Goal: Task Accomplishment & Management: Use online tool/utility

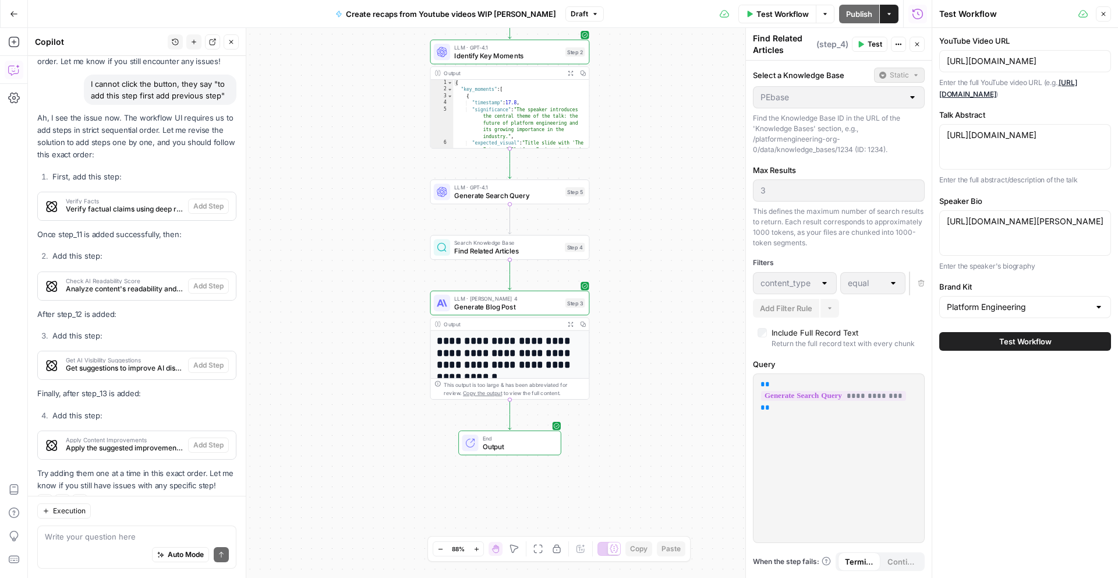
scroll to position [3899, 0]
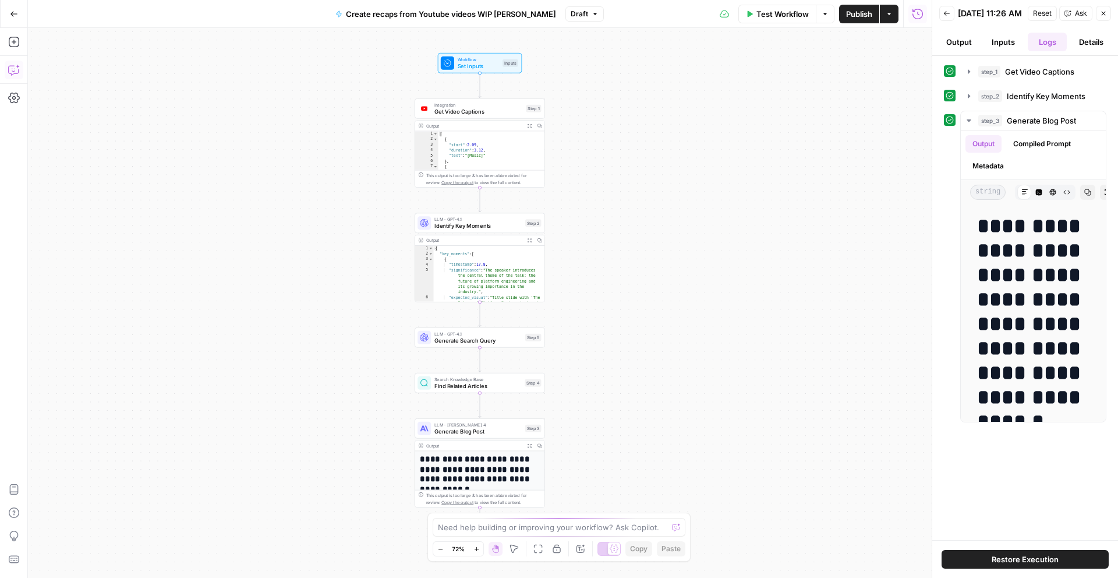
click at [12, 69] on icon "button" at bounding box center [14, 70] width 12 height 12
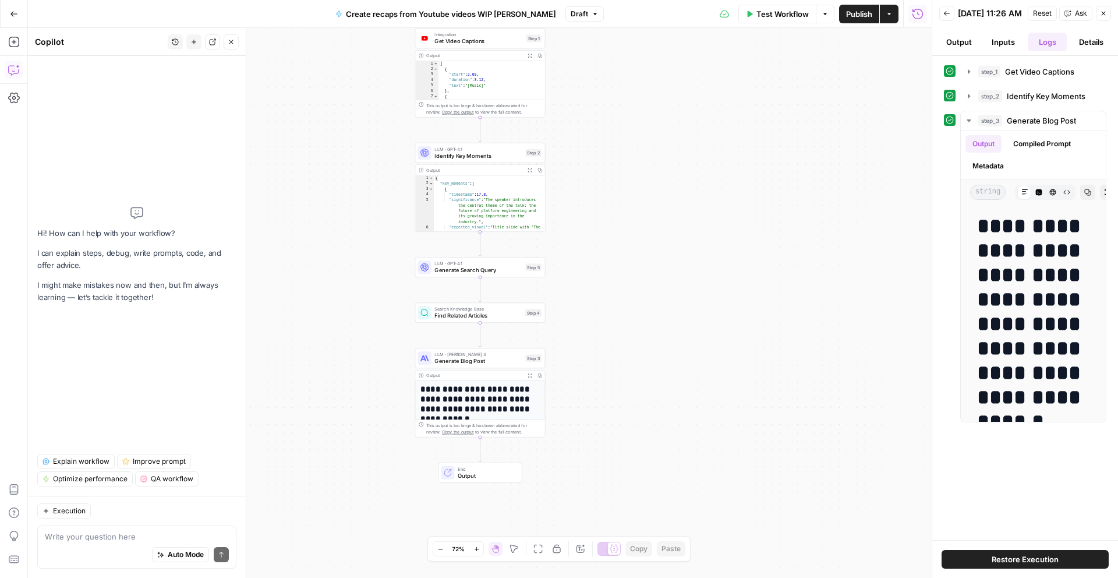
click at [128, 539] on textarea at bounding box center [137, 537] width 184 height 12
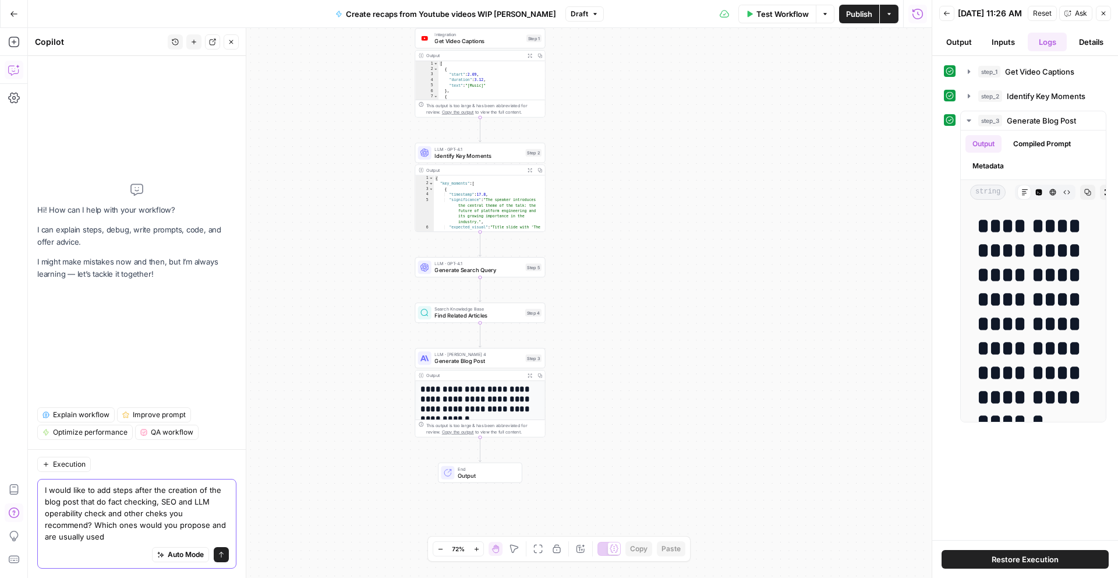
type textarea "I would like to add steps after the creation of the blog post that do fact chec…"
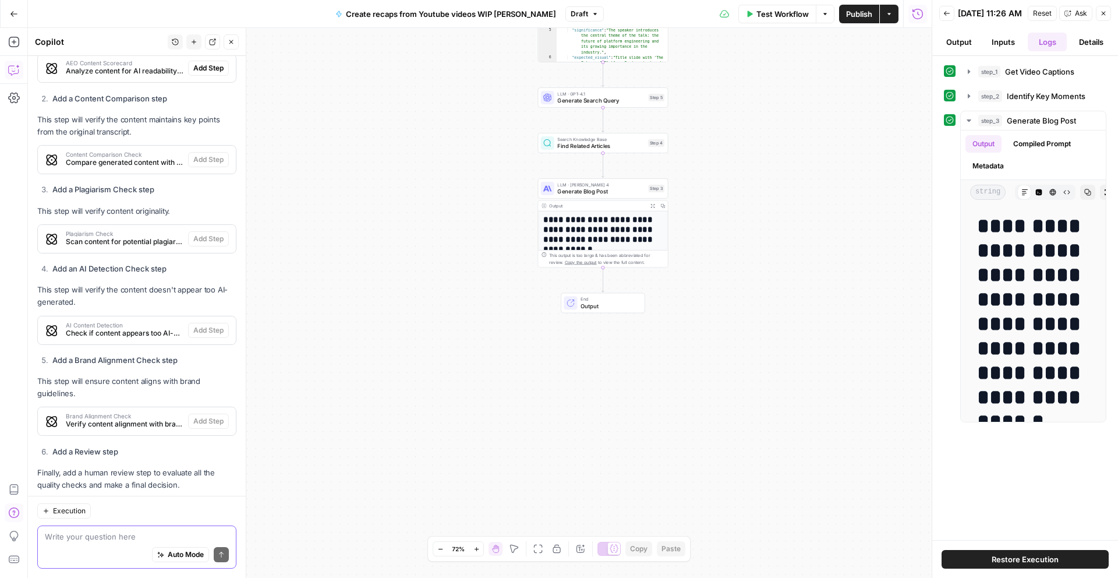
scroll to position [265, 0]
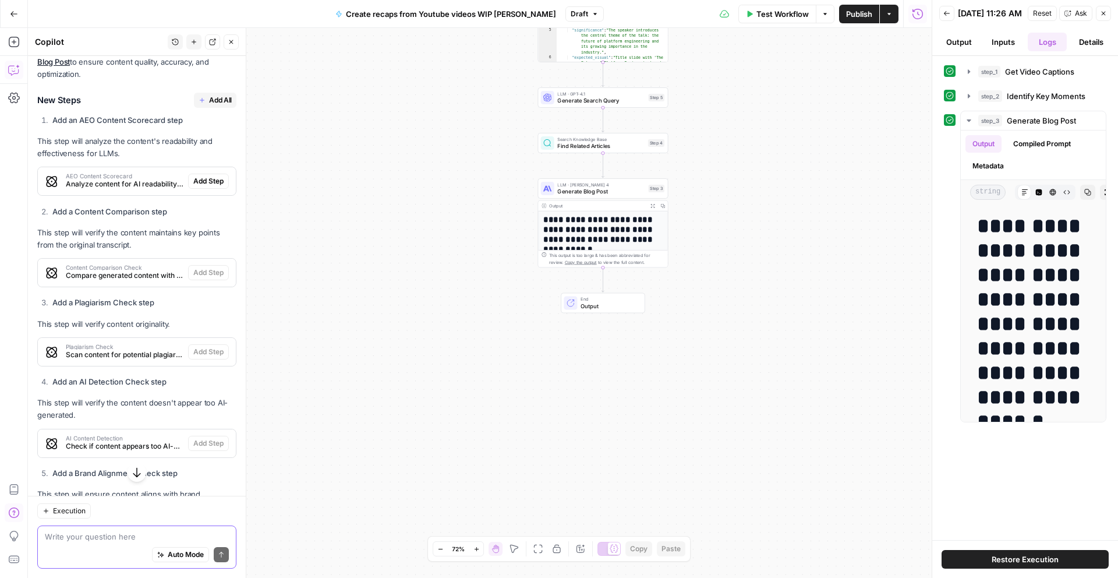
click at [131, 536] on textarea at bounding box center [137, 537] width 184 height 12
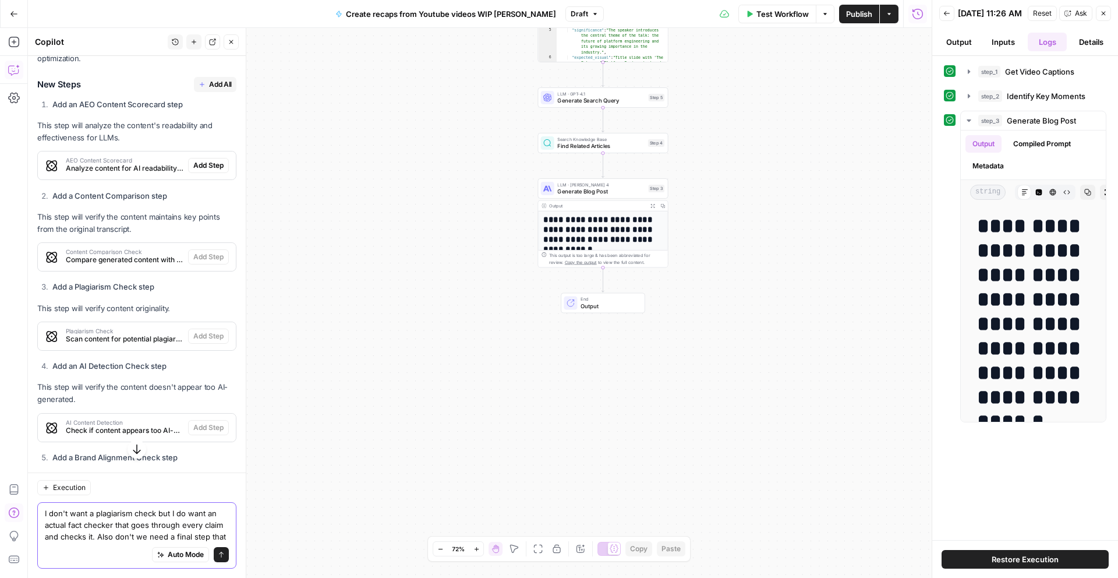
scroll to position [283, 0]
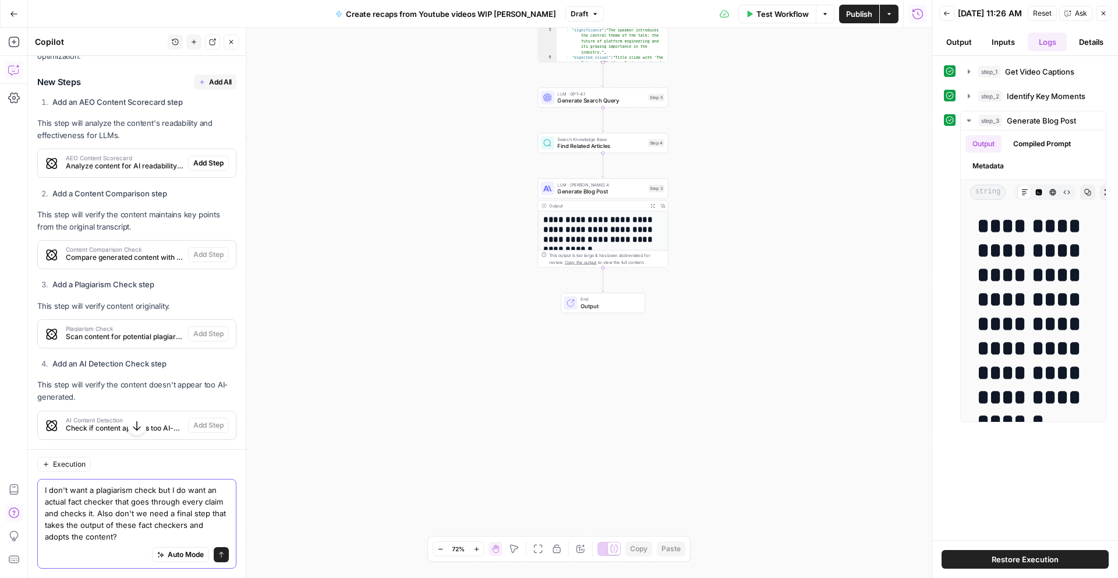
type textarea "I don't want a plagiarism check but I do want an actual fact checker that goes …"
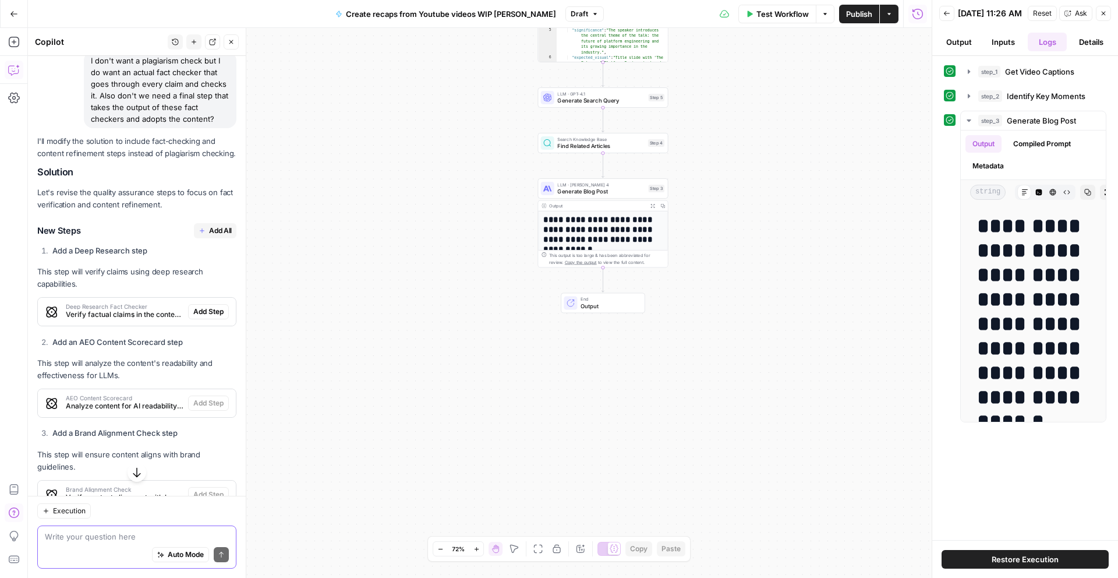
scroll to position [1030, 0]
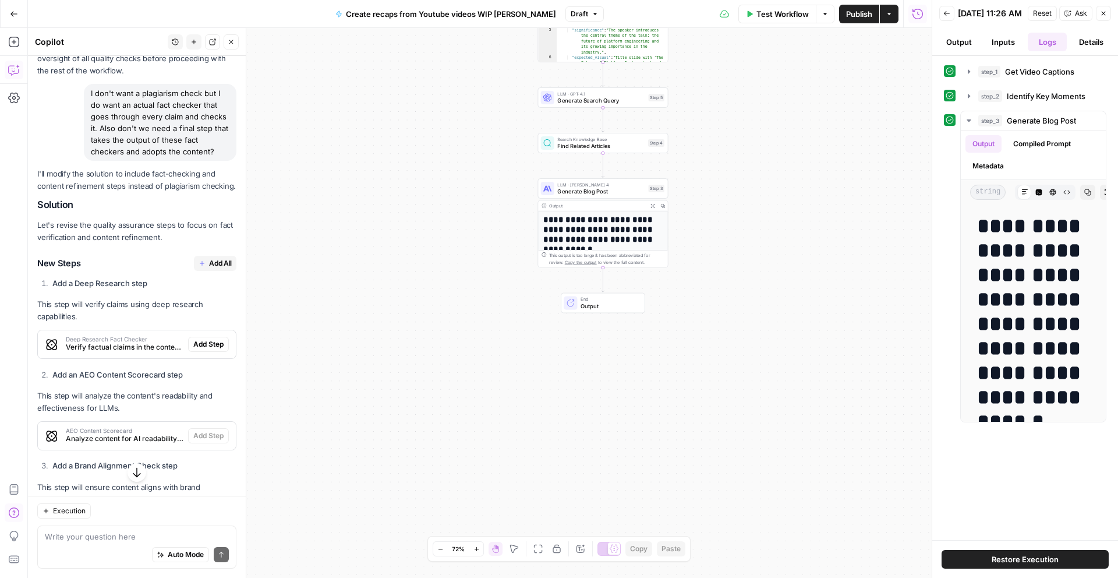
click at [220, 261] on span "Add All" at bounding box center [220, 263] width 23 height 10
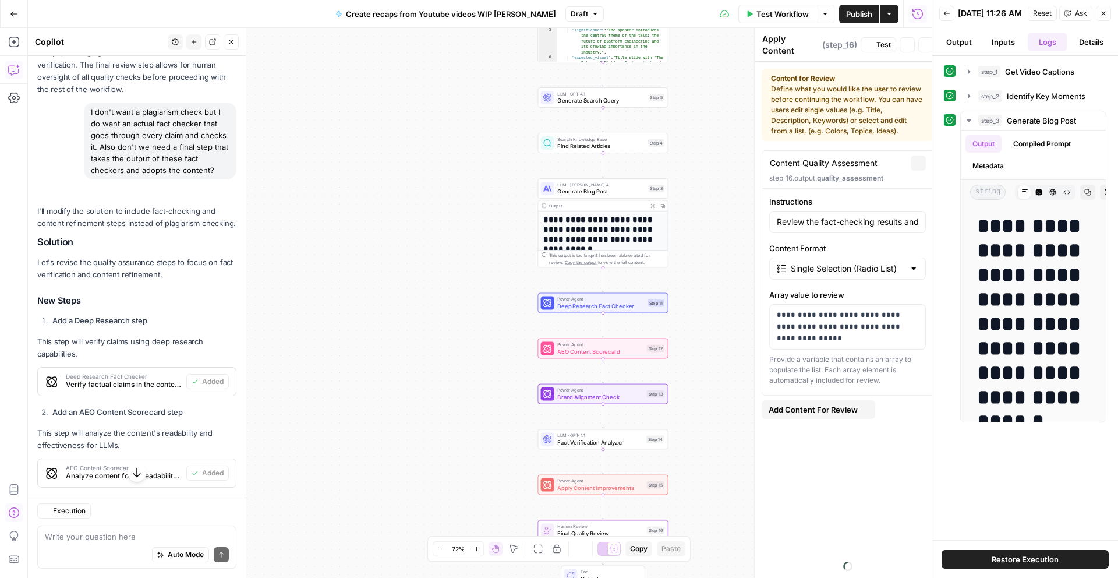
type textarea "Final Quality Review"
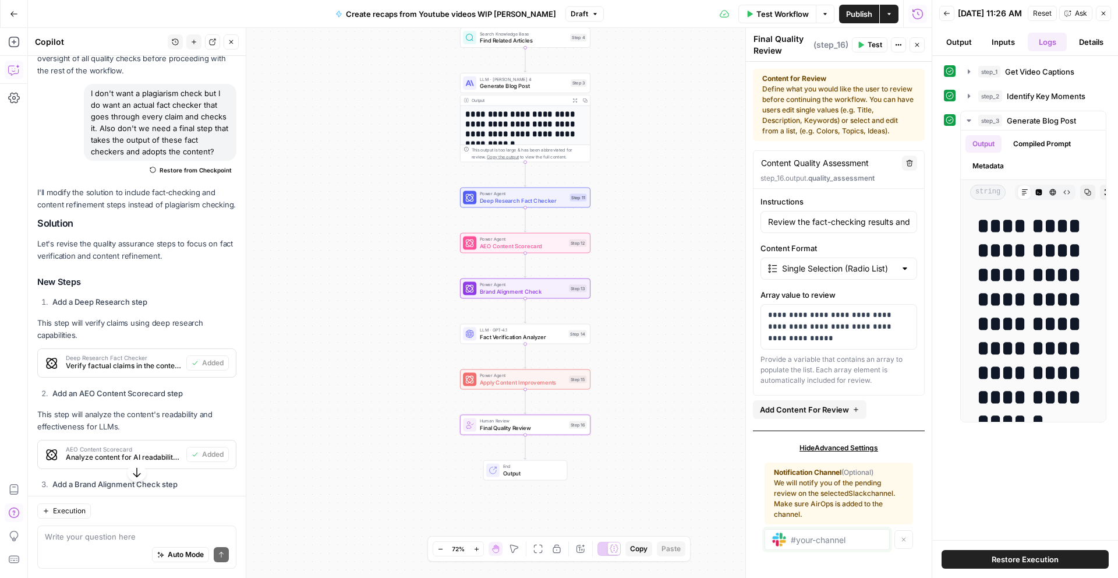
click at [821, 539] on input "text" at bounding box center [836, 539] width 91 height 10
type input "C09BR6N6BHR"
click at [827, 538] on input "C09BR6N6BHR" at bounding box center [836, 539] width 91 height 10
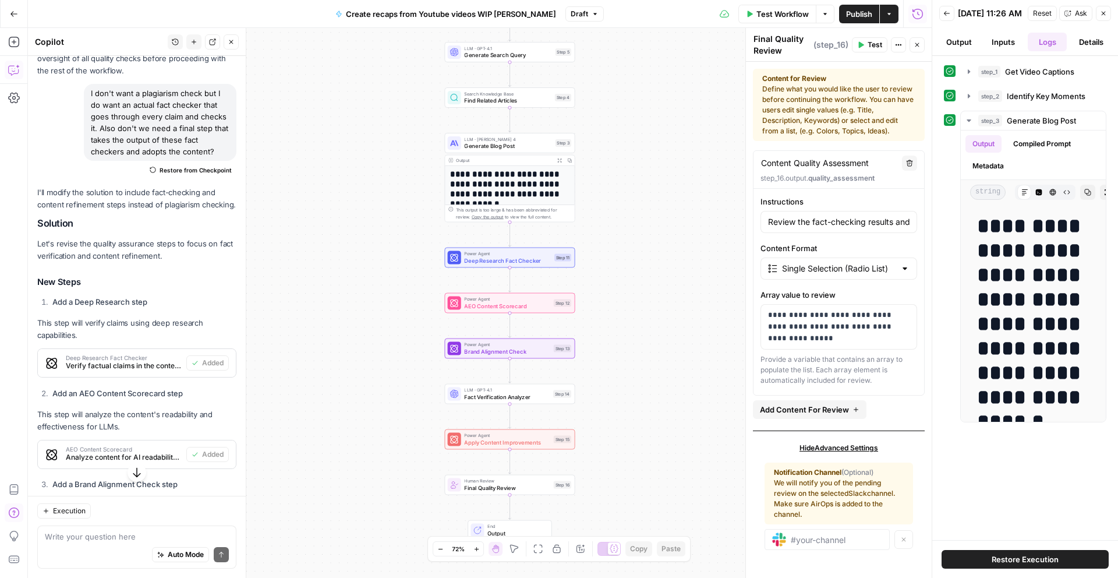
click at [179, 285] on h3 "New Steps" at bounding box center [136, 281] width 199 height 15
click at [824, 538] on input "text" at bounding box center [836, 539] width 91 height 10
paste input "C09CL5R3TDJ"
type input "C09CL5R3TDJ"
click at [763, 462] on div "Hide Advanced Settings Notification Channel (Optional) We will notify you of th…" at bounding box center [839, 500] width 172 height 140
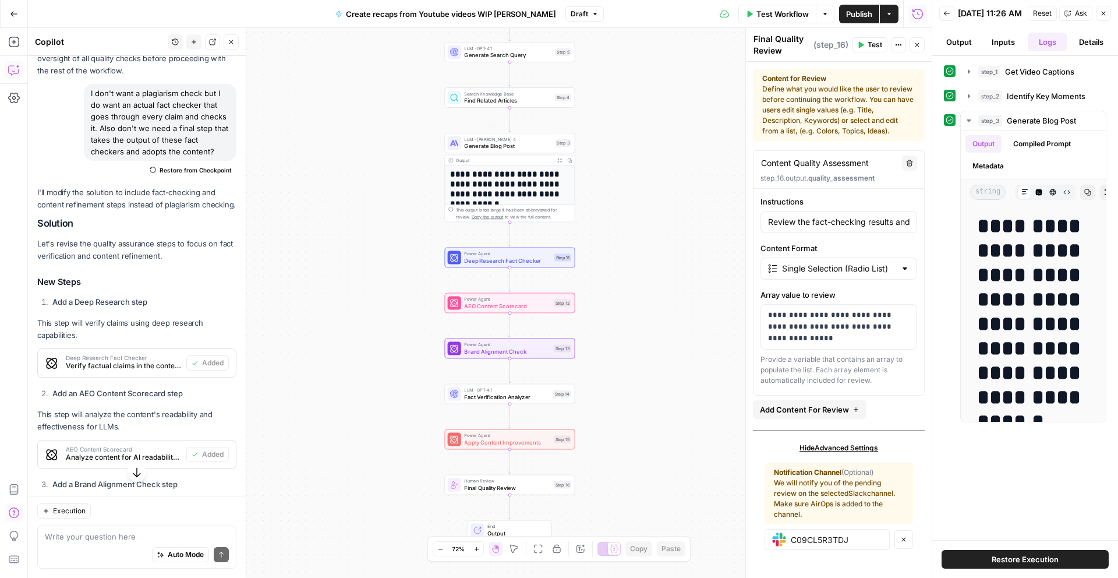
click at [611, 131] on div "Workflow Set Inputs Inputs Integration Get Video Captions Step 1 Output Expand …" at bounding box center [480, 303] width 904 height 550
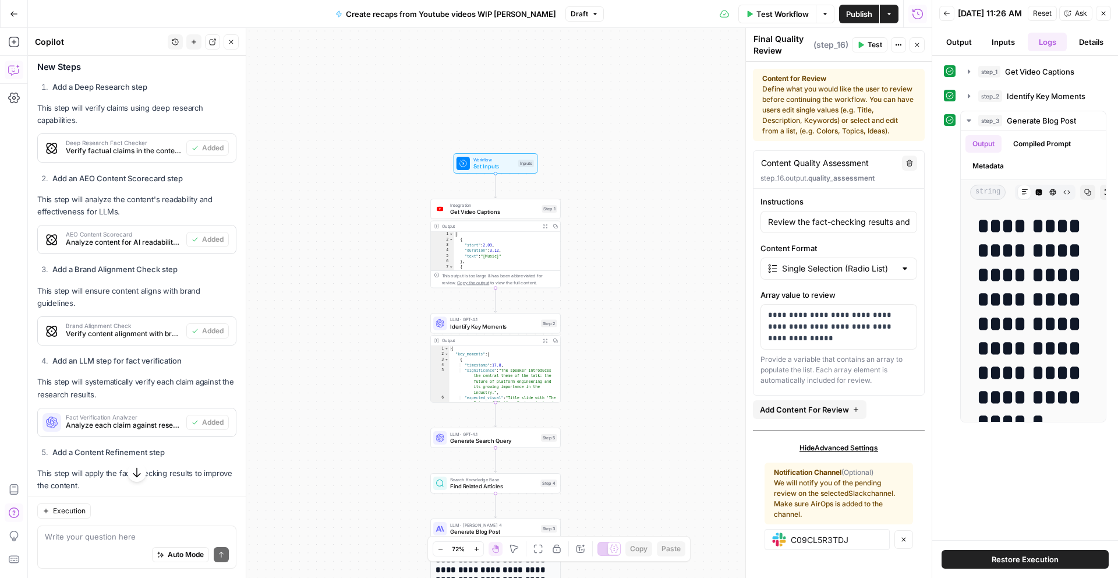
scroll to position [1393, 0]
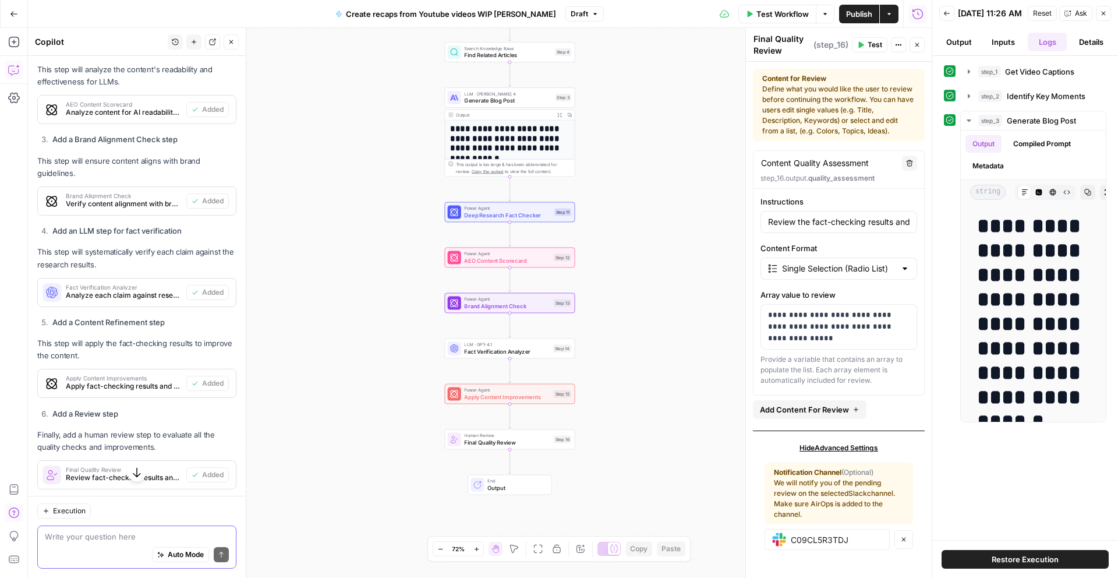
click at [124, 538] on textarea at bounding box center [137, 537] width 184 height 12
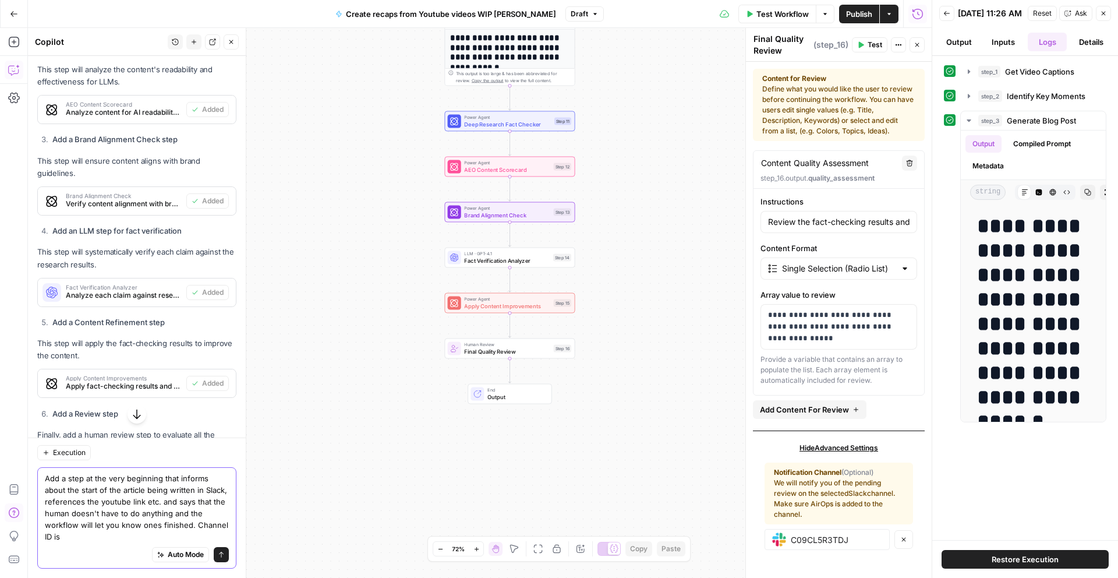
paste textarea "C09CL5R3TDJ"
type textarea "Add a step at the very beginning that informs about the start of the article be…"
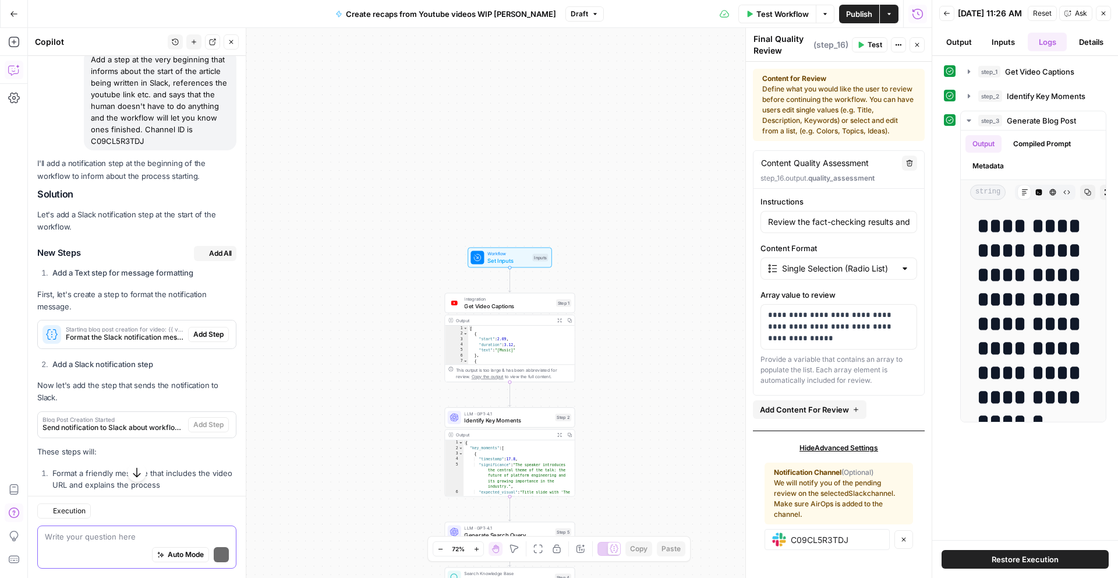
scroll to position [2212, 0]
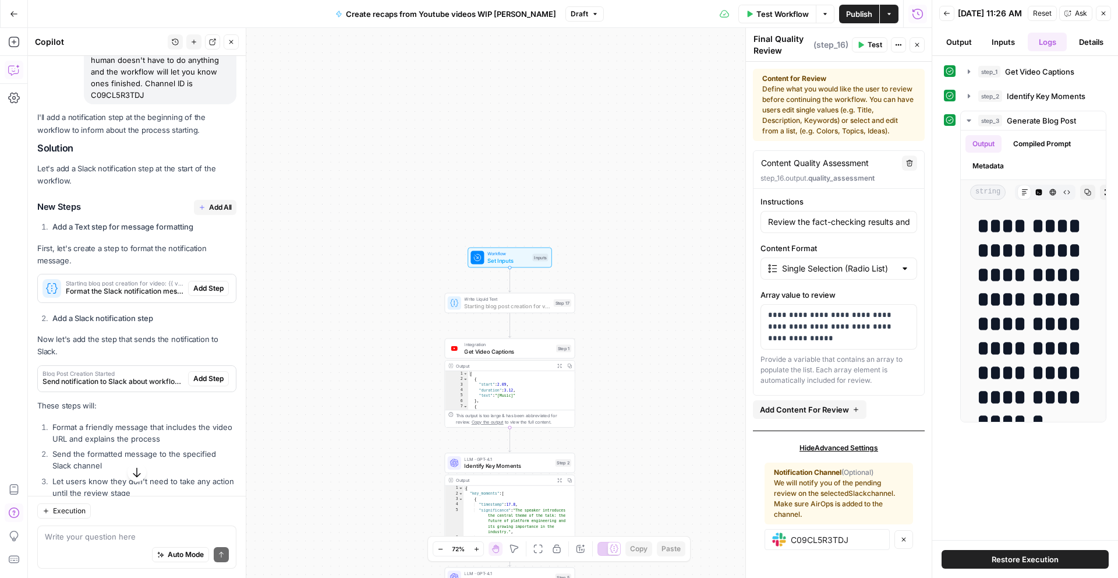
click at [204, 285] on span "Add Step" at bounding box center [208, 288] width 30 height 10
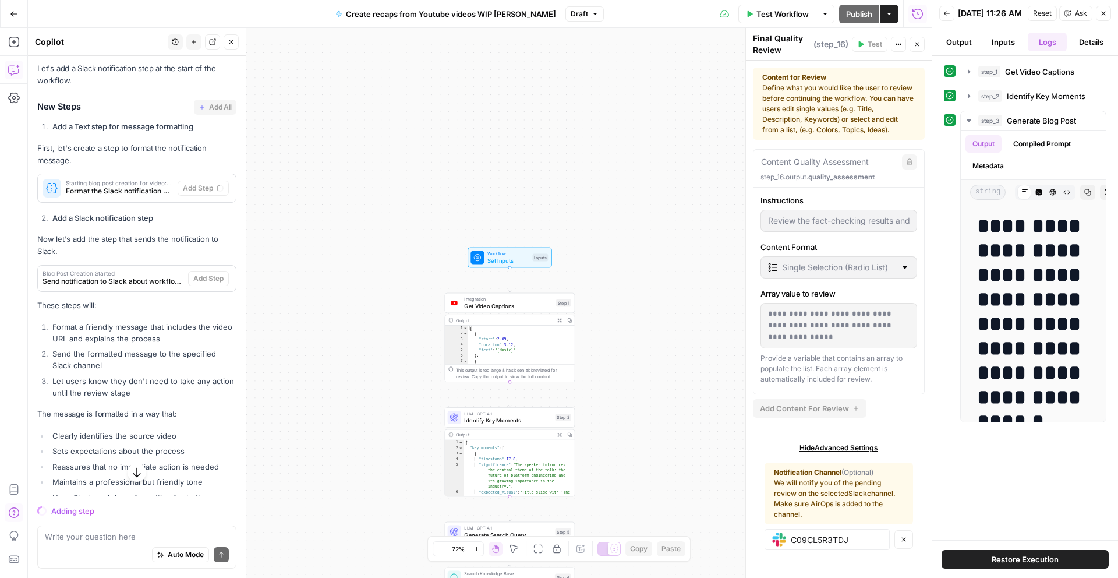
scroll to position [2368, 0]
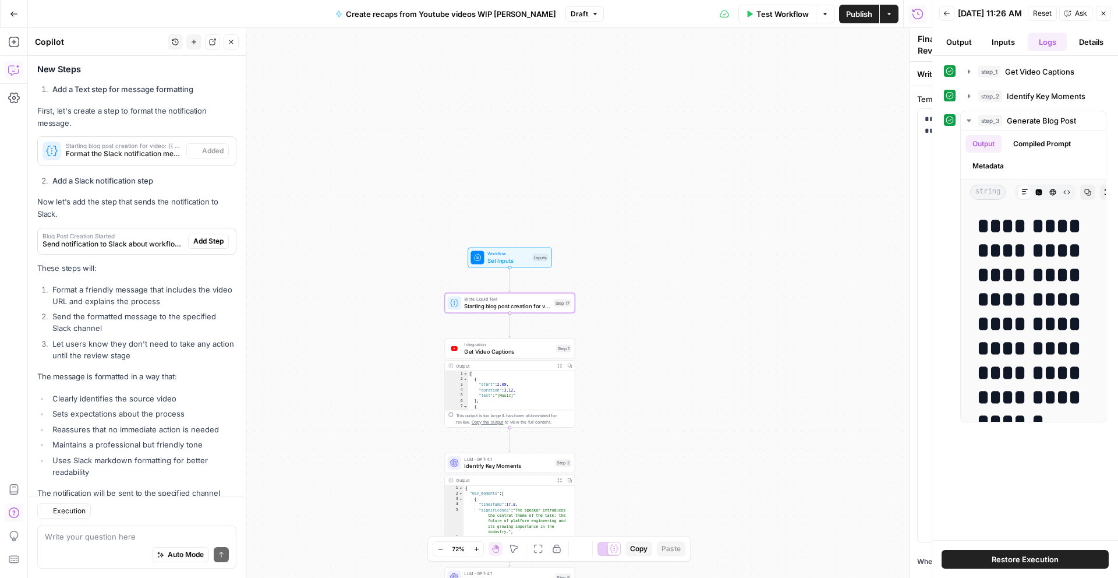
type textarea "Starting blog post creation for video: {{ video_url }} *No action needed* - You…"
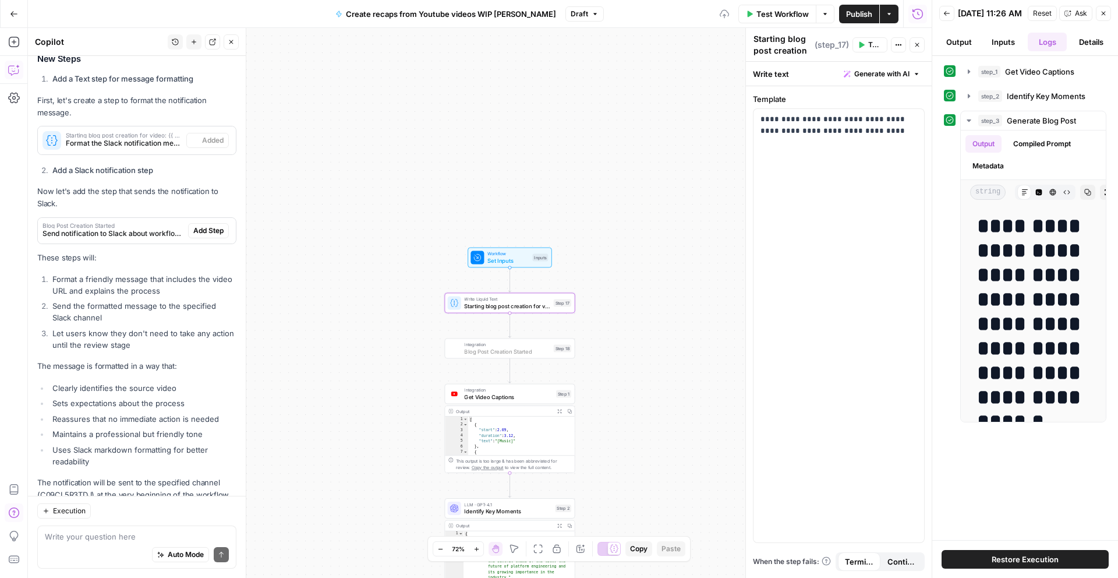
scroll to position [2280, 0]
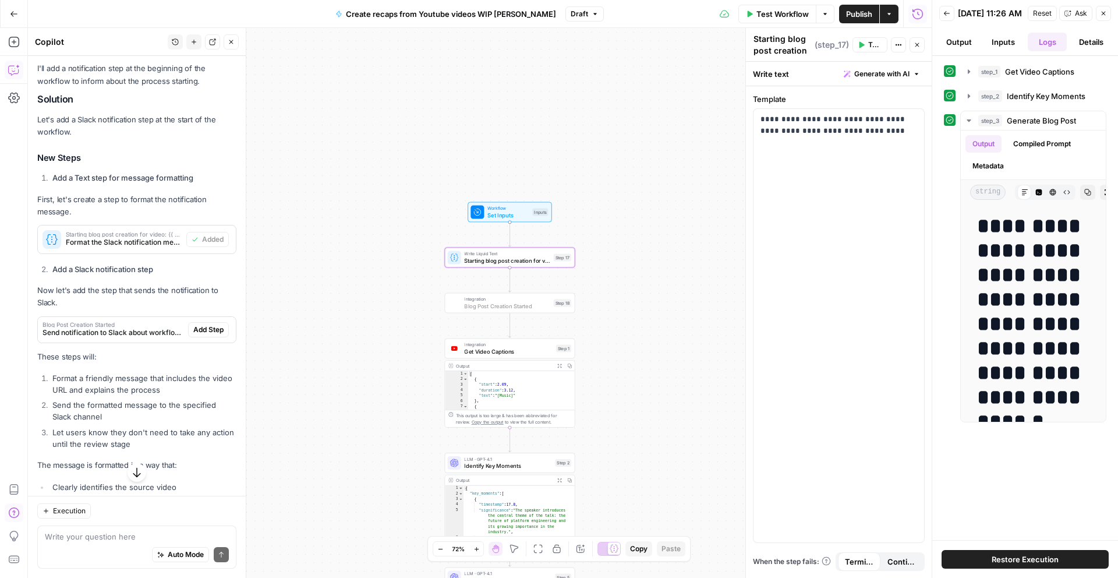
click at [205, 325] on span "Add Step" at bounding box center [208, 329] width 30 height 10
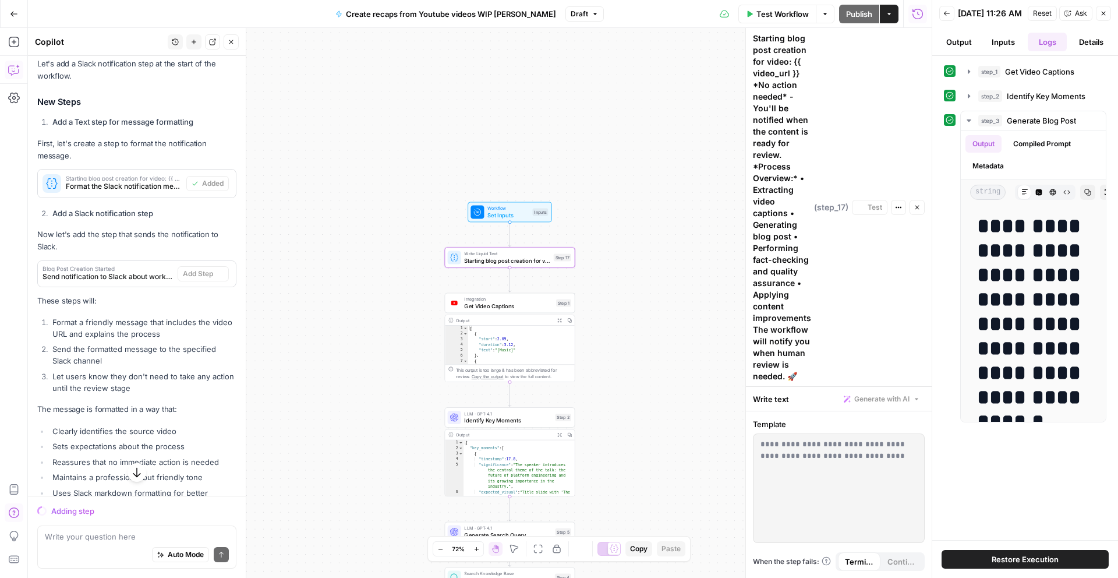
scroll to position [2224, 0]
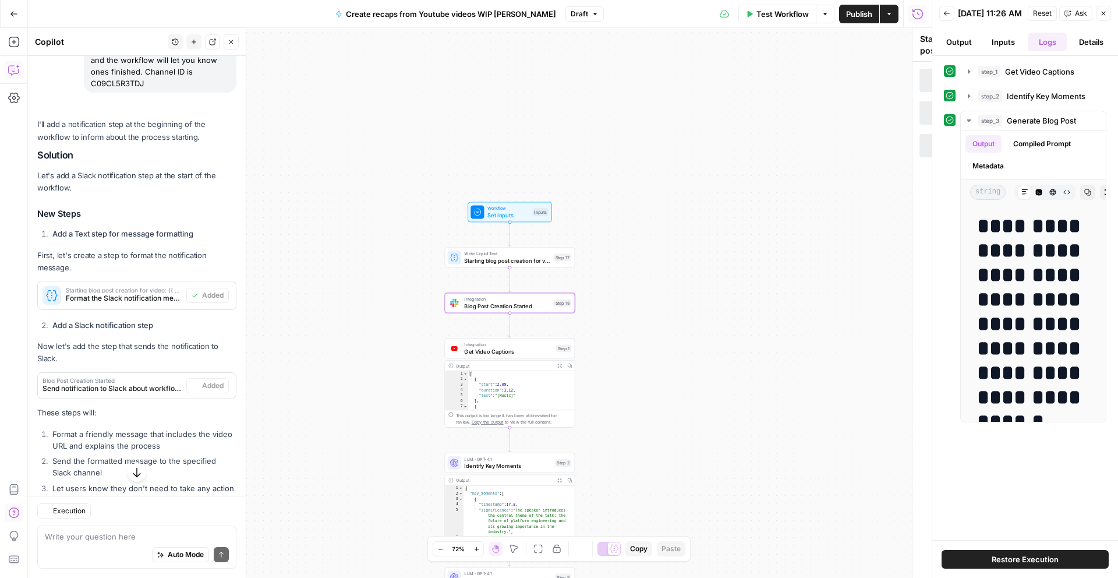
type textarea "Blog Post Creation Started"
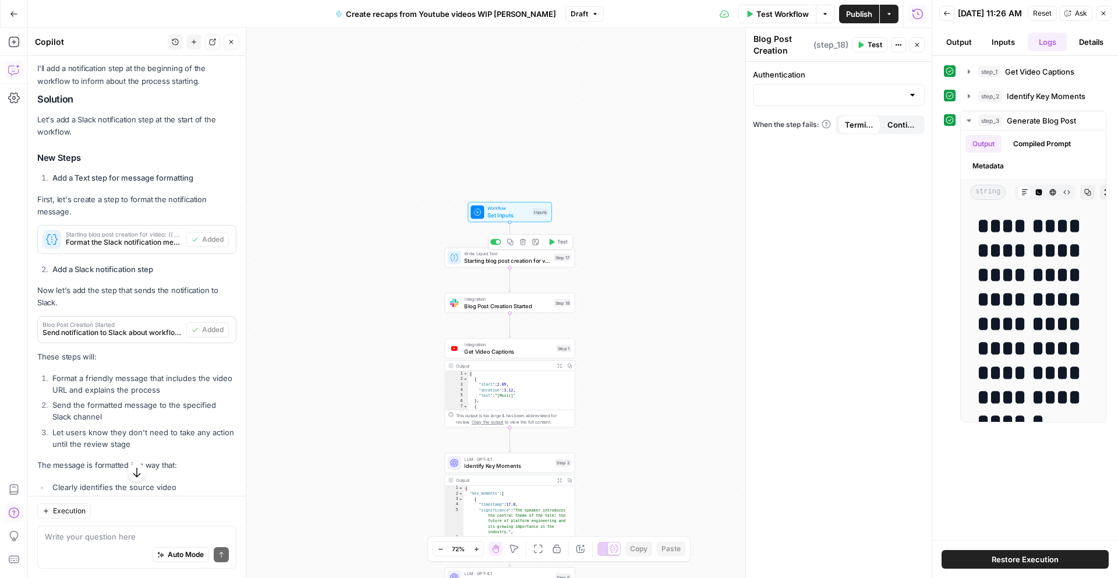
click at [518, 256] on span "Starting blog post creation for video: {{ video_url }} *No action needed* - You…" at bounding box center [507, 260] width 86 height 8
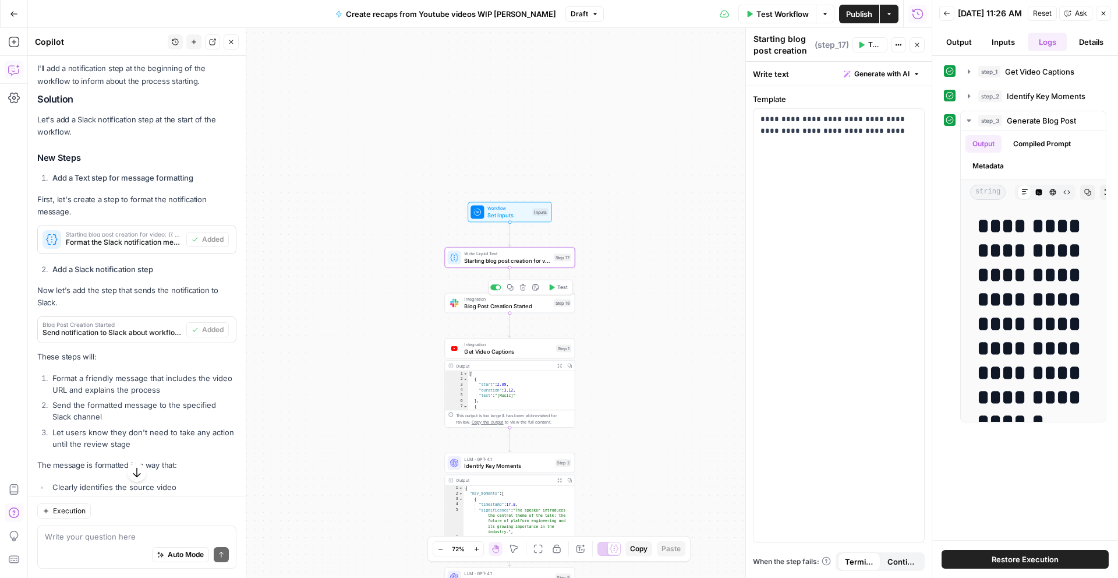
click at [509, 302] on span "Blog Post Creation Started" at bounding box center [507, 306] width 86 height 8
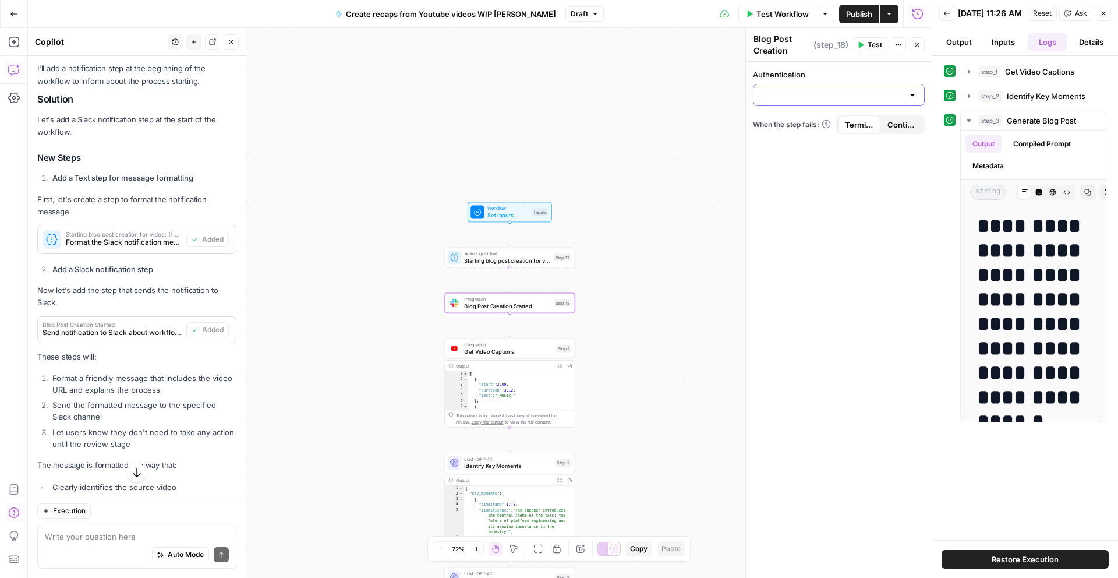
click at [836, 98] on input "Authentication" at bounding box center [832, 95] width 143 height 12
click at [830, 123] on span "Slack 1" at bounding box center [836, 124] width 147 height 12
type input "Slack 1"
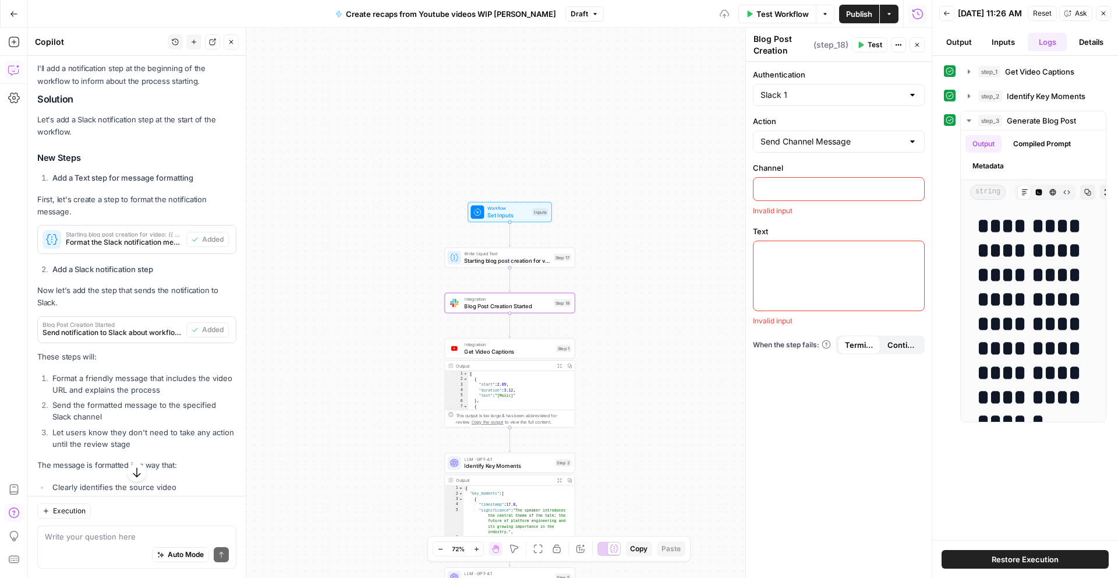
click at [817, 180] on div at bounding box center [839, 189] width 171 height 23
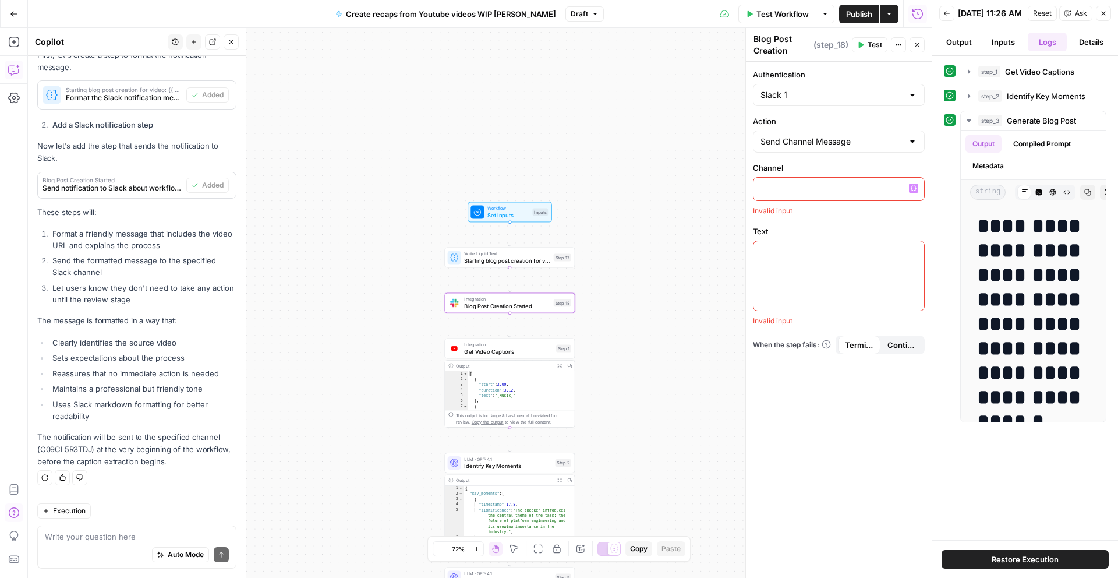
click at [56, 449] on p "The notification will be sent to the specified channel (C09CL5R3TDJ) at the ver…" at bounding box center [136, 449] width 199 height 37
copy p "C09CL5R3TDJ"
click at [835, 185] on p at bounding box center [839, 188] width 157 height 12
click at [861, 282] on div at bounding box center [839, 276] width 171 height 69
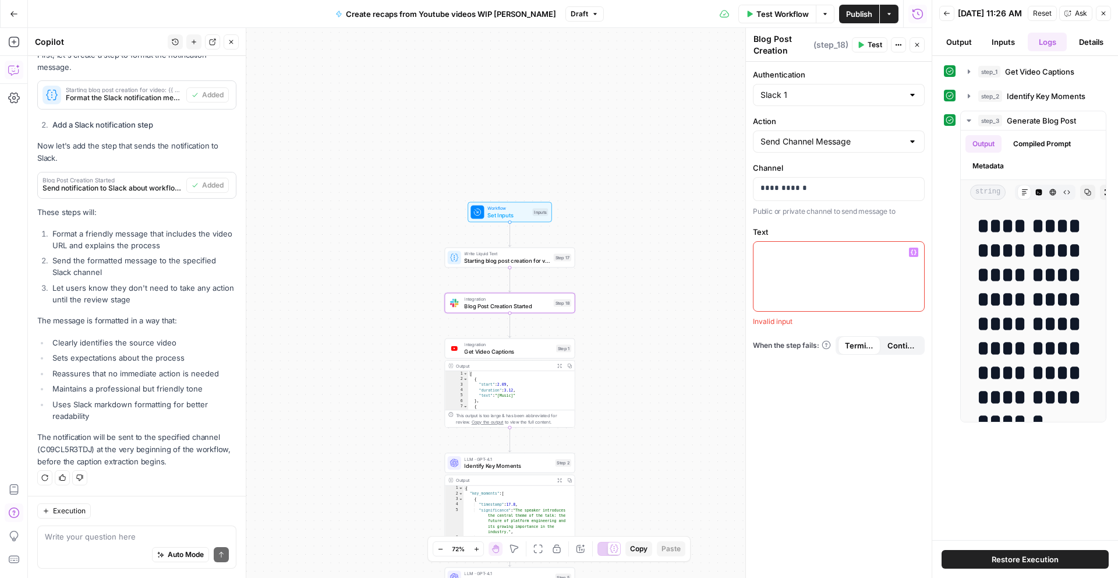
click at [914, 256] on button "Variables Menu" at bounding box center [913, 252] width 9 height 9
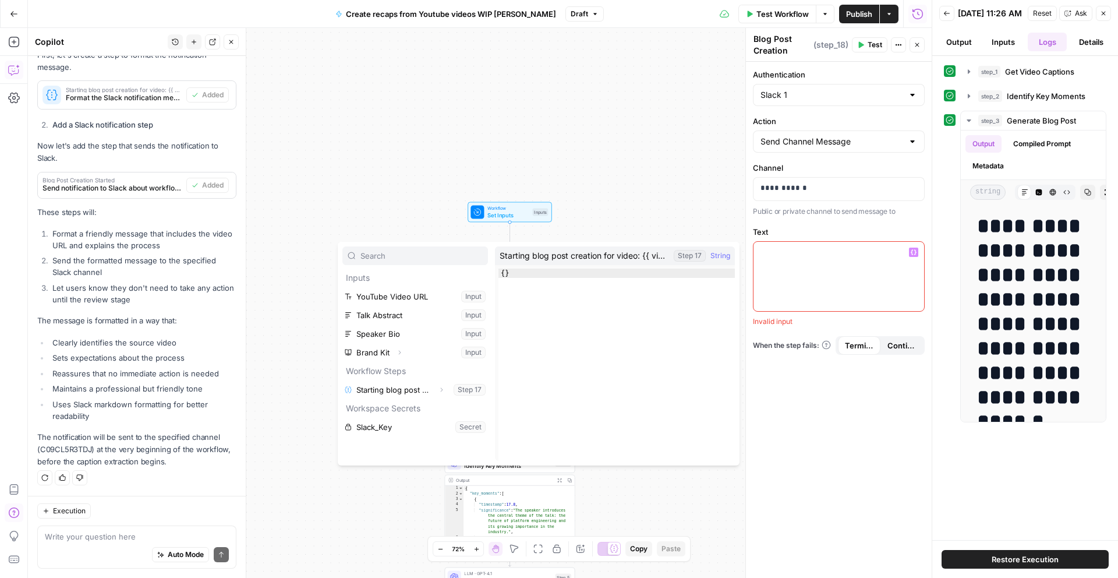
click at [303, 351] on div "Workflow Set Inputs Inputs Write Liquid Text Starting blog post creation for vi…" at bounding box center [480, 303] width 904 height 550
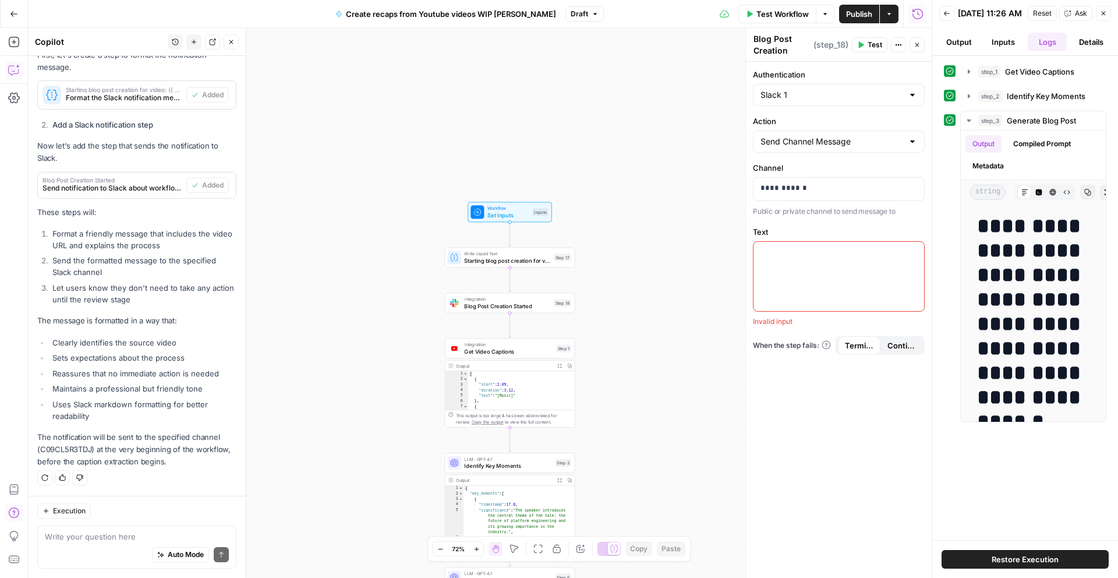
click at [493, 303] on span "Blog Post Creation Started" at bounding box center [507, 306] width 86 height 8
click at [672, 225] on div "Workflow Set Inputs Inputs Write Liquid Text Starting blog post creation for vi…" at bounding box center [480, 303] width 904 height 550
click at [818, 266] on div at bounding box center [839, 276] width 171 height 69
click at [911, 253] on icon "button" at bounding box center [914, 252] width 6 height 5
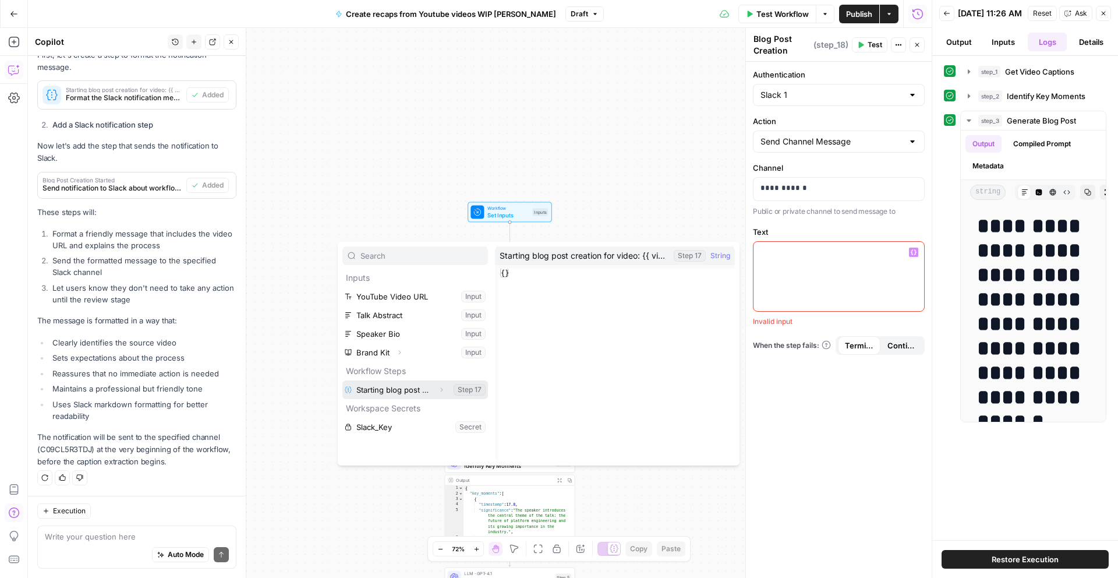
click at [428, 394] on button "Select variable Starting blog post creation for video: {{ video_url }}\a\a*No a…" at bounding box center [415, 389] width 146 height 19
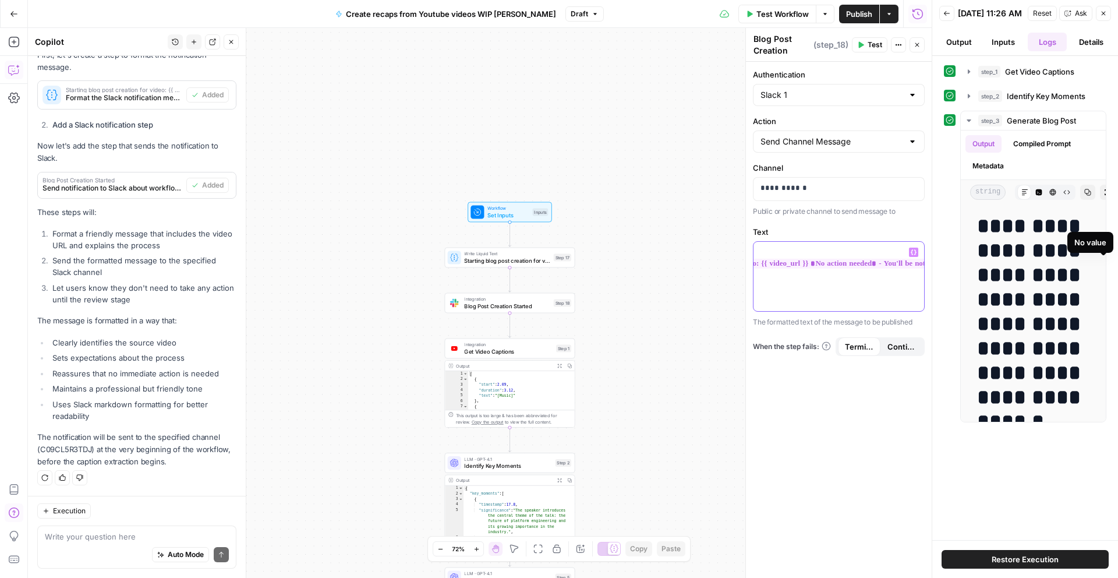
scroll to position [0, 0]
drag, startPoint x: 809, startPoint y: 278, endPoint x: 752, endPoint y: 240, distance: 69.0
click at [752, 240] on div "**********" at bounding box center [839, 320] width 186 height 516
click at [816, 71] on label "Authentication" at bounding box center [839, 75] width 172 height 12
click at [816, 89] on input "Slack 1" at bounding box center [832, 95] width 143 height 12
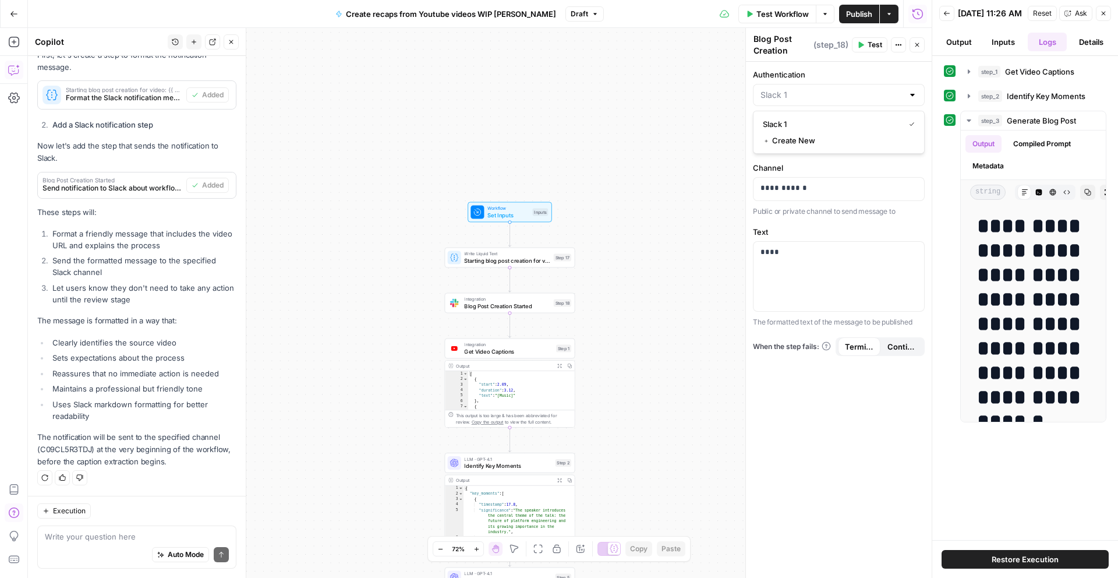
type input "Slack 1"
click at [651, 197] on div "Workflow Set Inputs Inputs Write Liquid Text Starting blog post creation for vi…" at bounding box center [480, 303] width 904 height 550
click at [521, 260] on span "Starting blog post creation for video: {{ video_url }} *No action needed* - You…" at bounding box center [507, 260] width 86 height 8
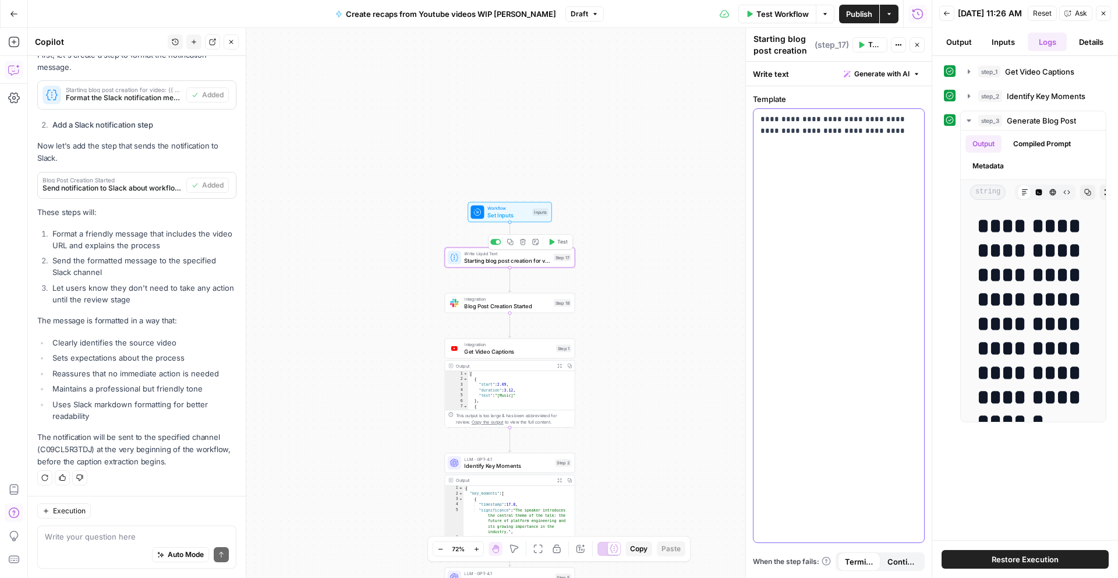
click at [784, 124] on p "**********" at bounding box center [839, 125] width 157 height 23
click at [529, 305] on span "Blog Post Creation Started" at bounding box center [507, 306] width 86 height 8
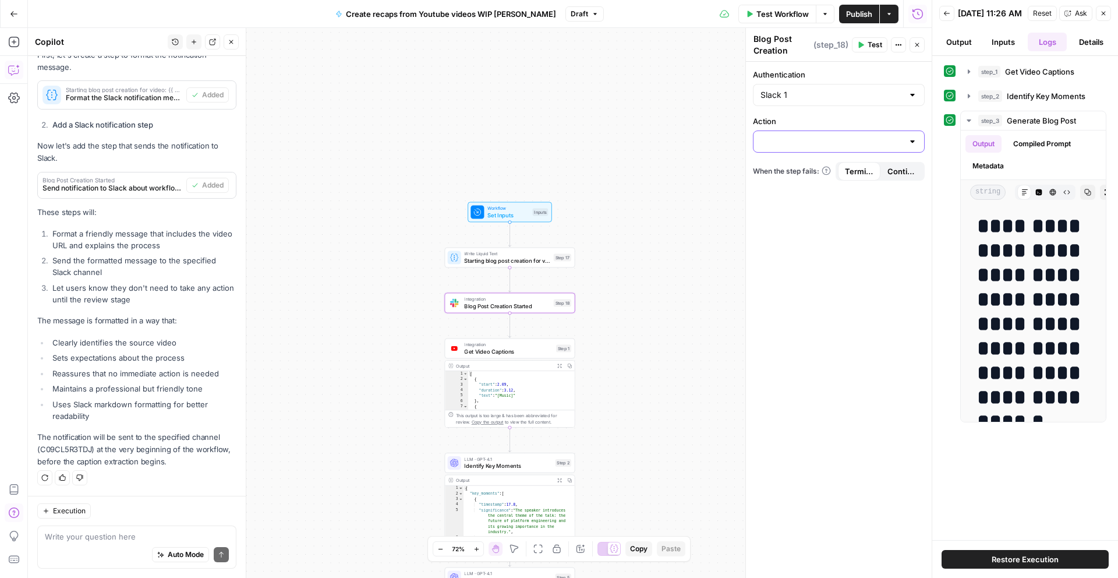
click at [816, 136] on input "Action" at bounding box center [832, 142] width 143 height 12
click at [812, 171] on span "Send Channel Message" at bounding box center [836, 171] width 147 height 12
type input "Send Channel Message"
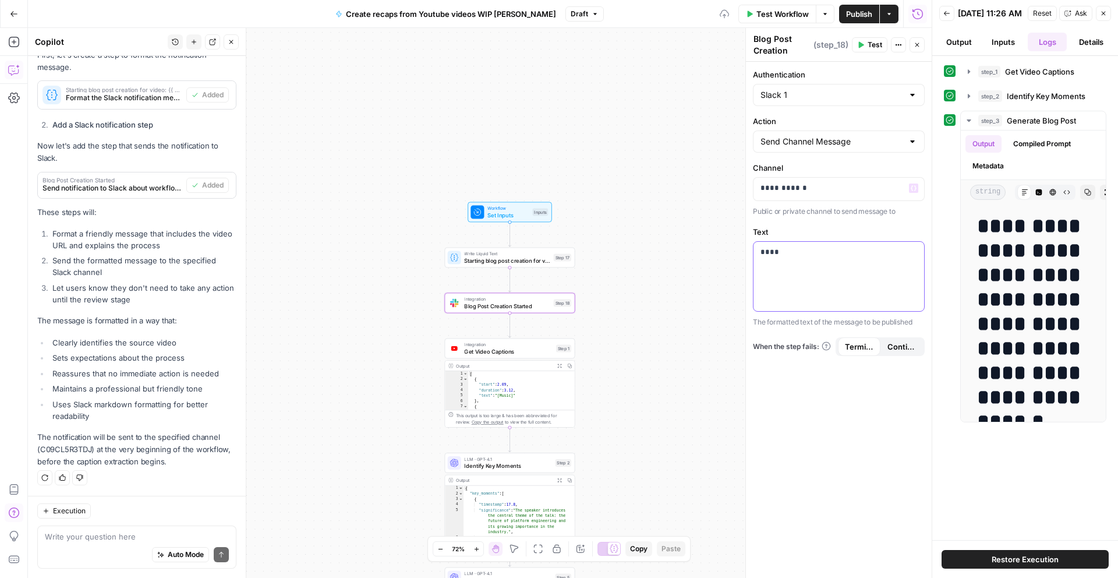
click at [809, 279] on div "****" at bounding box center [839, 276] width 171 height 69
click at [801, 266] on div "****" at bounding box center [839, 276] width 171 height 69
click at [917, 253] on button "Variables Menu" at bounding box center [913, 252] width 9 height 9
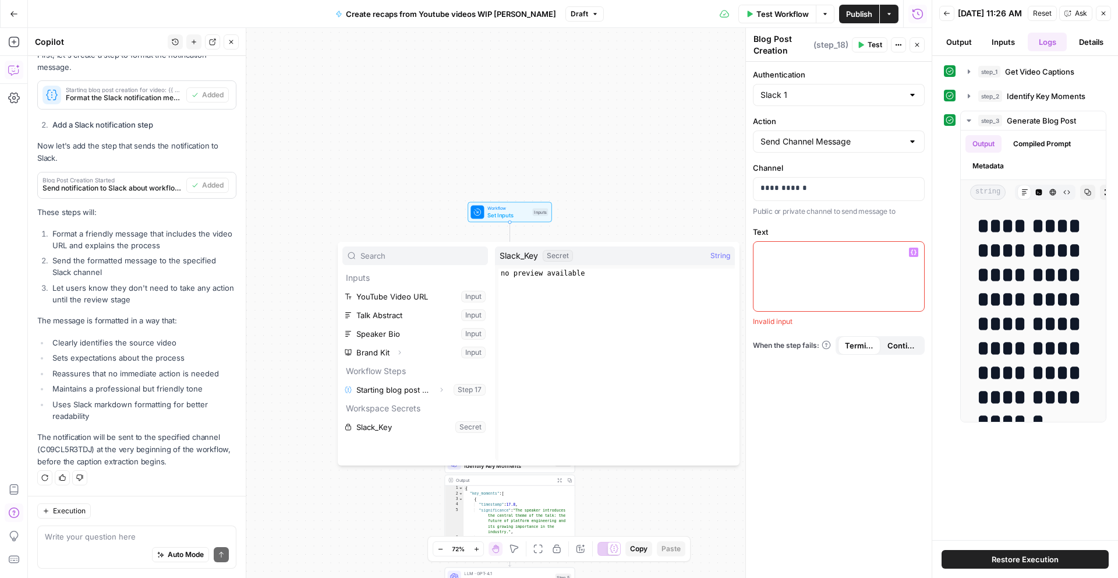
click at [269, 372] on div "Workflow Set Inputs Inputs Write Liquid Text Starting blog post creation for vi…" at bounding box center [480, 303] width 904 height 550
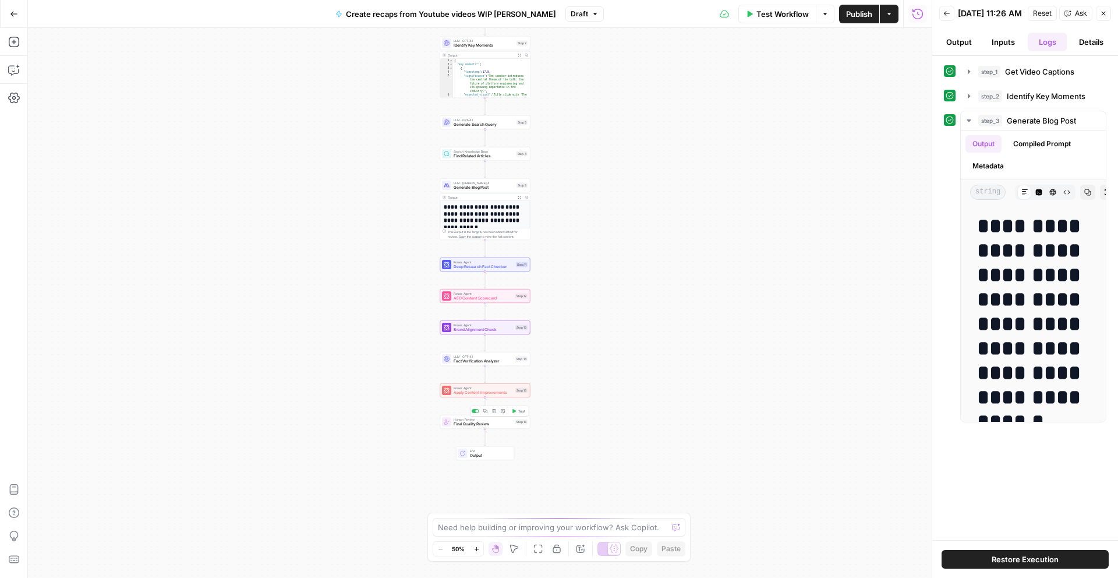
click at [476, 422] on span "Final Quality Review" at bounding box center [483, 424] width 59 height 6
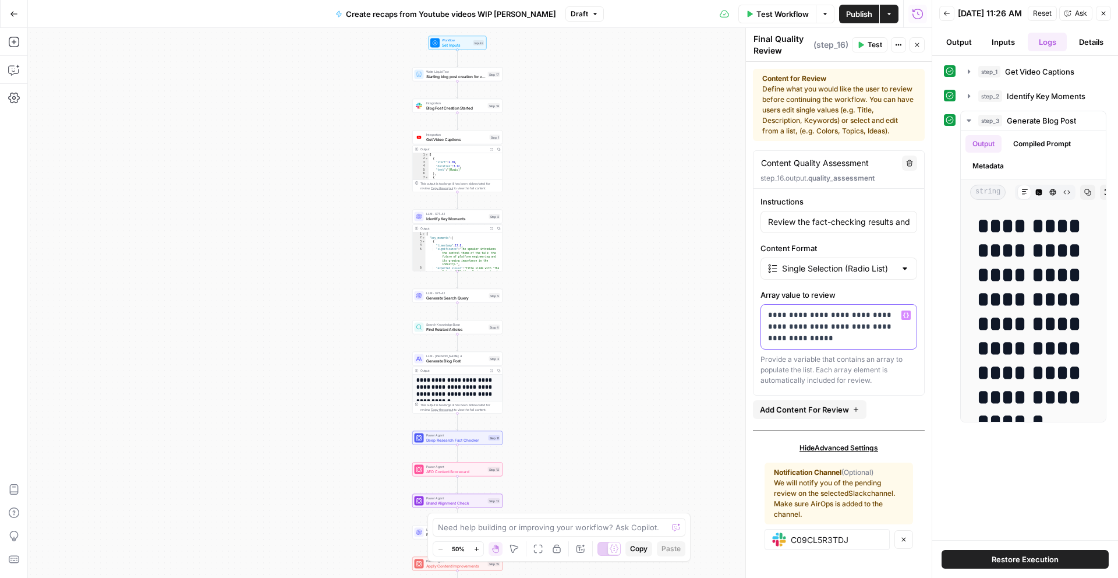
click at [815, 320] on p "**********" at bounding box center [839, 326] width 142 height 35
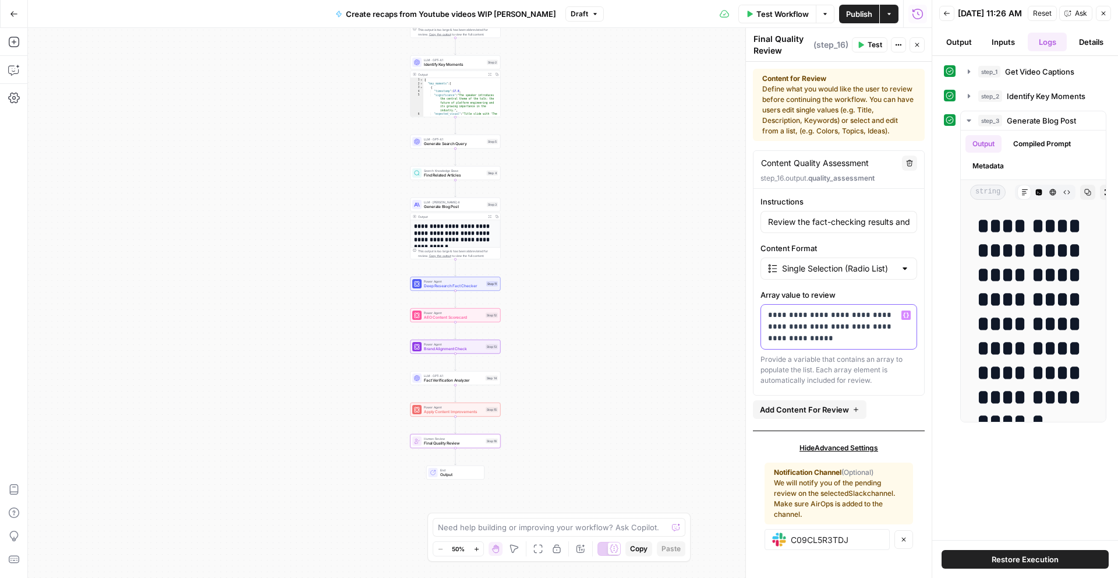
click at [841, 341] on p "**********" at bounding box center [839, 326] width 142 height 35
click at [458, 411] on span "Apply Content Improvements" at bounding box center [453, 412] width 59 height 6
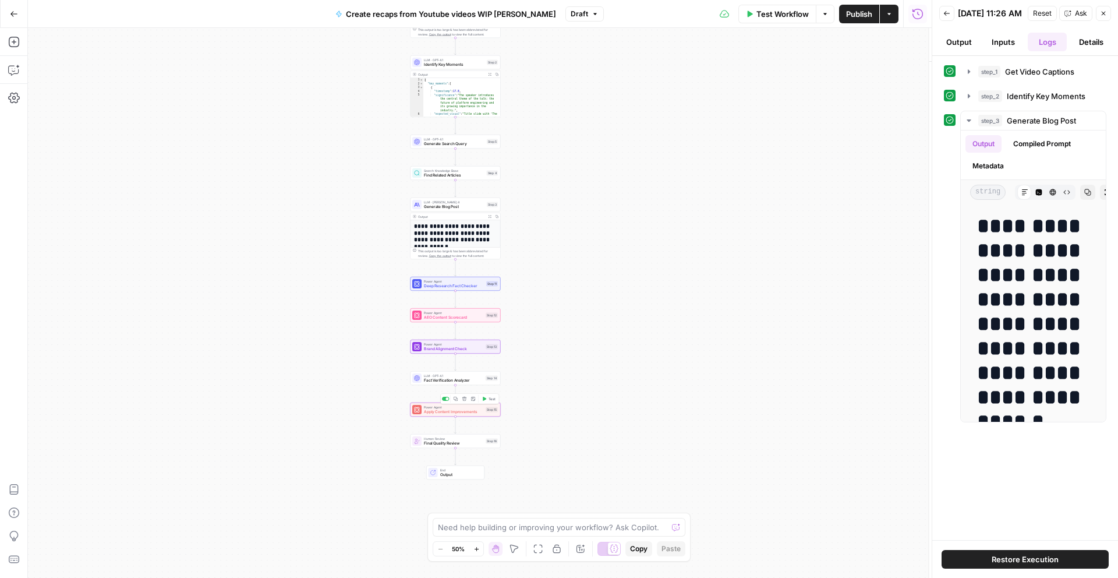
type textarea "Apply Content Improvements"
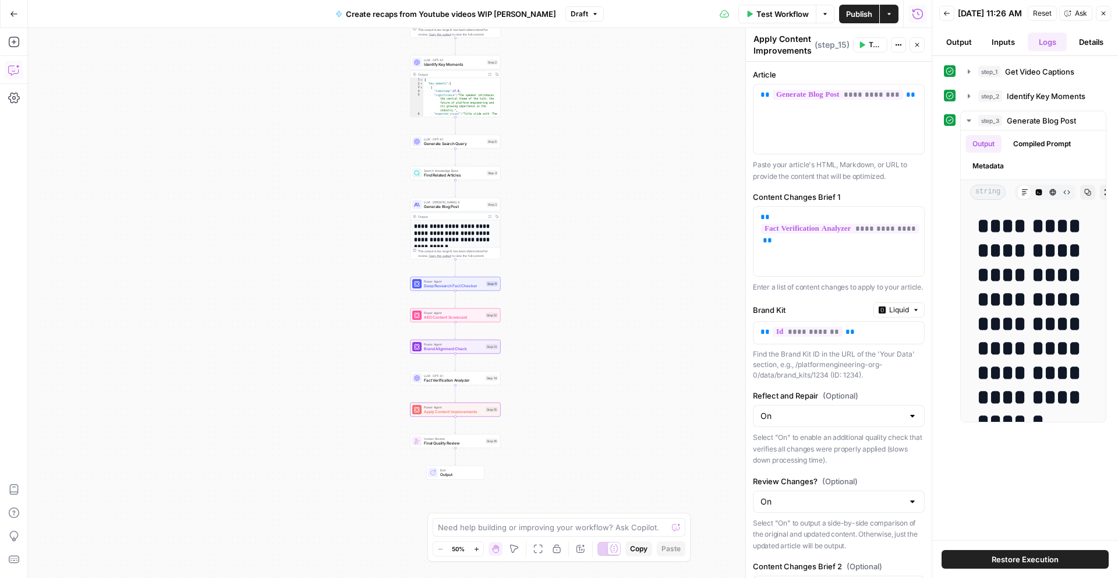
click at [15, 72] on icon "button" at bounding box center [14, 70] width 12 height 12
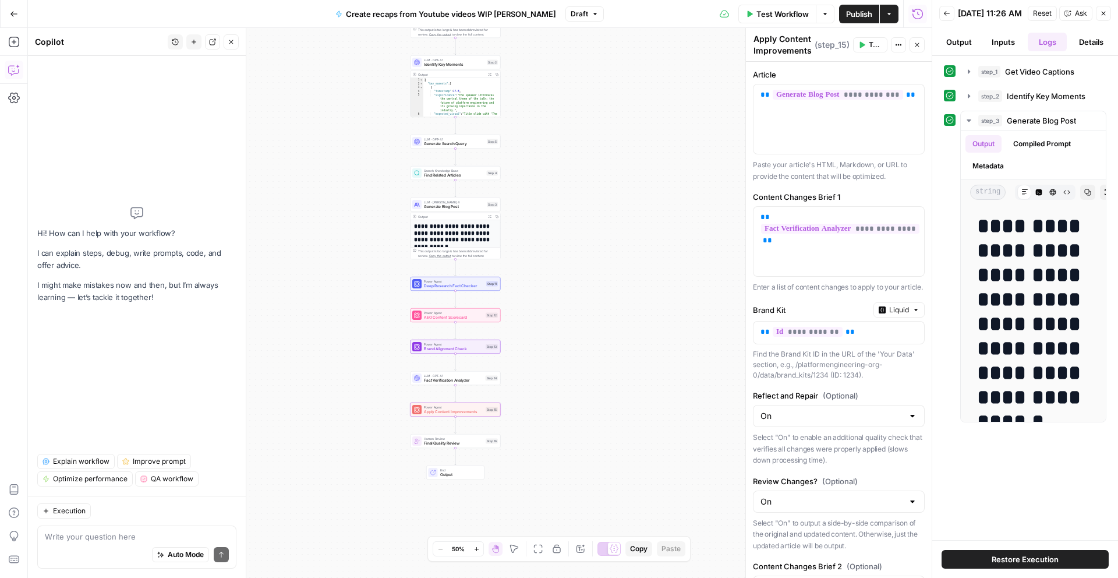
click at [127, 536] on textarea at bounding box center [137, 537] width 184 height 12
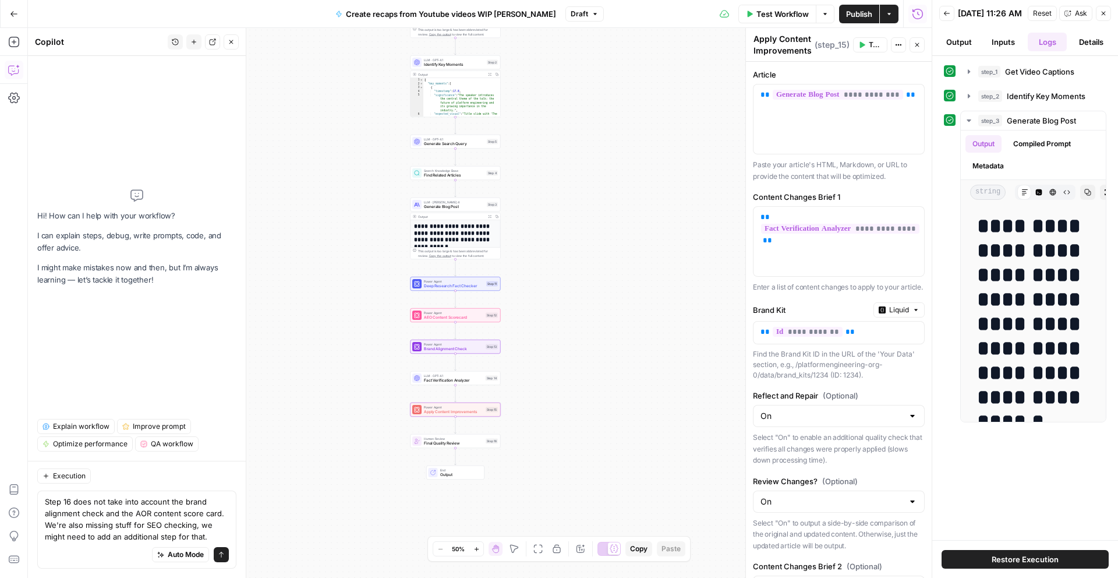
type textarea "Step 16 does not take into account the brand alignment check and the AOR conten…"
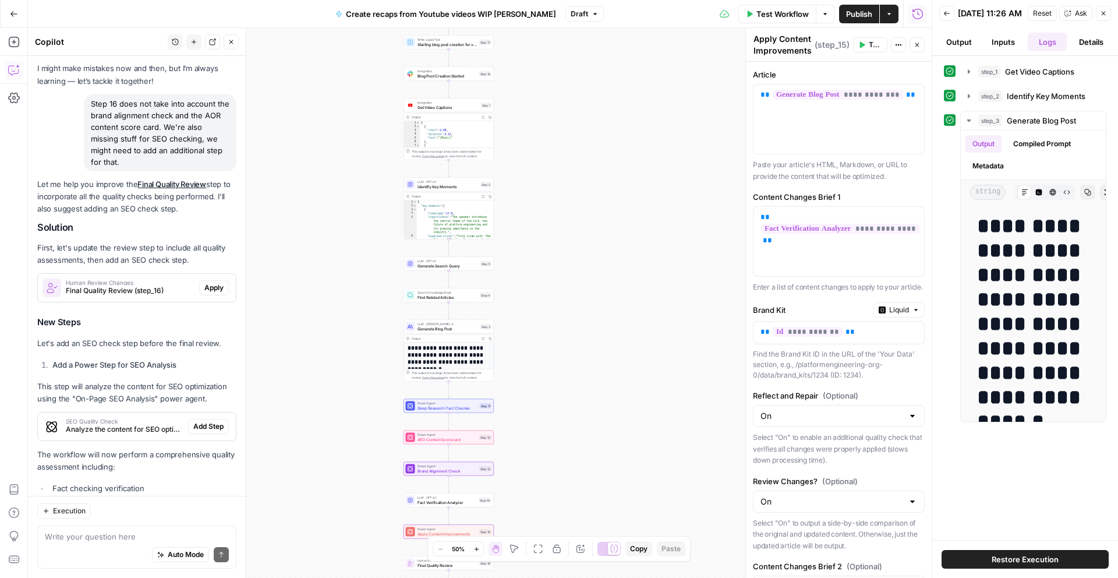
scroll to position [20, 0]
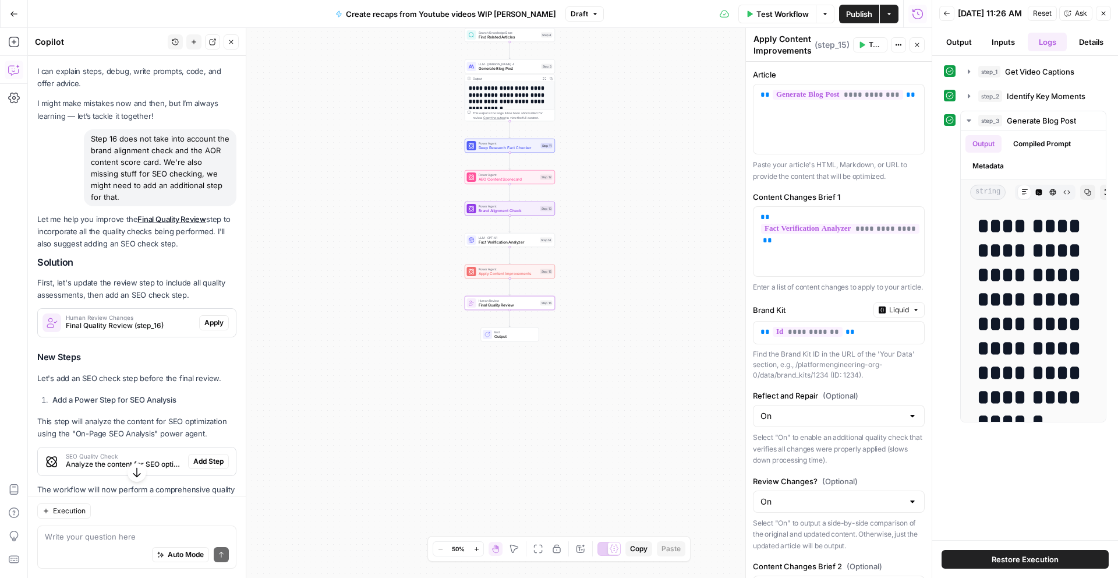
click at [211, 321] on span "Apply" at bounding box center [213, 322] width 19 height 10
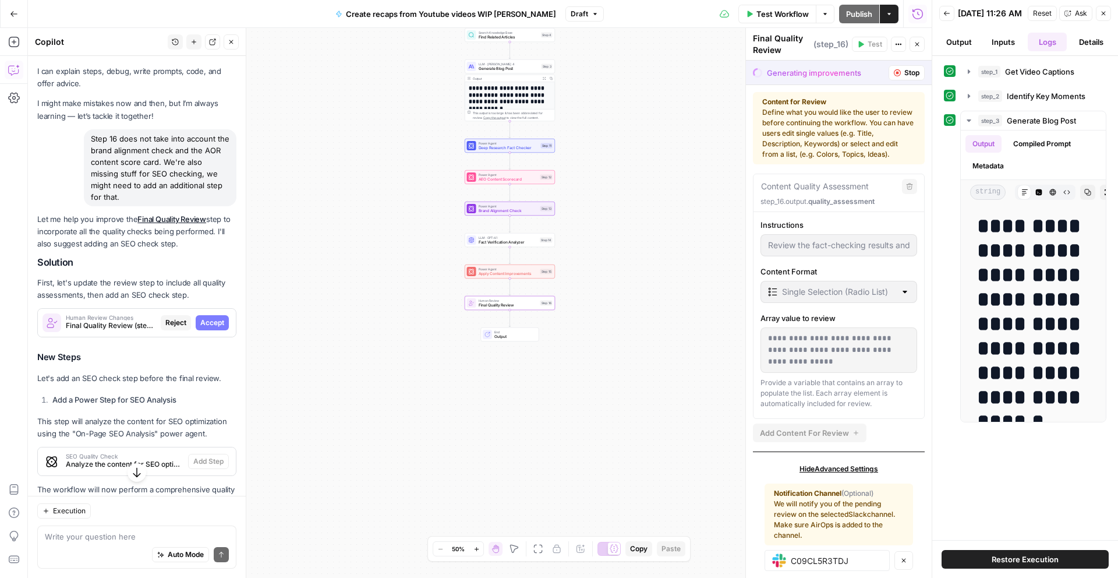
click at [213, 321] on span "Accept" at bounding box center [212, 322] width 24 height 10
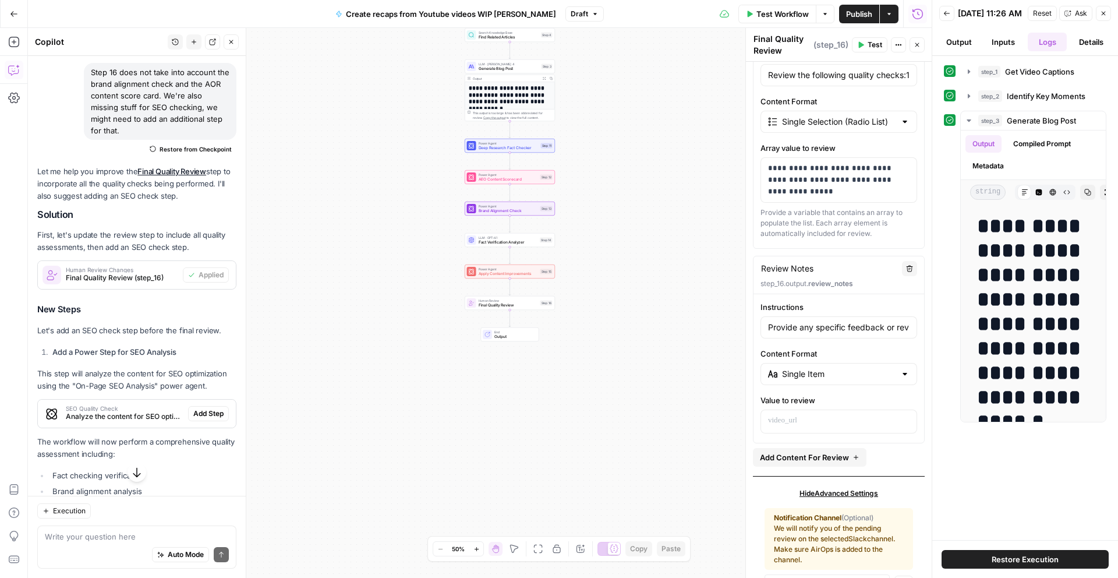
scroll to position [196, 0]
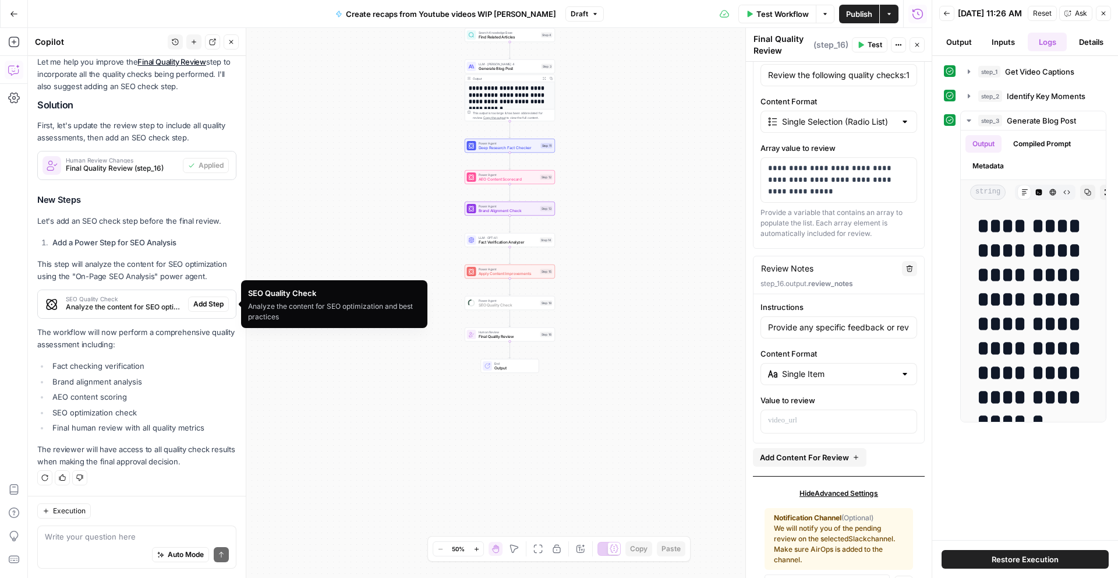
type input "Review the following quality checks:1. Fact Checking Results:{{ step_14.output …"
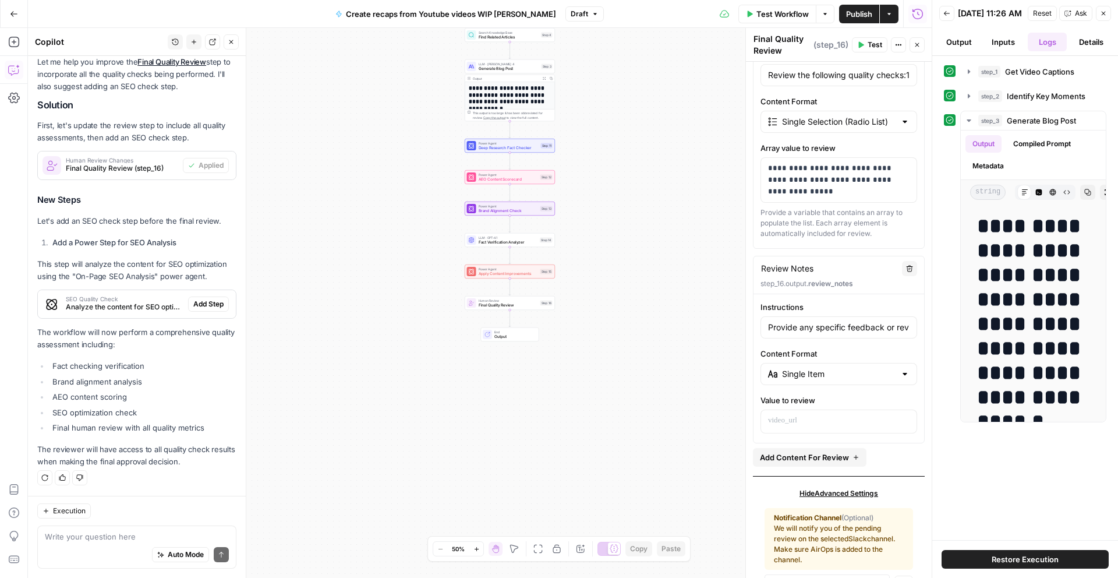
click at [122, 543] on div "Auto Mode Send" at bounding box center [137, 555] width 184 height 26
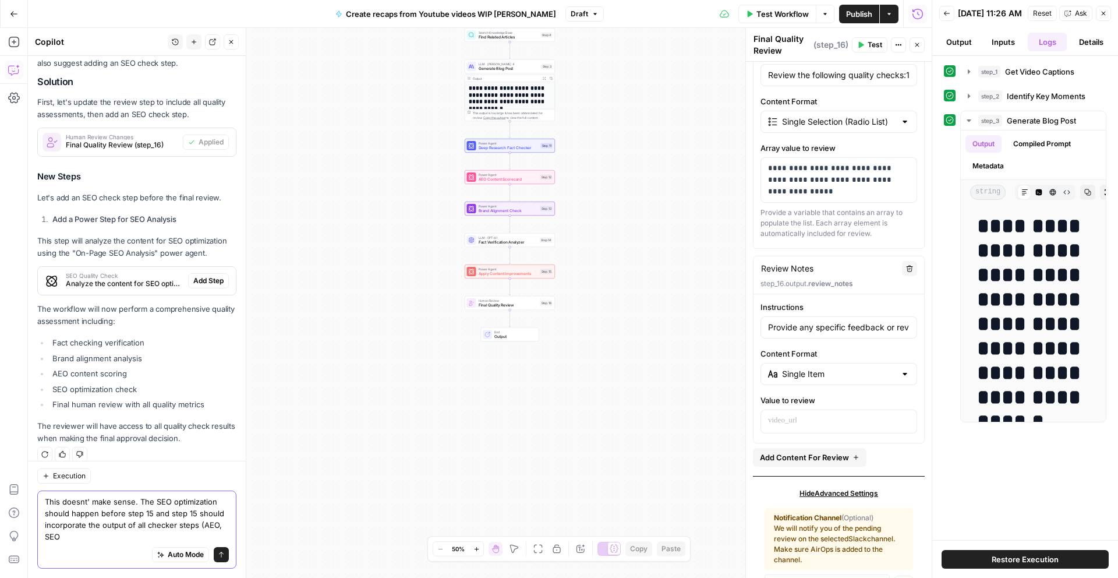
scroll to position [231, 0]
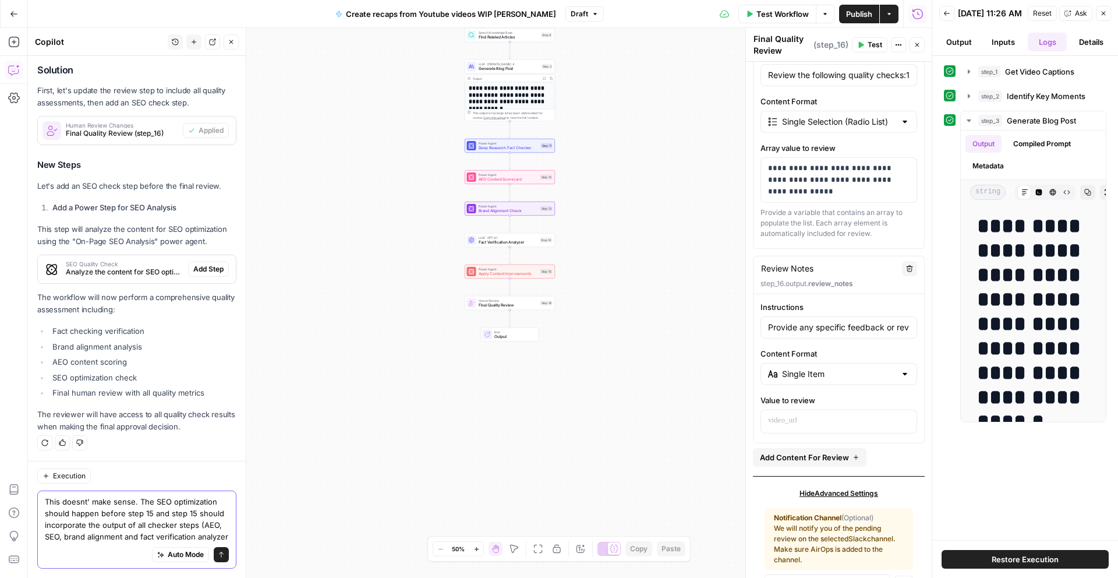
type textarea "This doesnt' make sense. The SEO optimization should happen before step 15 and …"
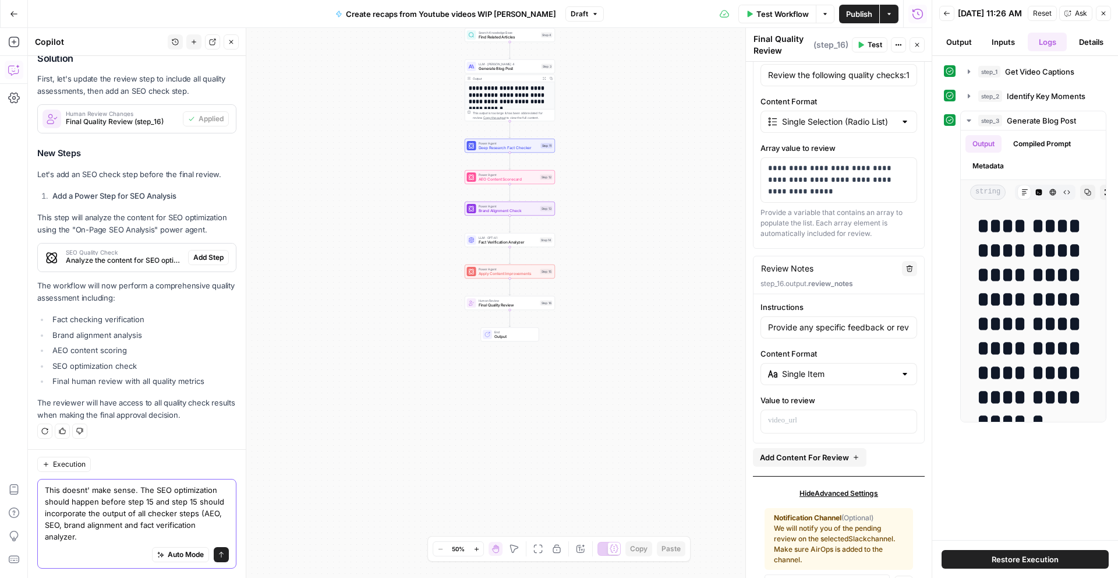
type input "Review the following quality checks:1. Fact Checking Results:{{ step_14.output …"
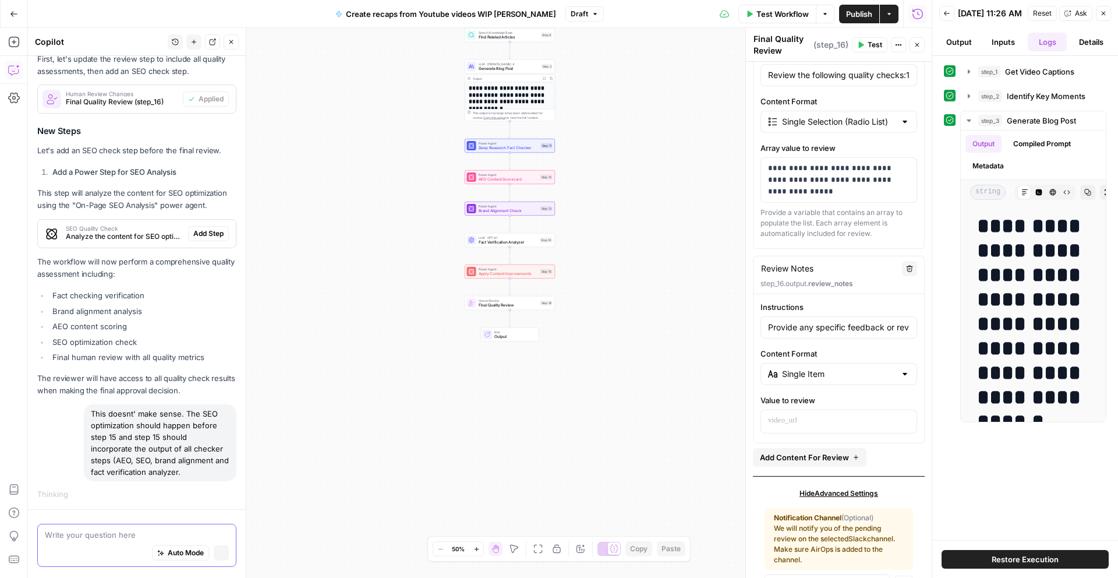
scroll to position [241, 0]
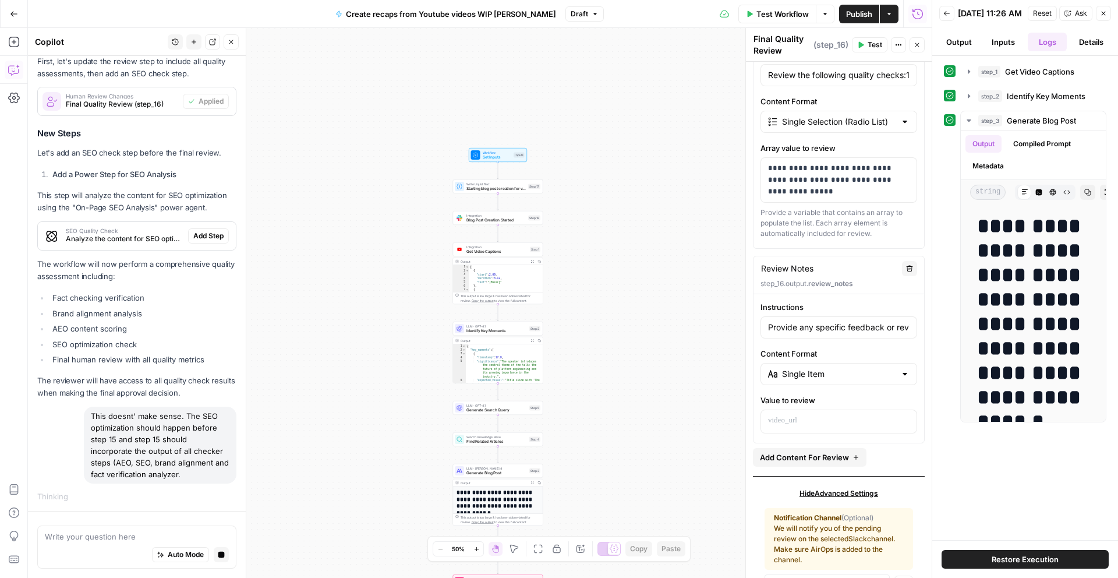
click at [493, 222] on span "Blog Post Creation Started" at bounding box center [495, 220] width 59 height 6
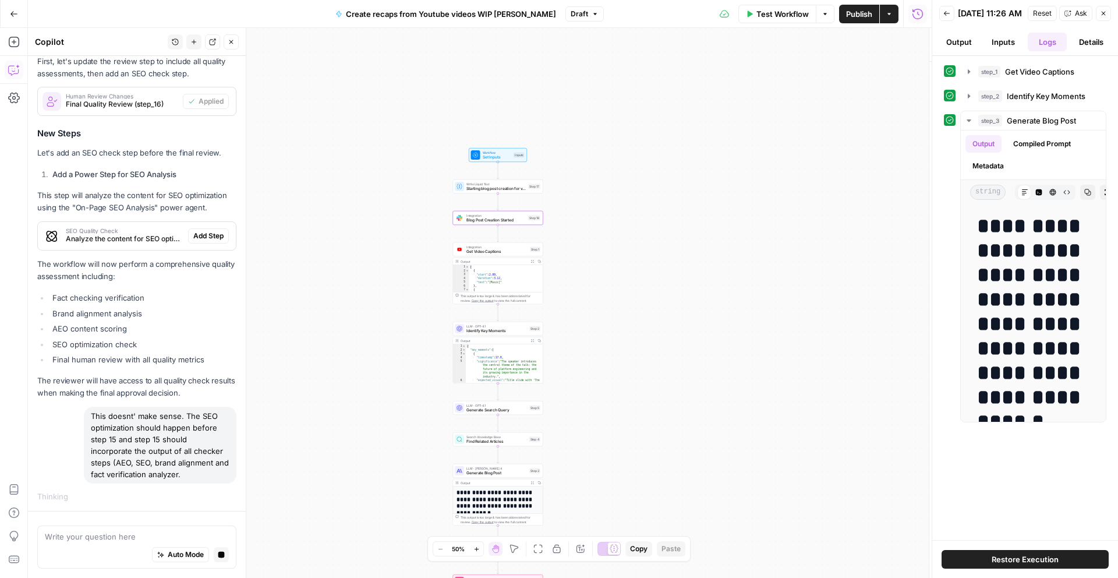
click at [493, 222] on span "Blog Post Creation Started" at bounding box center [495, 220] width 59 height 6
click at [786, 259] on div at bounding box center [839, 276] width 171 height 69
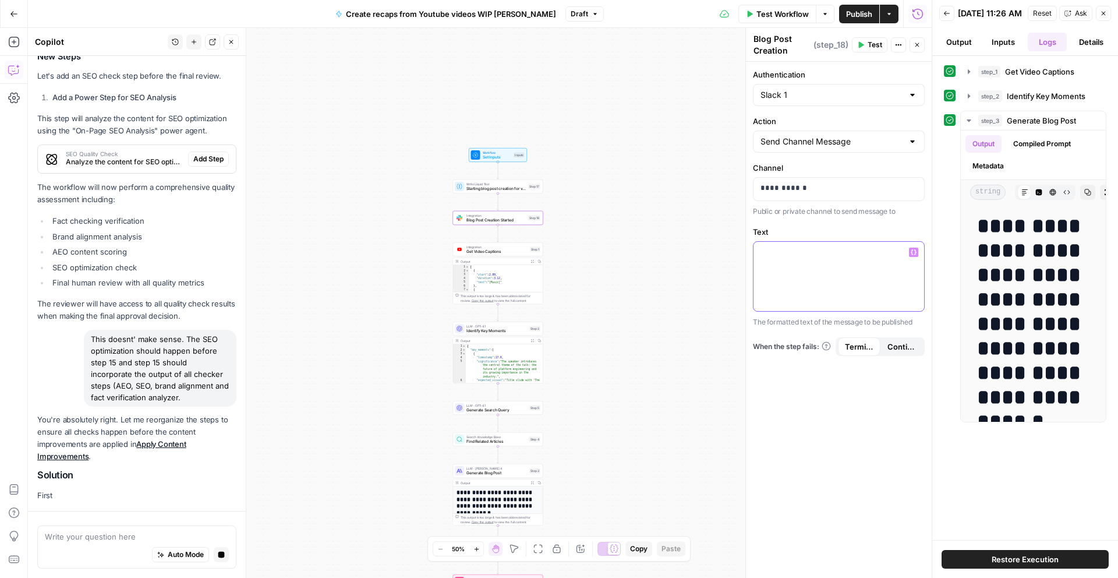
click at [913, 252] on icon "button" at bounding box center [914, 252] width 6 height 6
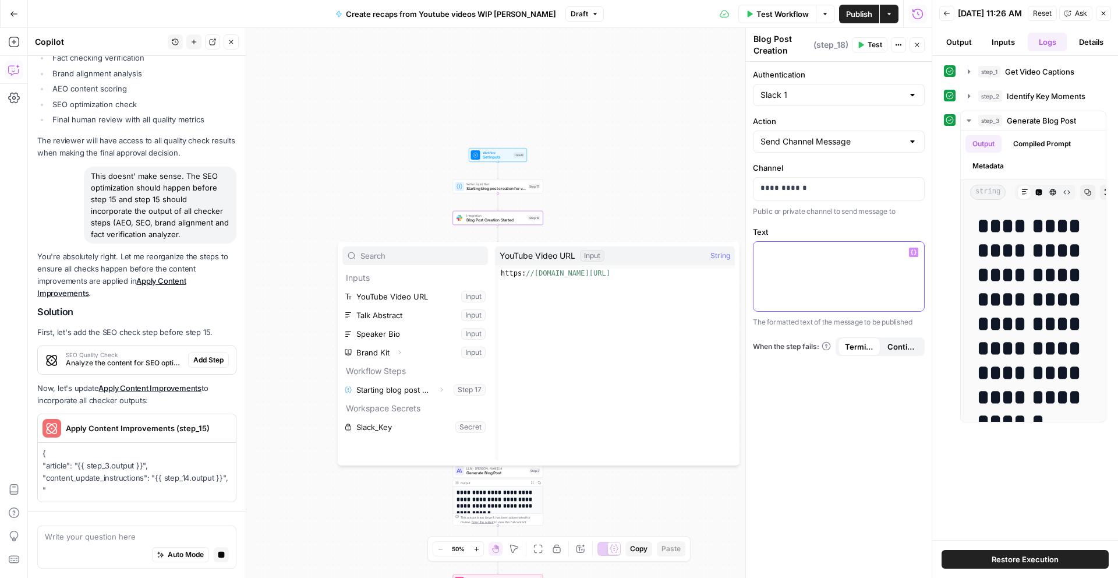
click at [913, 252] on icon "button" at bounding box center [914, 252] width 6 height 6
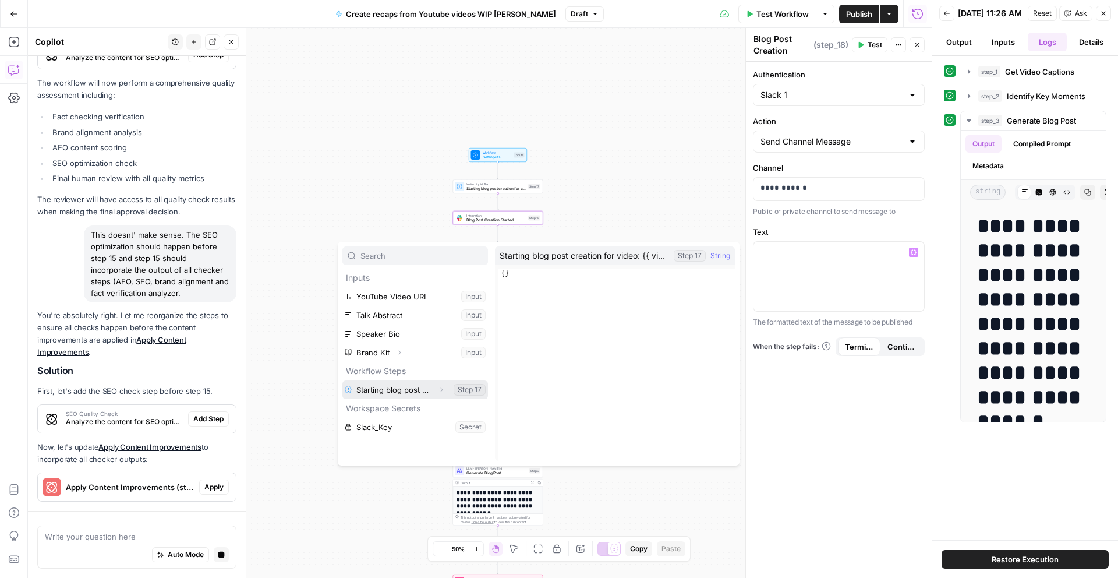
click at [408, 394] on button "Select variable Starting blog post creation for video: {{ video_url }}\a\a*No a…" at bounding box center [415, 389] width 146 height 19
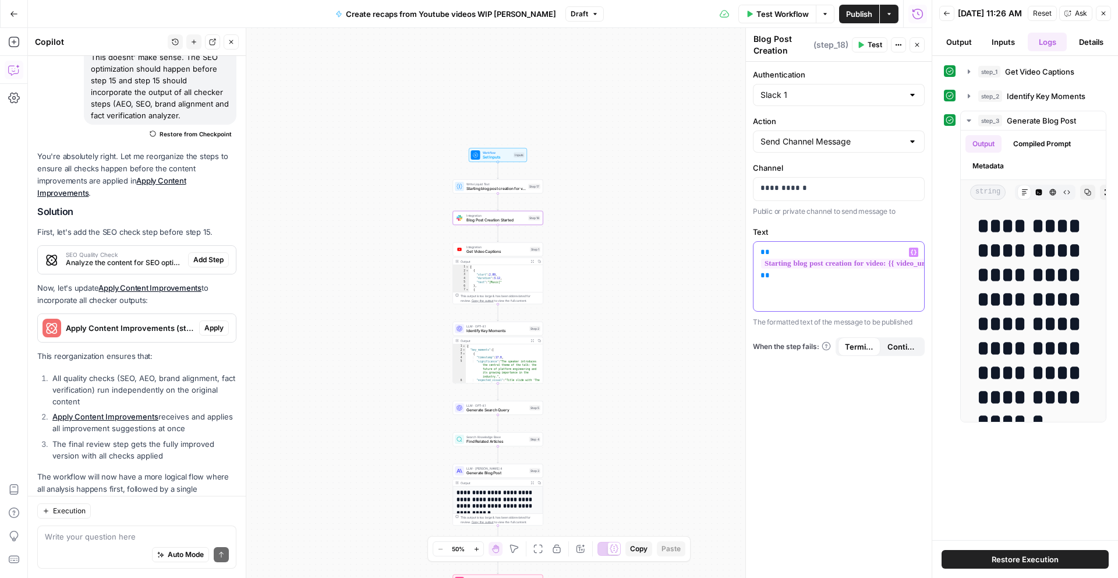
scroll to position [622, 0]
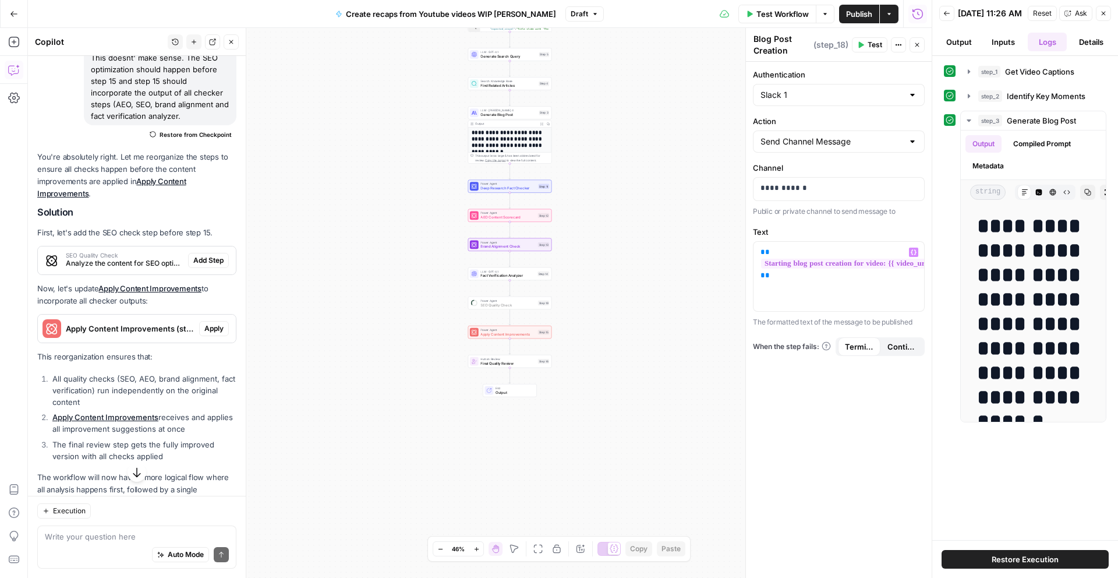
click at [213, 257] on span "Add Step" at bounding box center [208, 260] width 30 height 10
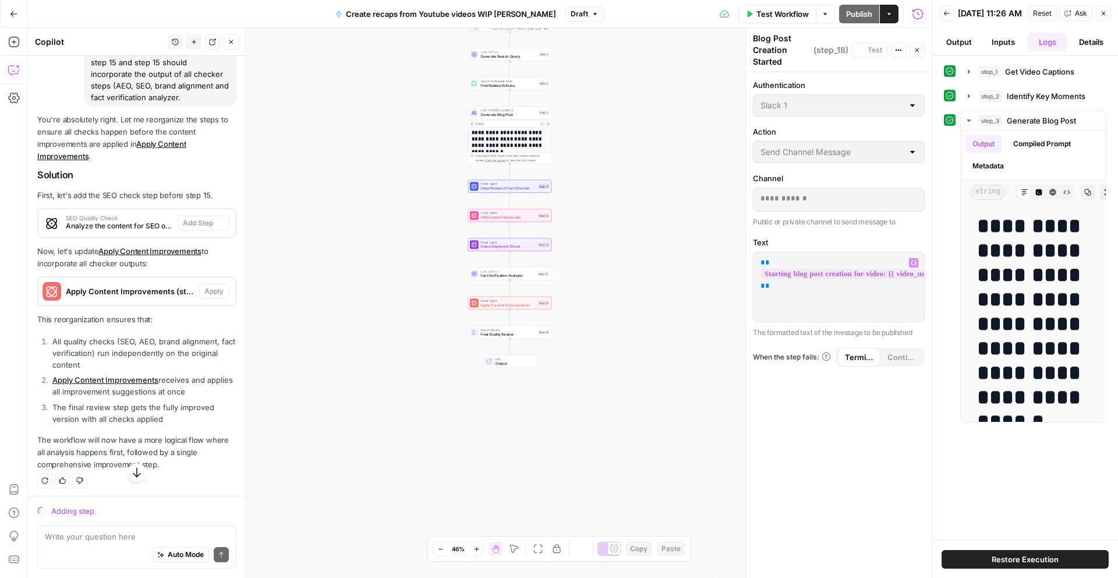
scroll to position [603, 0]
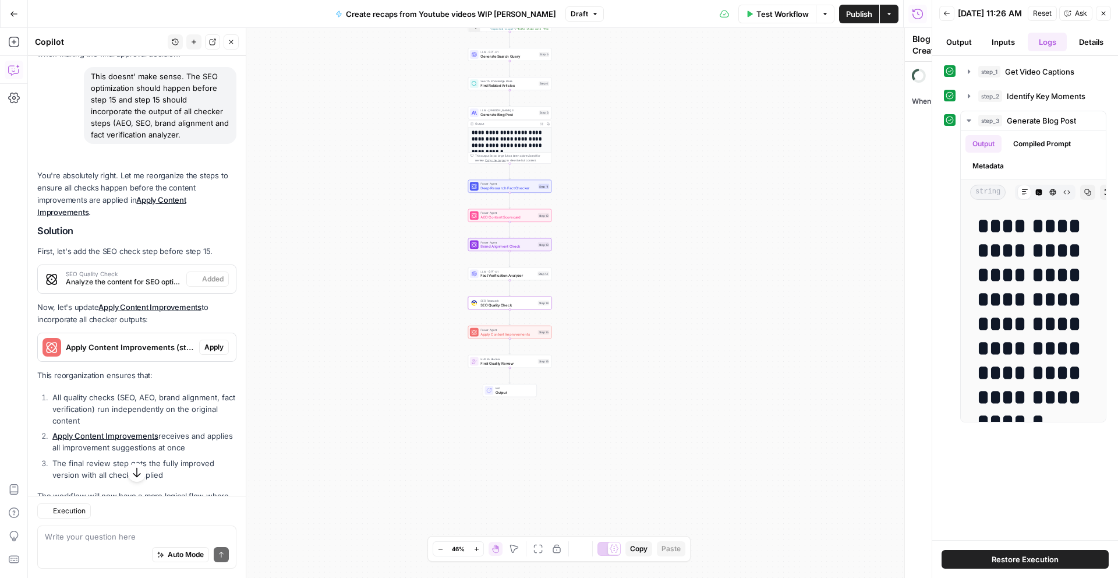
type textarea "SEO Quality Check"
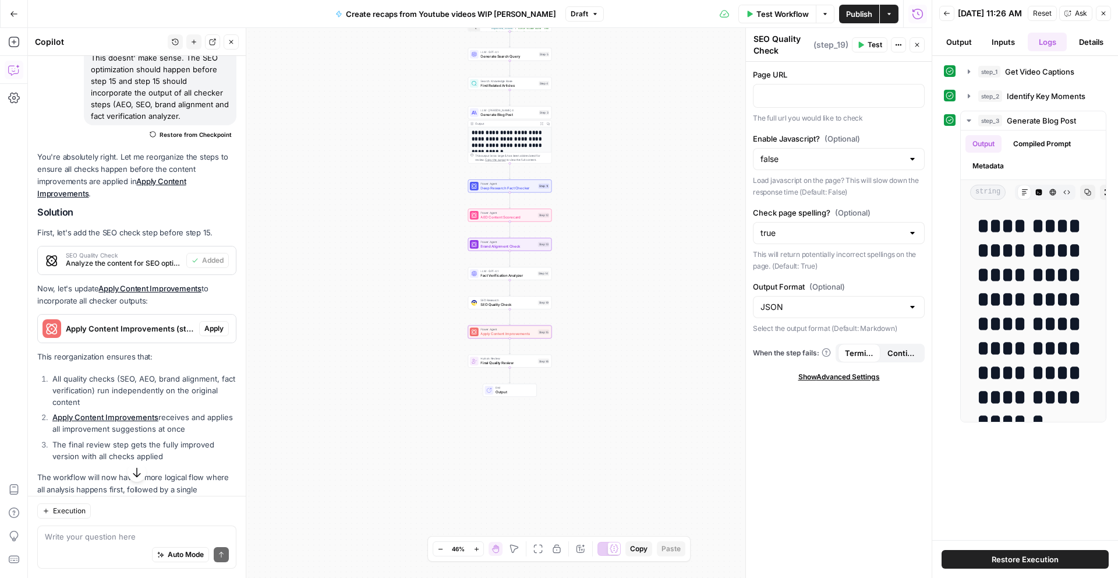
click at [217, 325] on span "Apply" at bounding box center [213, 328] width 19 height 10
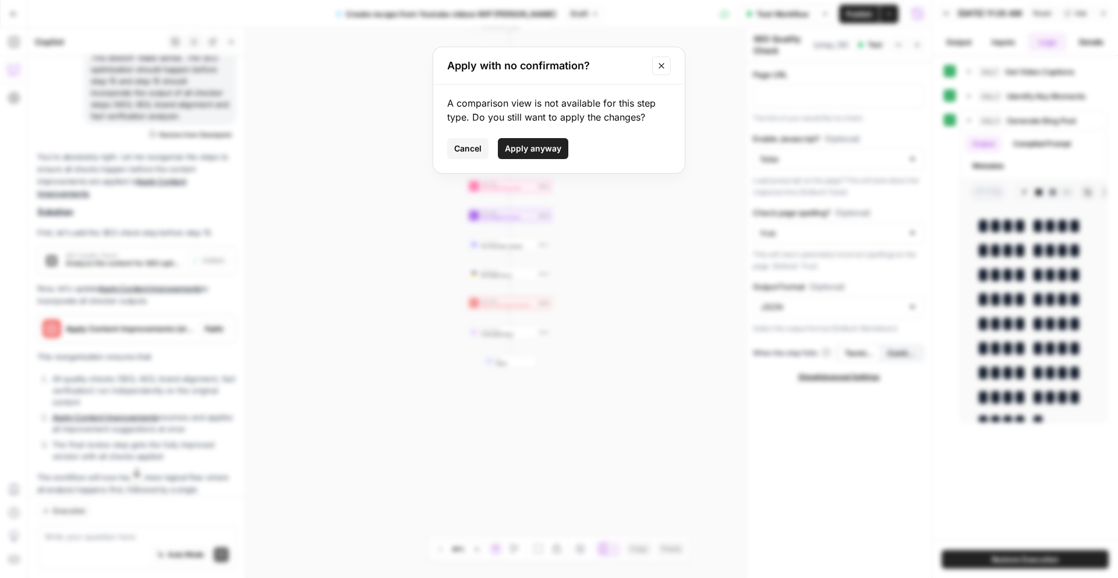
click at [517, 150] on span "Apply anyway" at bounding box center [533, 149] width 56 height 12
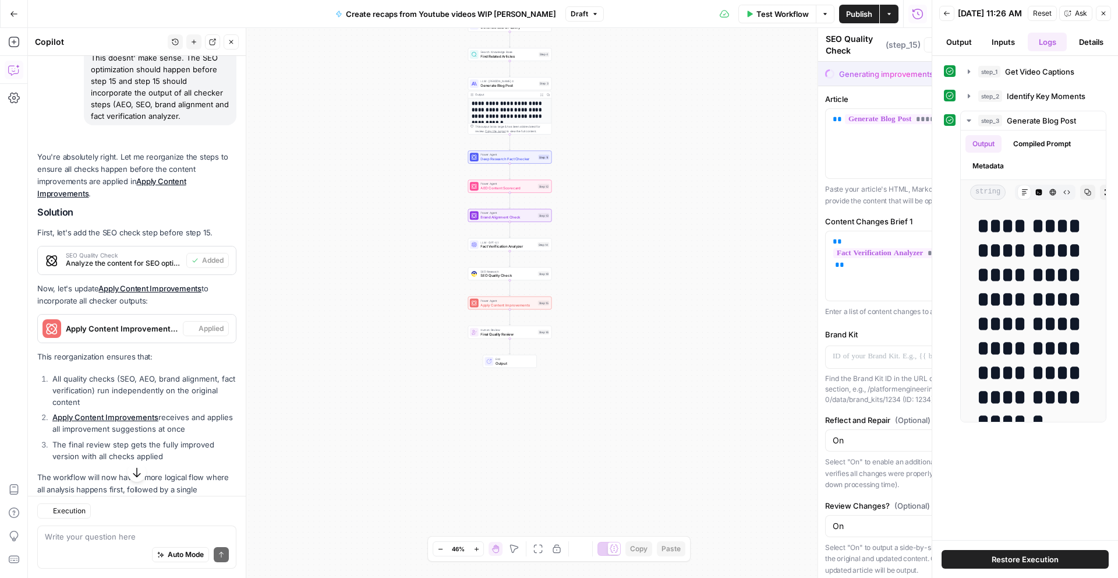
type textarea "Apply Content Improvements"
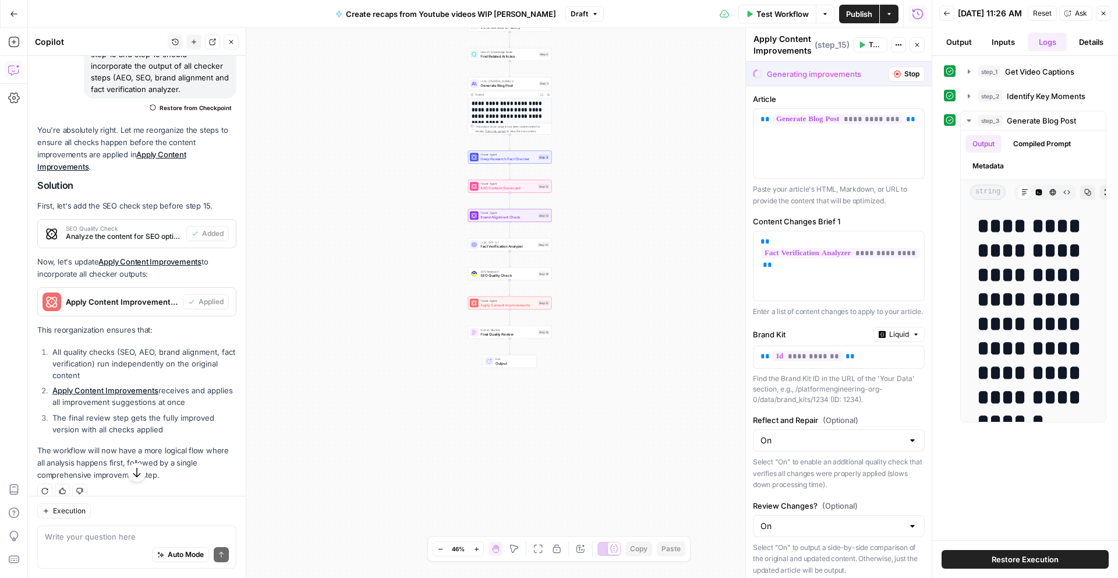
scroll to position [654, 0]
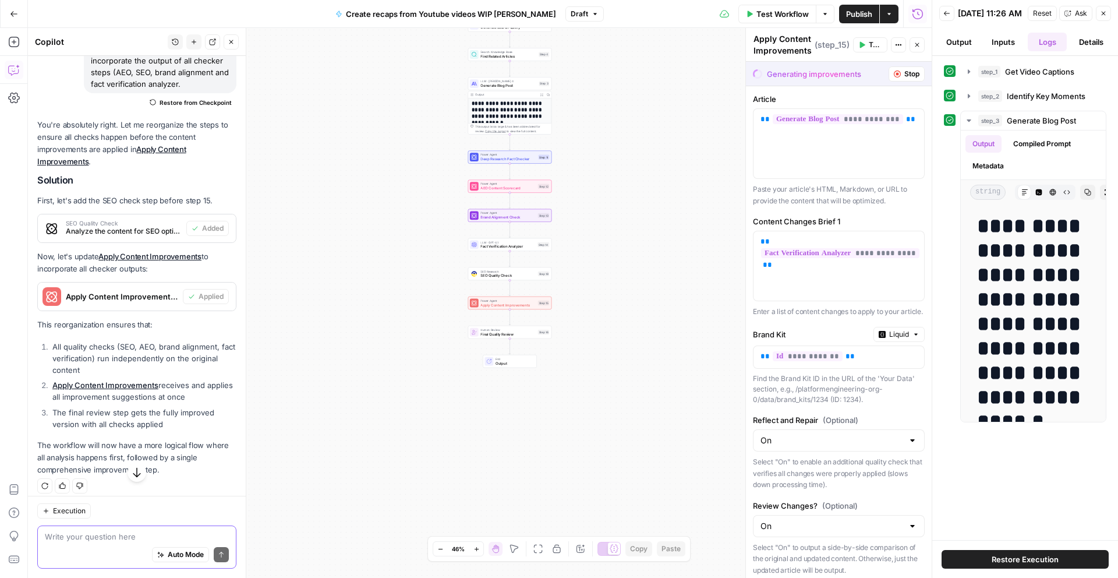
click at [93, 536] on textarea at bounding box center [137, 537] width 184 height 12
type textarea "The final quality review should recieve the output of step 15 but doesnt"
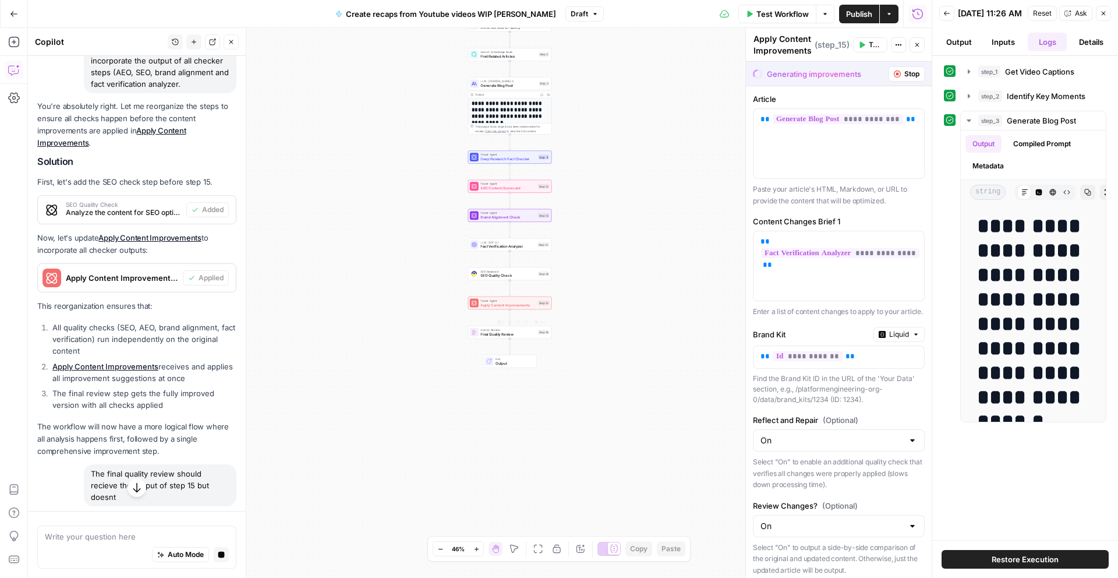
click at [507, 306] on span "Apply Content Improvements" at bounding box center [507, 304] width 55 height 5
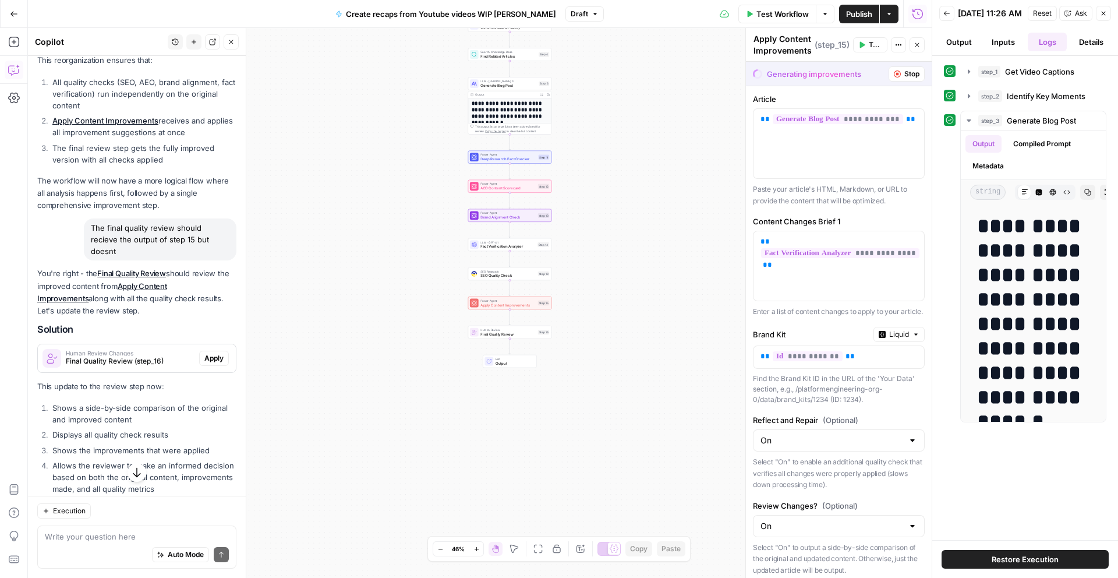
scroll to position [938, 0]
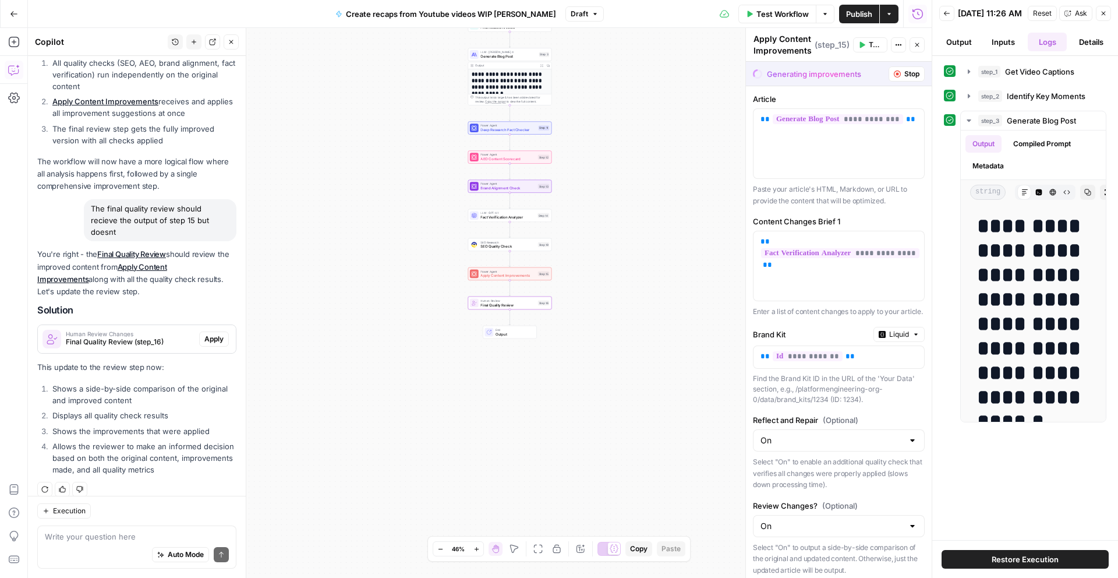
click at [215, 334] on span "Apply" at bounding box center [213, 339] width 19 height 10
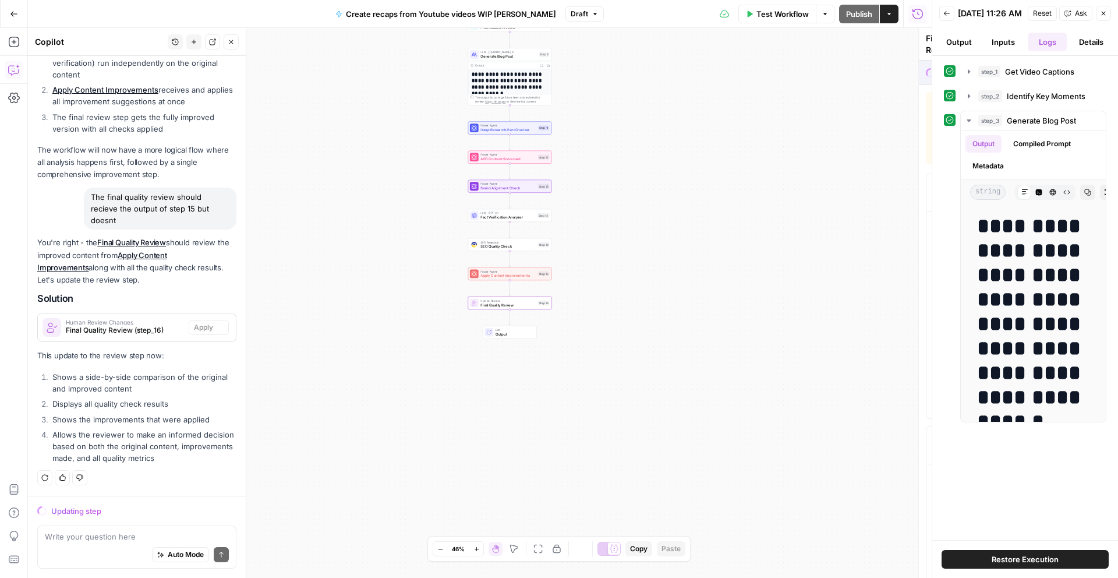
scroll to position [900, 0]
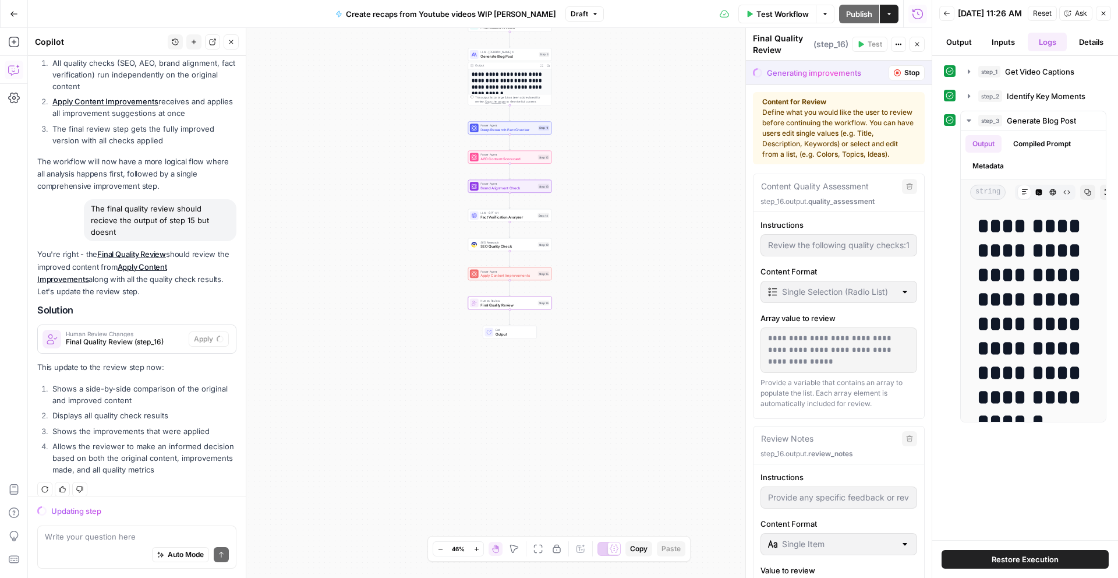
type input "Review the following quality checks:1. Fact Checking Results:{{ step_14.output …"
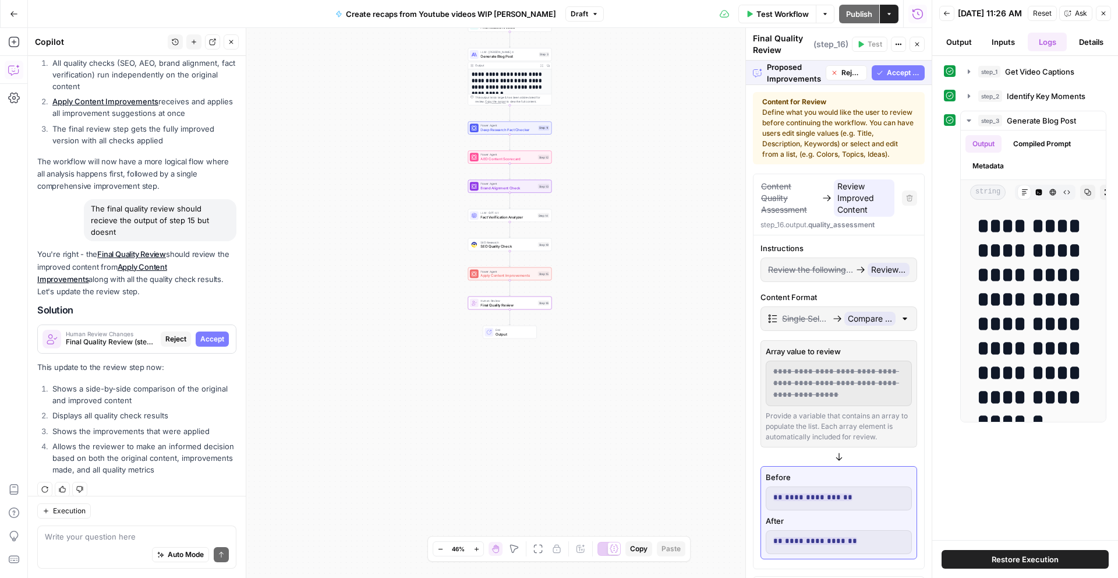
click at [208, 334] on span "Accept" at bounding box center [212, 339] width 24 height 10
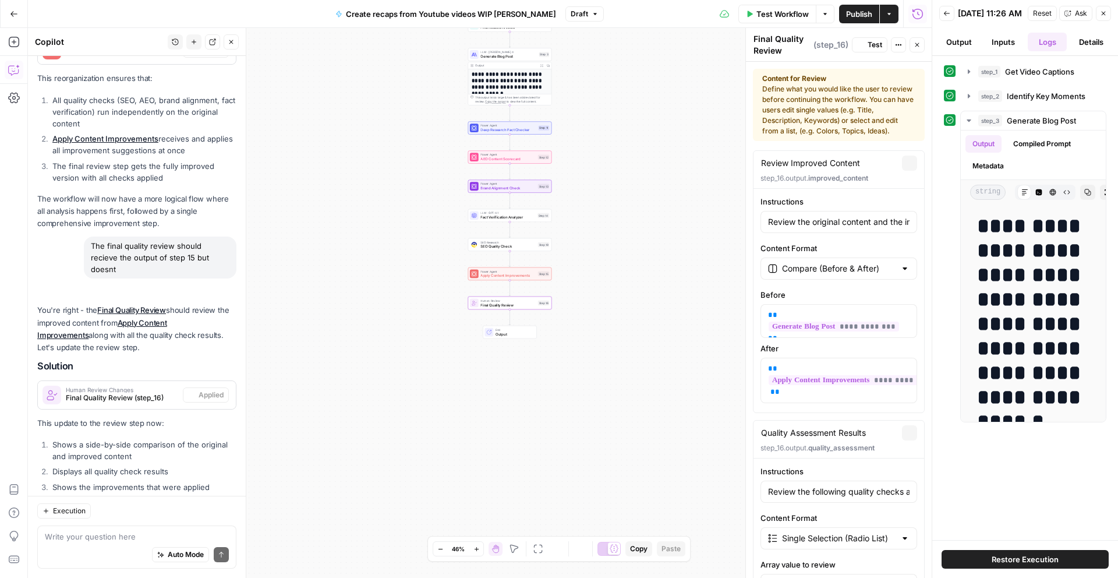
scroll to position [956, 0]
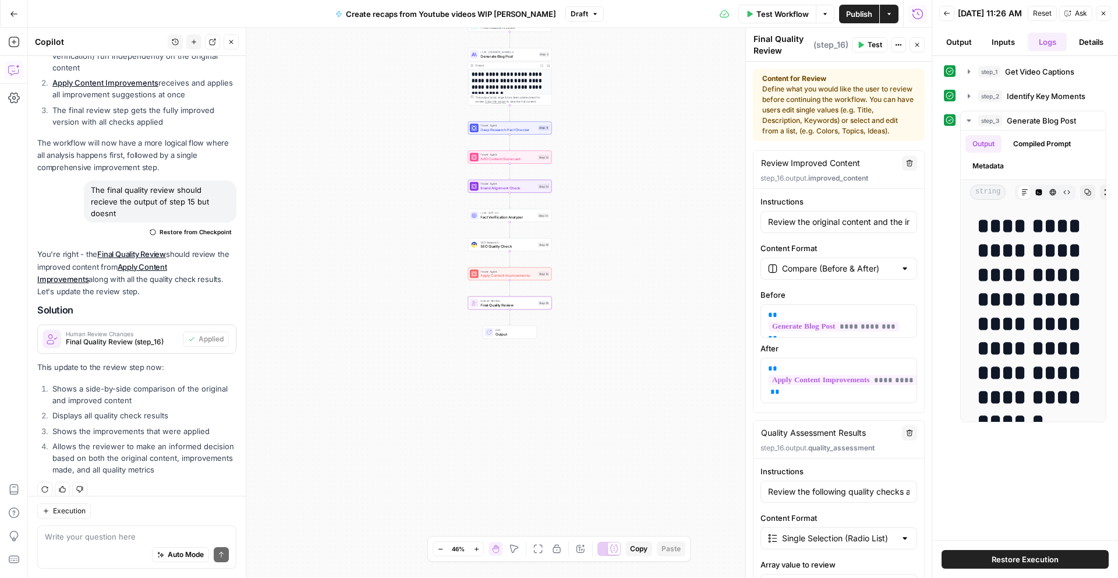
type input "Review the following quality checks and improvements applied:1. Fact Checking R…"
click at [501, 277] on span "Apply Content Improvements" at bounding box center [507, 275] width 55 height 5
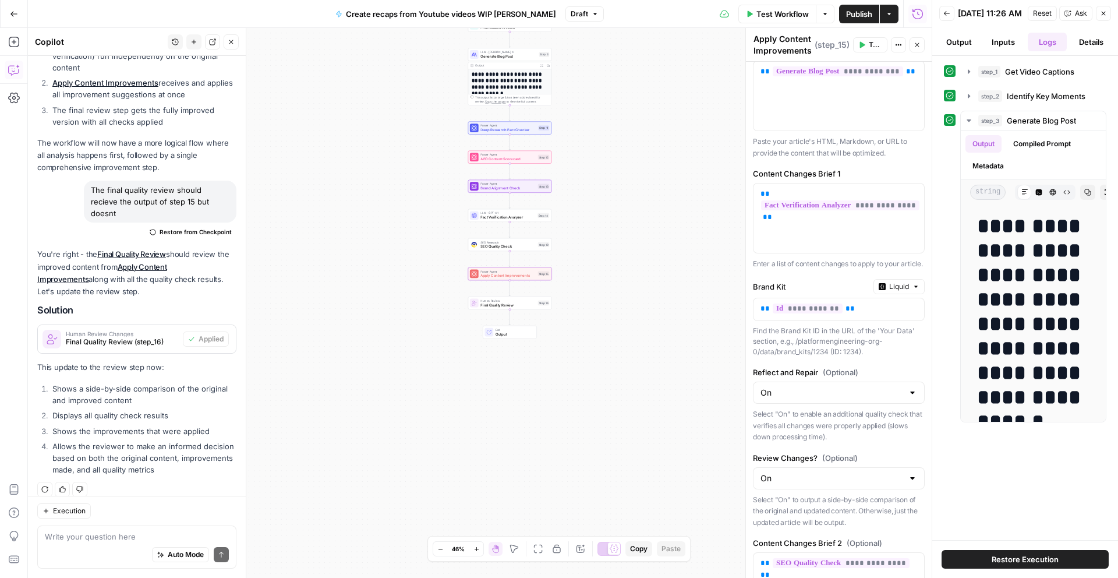
scroll to position [0, 0]
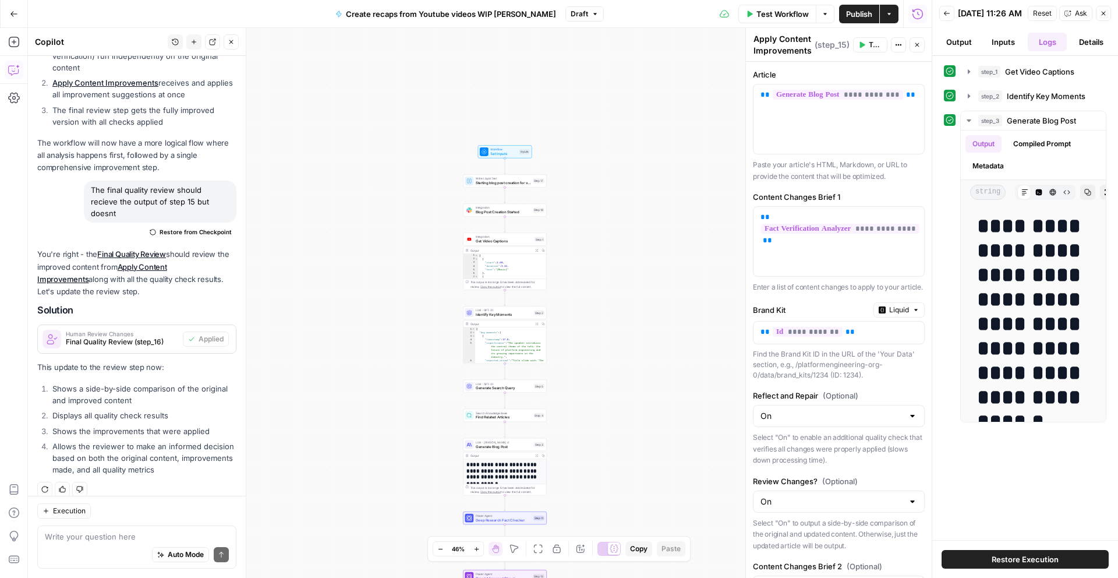
click at [628, 185] on div "Workflow Set Inputs Inputs Write Liquid Text Starting blog post creation for vi…" at bounding box center [480, 303] width 904 height 550
click at [122, 535] on textarea at bounding box center [137, 537] width 184 height 12
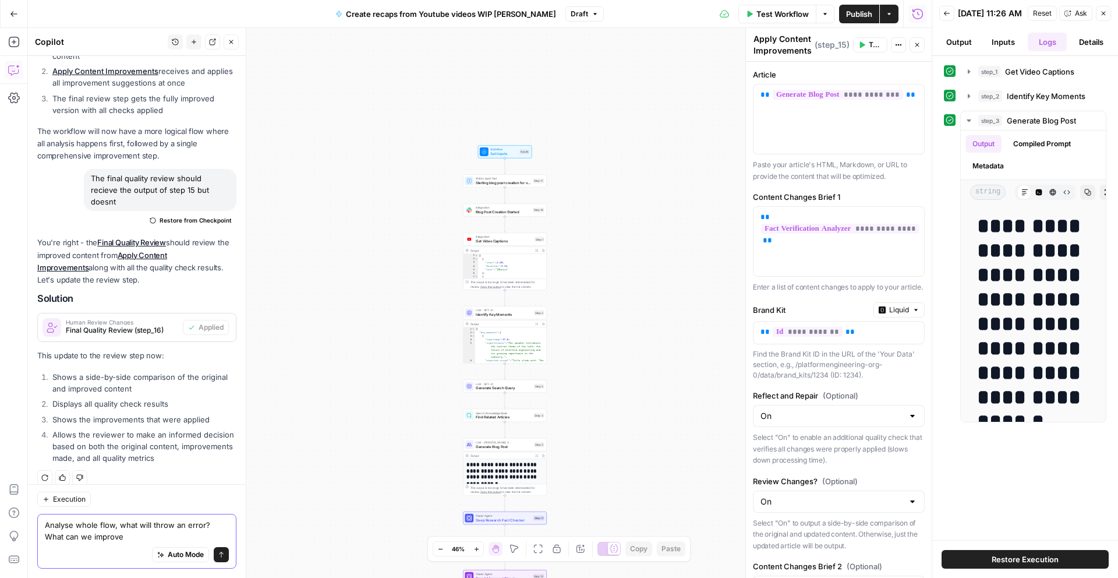
type textarea "Analyse whole flow, what will throw an error? What can we improve`"
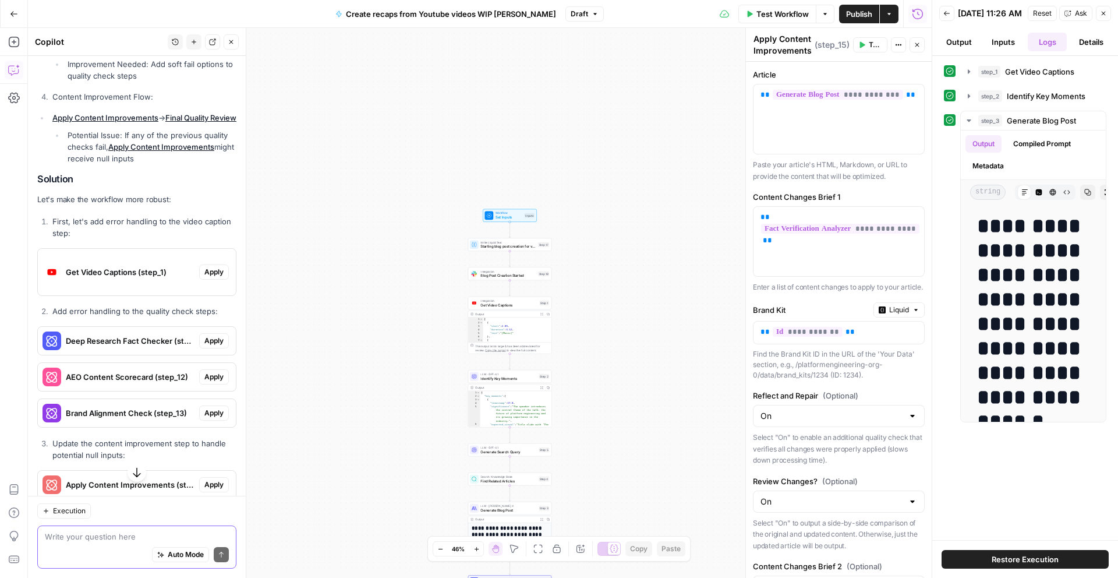
scroll to position [1759, 0]
click at [210, 273] on span "Apply" at bounding box center [213, 273] width 19 height 10
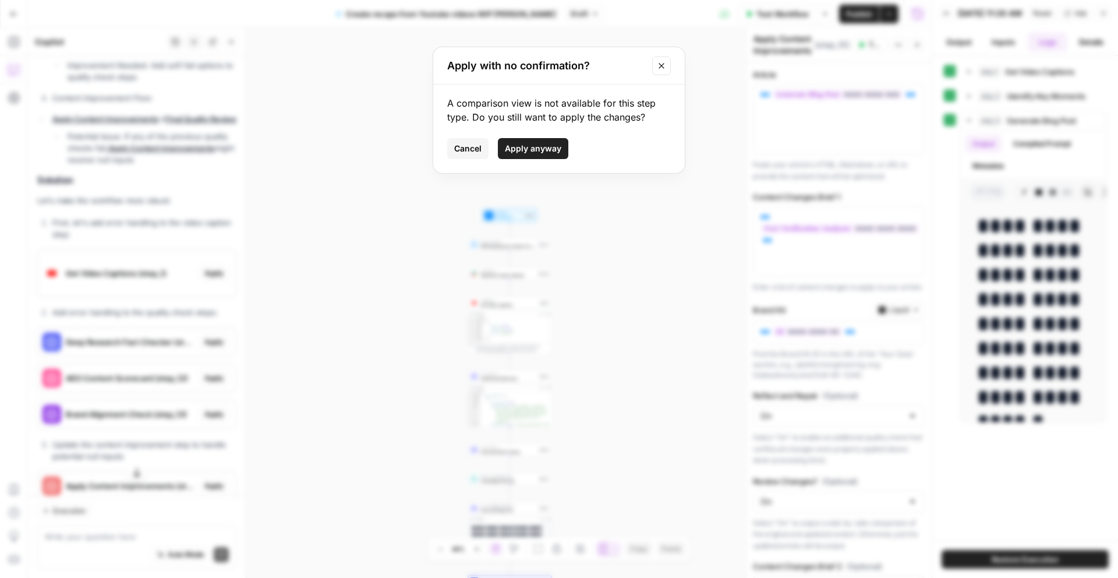
click at [524, 142] on button "Apply anyway" at bounding box center [533, 148] width 70 height 21
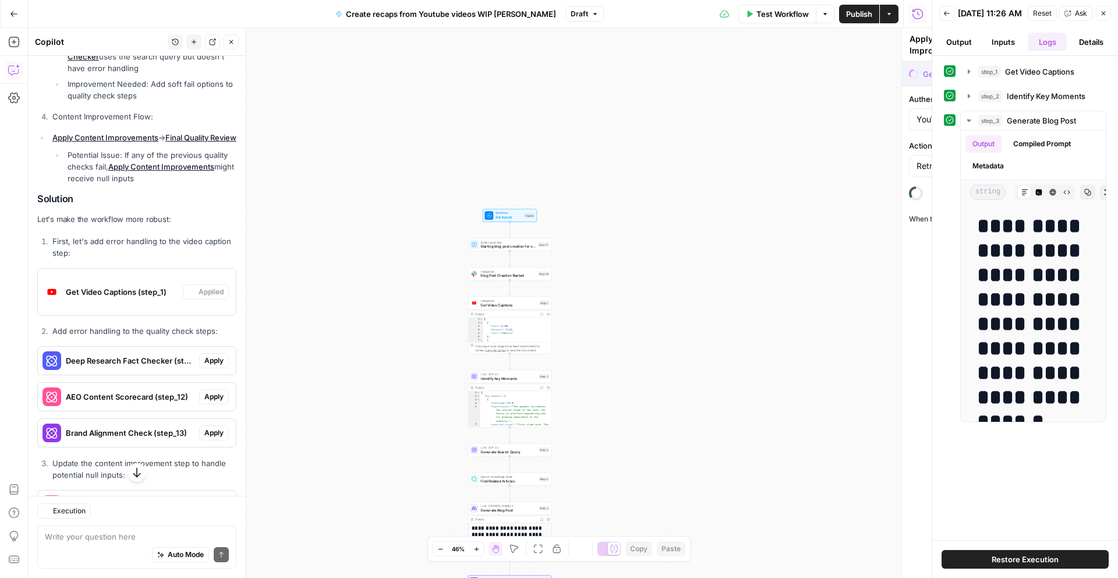
type textarea "Get Video Captions"
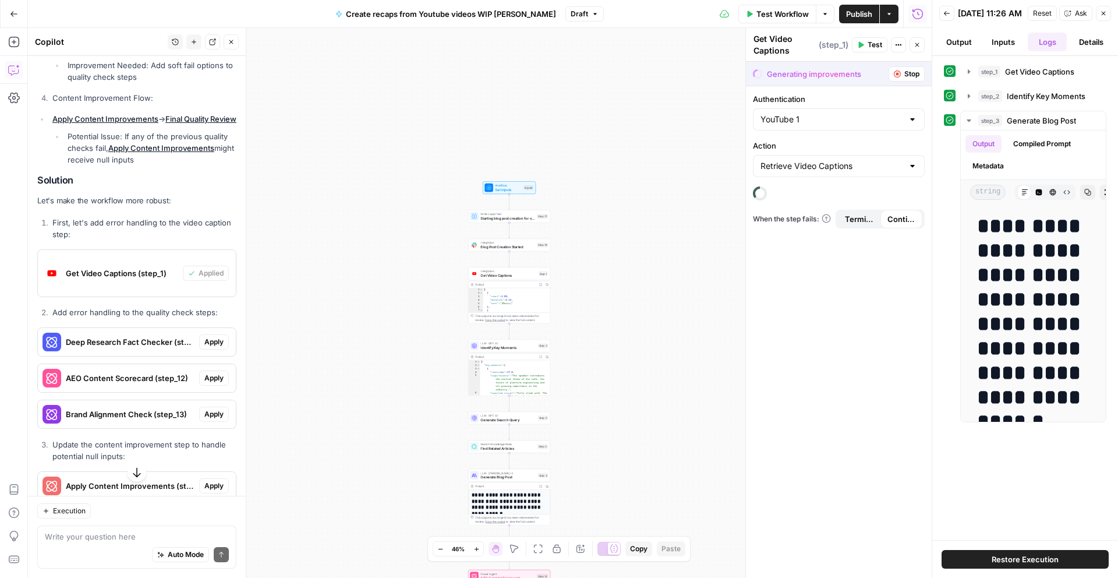
click at [211, 337] on span "Apply" at bounding box center [213, 342] width 19 height 10
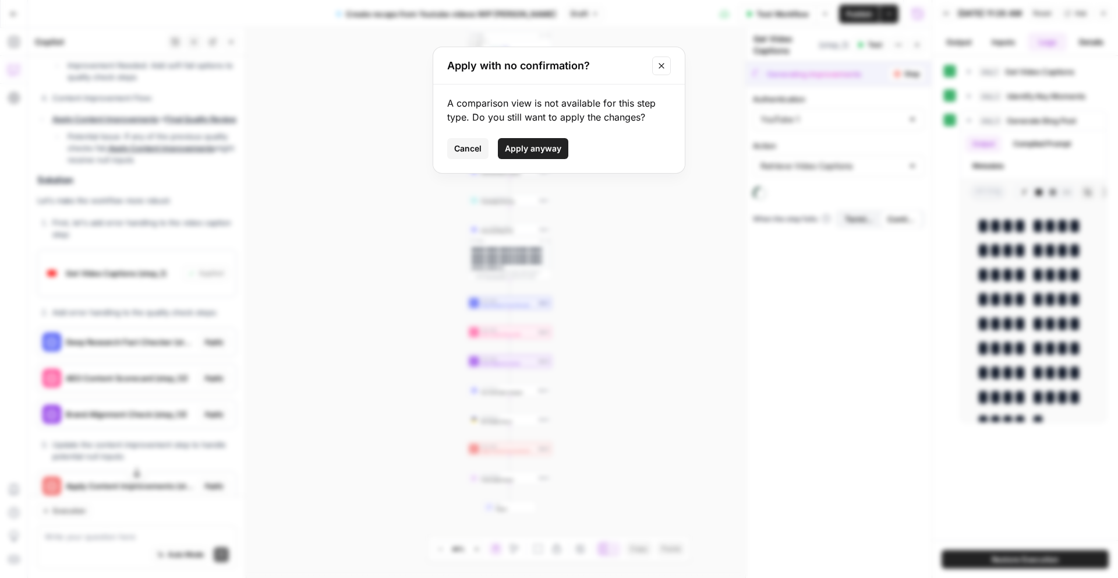
click at [523, 151] on span "Apply anyway" at bounding box center [533, 149] width 56 height 12
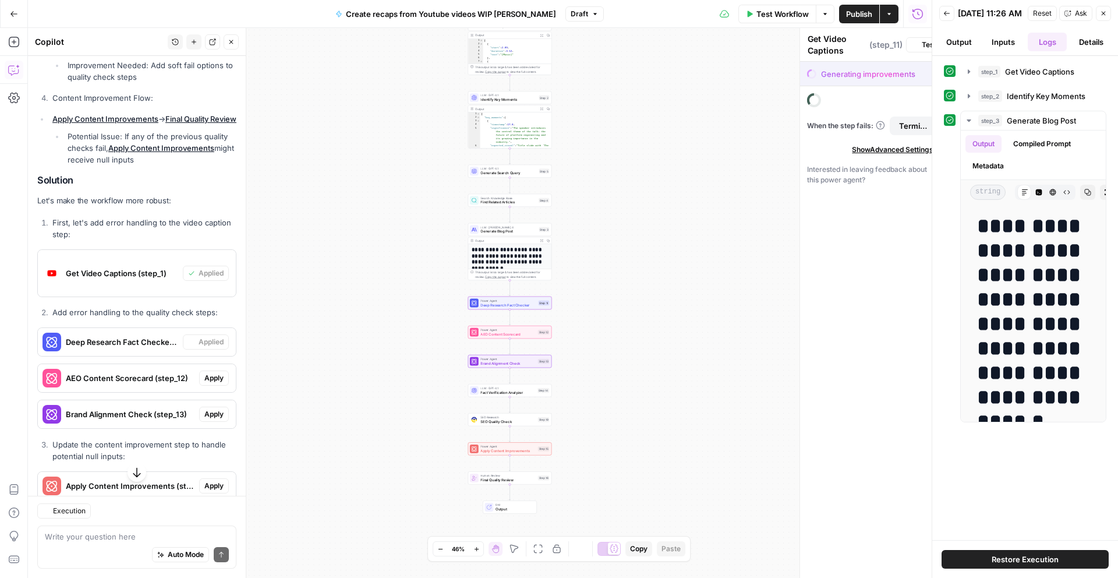
type textarea "Deep Research Fact Checker"
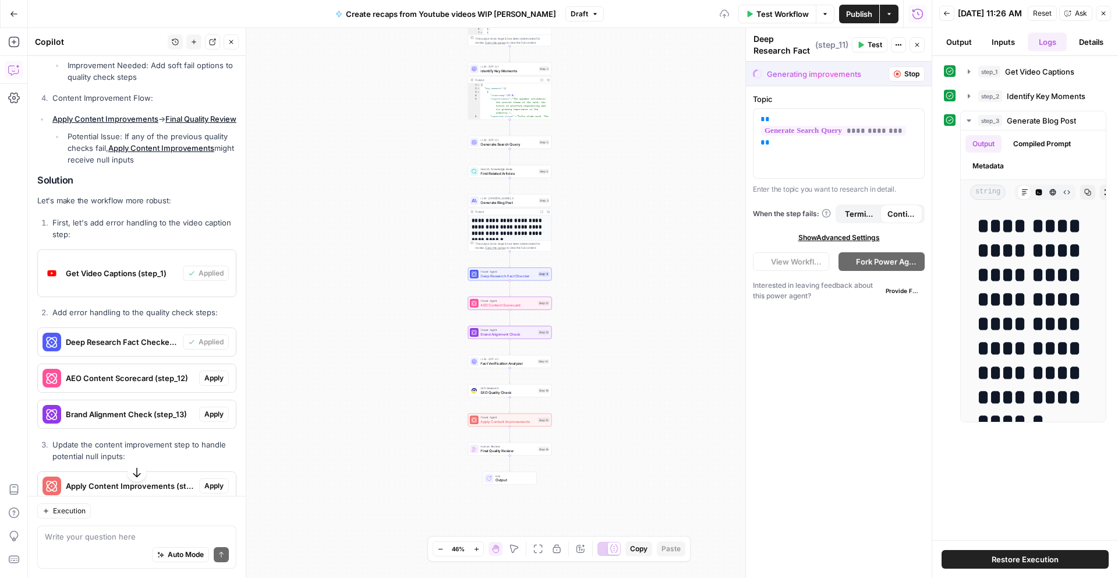
click at [216, 376] on span "Apply" at bounding box center [213, 378] width 19 height 10
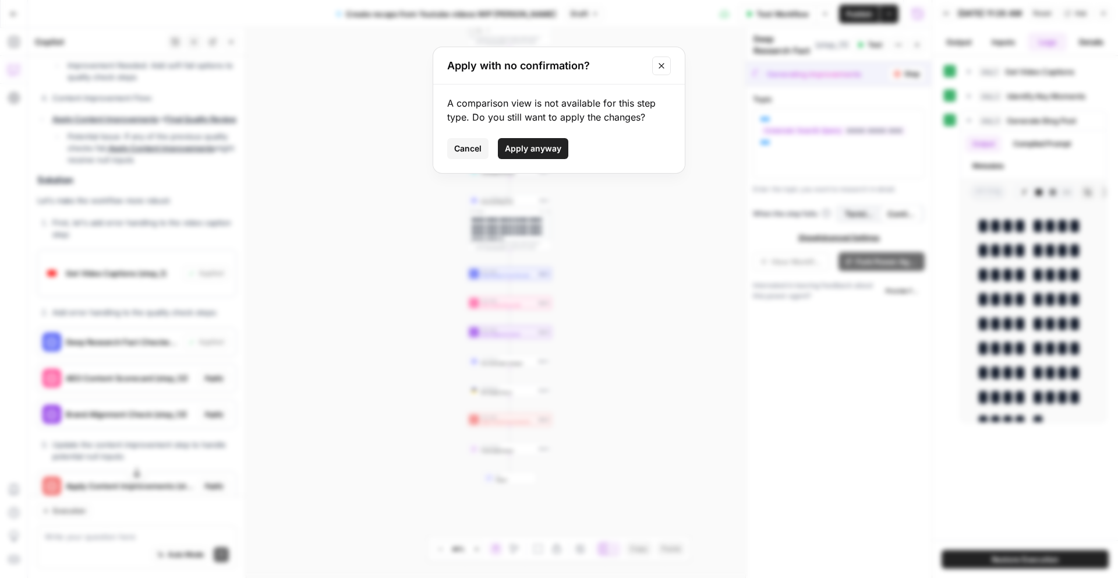
click at [525, 147] on span "Apply anyway" at bounding box center [533, 149] width 56 height 12
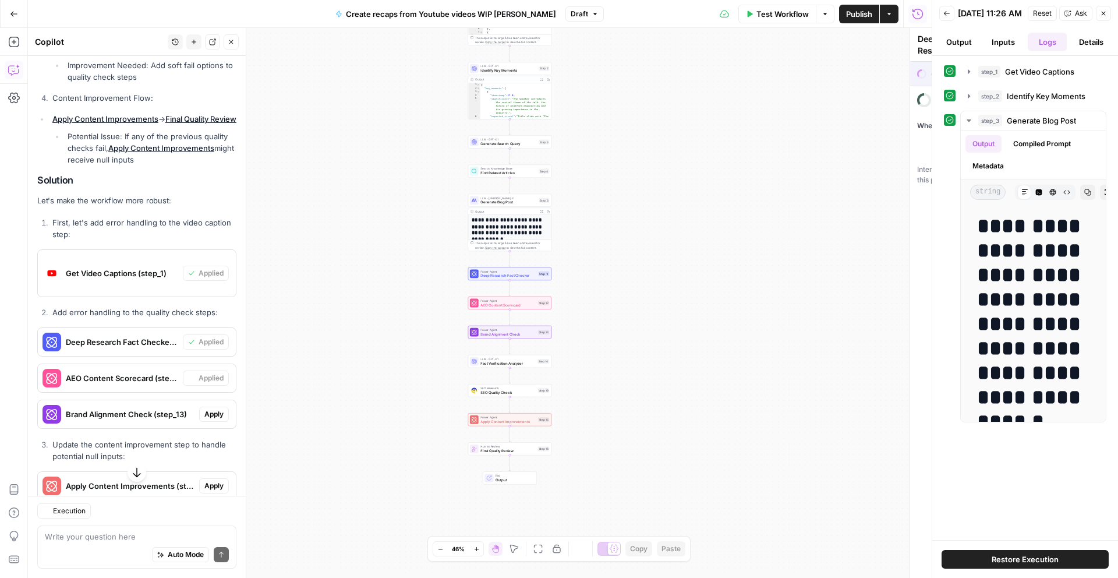
type textarea "AEO Content Scorecard"
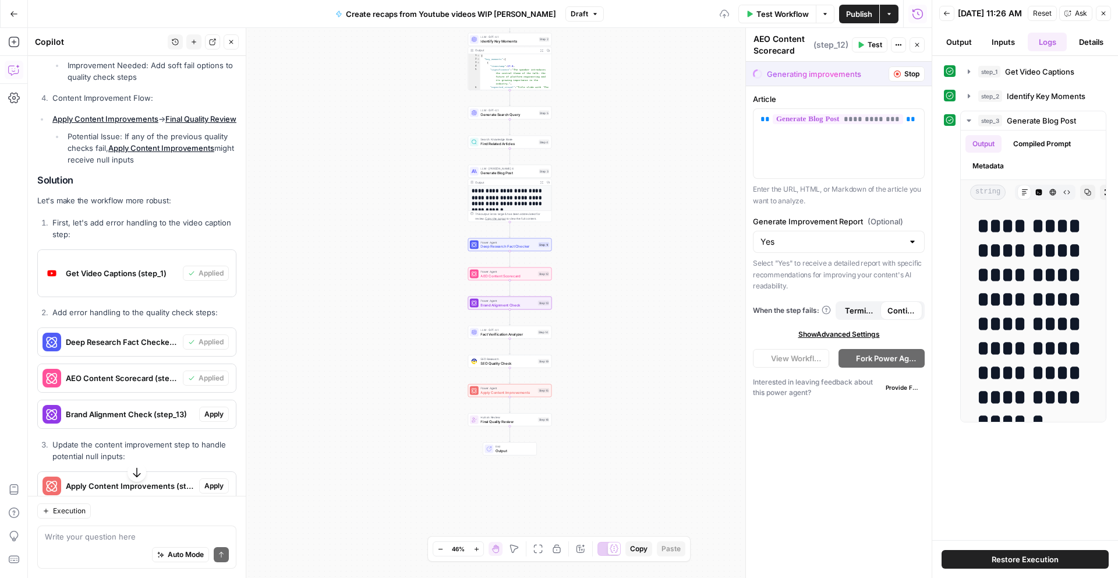
click at [213, 419] on span "Apply" at bounding box center [213, 414] width 19 height 10
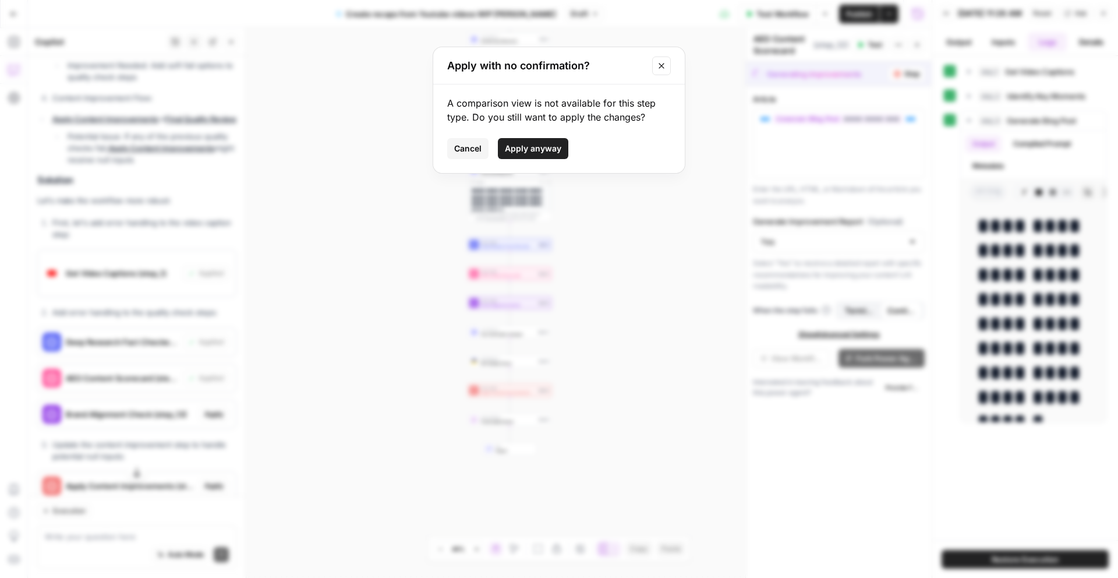
click at [549, 151] on span "Apply anyway" at bounding box center [533, 149] width 56 height 12
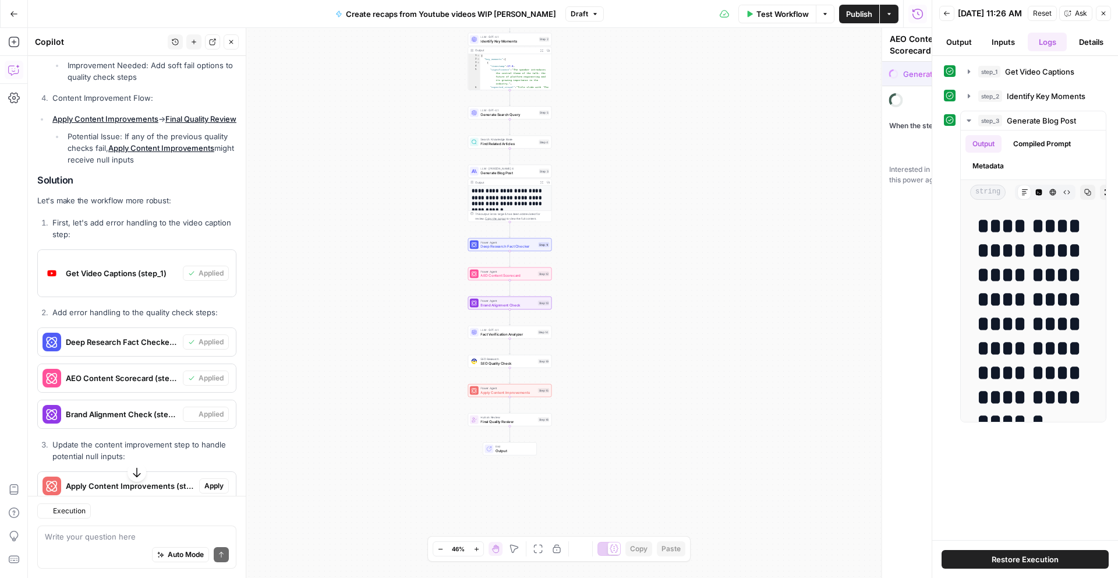
type textarea "Brand Alignment Check"
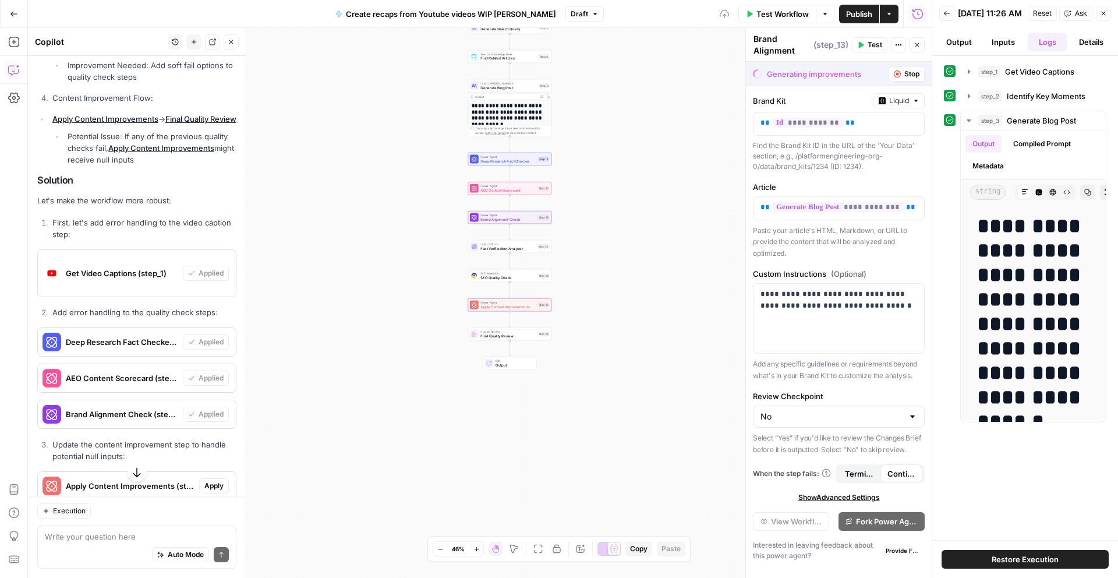
click at [210, 480] on span "Apply" at bounding box center [213, 485] width 19 height 10
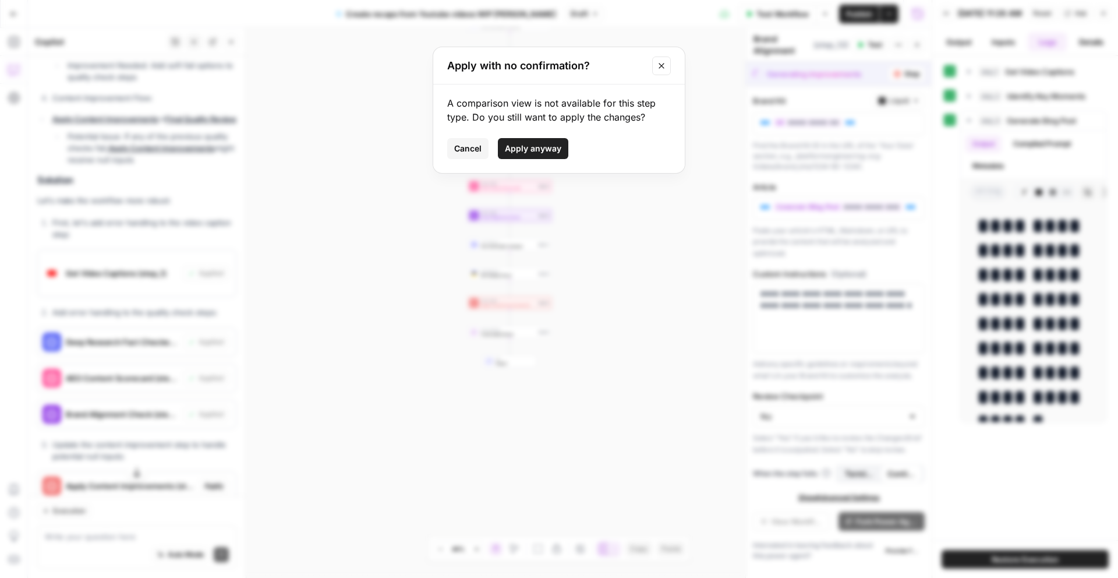
click at [549, 148] on span "Apply anyway" at bounding box center [533, 149] width 56 height 12
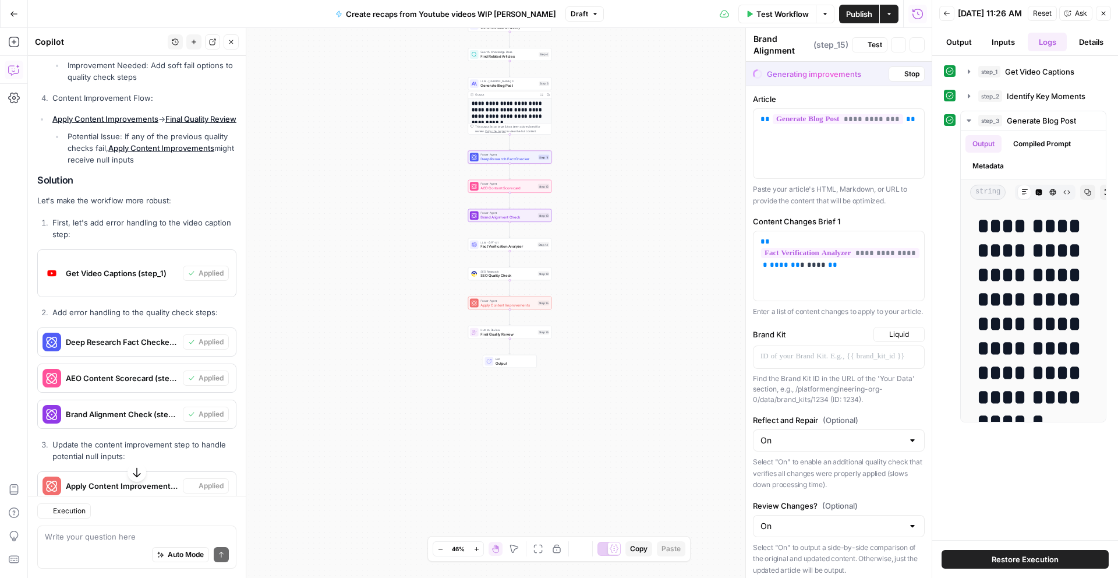
type textarea "Apply Content Improvements"
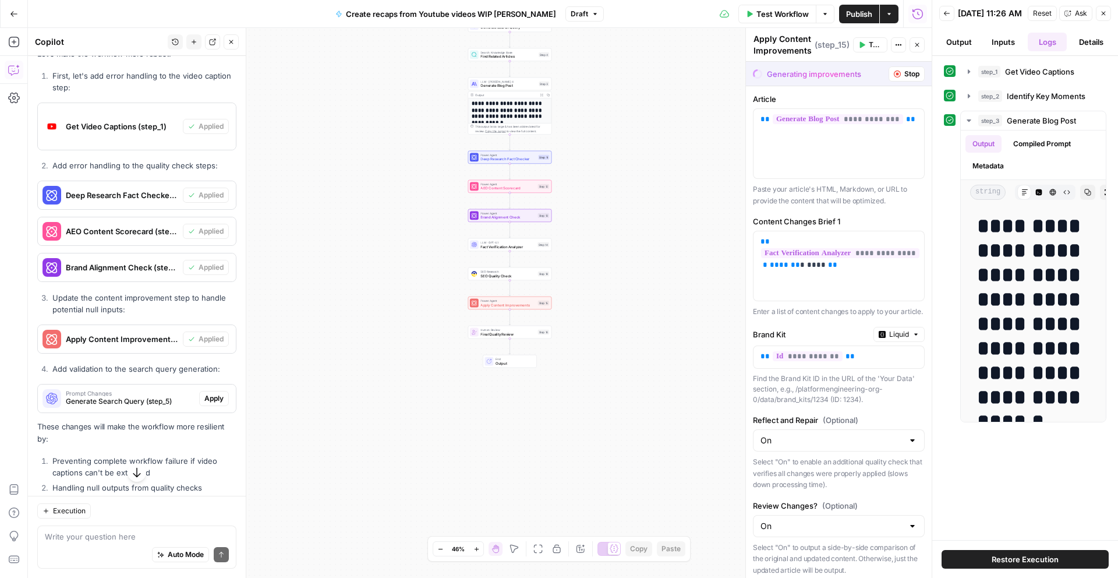
scroll to position [1971, 0]
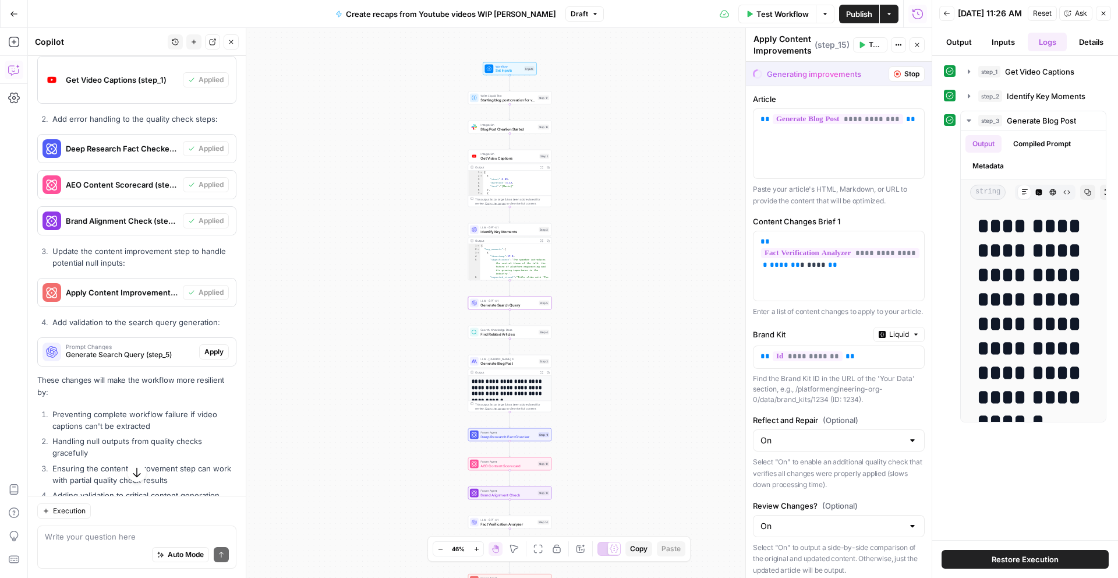
click at [212, 351] on span "Apply" at bounding box center [213, 352] width 19 height 10
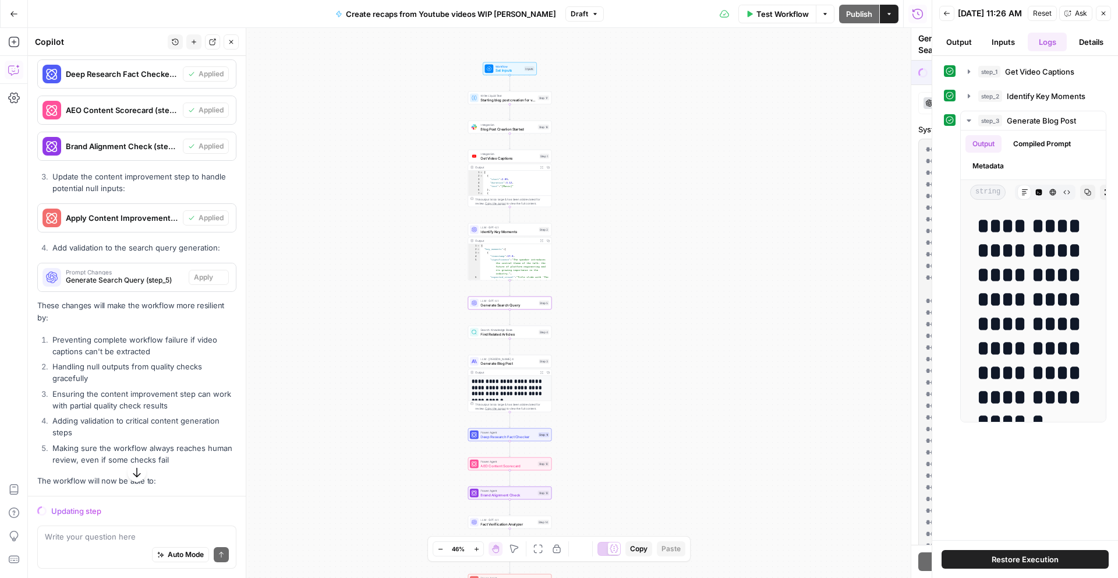
scroll to position [1897, 0]
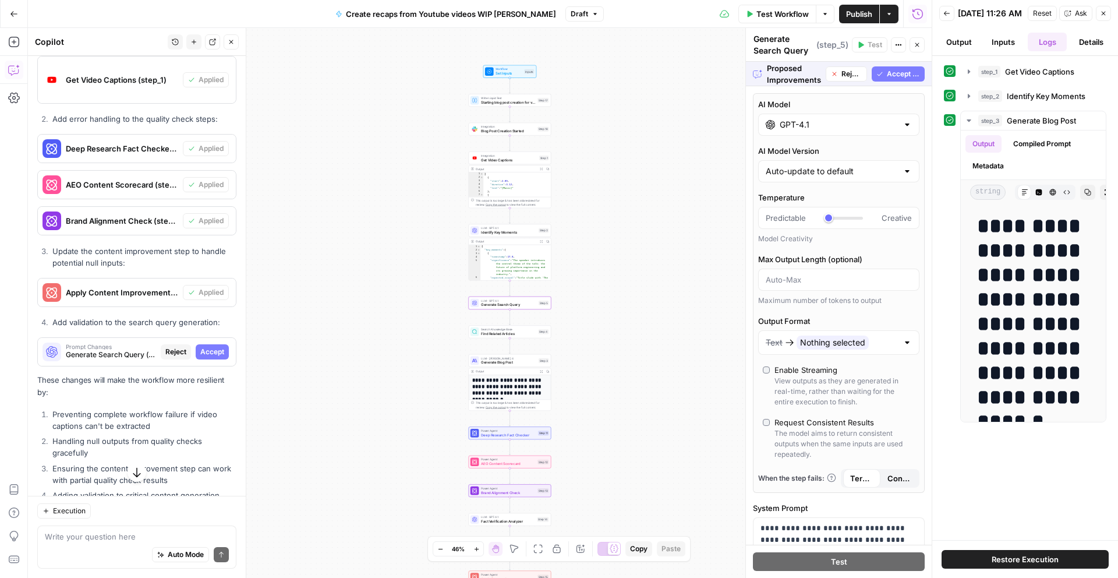
click at [221, 351] on span "Accept" at bounding box center [212, 352] width 24 height 10
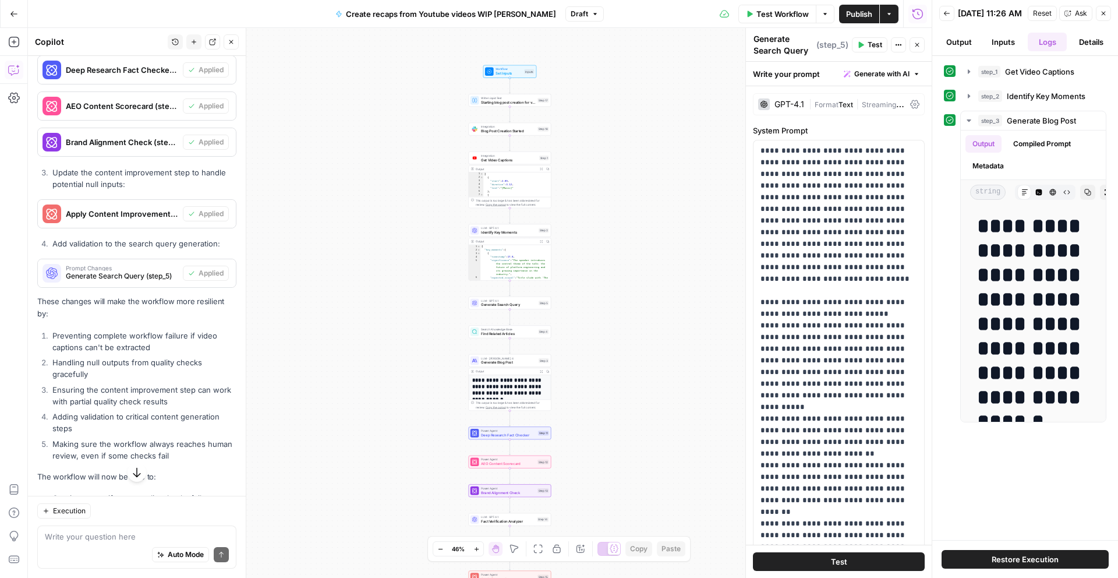
scroll to position [2178, 0]
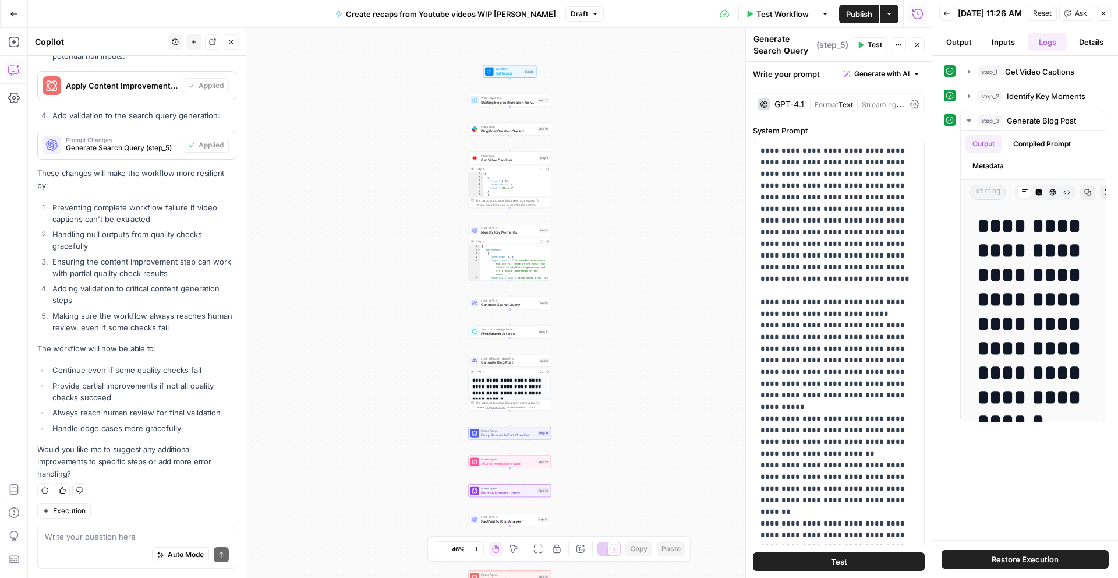
click at [791, 7] on button "Test Workflow" at bounding box center [777, 14] width 78 height 19
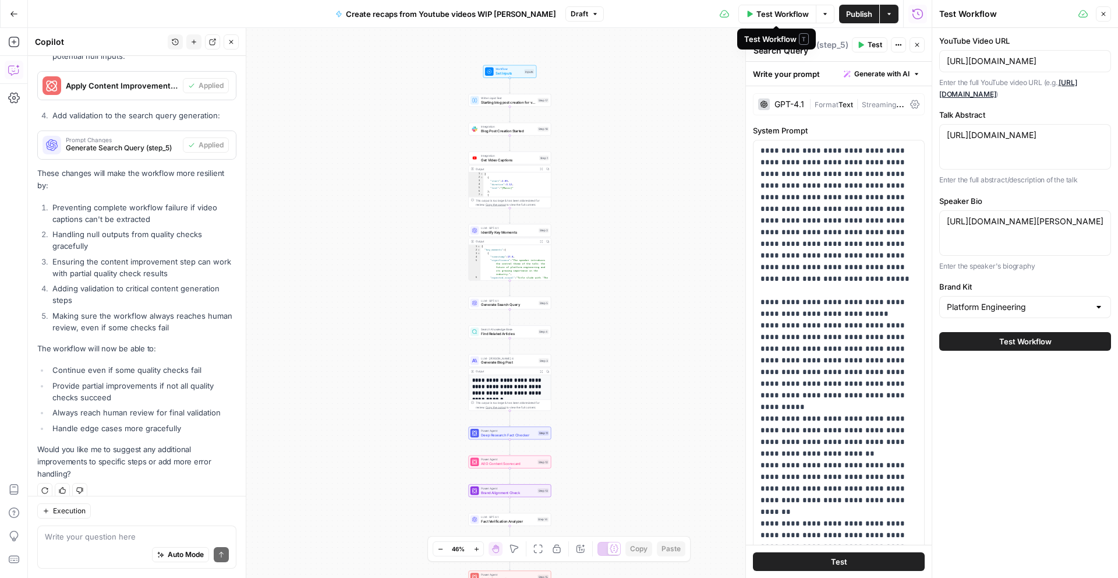
click at [790, 15] on span "Test Workflow" at bounding box center [782, 14] width 52 height 12
click at [794, 10] on span "Test Workflow" at bounding box center [782, 14] width 52 height 12
click at [920, 44] on icon "button" at bounding box center [917, 44] width 7 height 7
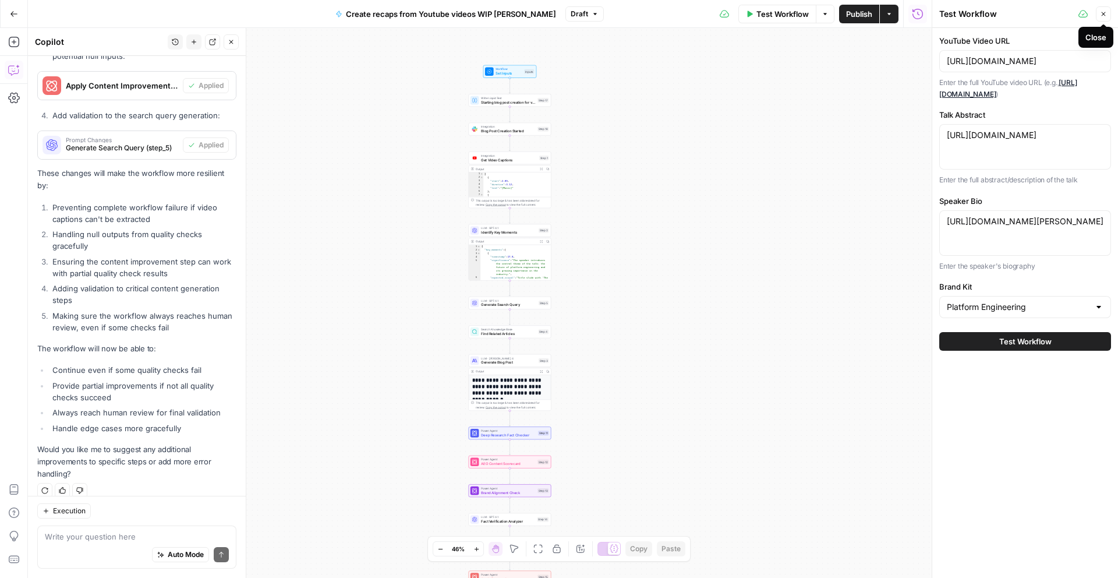
click at [1108, 12] on button "Close" at bounding box center [1103, 13] width 15 height 15
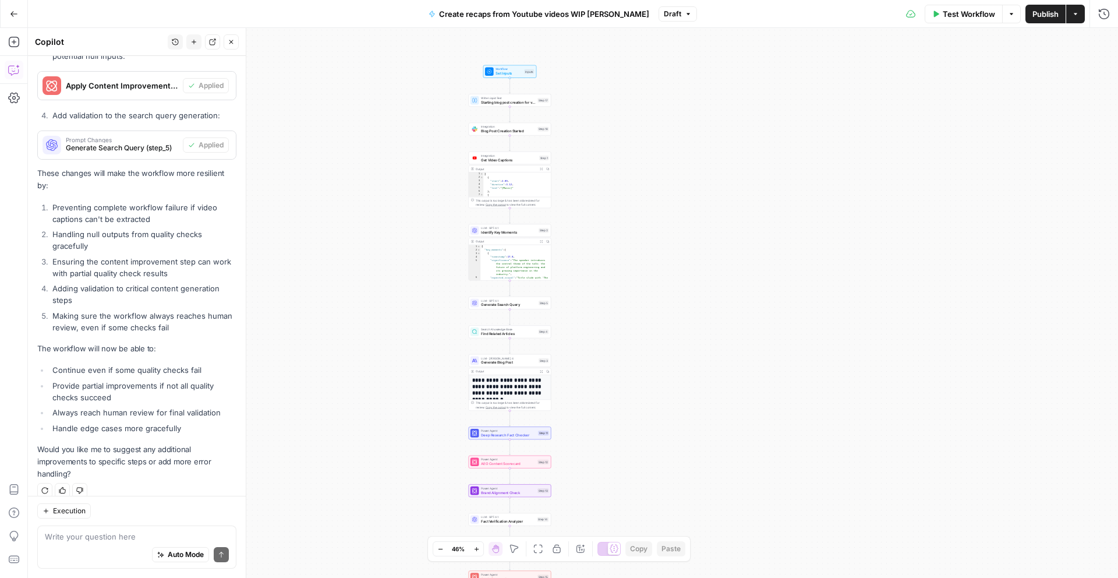
click at [978, 13] on span "Test Workflow" at bounding box center [969, 14] width 52 height 12
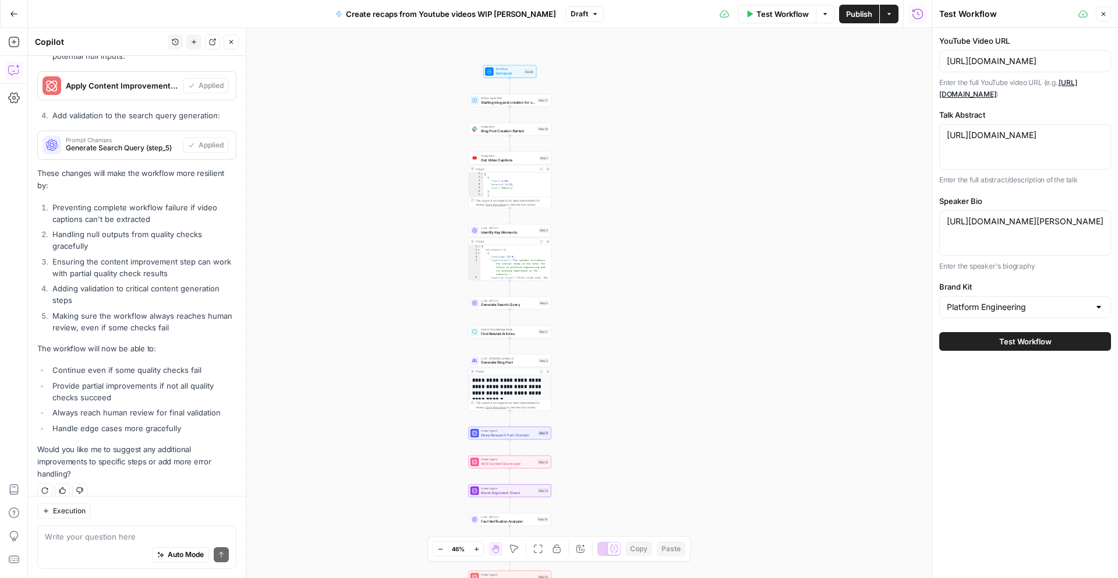
click at [1044, 340] on span "Test Workflow" at bounding box center [1025, 341] width 52 height 12
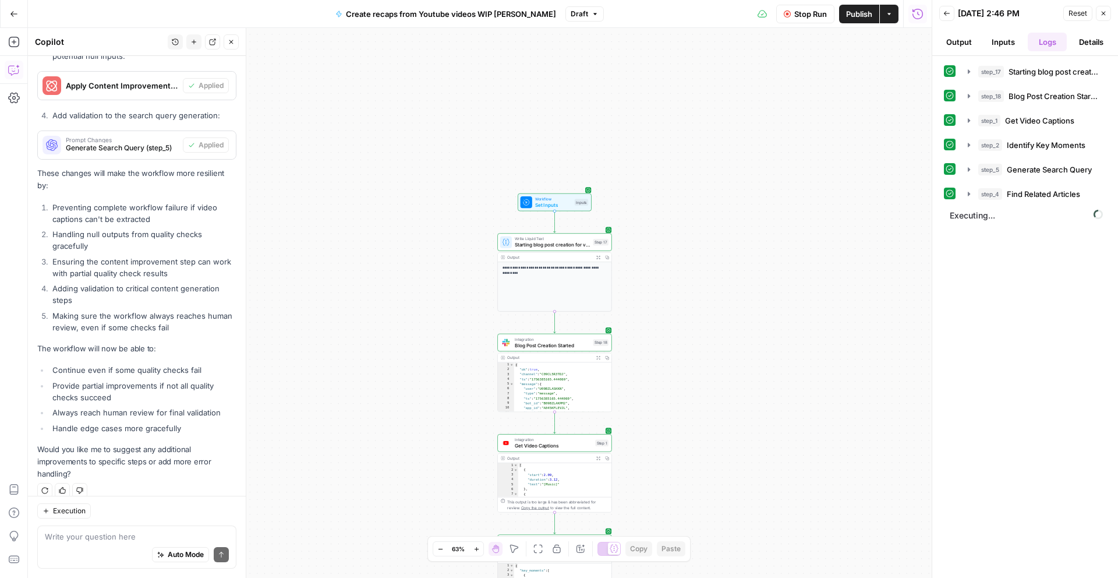
click at [545, 279] on div "**********" at bounding box center [555, 286] width 114 height 49
click at [541, 247] on span "Starting blog post creation for video: {{ video_url }} *No action needed* - You…" at bounding box center [552, 245] width 75 height 8
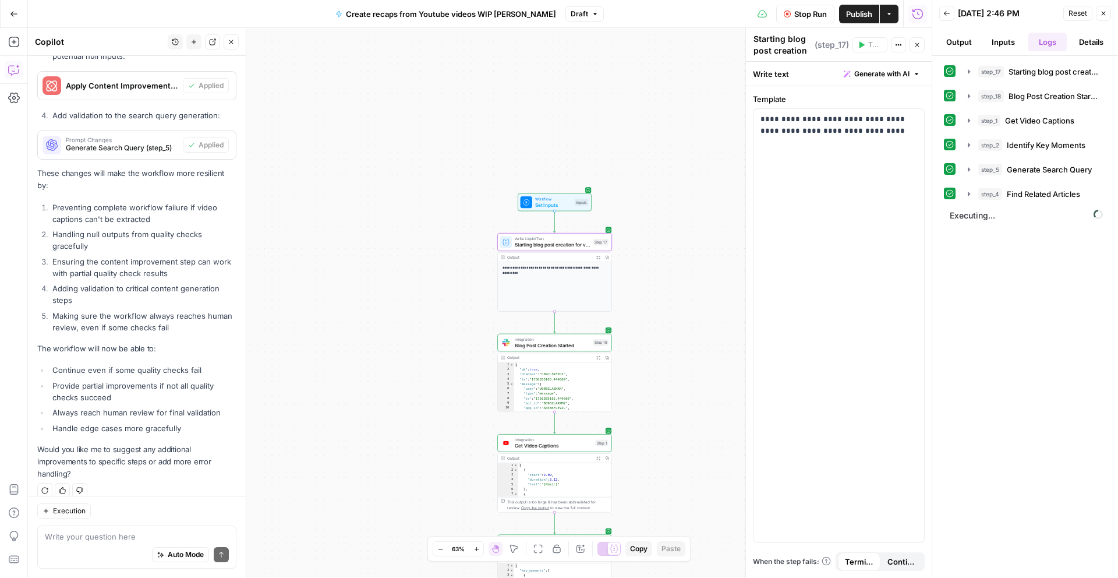
click at [901, 78] on span "Generate with AI" at bounding box center [881, 74] width 55 height 10
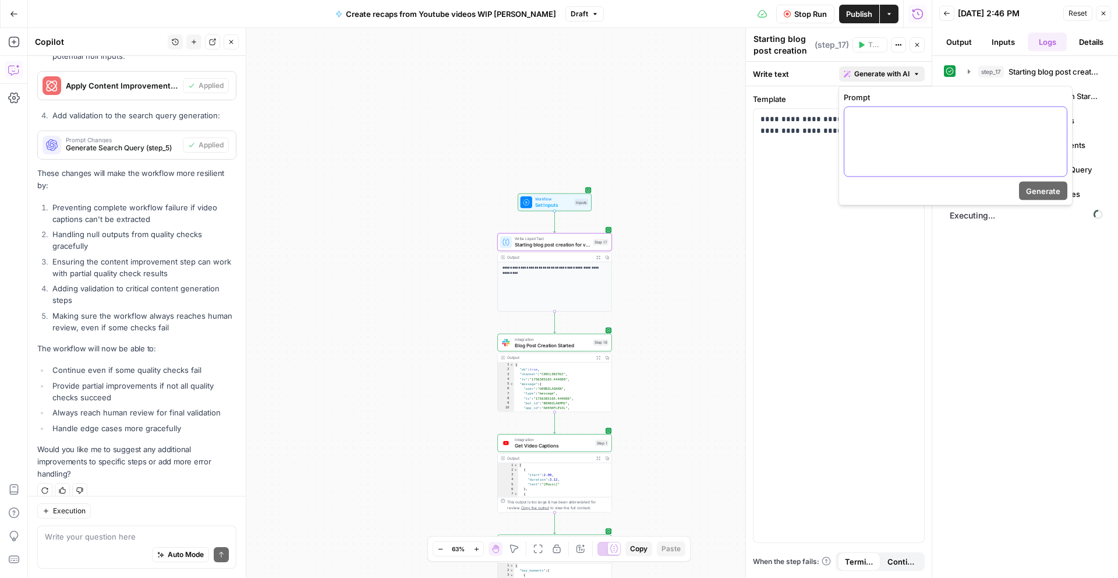
click at [887, 144] on div at bounding box center [955, 141] width 222 height 69
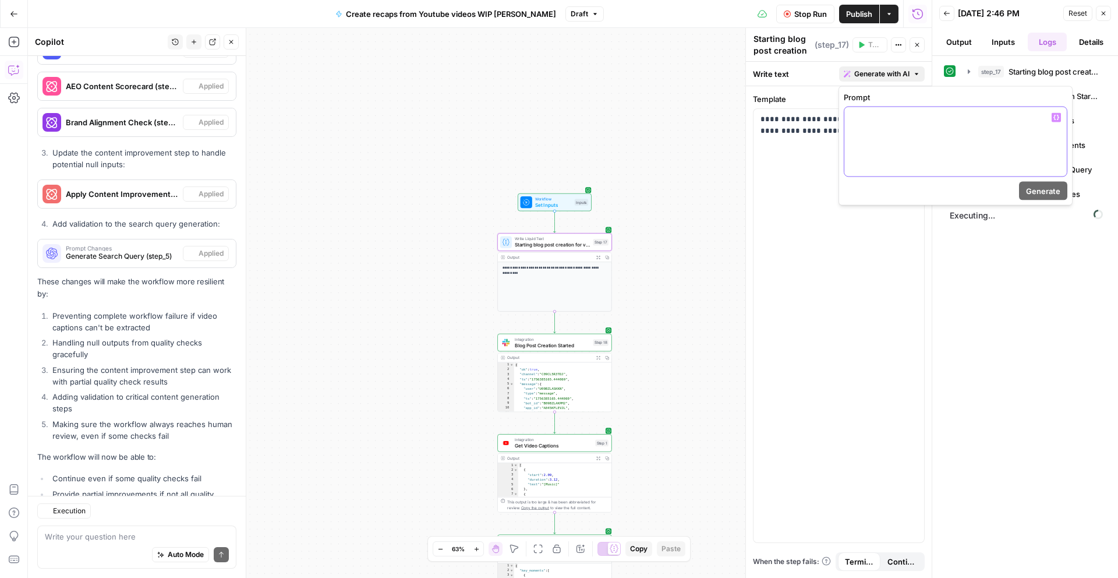
scroll to position [2178, 0]
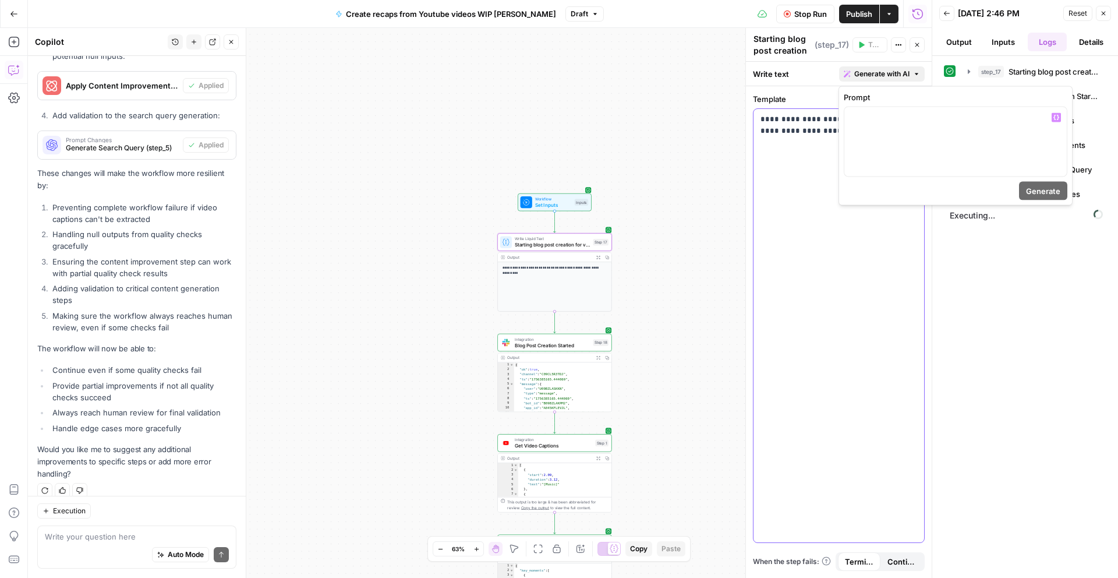
click at [798, 119] on p "**********" at bounding box center [839, 125] width 157 height 23
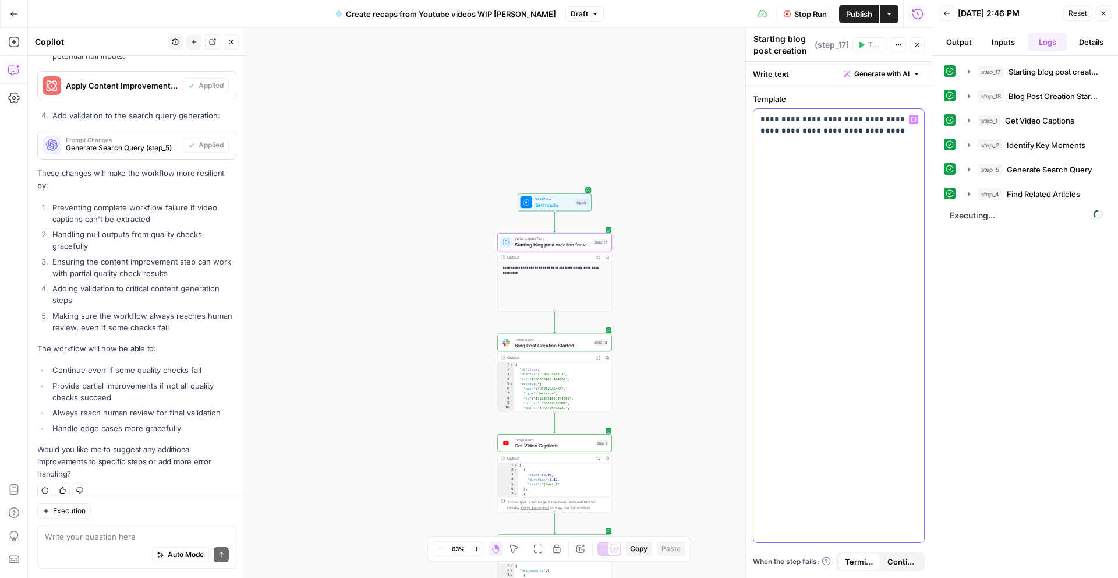
click at [798, 119] on p "**********" at bounding box center [839, 125] width 157 height 23
click at [883, 76] on span "Generate with AI" at bounding box center [881, 74] width 55 height 10
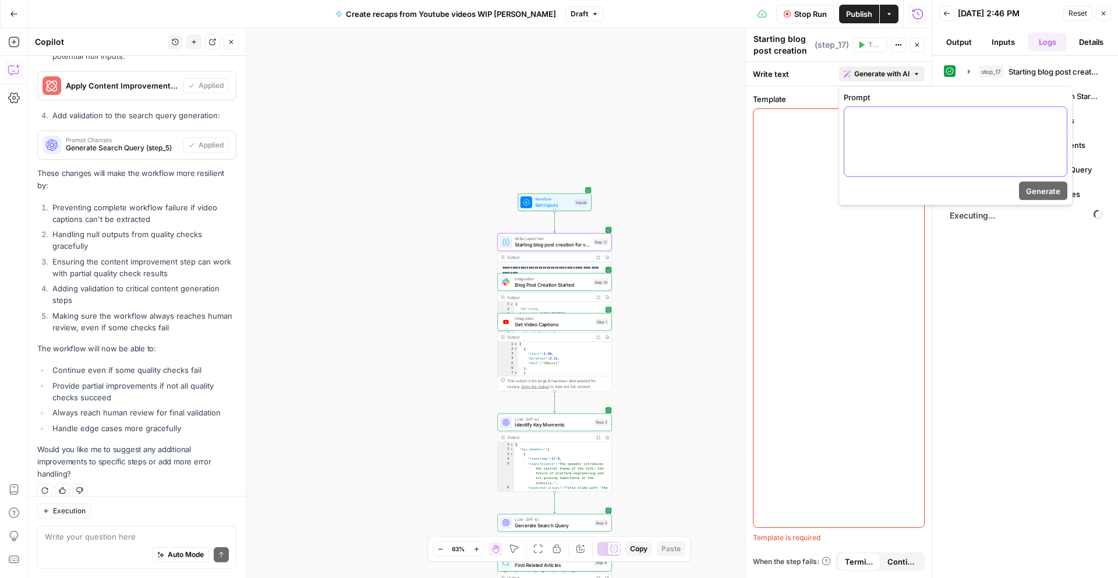
click at [888, 126] on div at bounding box center [955, 141] width 222 height 69
click at [1057, 121] on button "Variables Menu" at bounding box center [1056, 117] width 9 height 9
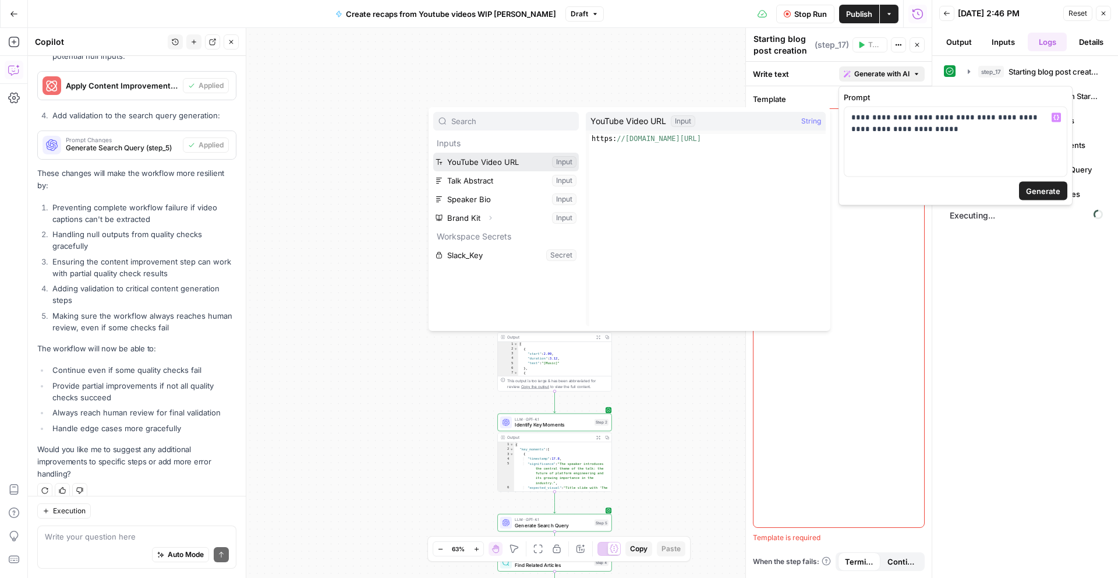
click at [531, 167] on button "Select variable YouTube Video URL" at bounding box center [506, 162] width 146 height 19
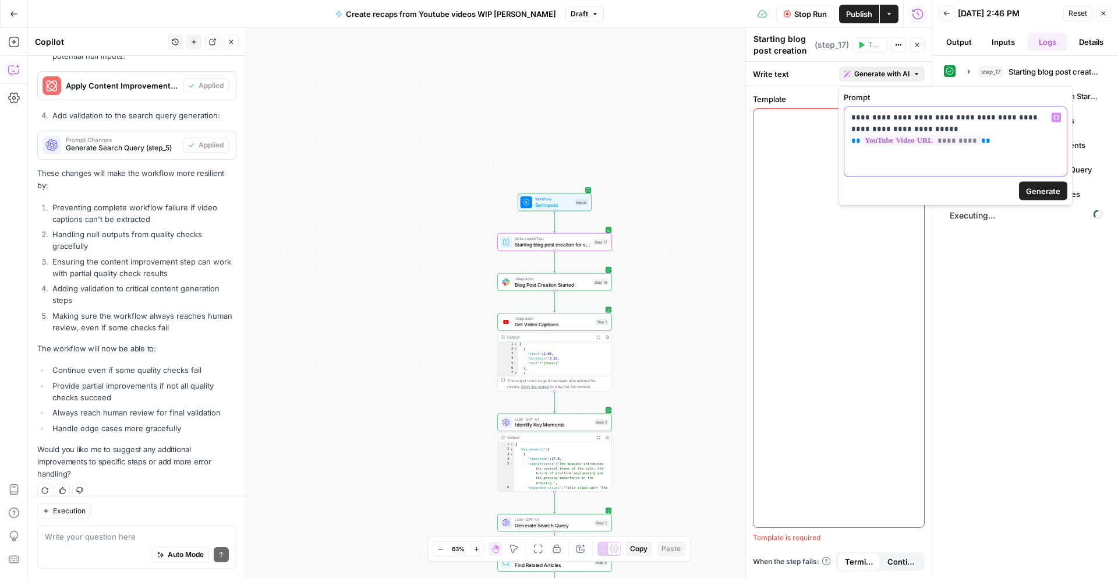
click at [1055, 117] on icon "button" at bounding box center [1056, 118] width 6 height 6
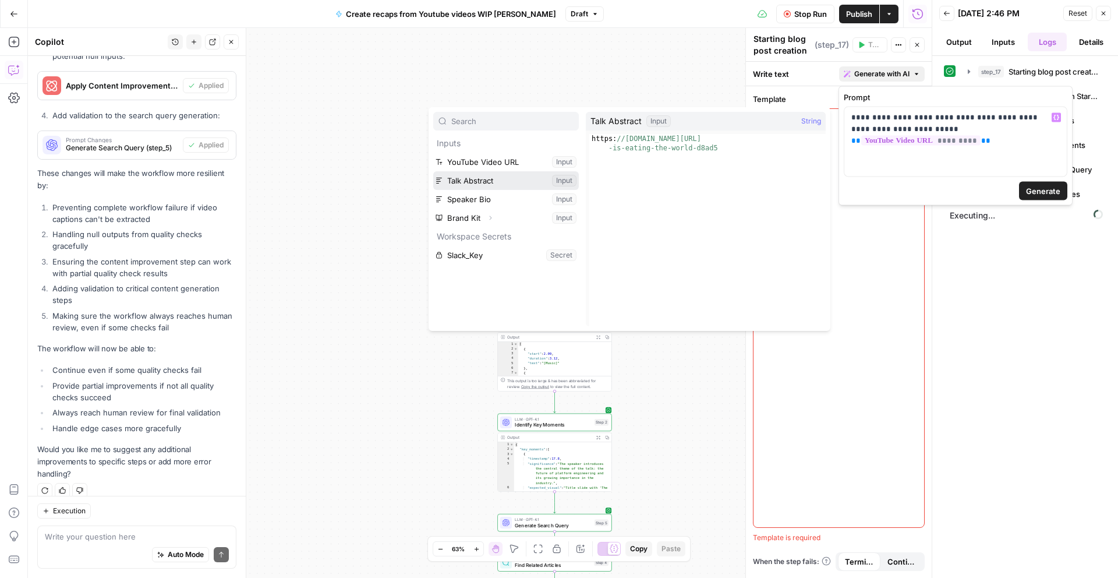
click at [511, 184] on button "Select variable Talk Abstract" at bounding box center [506, 180] width 146 height 19
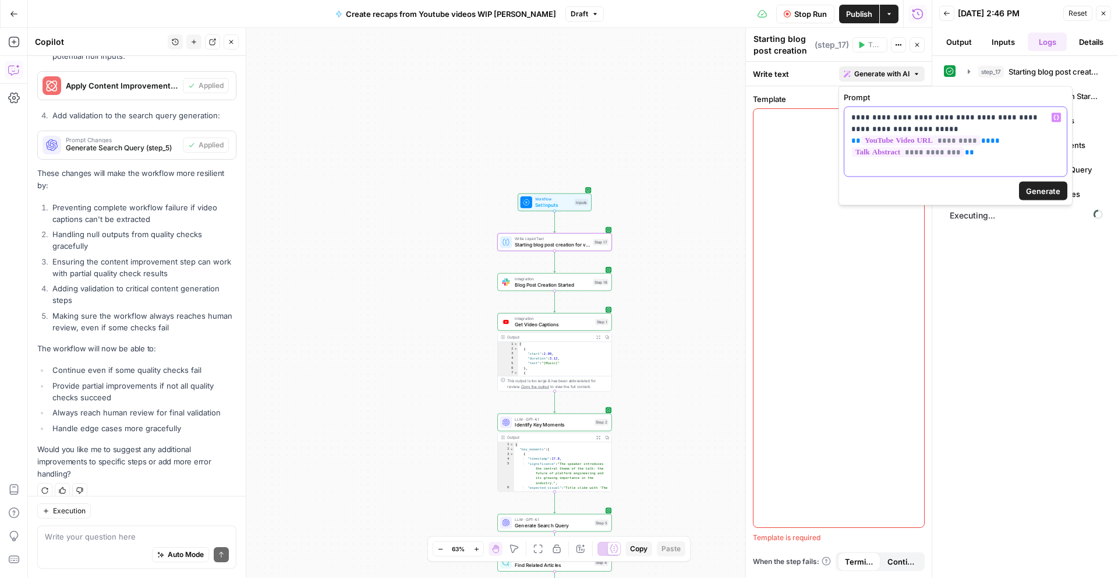
click at [1058, 113] on button "Variables Menu" at bounding box center [1056, 117] width 9 height 9
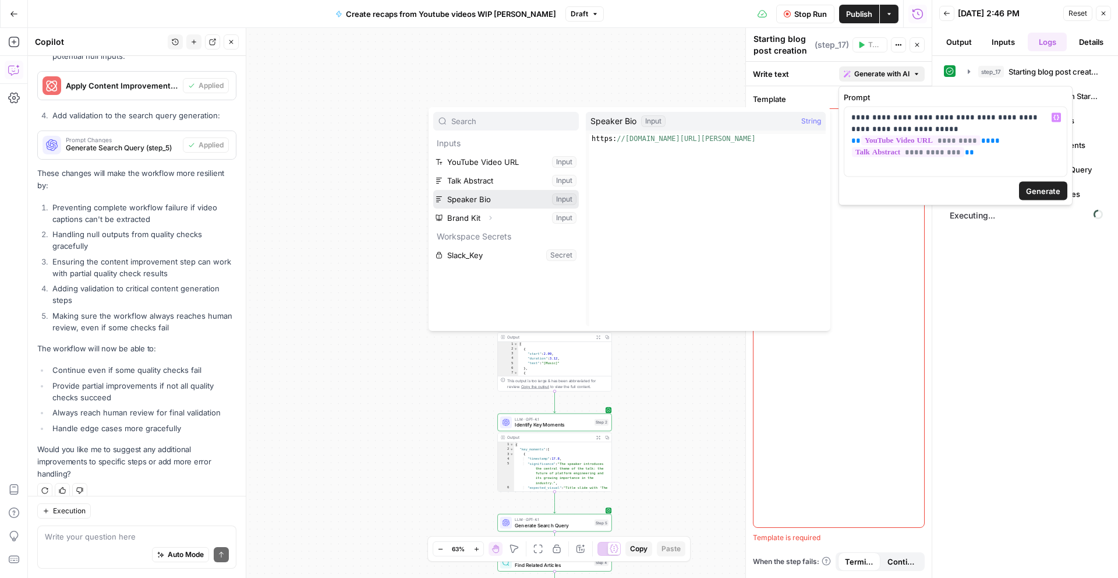
click at [469, 201] on button "Select variable Speaker Bio" at bounding box center [506, 199] width 146 height 19
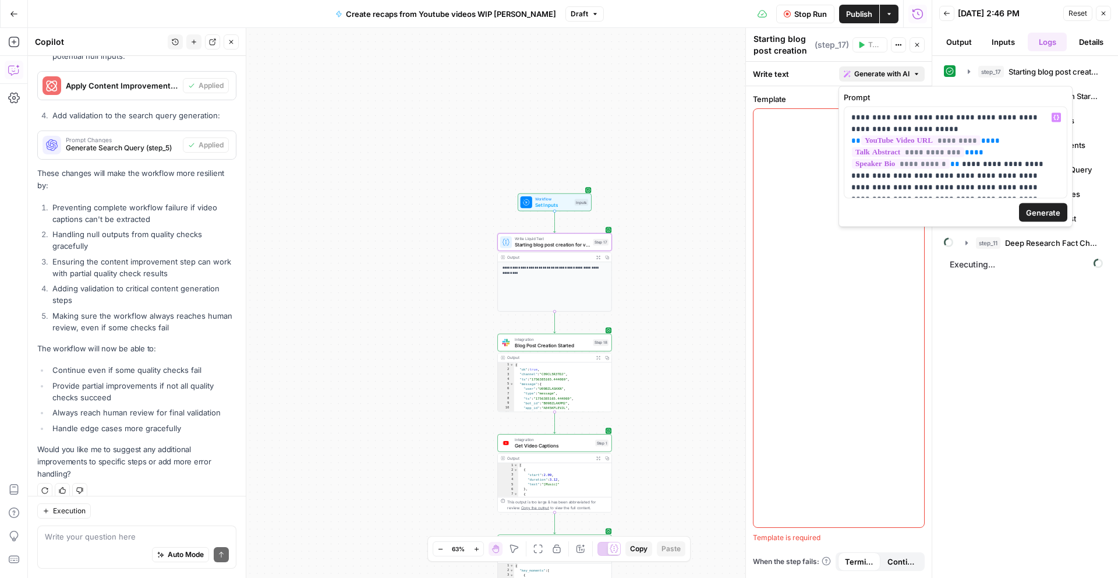
click at [1040, 211] on span "Generate" at bounding box center [1043, 213] width 34 height 12
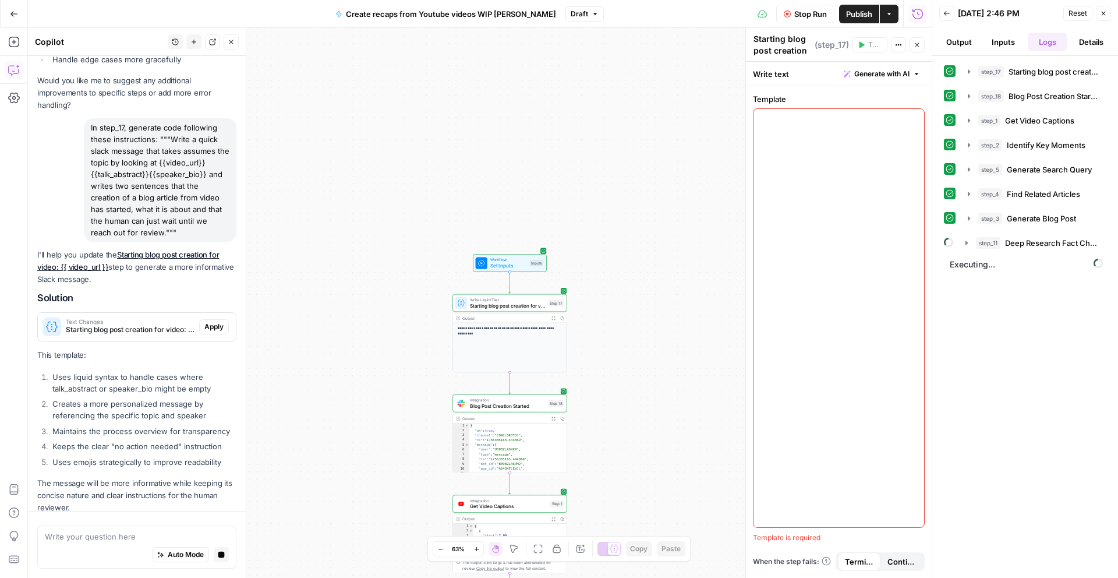
scroll to position [2451, 0]
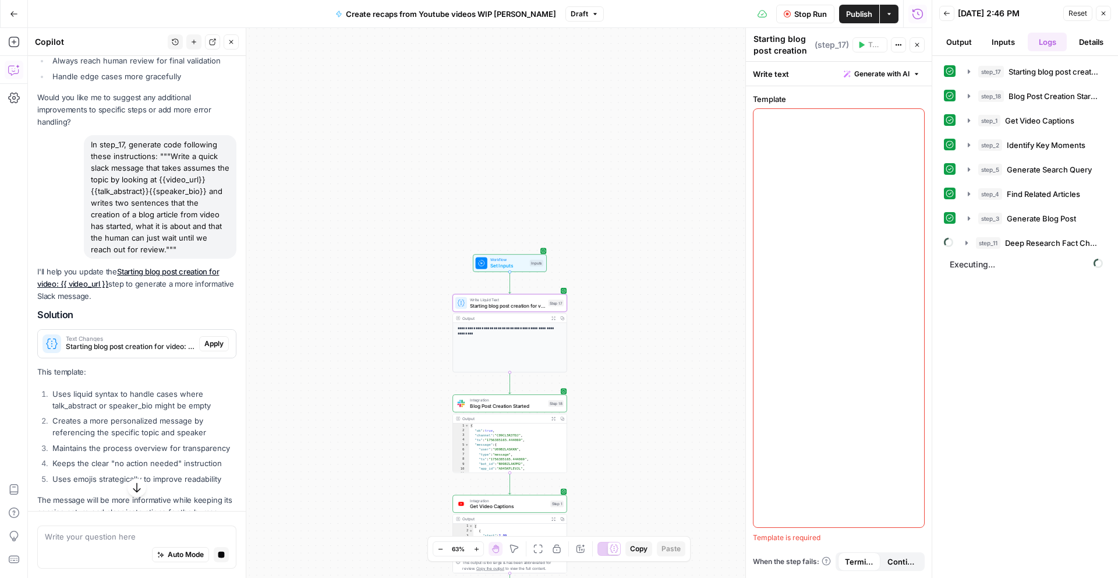
click at [143, 330] on div "Text Changes Starting blog post creation for video: {{ video_url }} *No action …" at bounding box center [118, 344] width 161 height 28
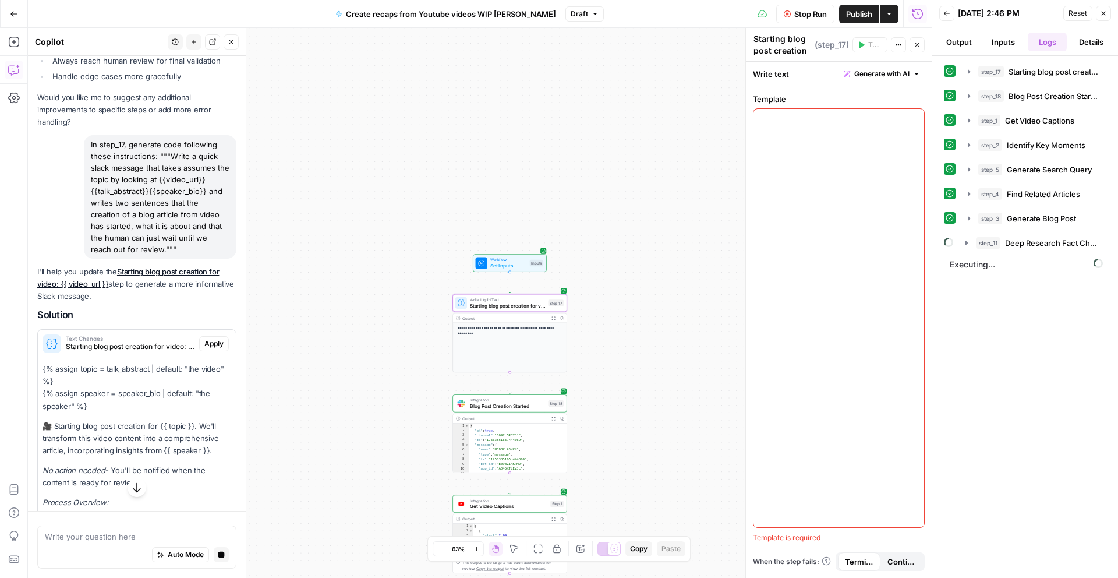
click at [211, 338] on span "Apply" at bounding box center [213, 343] width 19 height 10
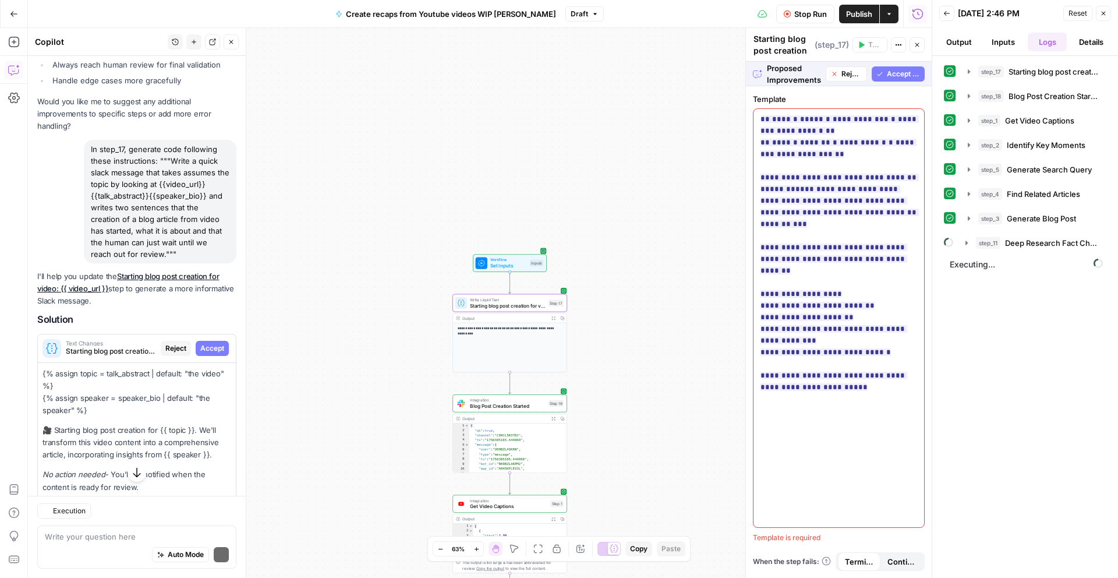
scroll to position [2455, 0]
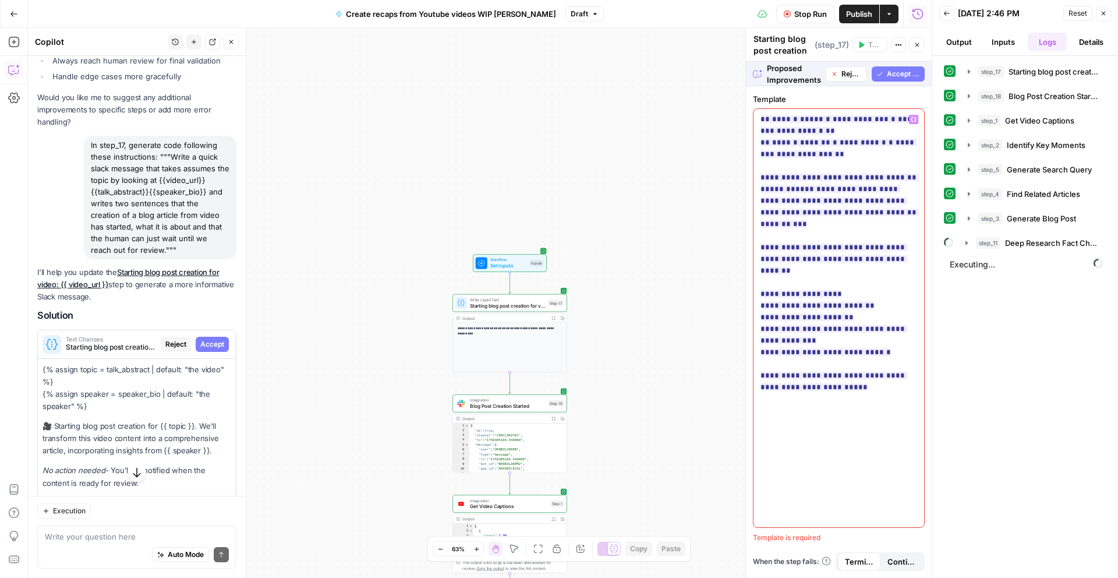
click at [846, 391] on div "**********" at bounding box center [839, 318] width 171 height 418
click at [898, 72] on span "Accept All" at bounding box center [903, 74] width 33 height 10
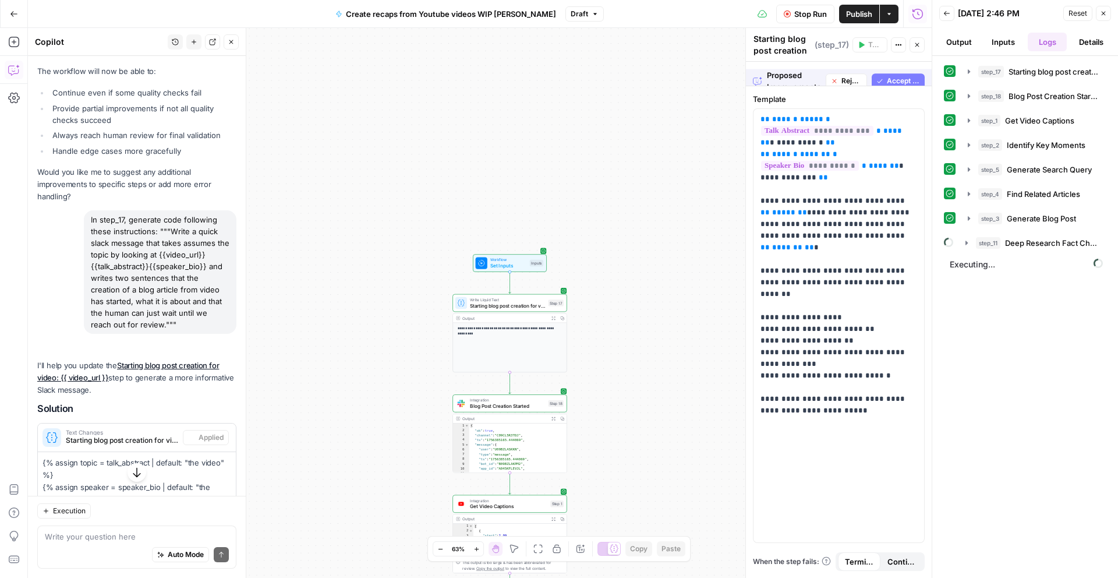
scroll to position [2530, 0]
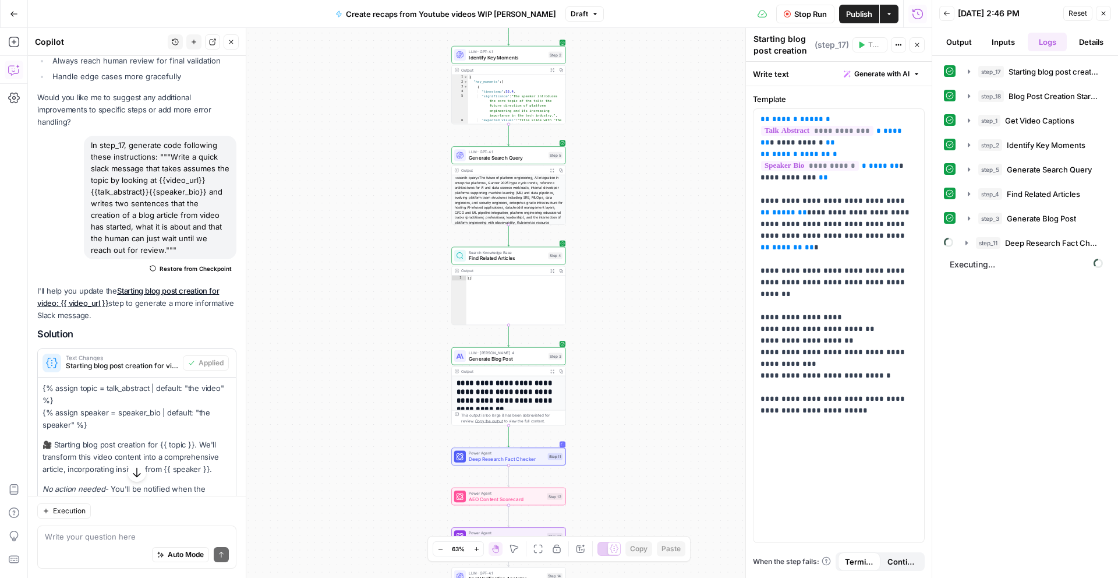
click at [503, 298] on div "[ ]" at bounding box center [516, 304] width 100 height 59
type textarea "**"
click at [967, 195] on icon "button" at bounding box center [968, 193] width 9 height 9
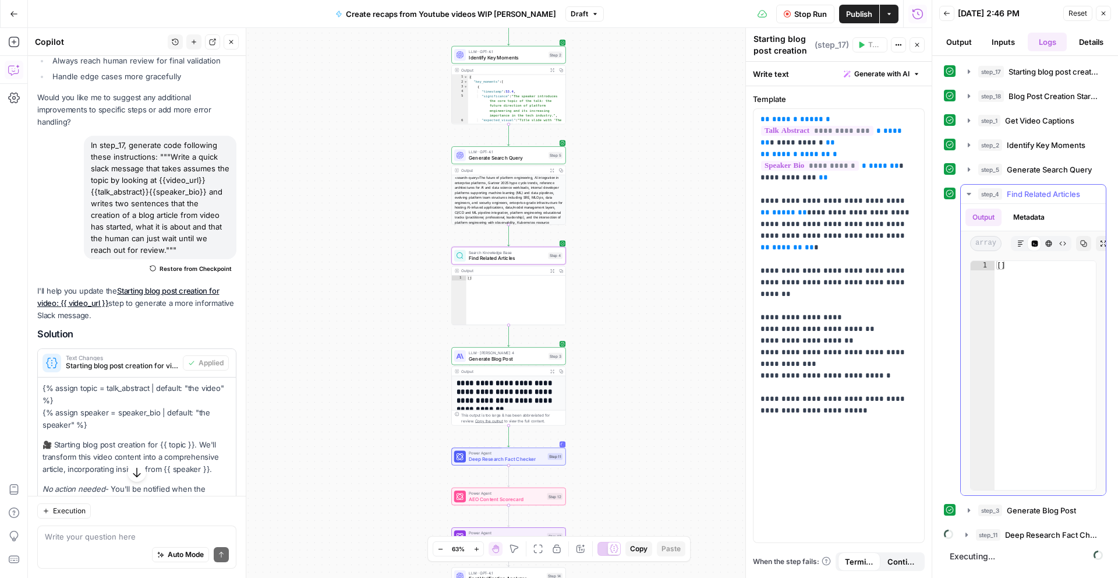
click at [1022, 247] on button "Markdown" at bounding box center [1020, 243] width 15 height 15
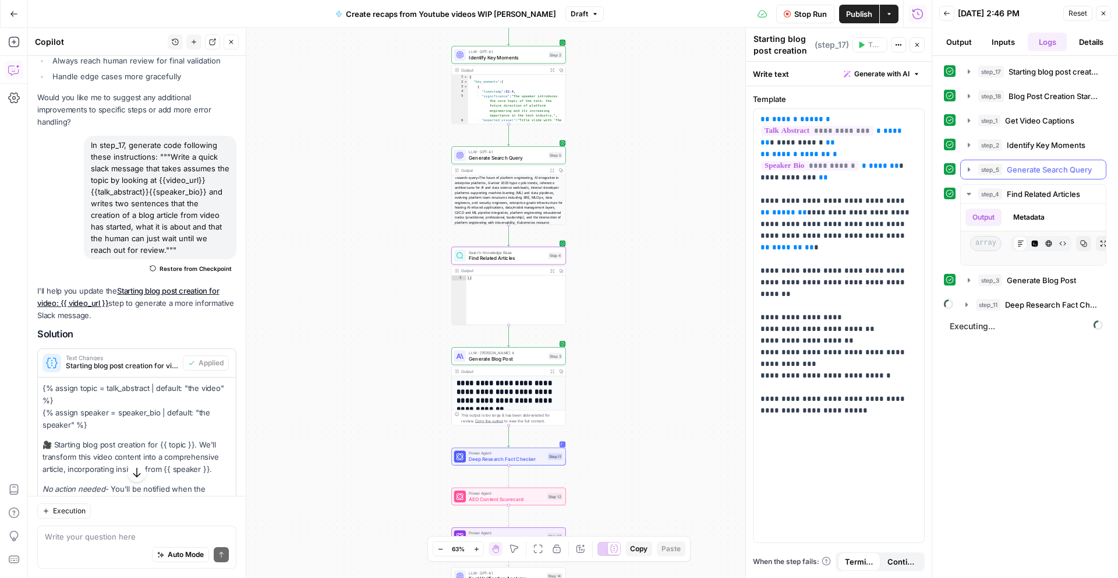
click at [968, 169] on icon "button" at bounding box center [969, 169] width 2 height 4
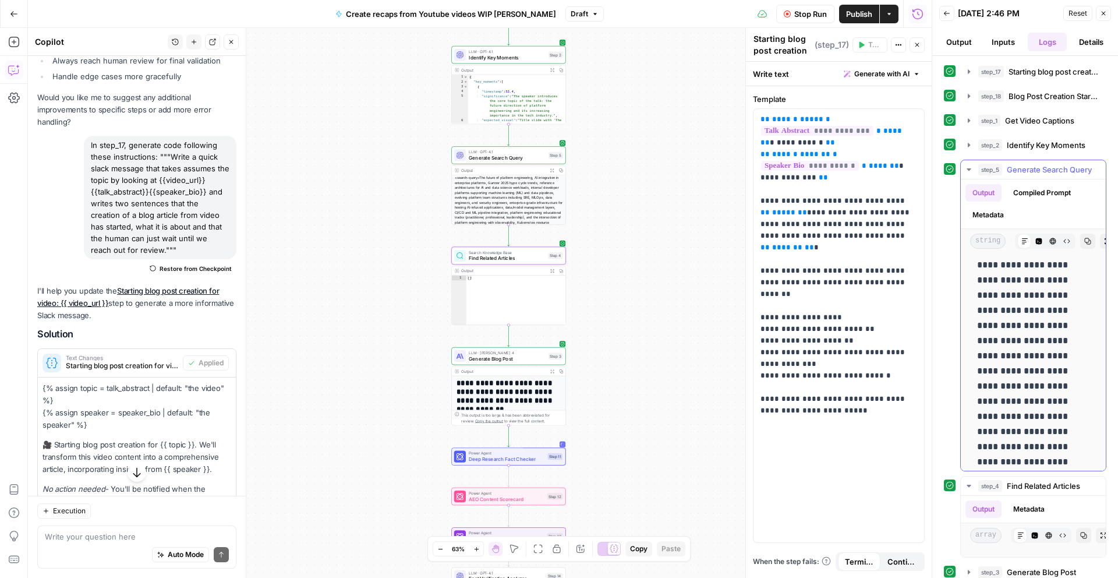
scroll to position [0, 0]
click at [968, 169] on icon "button" at bounding box center [969, 169] width 4 height 2
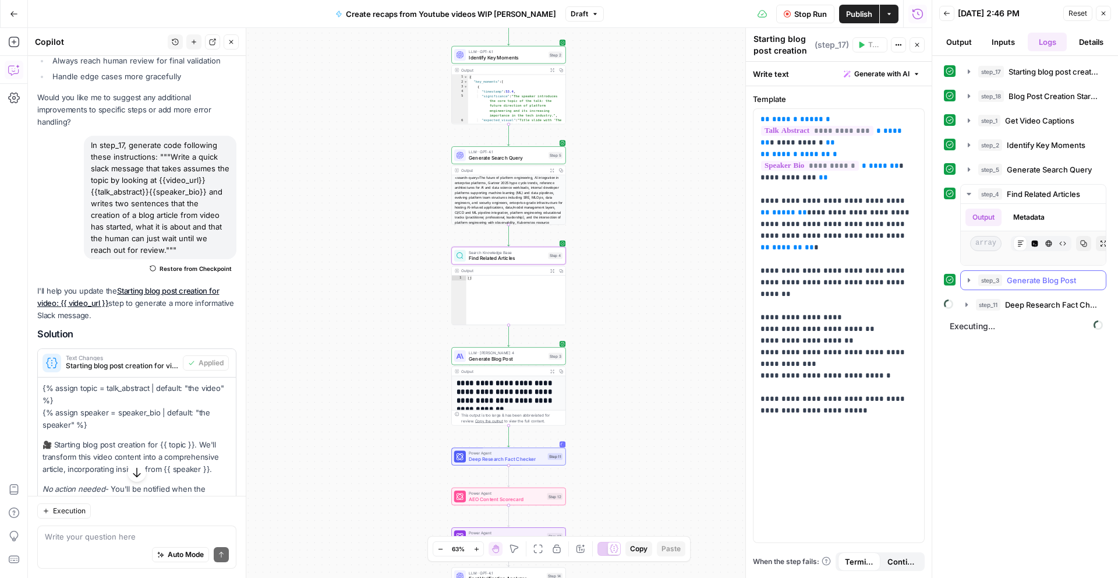
click at [970, 281] on icon "button" at bounding box center [968, 279] width 9 height 9
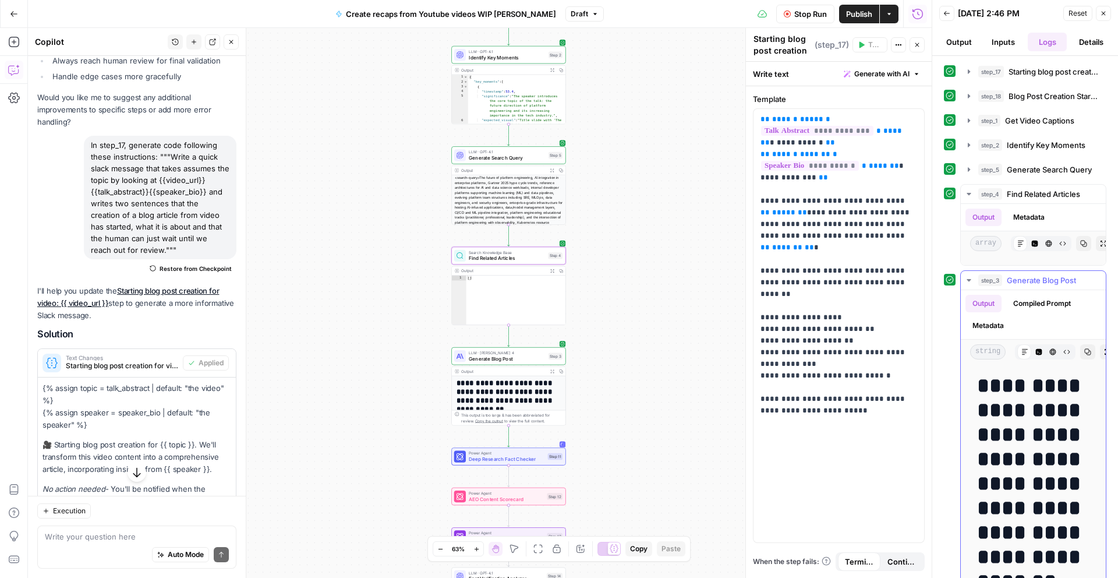
click at [970, 281] on icon "button" at bounding box center [968, 279] width 9 height 9
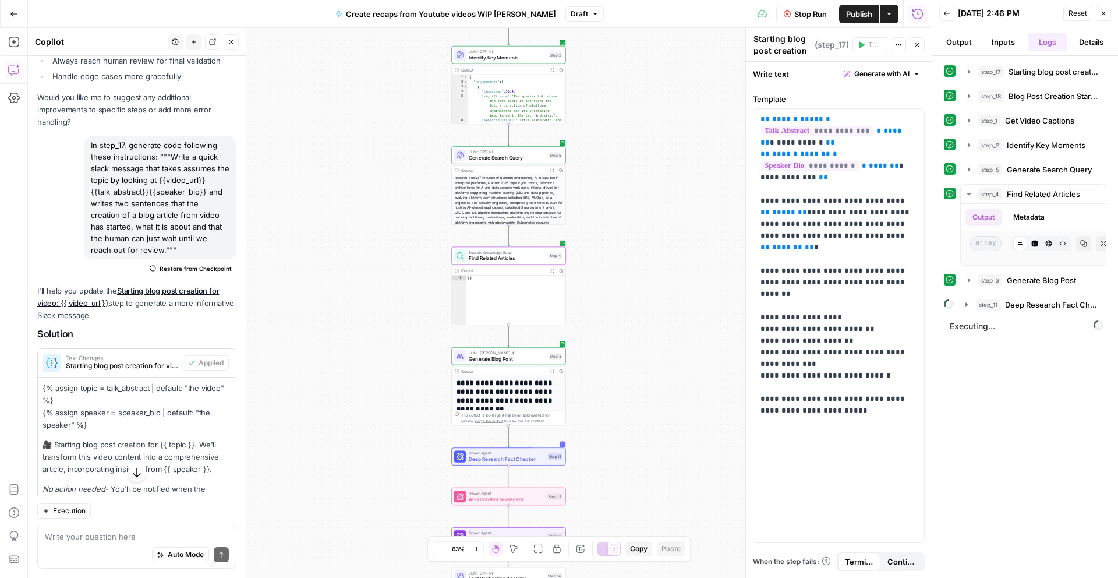
click at [517, 253] on span "Search Knowledge Base" at bounding box center [507, 252] width 76 height 6
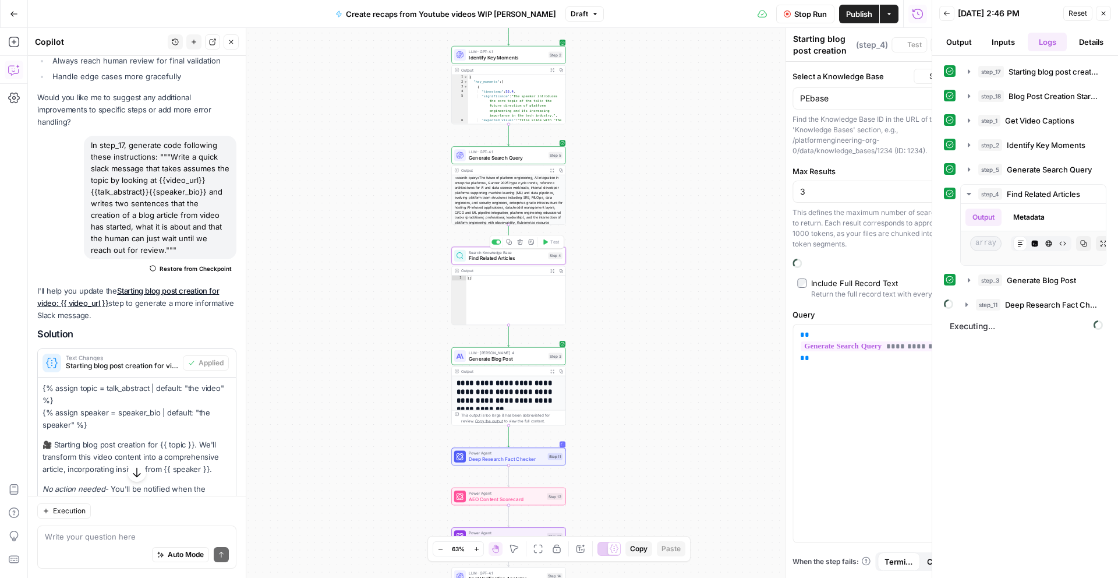
type textarea "Find Related Articles"
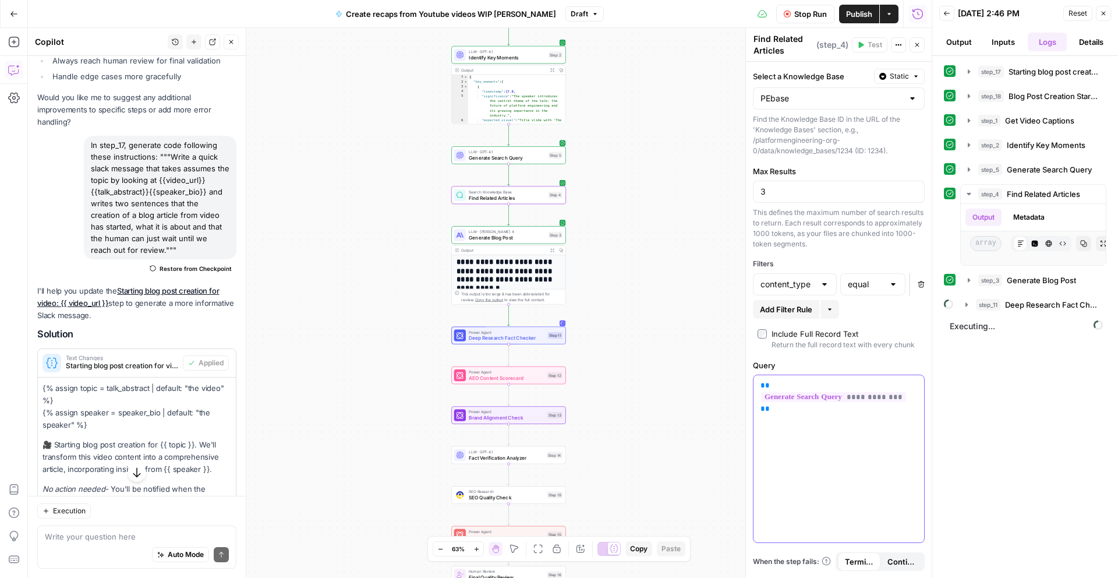
click at [819, 433] on div "**********" at bounding box center [839, 458] width 171 height 167
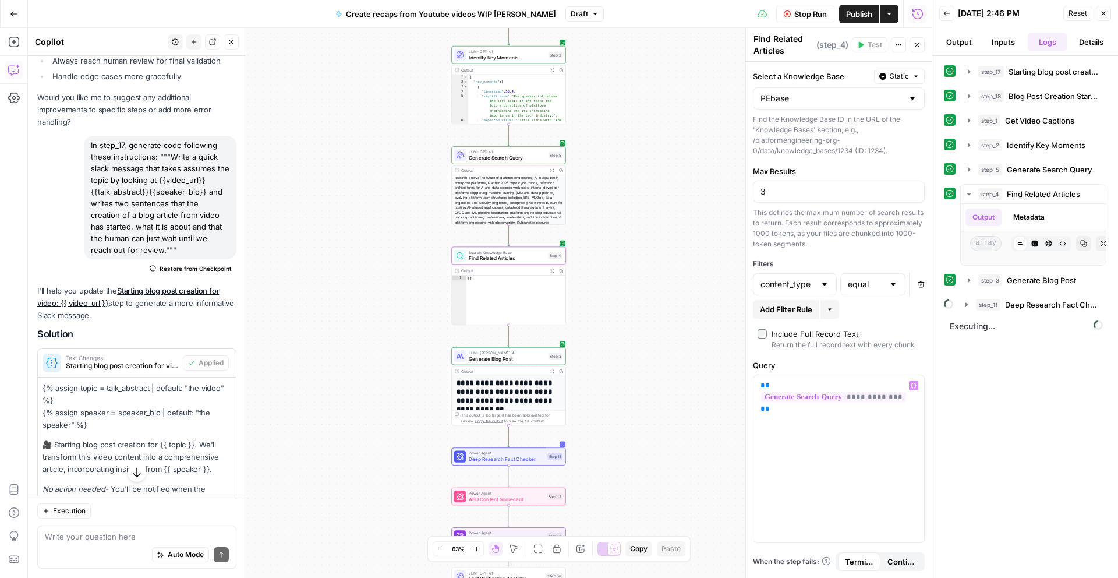
click at [111, 549] on div "Auto Mode Send" at bounding box center [137, 555] width 184 height 26
type textarea "Why has step 3 not created any resulsts qhen querrying the db?"
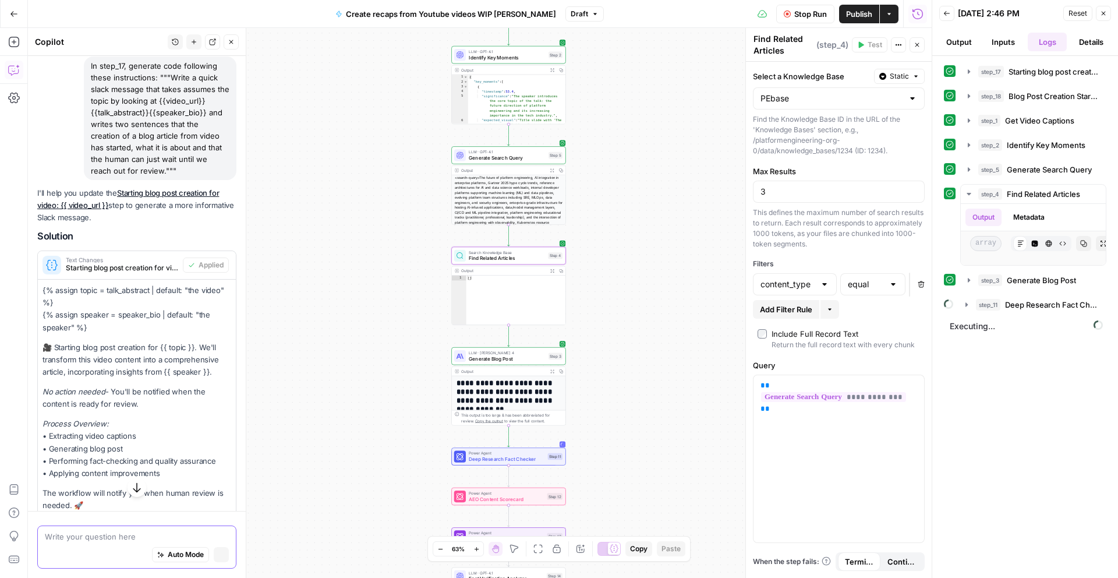
scroll to position [2451, 0]
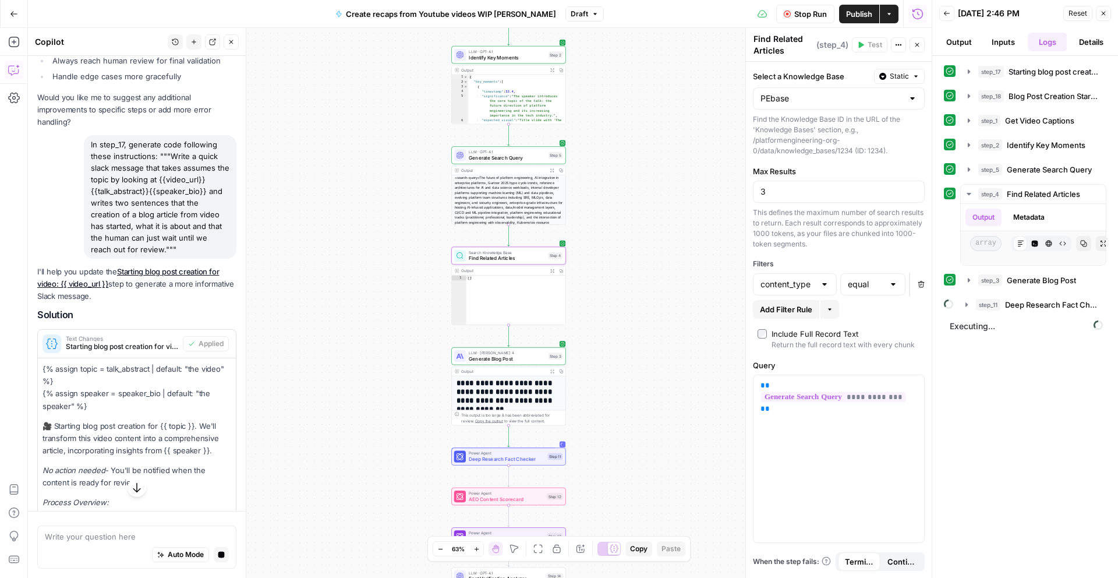
click at [804, 112] on div "Select a Knowledge Base Static PEbase Find the Knowledge Base ID in the URL of …" at bounding box center [839, 112] width 172 height 87
click at [802, 107] on div "PEbase" at bounding box center [839, 98] width 172 height 22
type input "PEbase"
click at [828, 253] on div "**********" at bounding box center [839, 320] width 186 height 516
click at [815, 275] on div "content_type" at bounding box center [795, 284] width 84 height 22
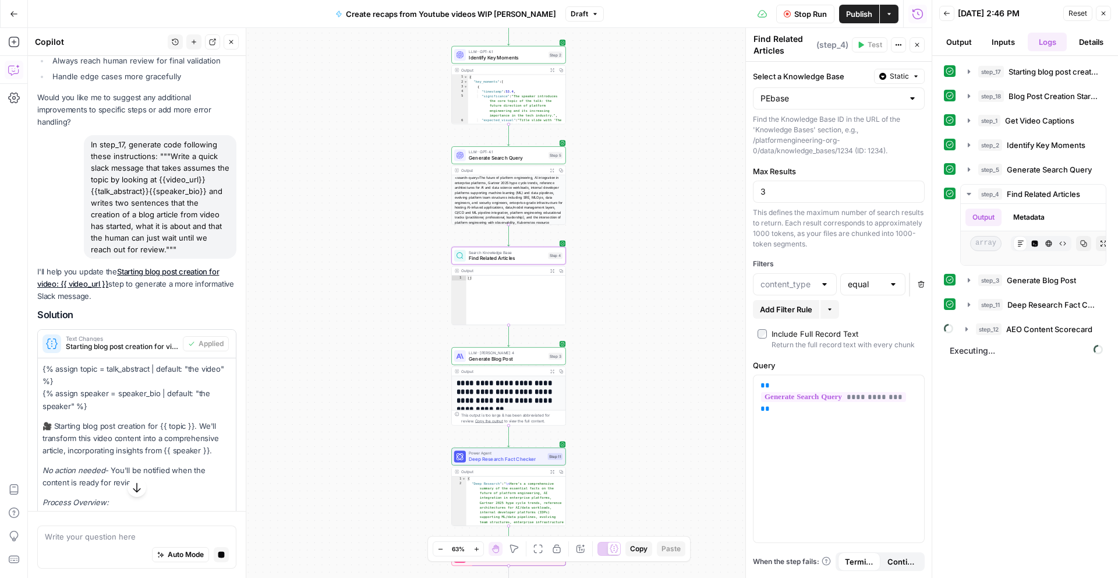
type input "content_type"
click at [820, 248] on div "This defines the maximum number of search results to return. Each result corres…" at bounding box center [839, 228] width 172 height 42
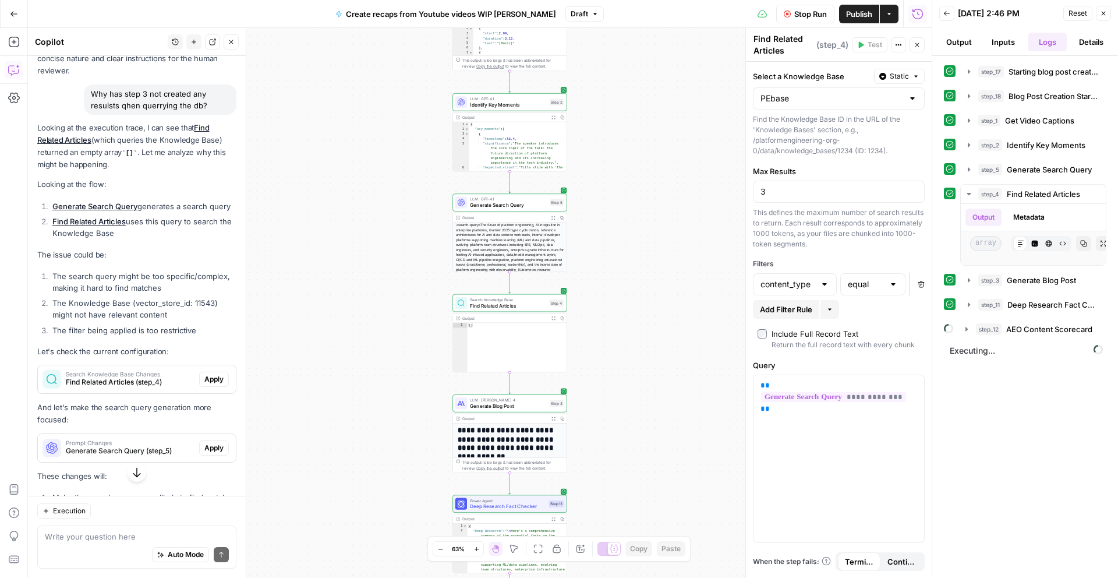
scroll to position [3240, 0]
click at [217, 373] on span "Apply" at bounding box center [213, 378] width 19 height 10
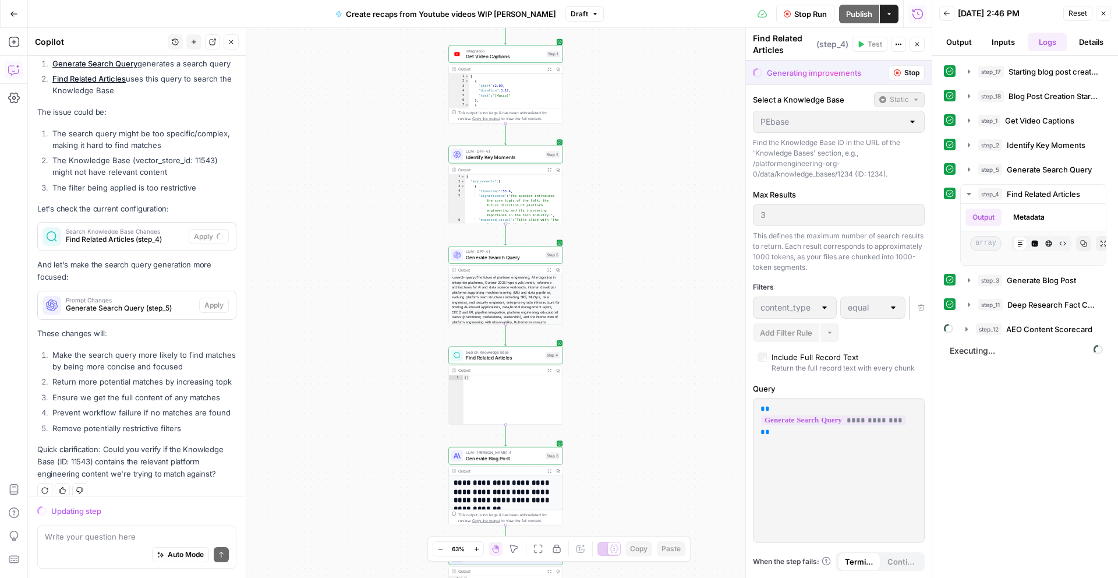
scroll to position [16, 0]
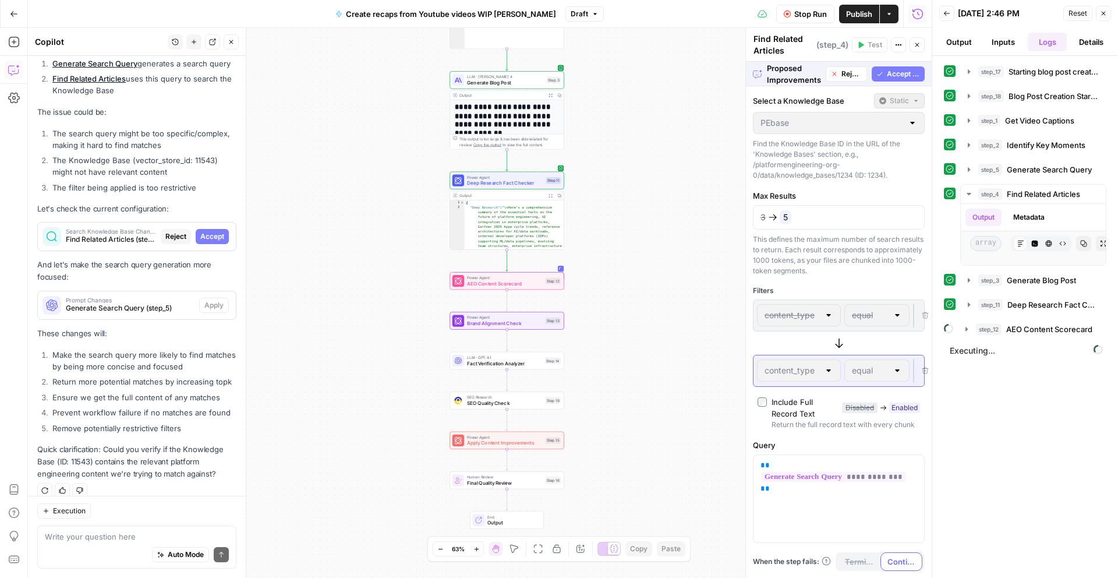
click at [900, 69] on span "Accept All" at bounding box center [903, 74] width 33 height 10
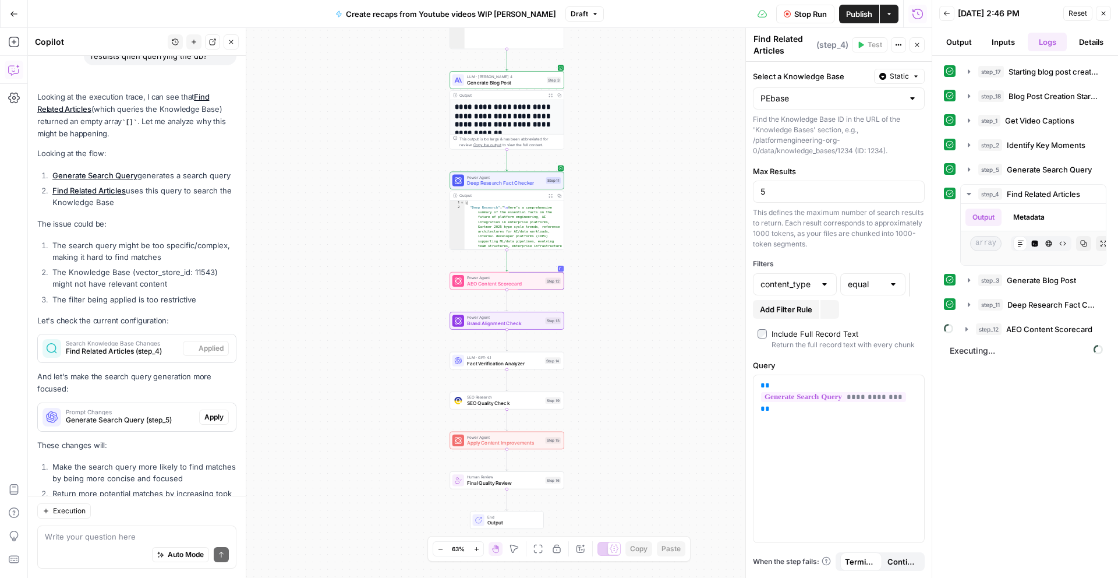
scroll to position [3400, 0]
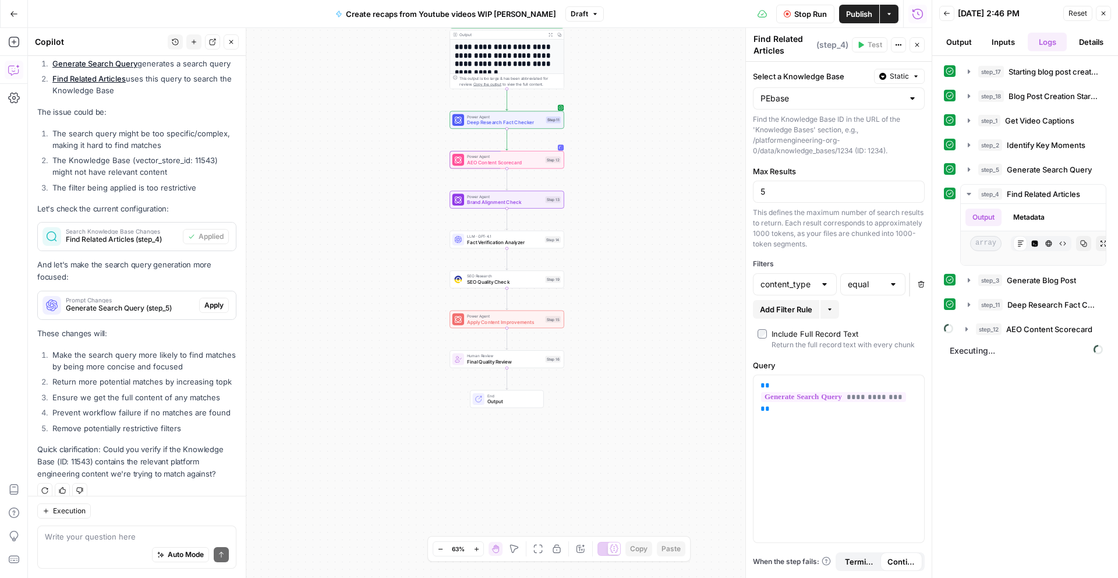
click at [218, 300] on span "Apply" at bounding box center [213, 305] width 19 height 10
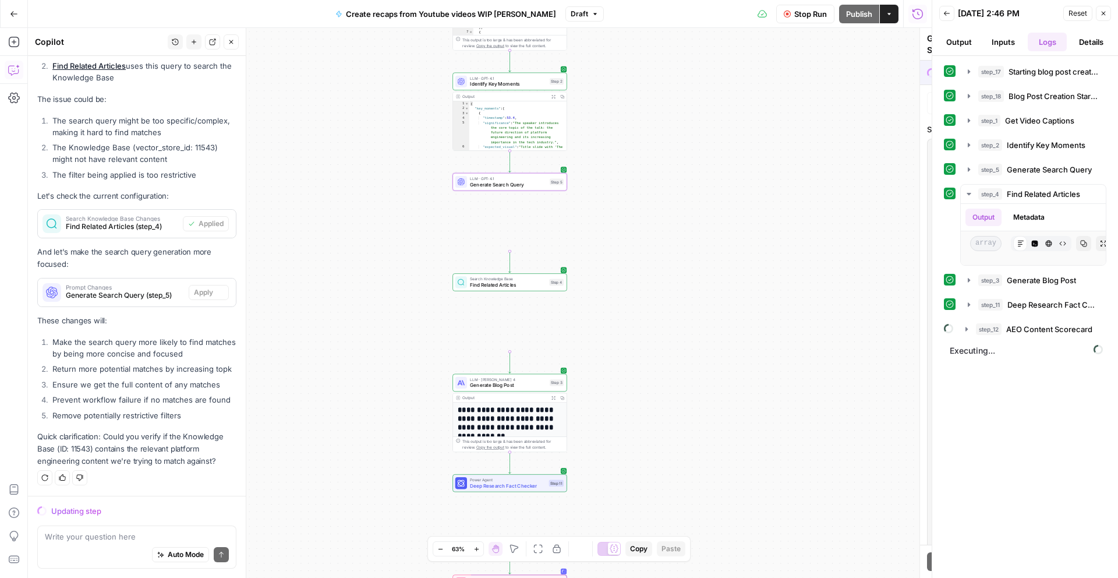
scroll to position [3289, 0]
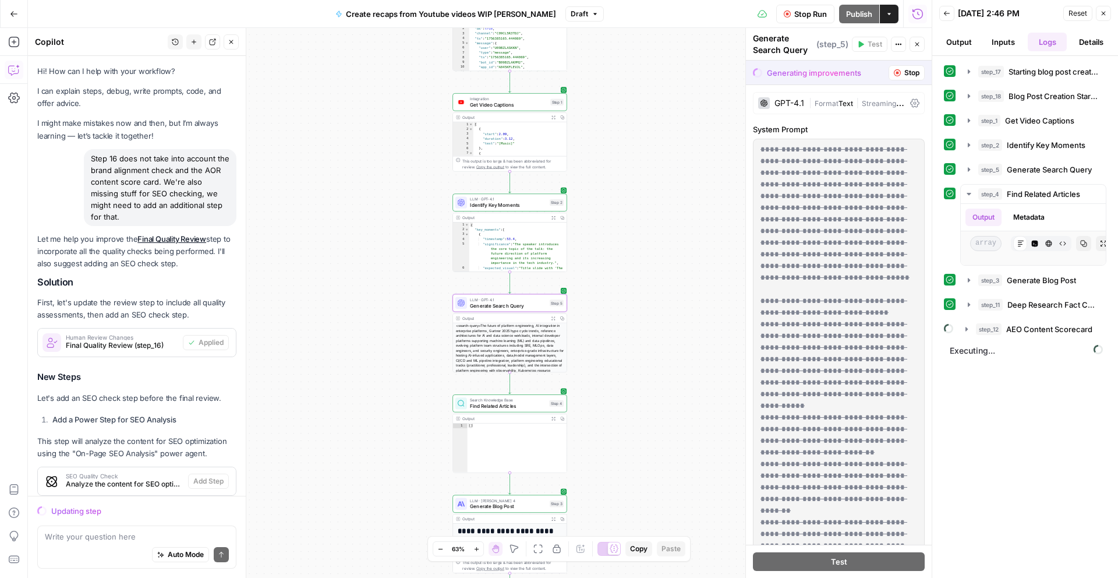
scroll to position [3289, 0]
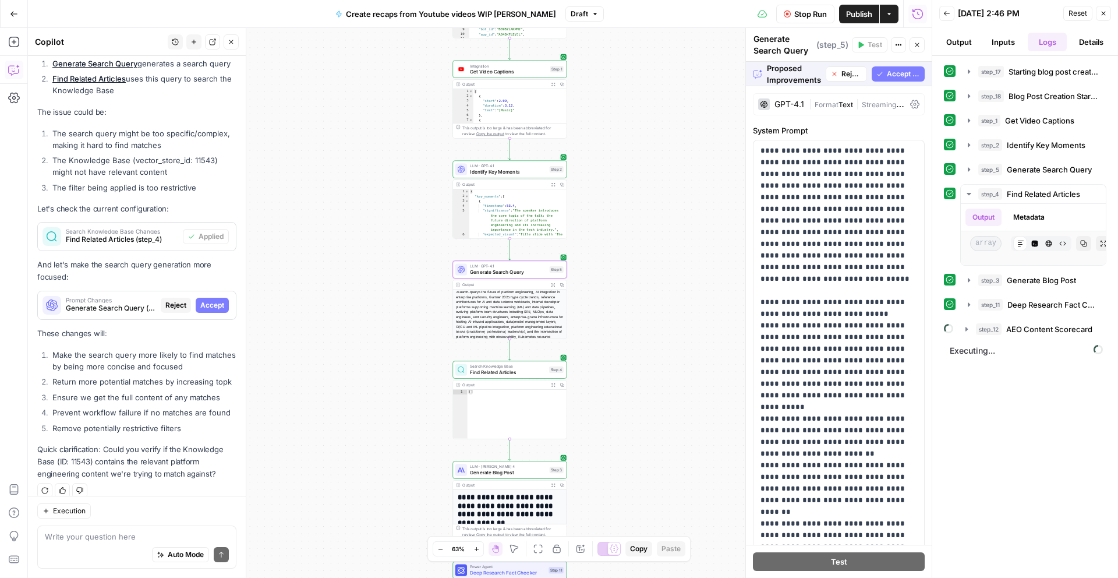
click at [214, 300] on span "Accept" at bounding box center [212, 305] width 24 height 10
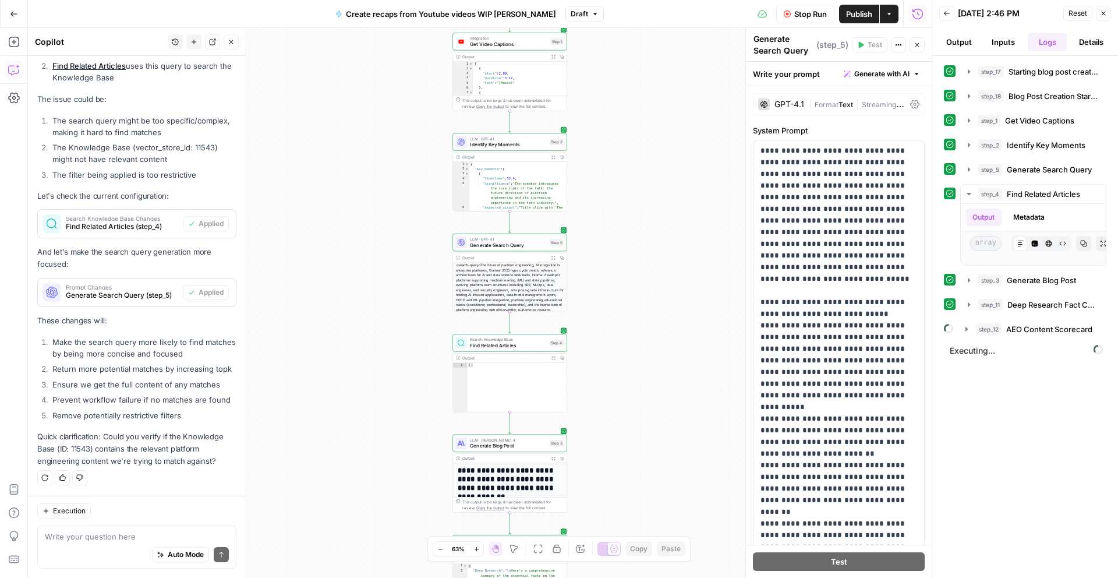
scroll to position [3163, 0]
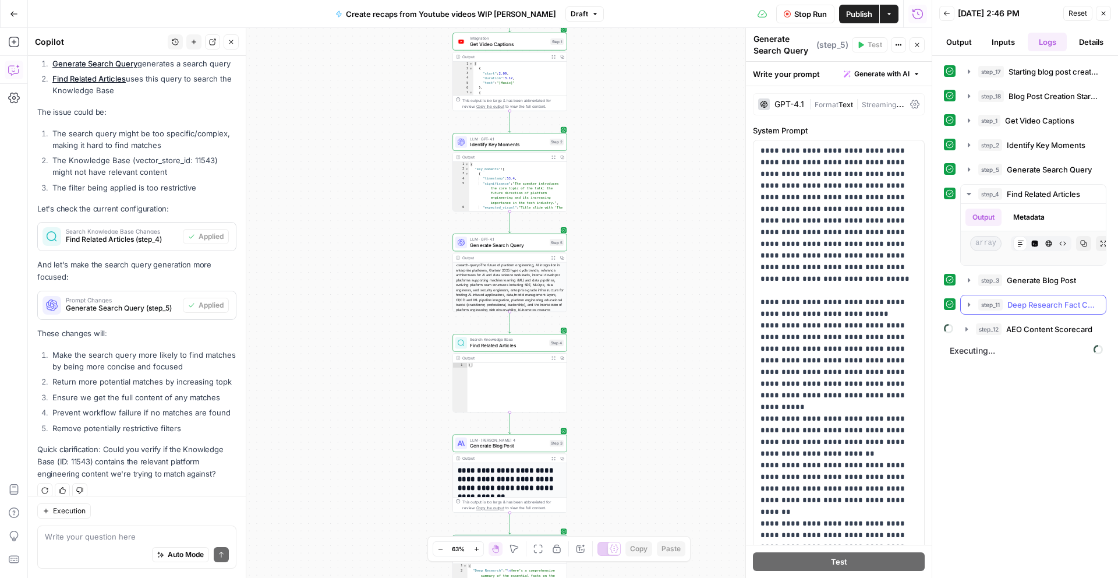
click at [970, 304] on icon "button" at bounding box center [968, 304] width 9 height 9
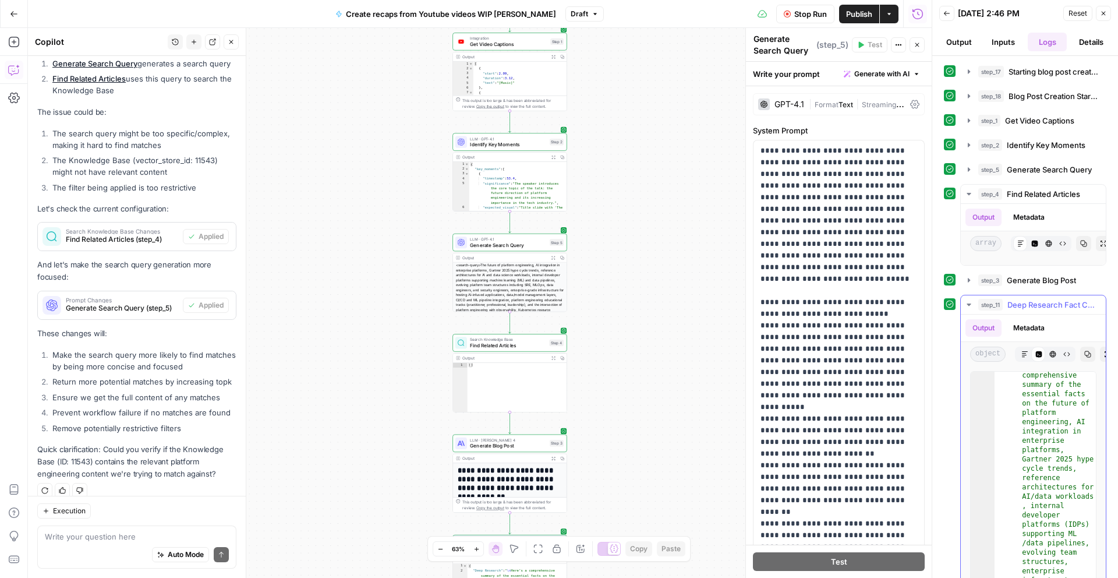
scroll to position [15, 0]
click at [1024, 356] on icon "button" at bounding box center [1025, 354] width 6 height 6
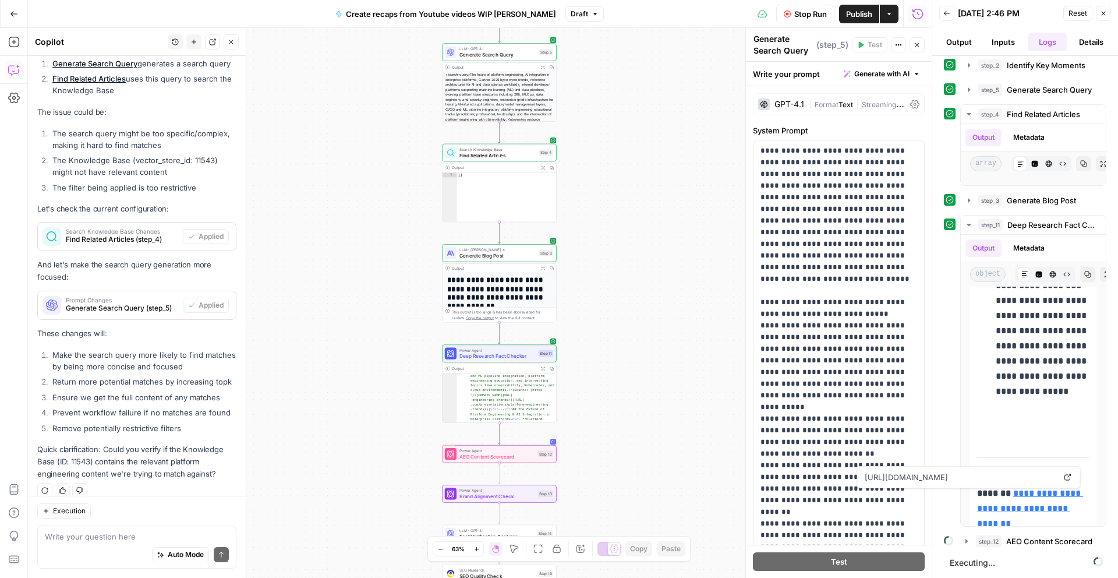
scroll to position [116, 0]
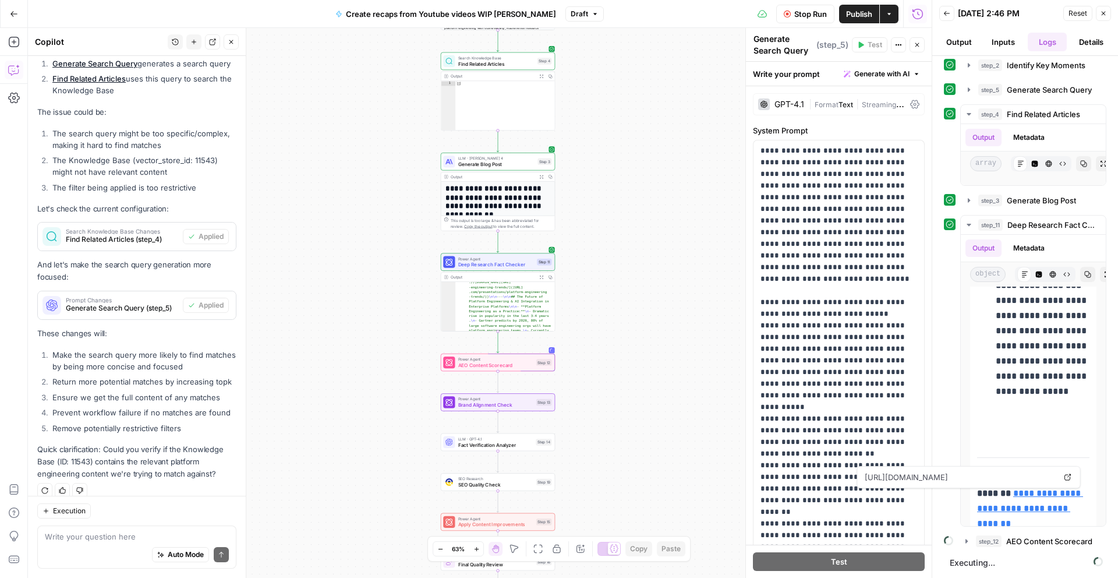
click at [523, 446] on span "Fact Verification Analyzer" at bounding box center [495, 445] width 75 height 8
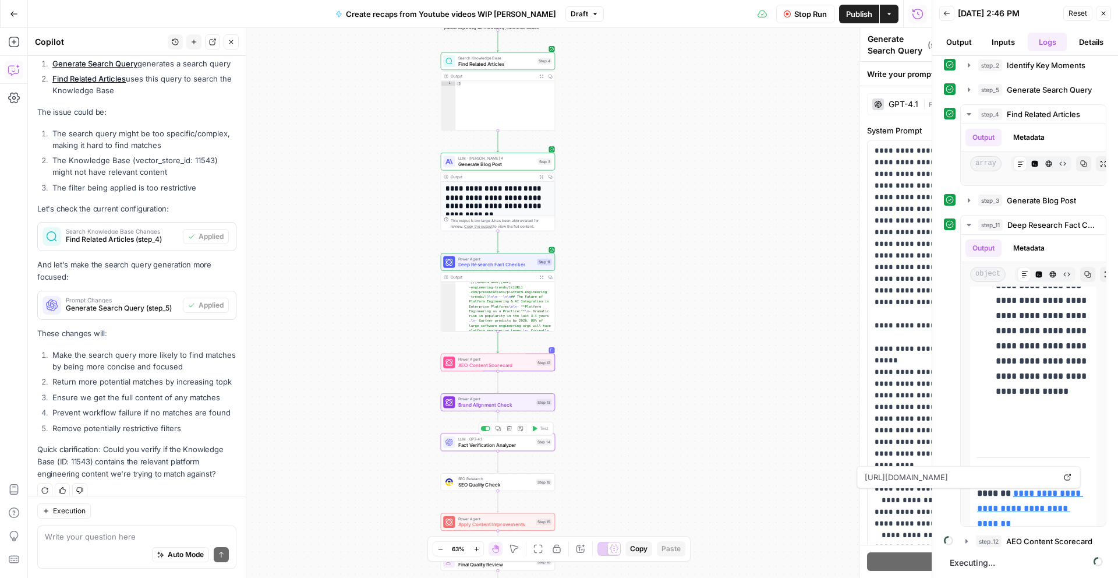
type textarea "Fact Verification Analyzer"
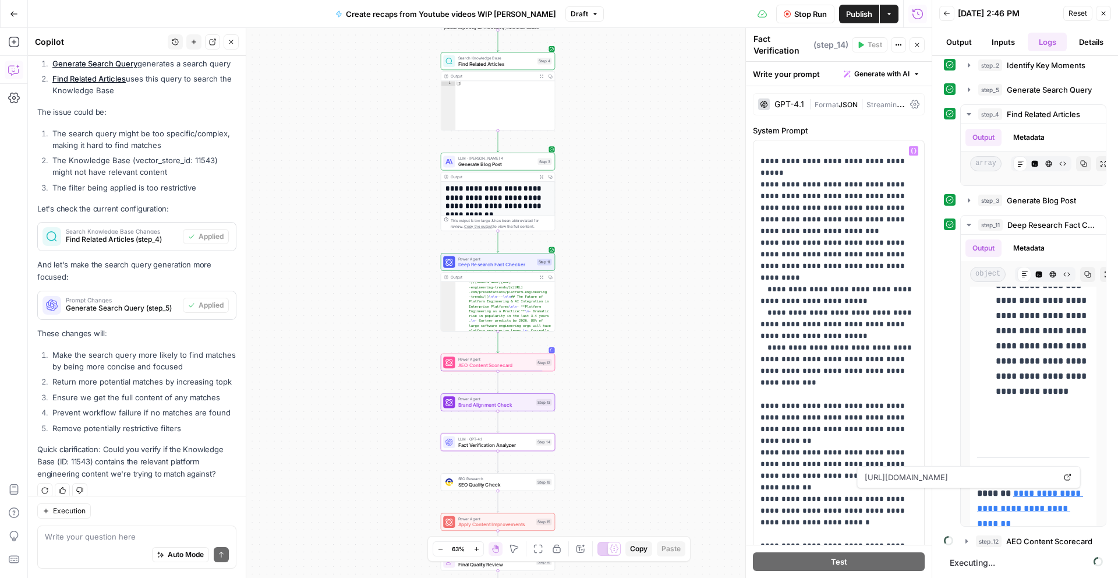
scroll to position [126, 0]
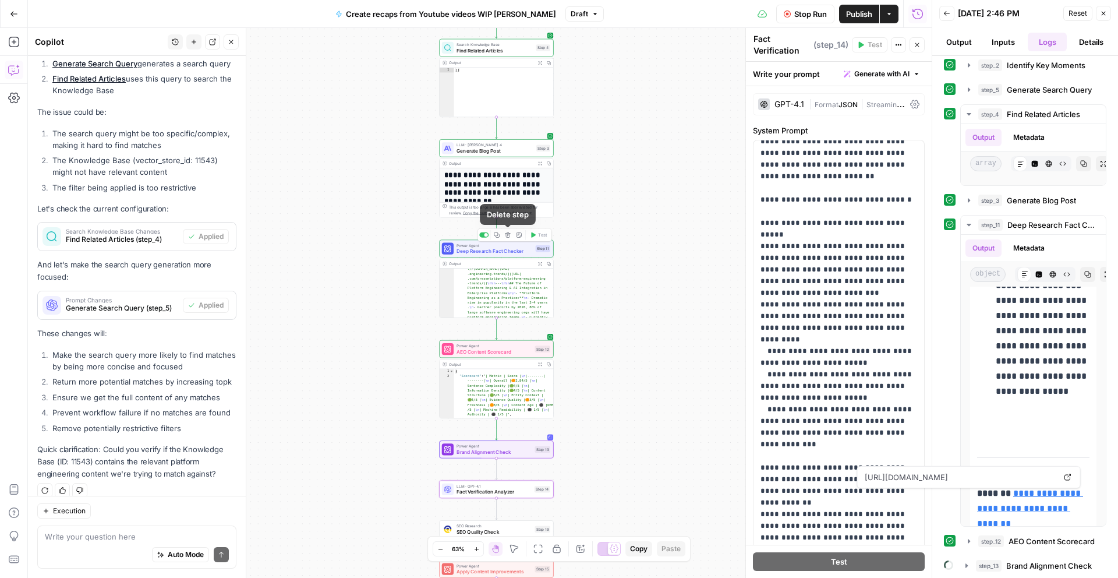
click at [509, 233] on icon "button" at bounding box center [507, 234] width 5 height 5
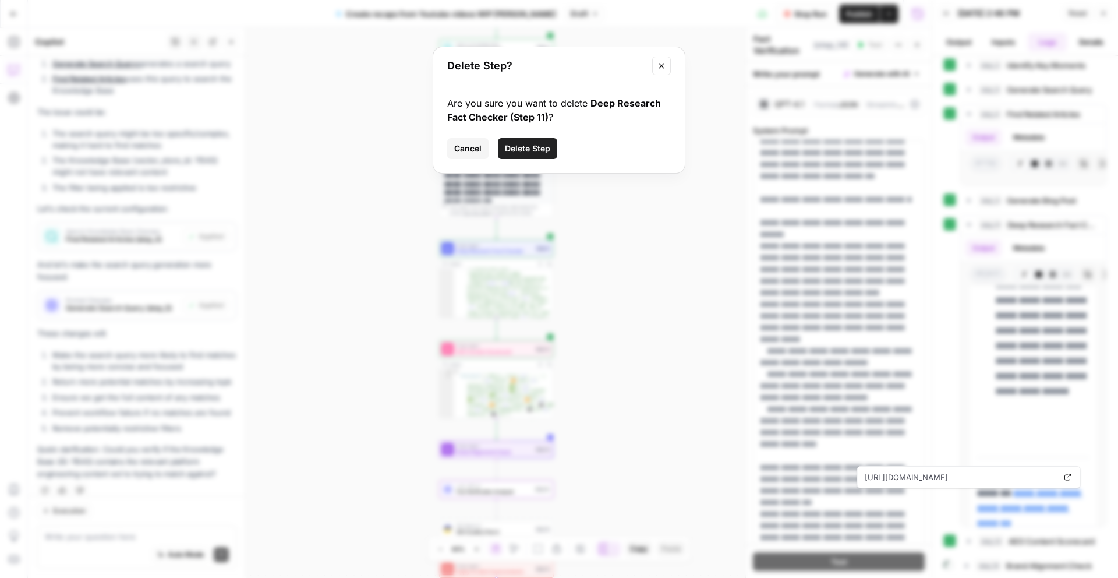
click at [531, 141] on button "Delete Step" at bounding box center [527, 148] width 59 height 21
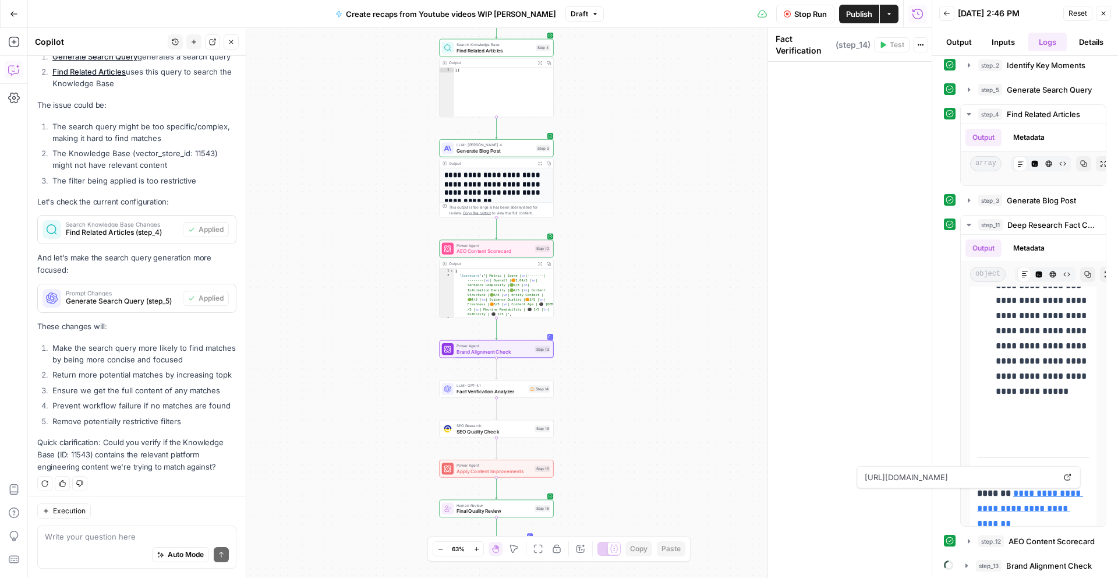
scroll to position [3156, 0]
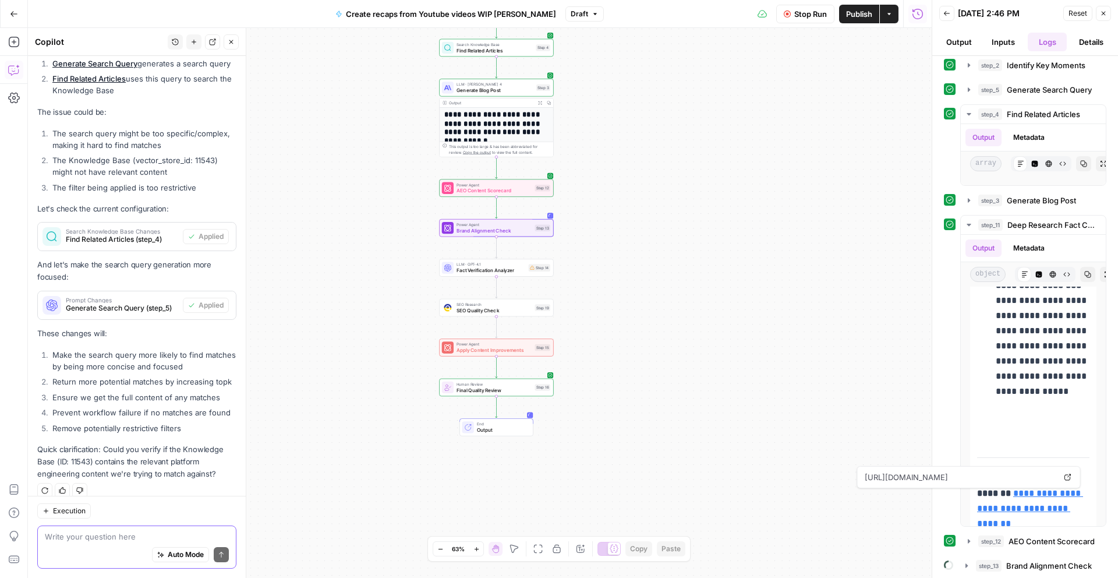
click at [117, 538] on textarea at bounding box center [137, 537] width 184 height 12
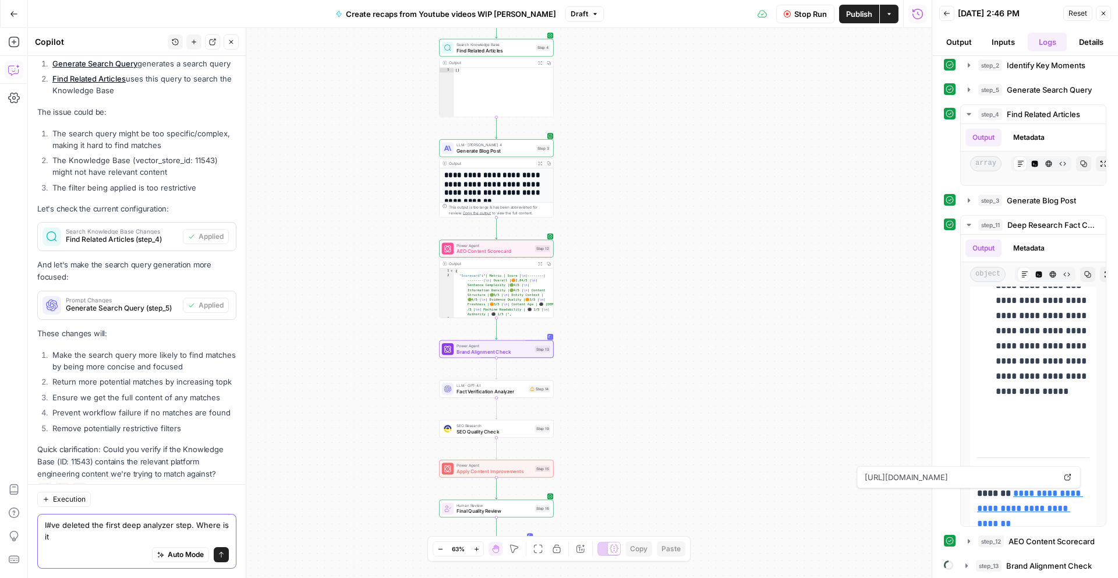
scroll to position [3168, 0]
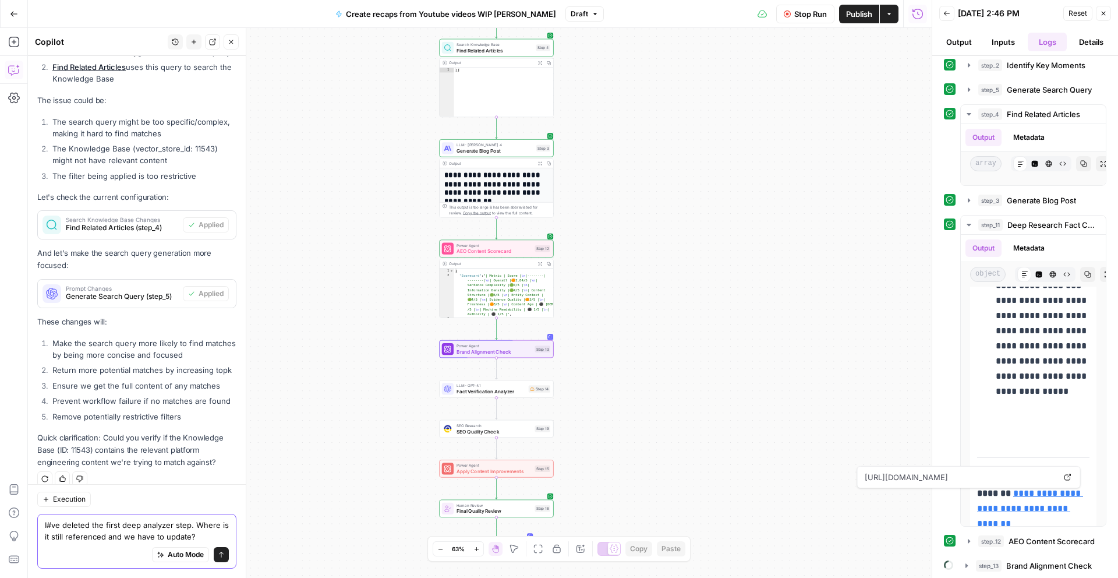
type textarea "I#ve deleted the first deep analyzer step. Where is it still referenced and we …"
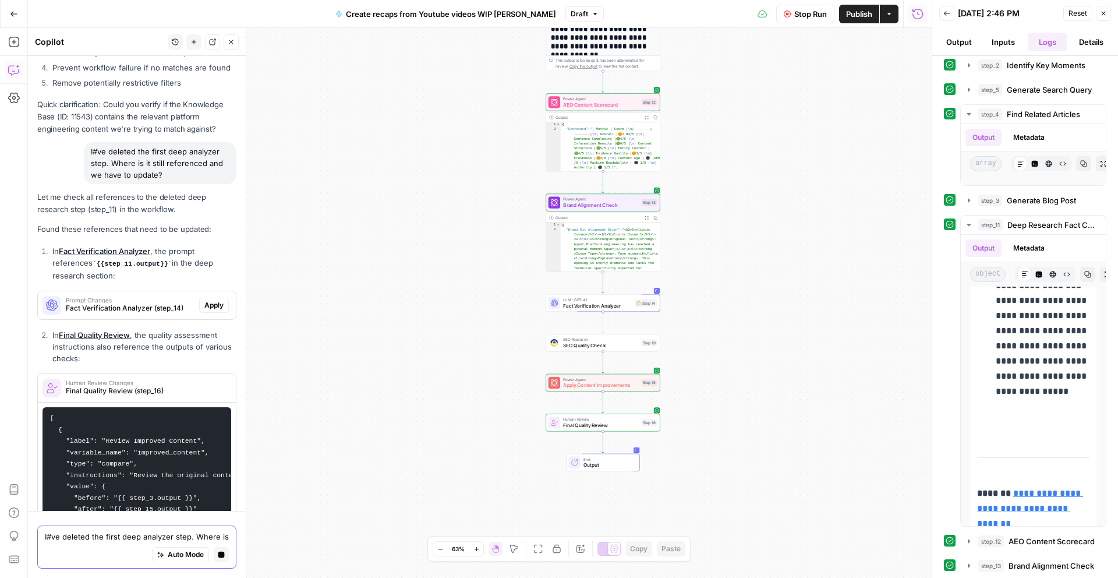
scroll to position [3385, 0]
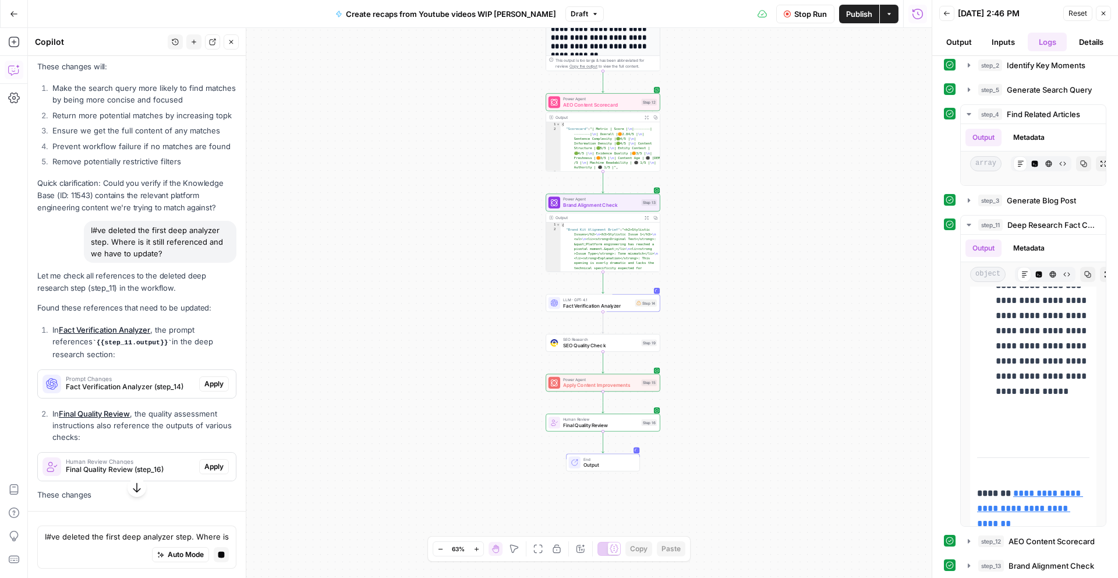
click at [211, 289] on div "Let me check all references to the deleted deep research step (step_11) in the …" at bounding box center [136, 386] width 199 height 232
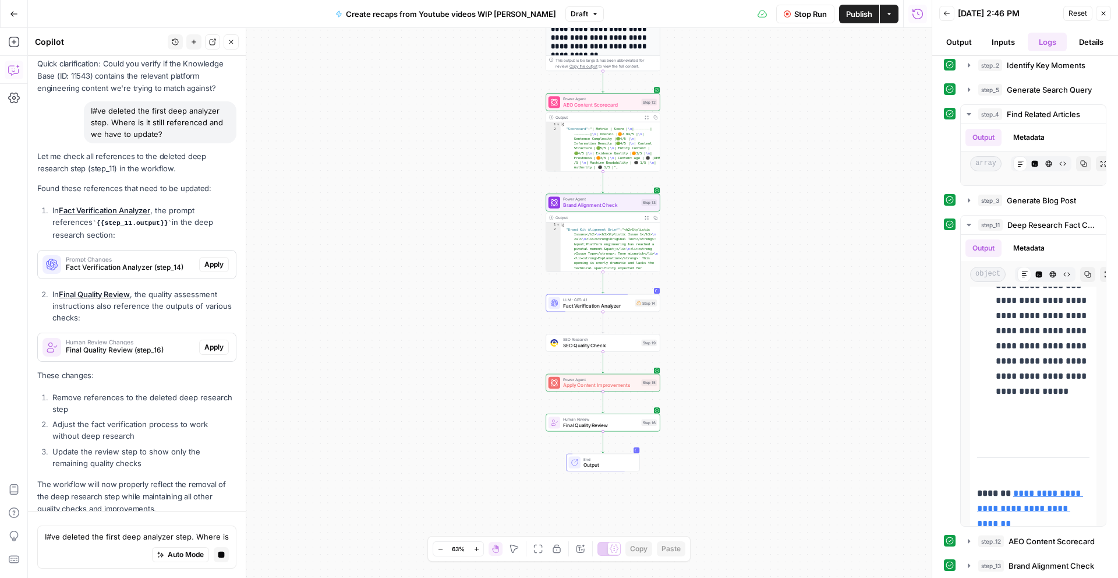
scroll to position [3424, 0]
click at [218, 261] on span "Apply" at bounding box center [213, 266] width 19 height 10
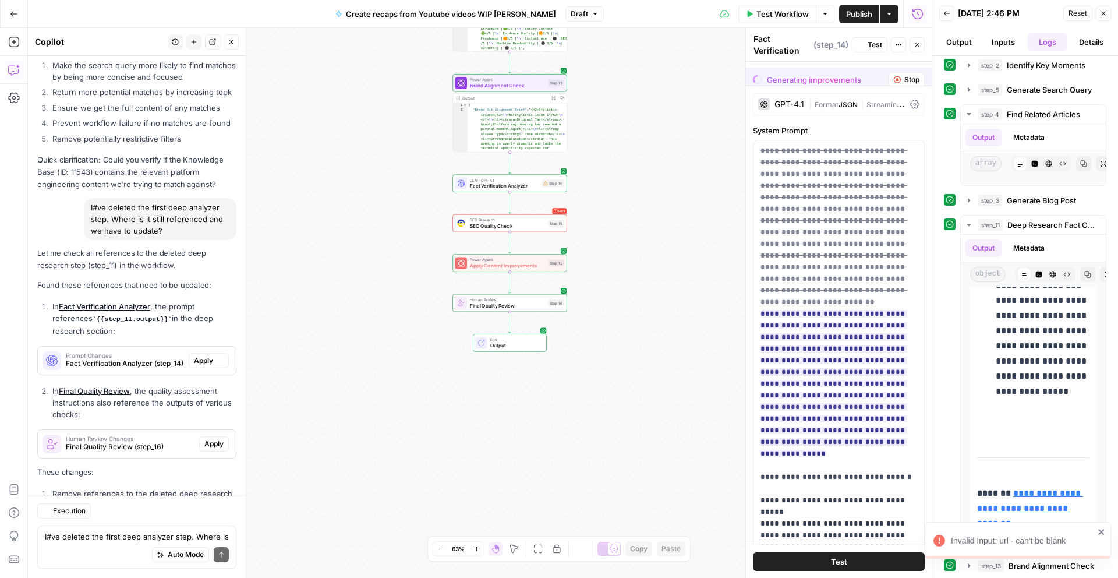
scroll to position [0, 0]
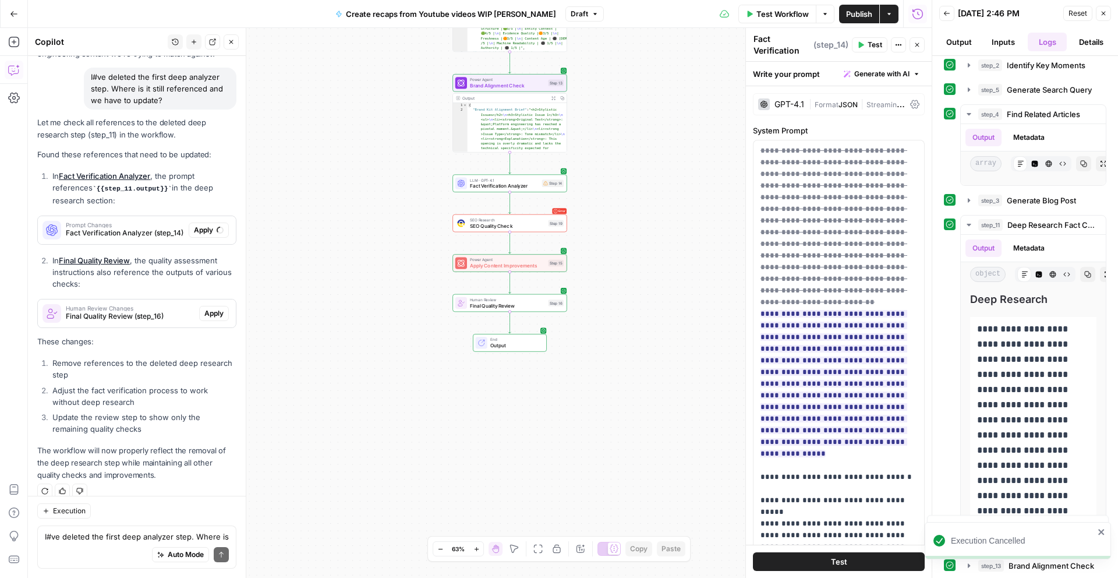
click at [523, 220] on span "SEO Research" at bounding box center [507, 220] width 75 height 6
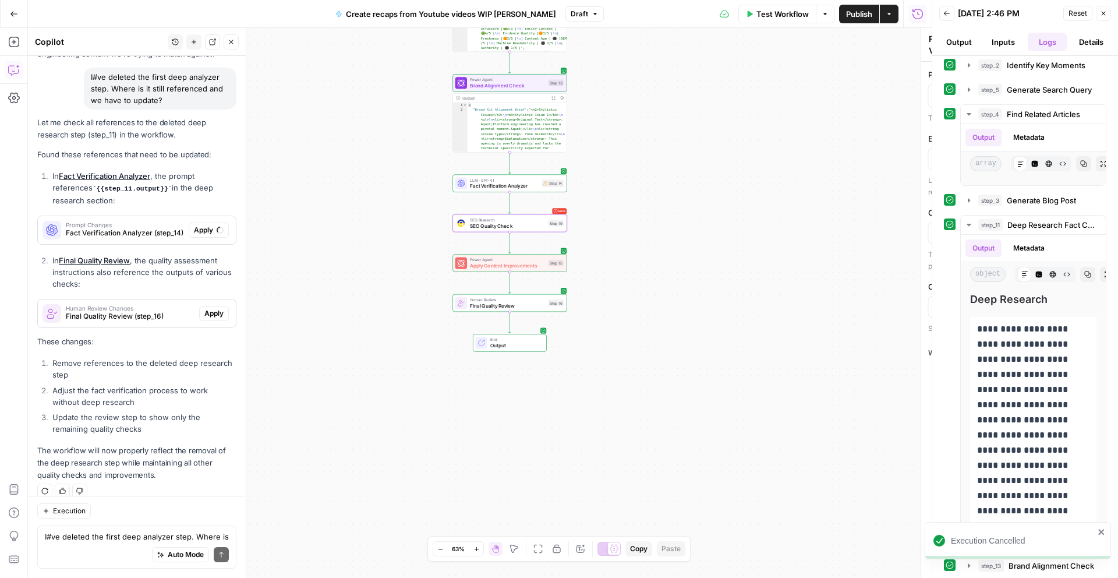
type textarea "SEO Quality Check"
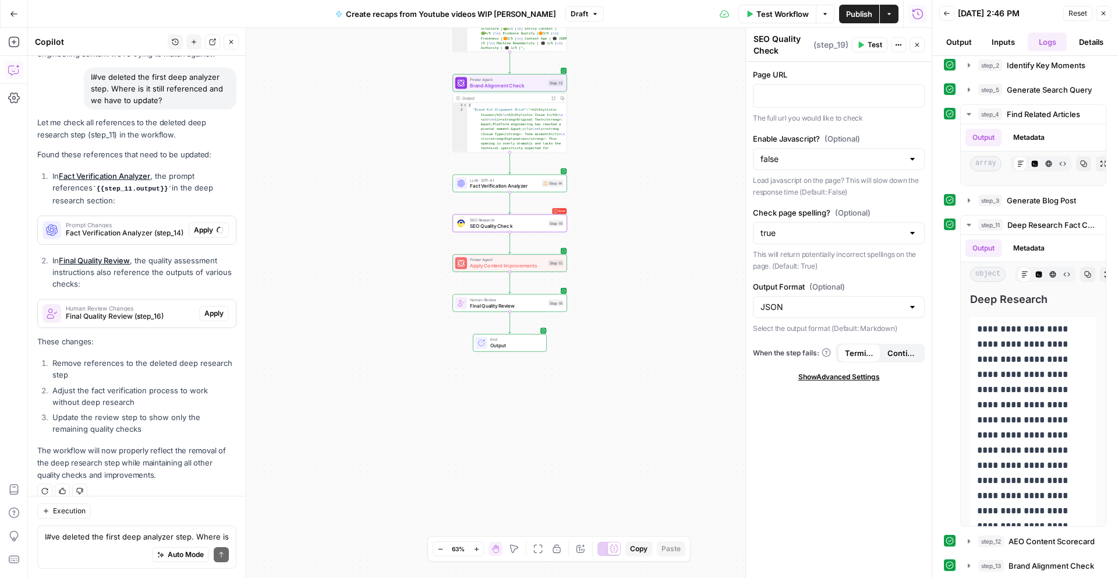
click at [115, 544] on div "Auto Mode Send" at bounding box center [137, 555] width 184 height 26
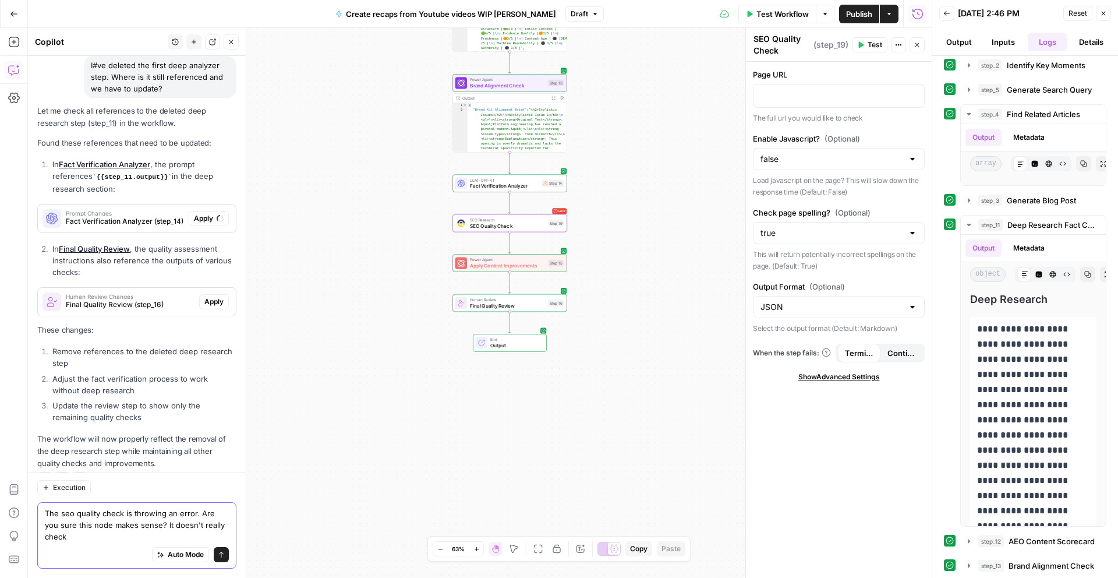
scroll to position [3600, 0]
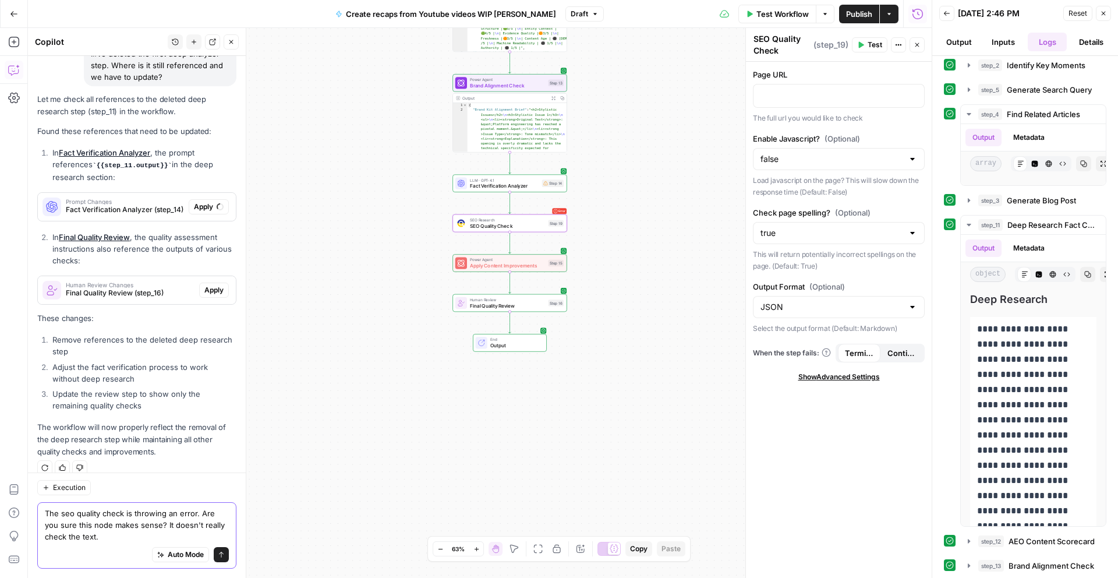
type textarea "The seo quality check is throwing an error. Are you sure this node makes sense?…"
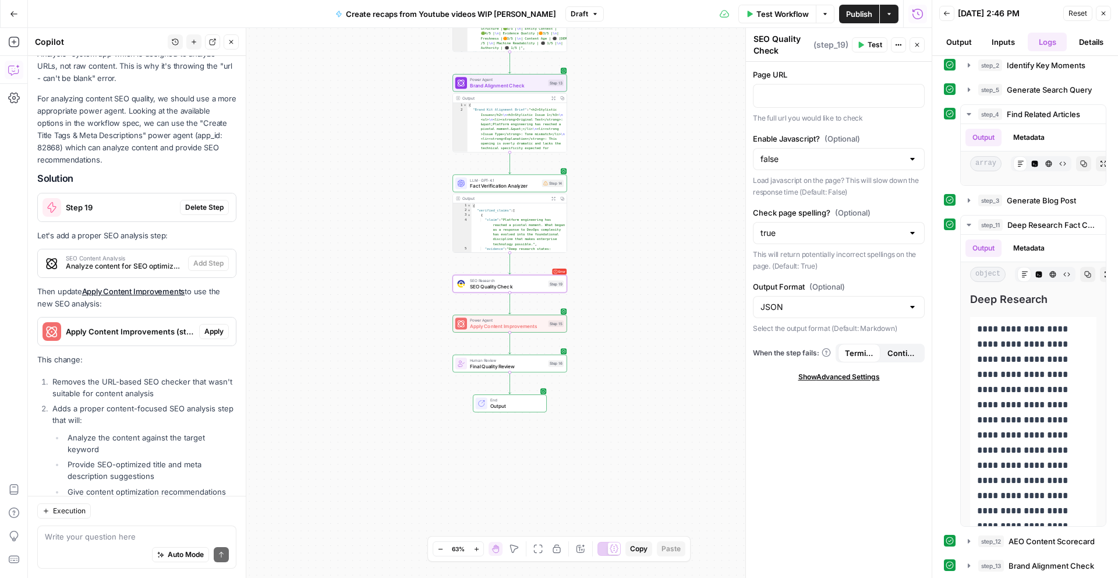
scroll to position [4101, 0]
click at [203, 203] on span "Delete Step" at bounding box center [204, 208] width 38 height 10
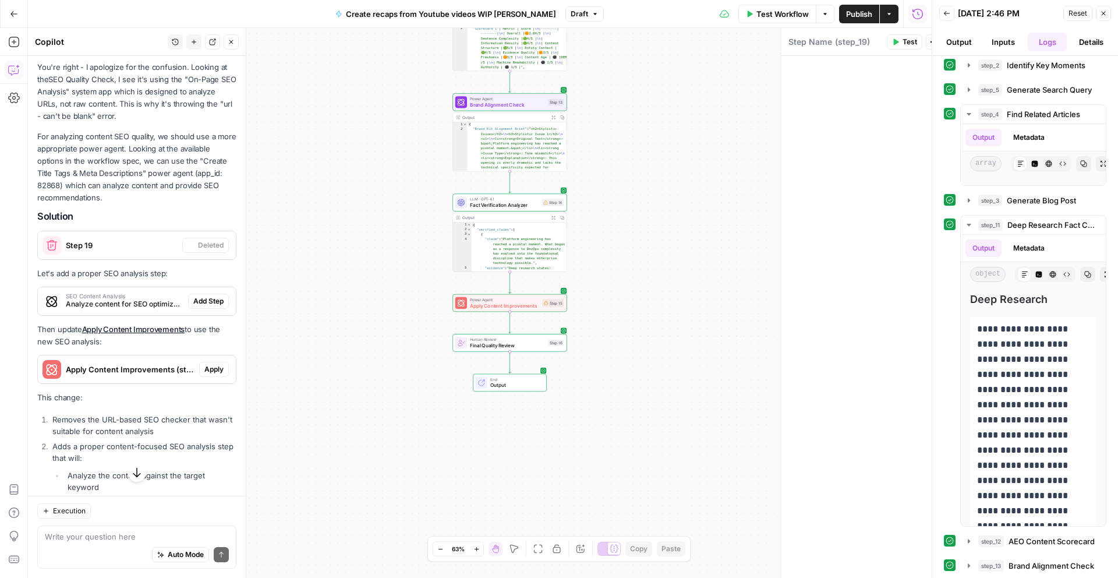
scroll to position [4138, 0]
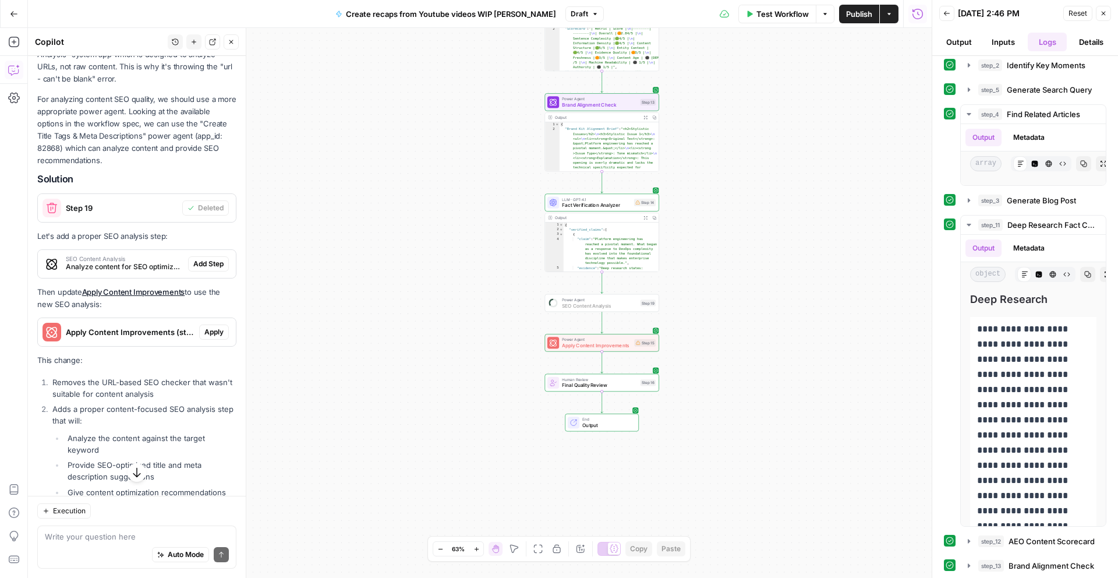
click at [203, 259] on span "Add Step" at bounding box center [208, 264] width 30 height 10
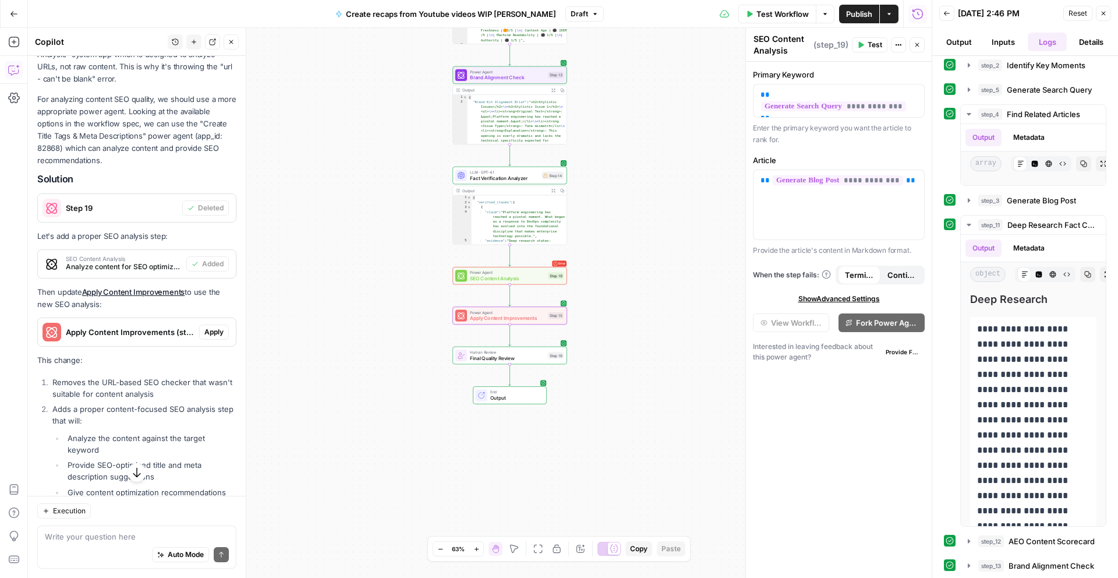
click at [214, 327] on span "Apply" at bounding box center [213, 332] width 19 height 10
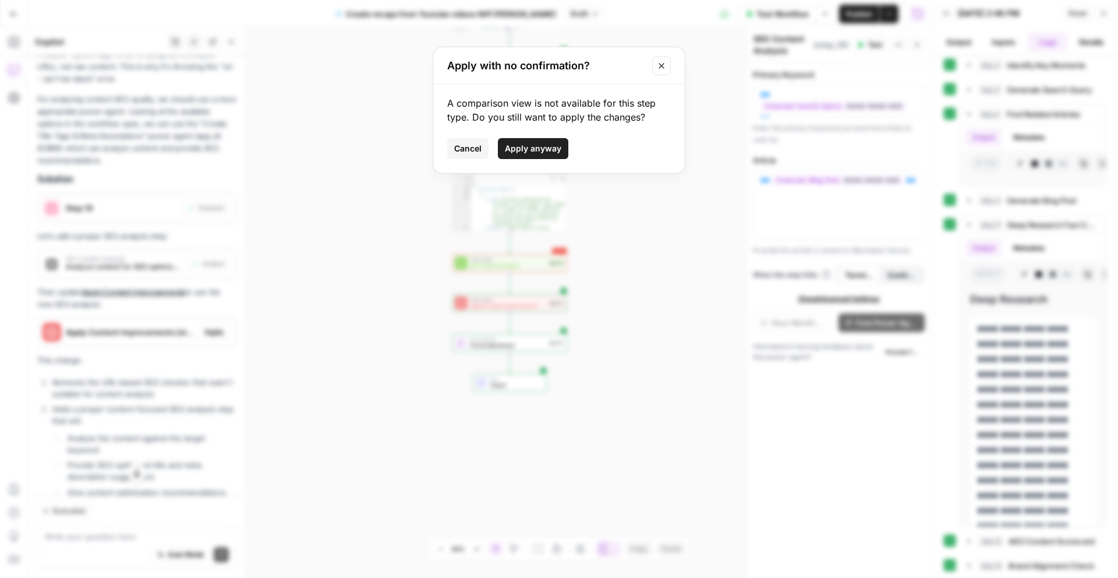
click at [526, 144] on span "Apply anyway" at bounding box center [533, 149] width 56 height 12
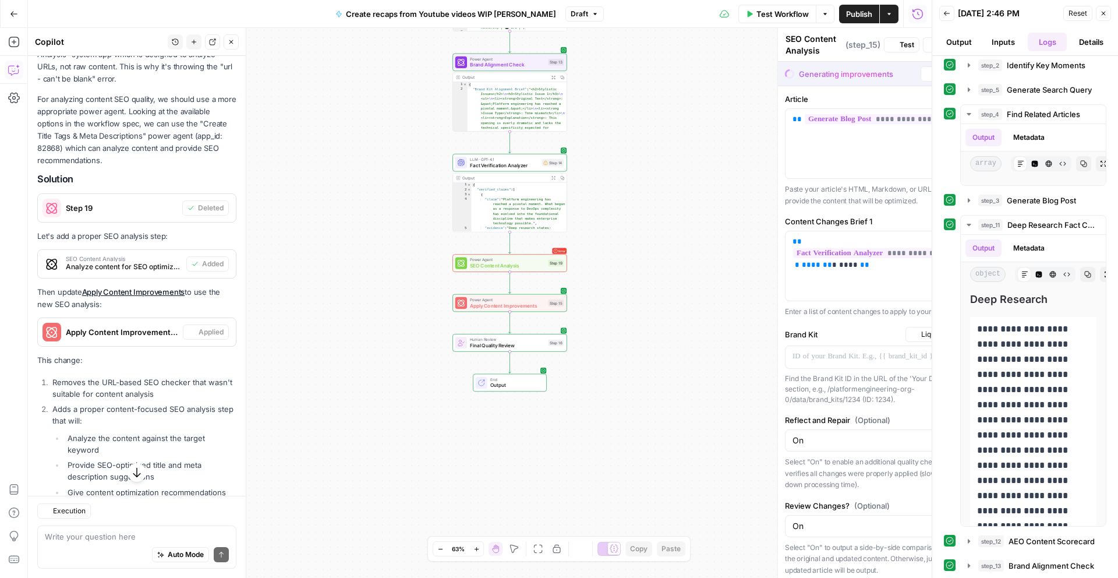
type textarea "Apply Content Improvements"
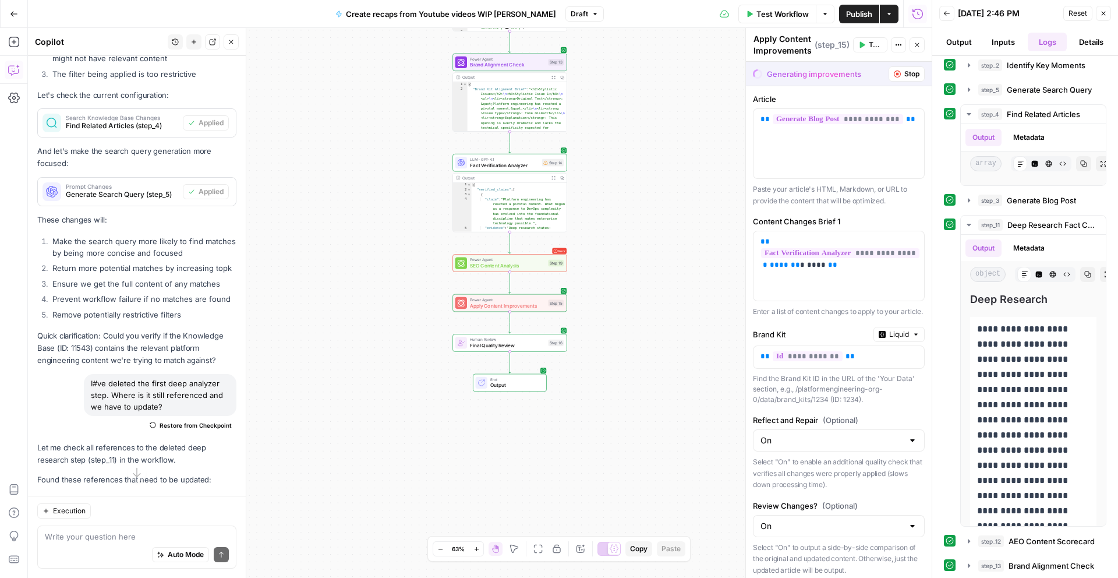
scroll to position [3142, 0]
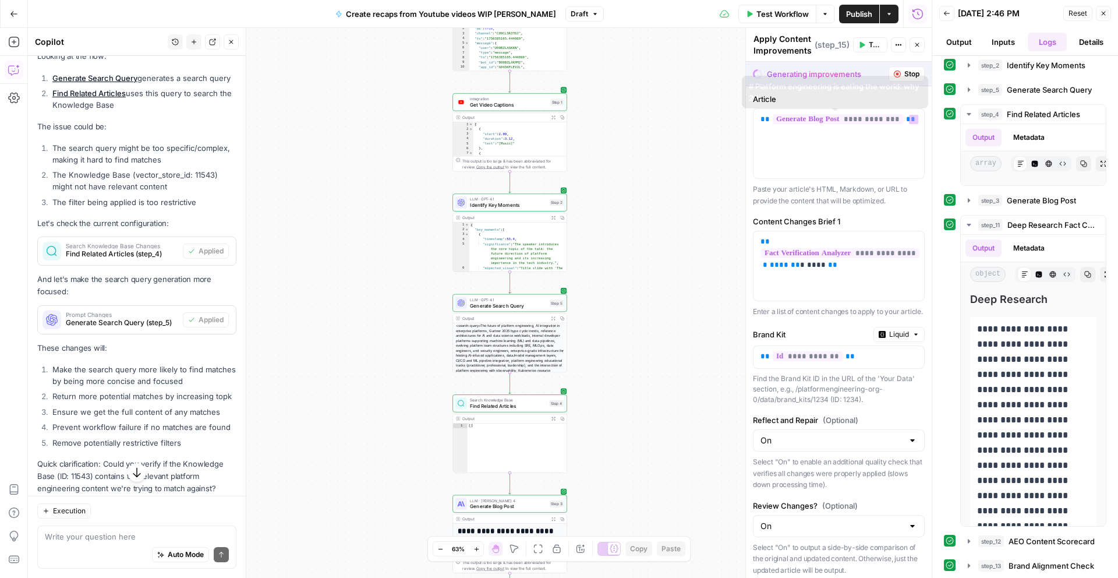
click at [753, 154] on div "**********" at bounding box center [839, 143] width 172 height 70
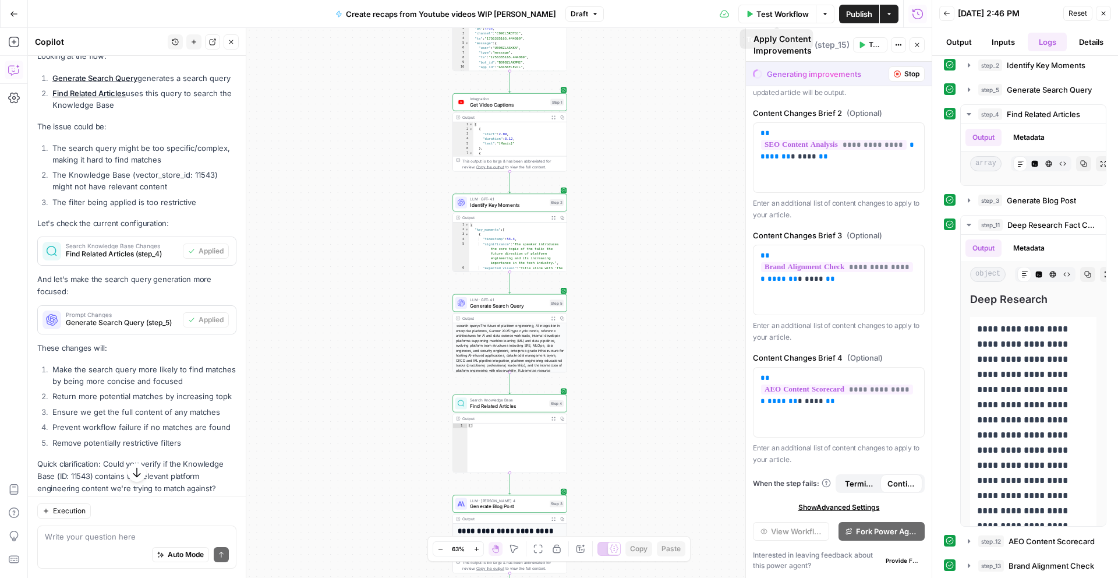
click at [792, 13] on span "Test Workflow" at bounding box center [782, 14] width 52 height 12
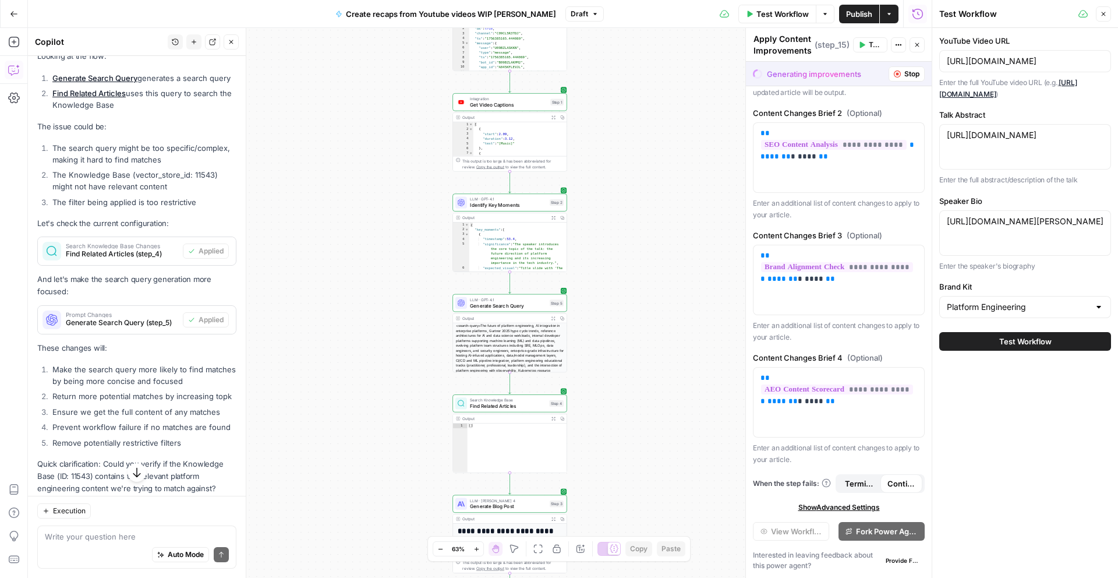
click at [1021, 339] on span "Test Workflow" at bounding box center [1025, 341] width 52 height 12
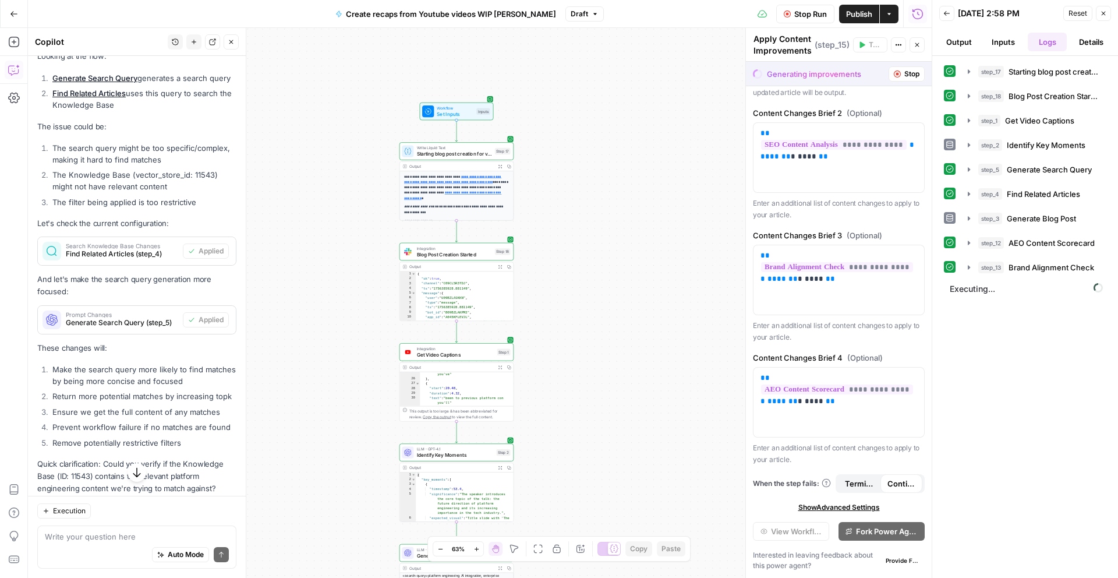
scroll to position [213, 0]
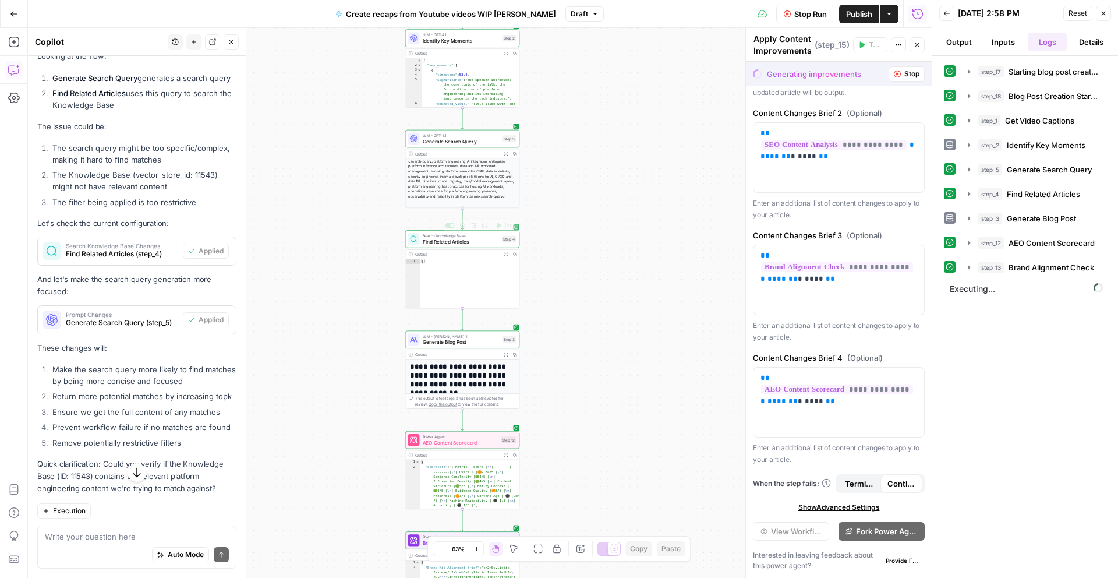
click at [448, 167] on div "<search-query>platform engineering AI integration, enterprise platform referenc…" at bounding box center [462, 178] width 114 height 40
click at [428, 137] on span "Generate Search Query" at bounding box center [461, 141] width 77 height 8
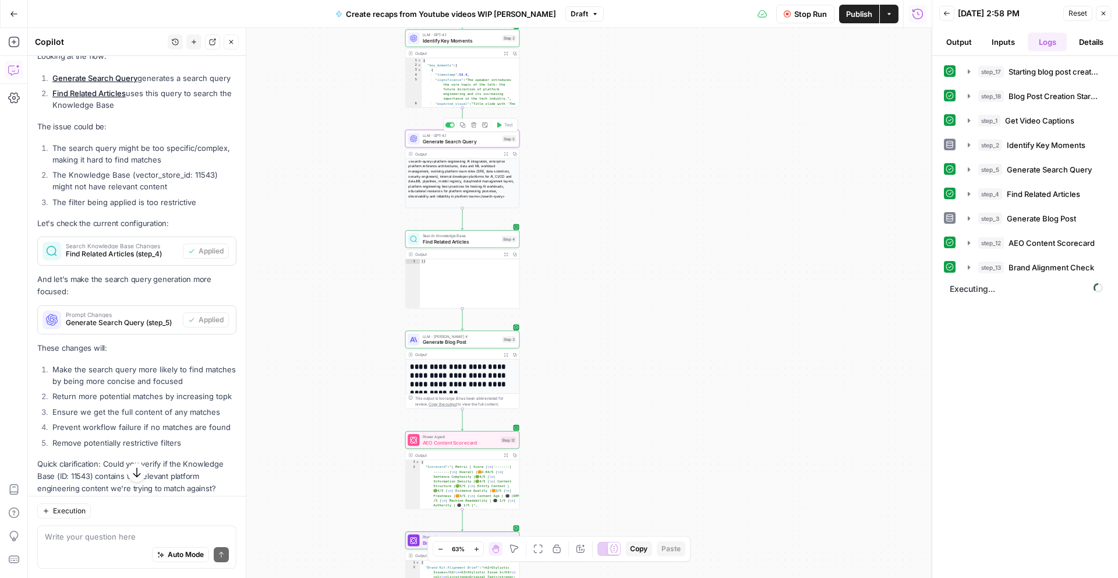
type textarea "Generate Search Query"
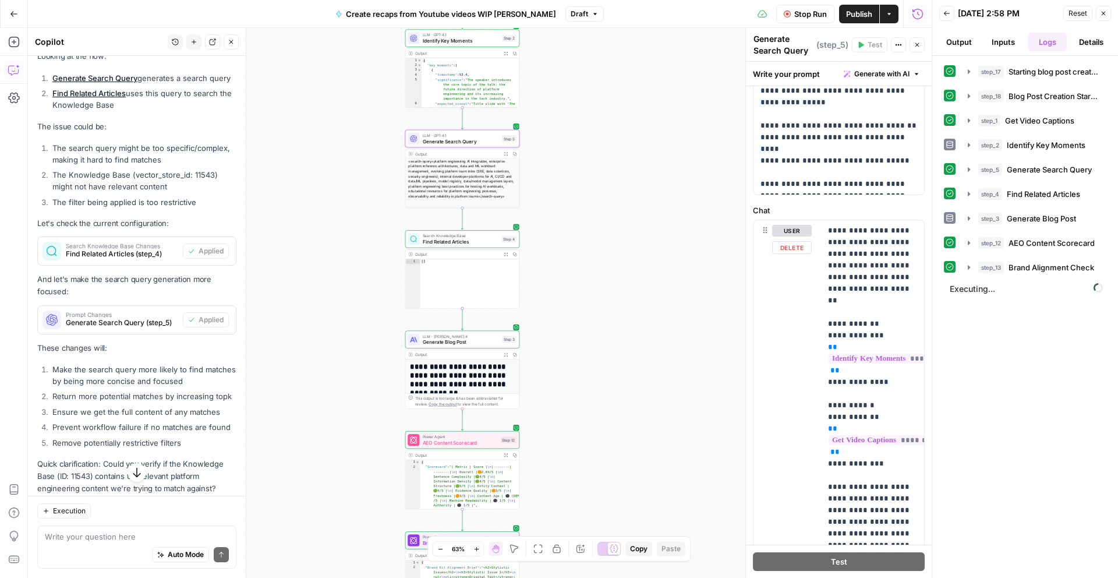
scroll to position [540, 0]
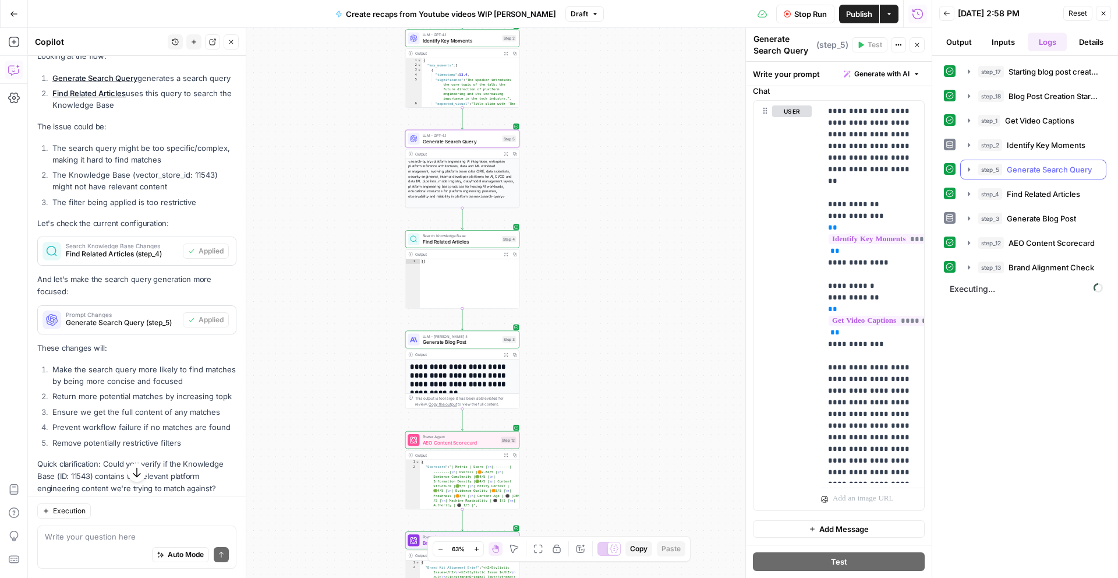
click at [967, 169] on icon "button" at bounding box center [968, 169] width 9 height 9
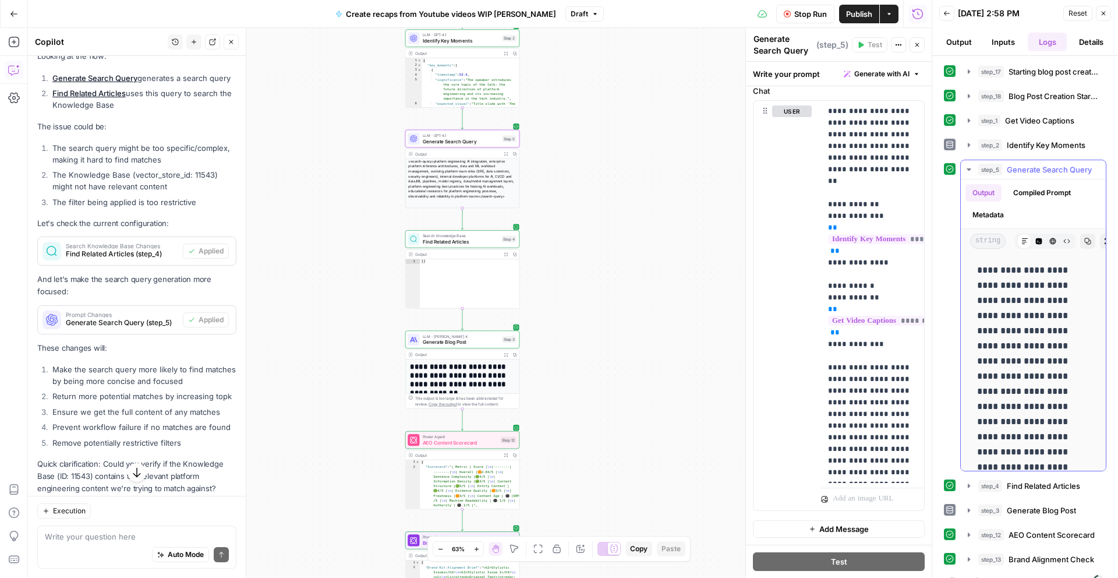
scroll to position [135, 0]
click at [968, 485] on icon "button" at bounding box center [969, 485] width 2 height 4
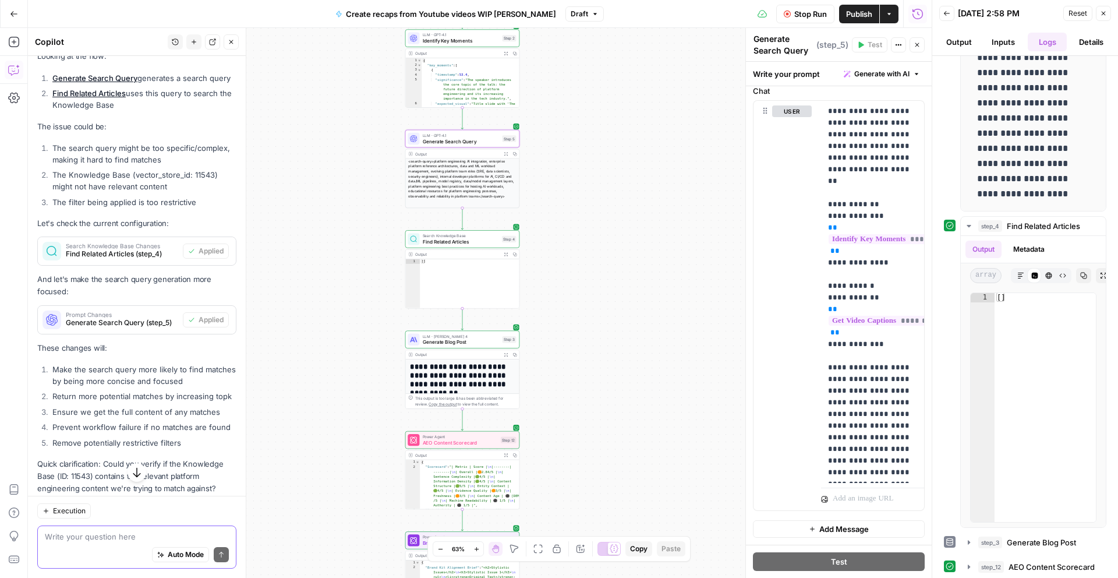
click at [91, 533] on textarea at bounding box center [137, 537] width 184 height 12
type textarea "The search of the DB in step"
click at [485, 245] on span "Find Related Articles" at bounding box center [461, 242] width 76 height 8
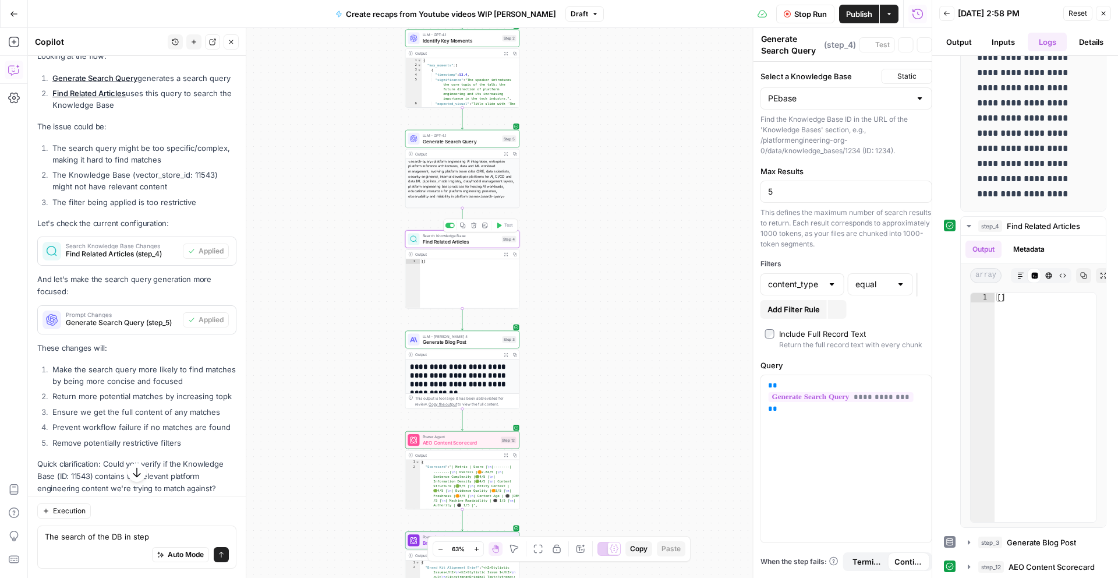
type textarea "Find Related Articles"
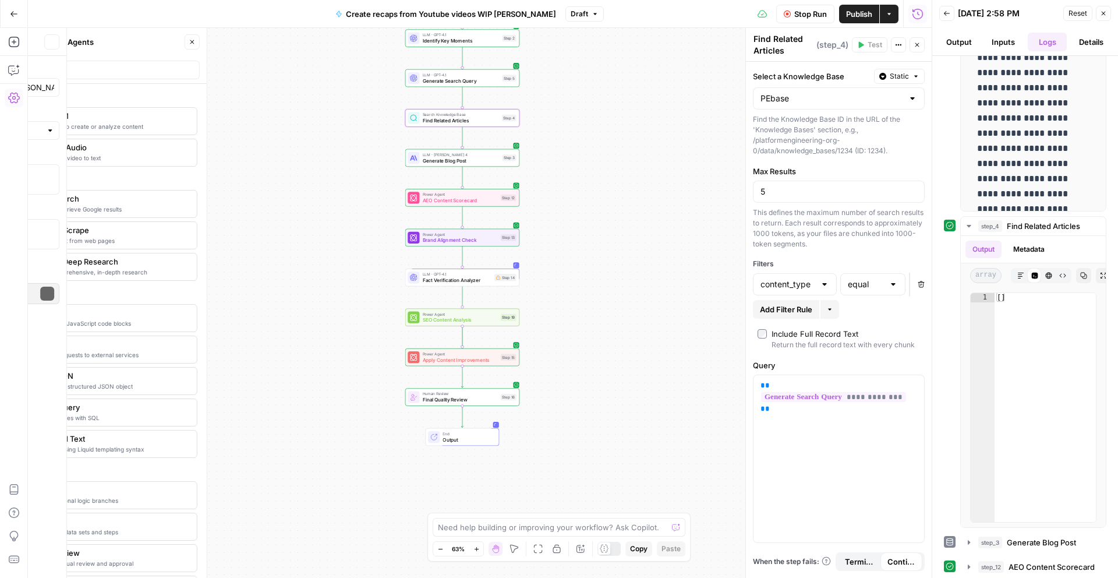
scroll to position [310, 0]
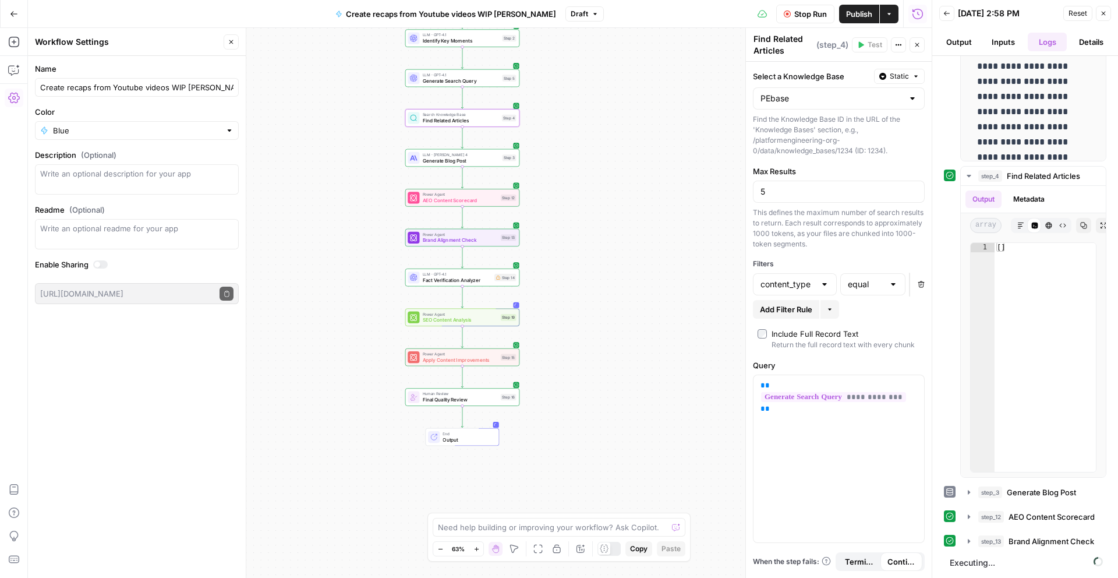
click at [226, 41] on button "Close" at bounding box center [231, 41] width 15 height 15
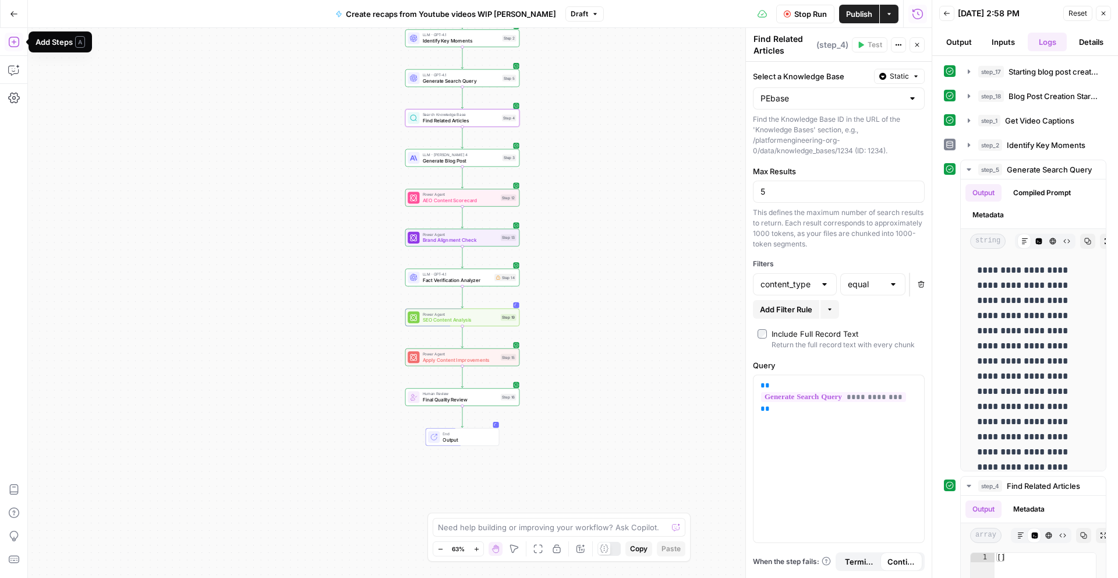
click at [12, 44] on icon "button" at bounding box center [14, 42] width 12 height 12
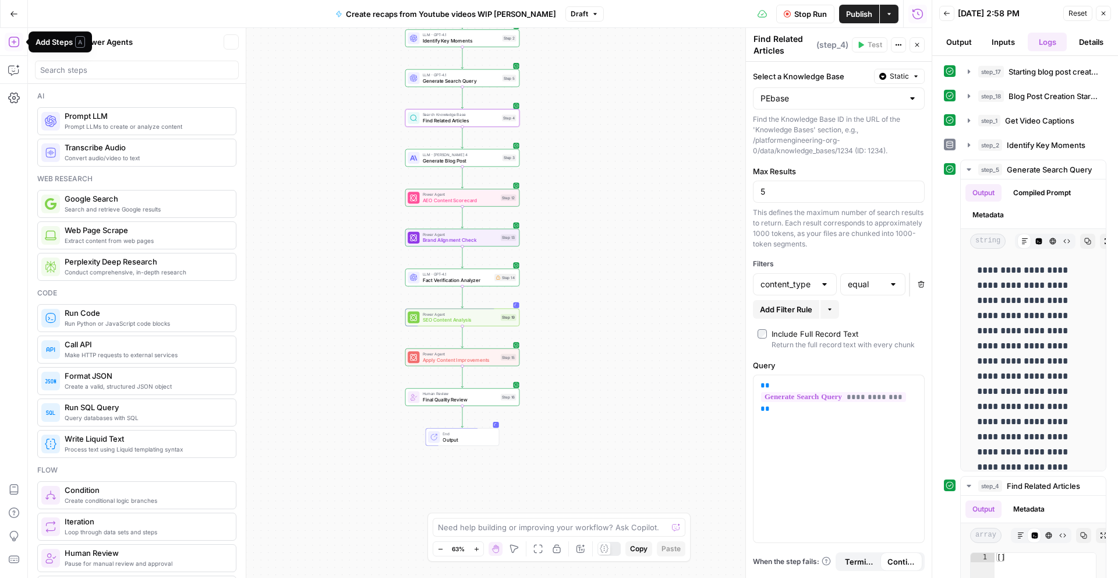
scroll to position [359, 0]
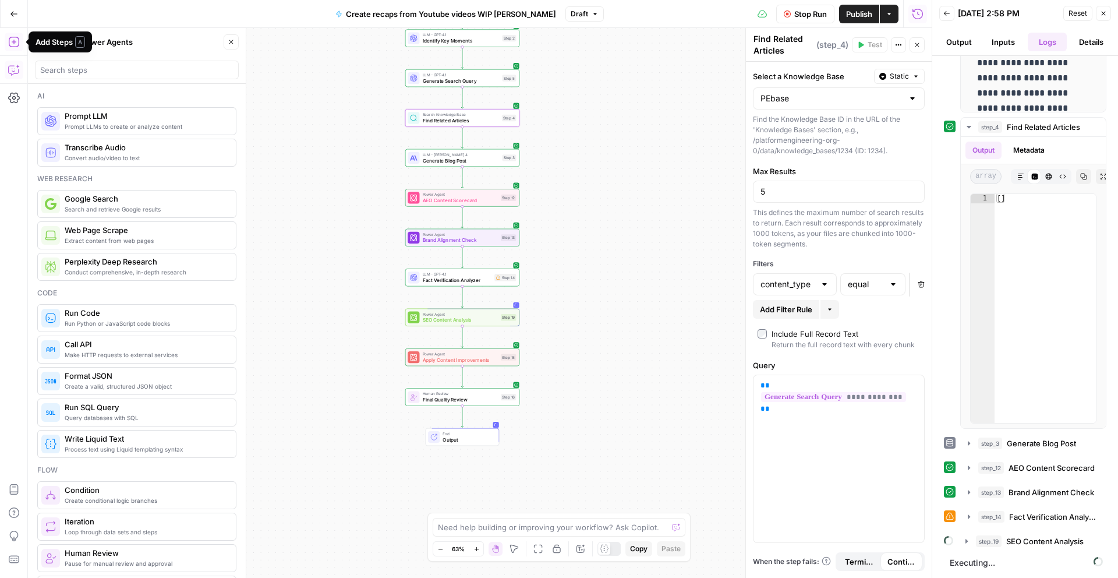
click at [18, 73] on icon "button" at bounding box center [14, 70] width 12 height 12
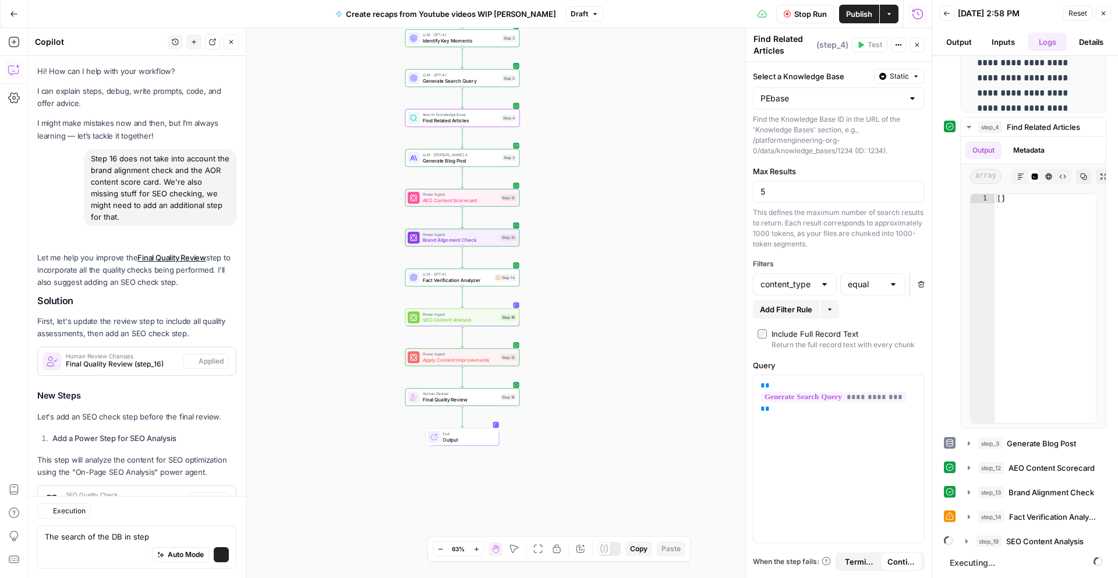
scroll to position [4195, 0]
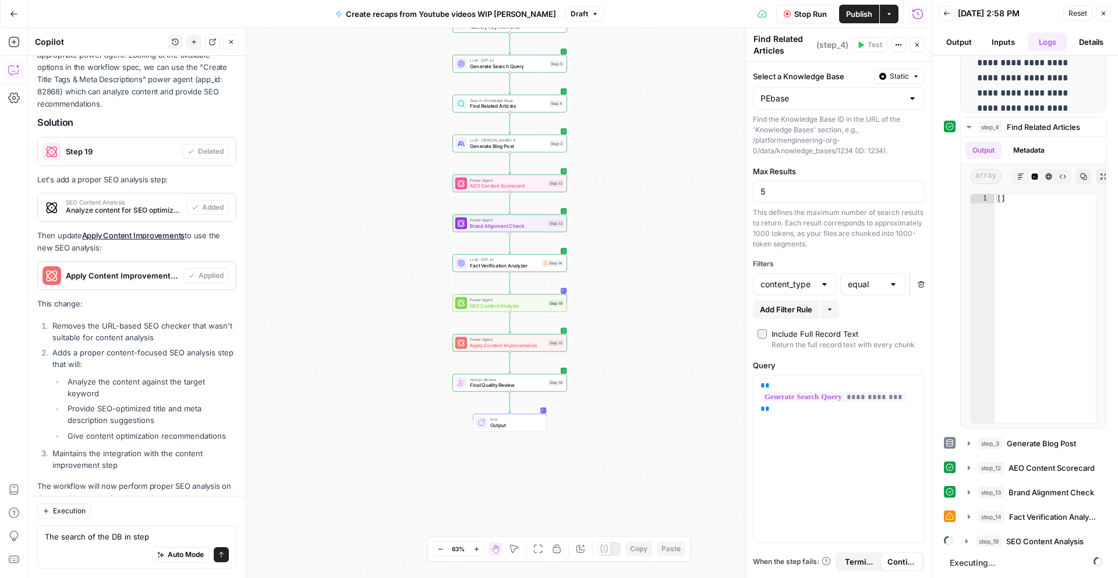
click at [164, 532] on textarea "The search of the DB in step" at bounding box center [137, 537] width 184 height 12
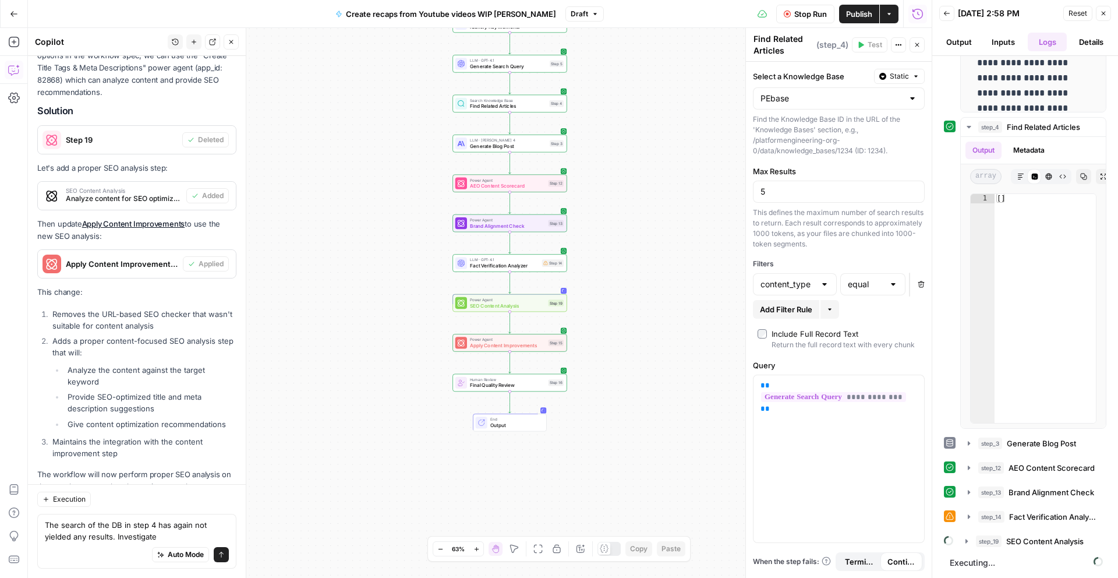
type textarea "The search of the DB in step 4 has again not yielded any results. Investigate."
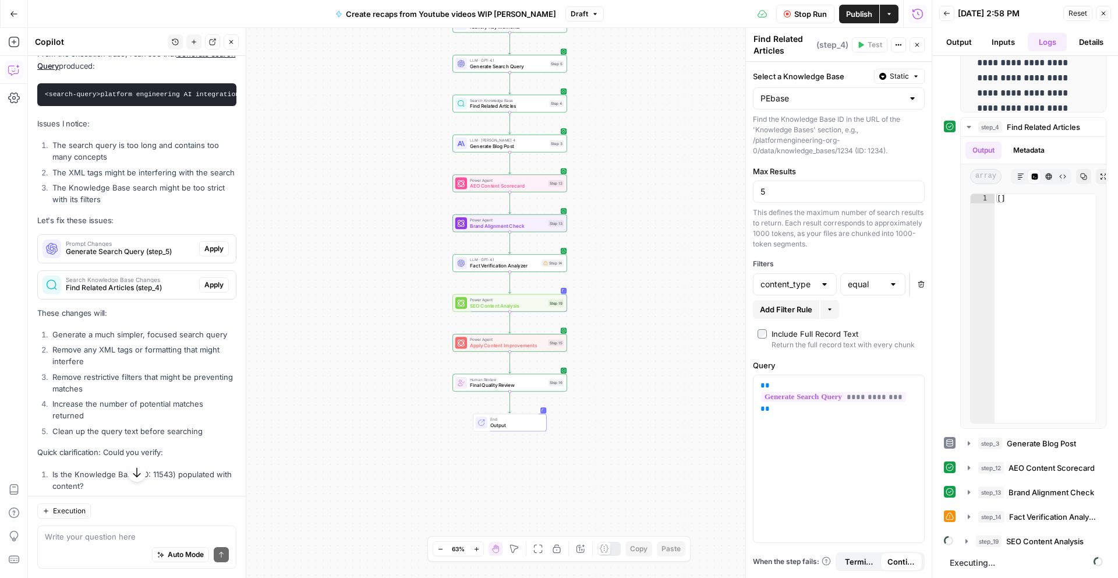
scroll to position [4712, 0]
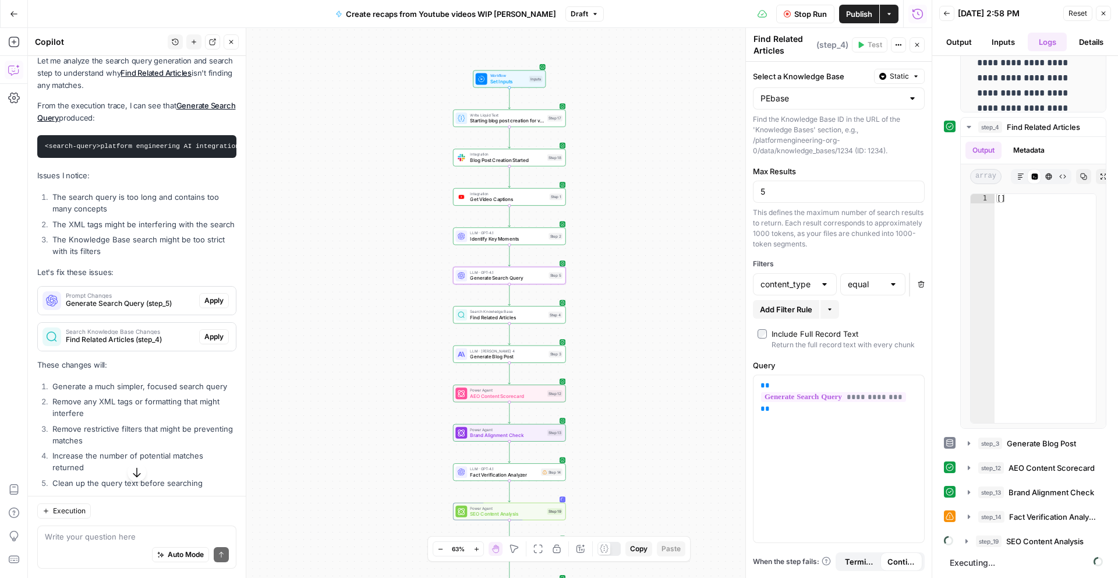
click at [213, 295] on span "Apply" at bounding box center [213, 300] width 19 height 10
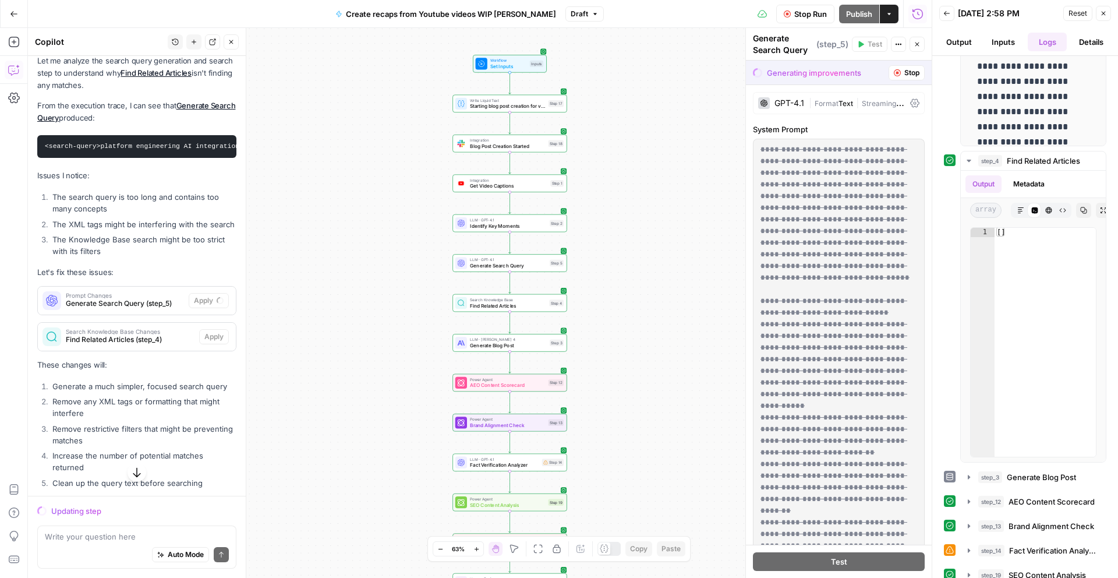
scroll to position [445, 0]
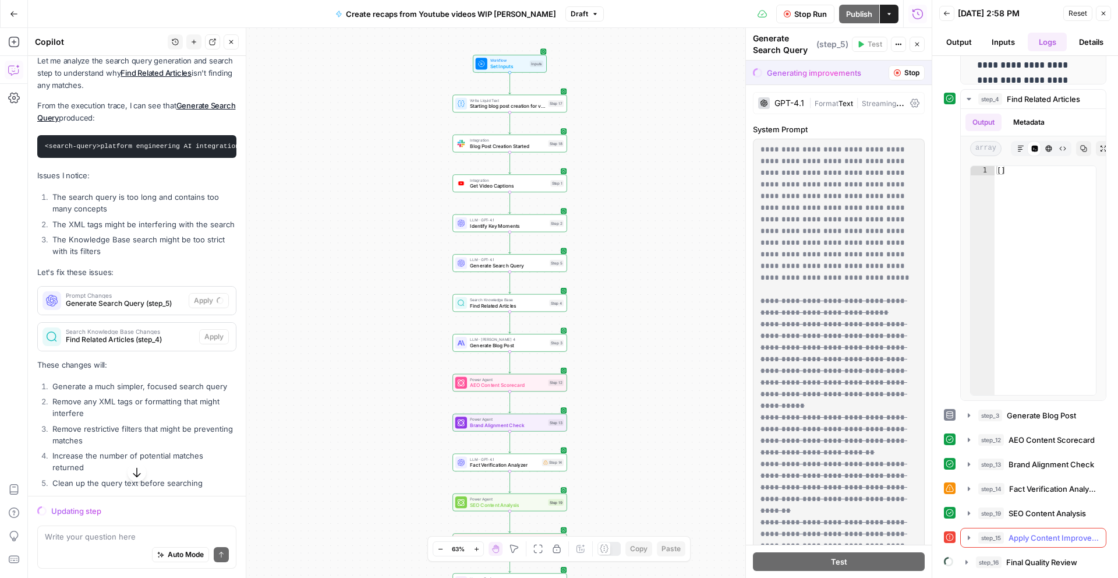
click at [968, 535] on icon "button" at bounding box center [968, 537] width 9 height 9
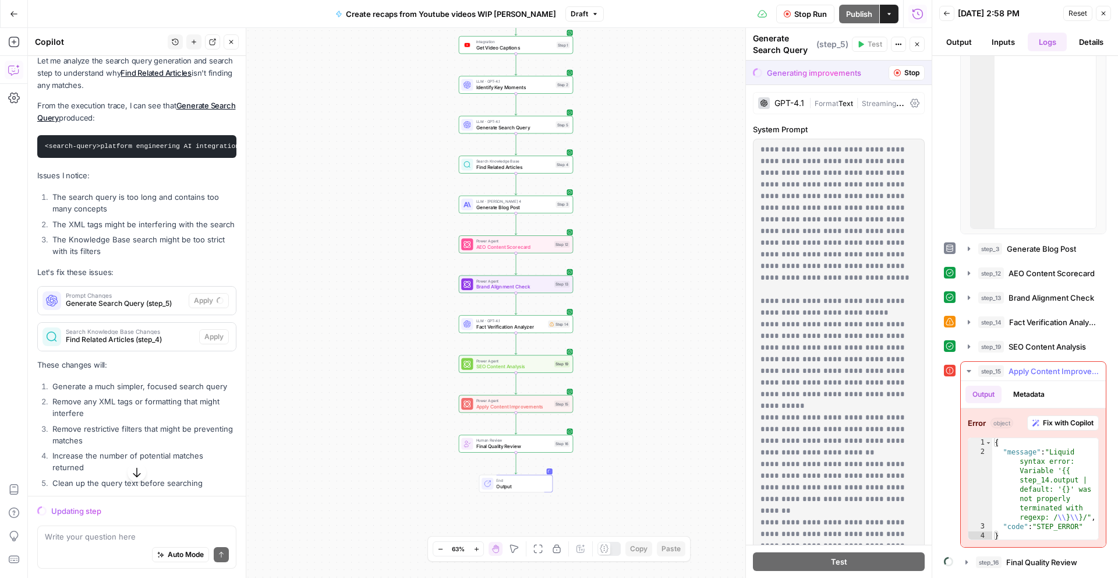
click at [968, 370] on icon "button" at bounding box center [969, 371] width 4 height 2
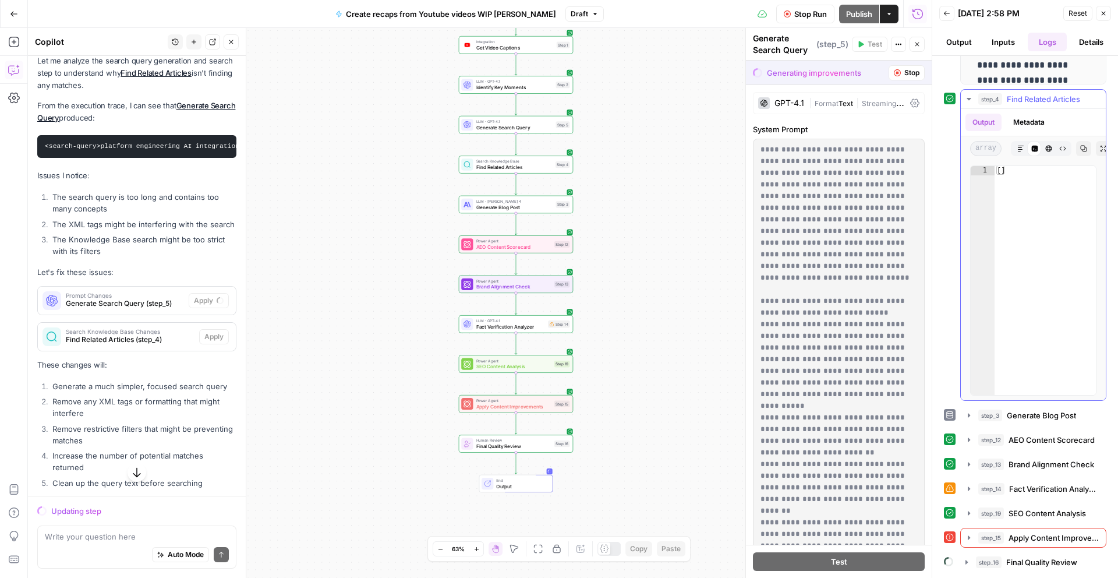
scroll to position [445, 0]
click at [496, 400] on span "Power Agent" at bounding box center [513, 400] width 75 height 6
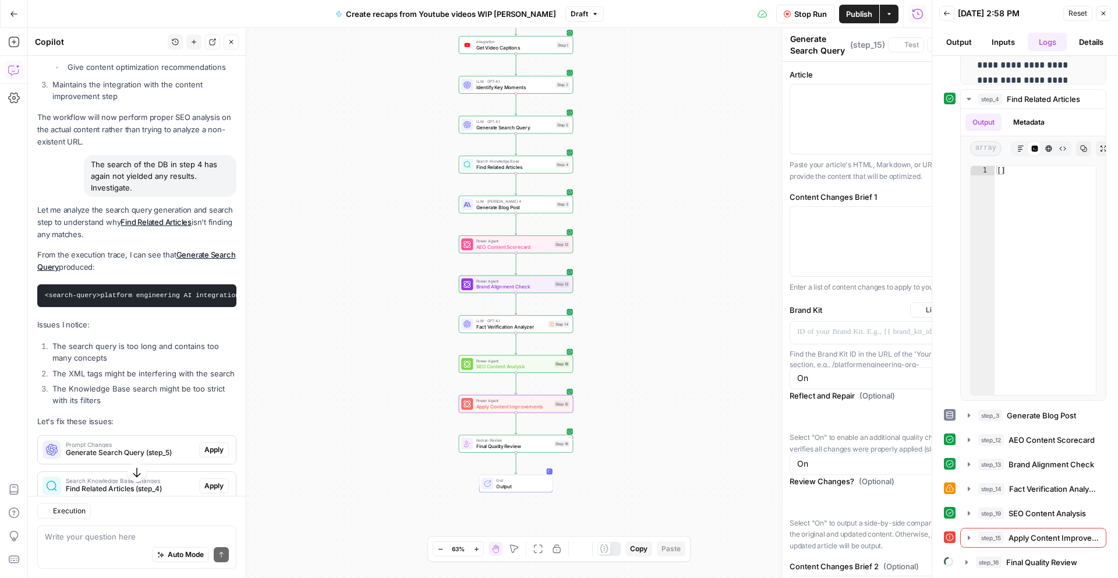
type textarea "Apply Content Improvements"
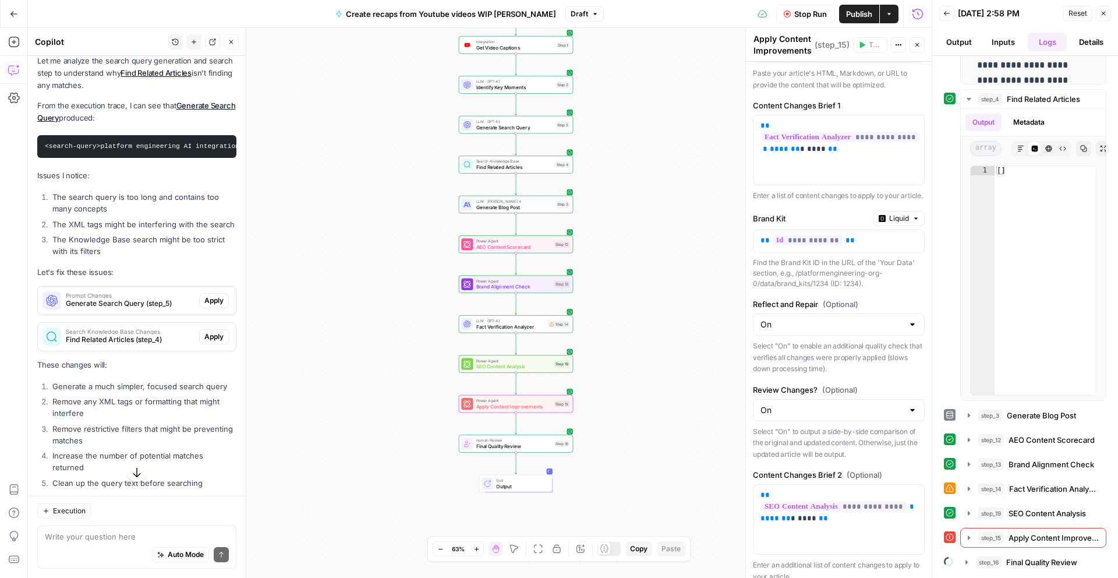
scroll to position [0, 0]
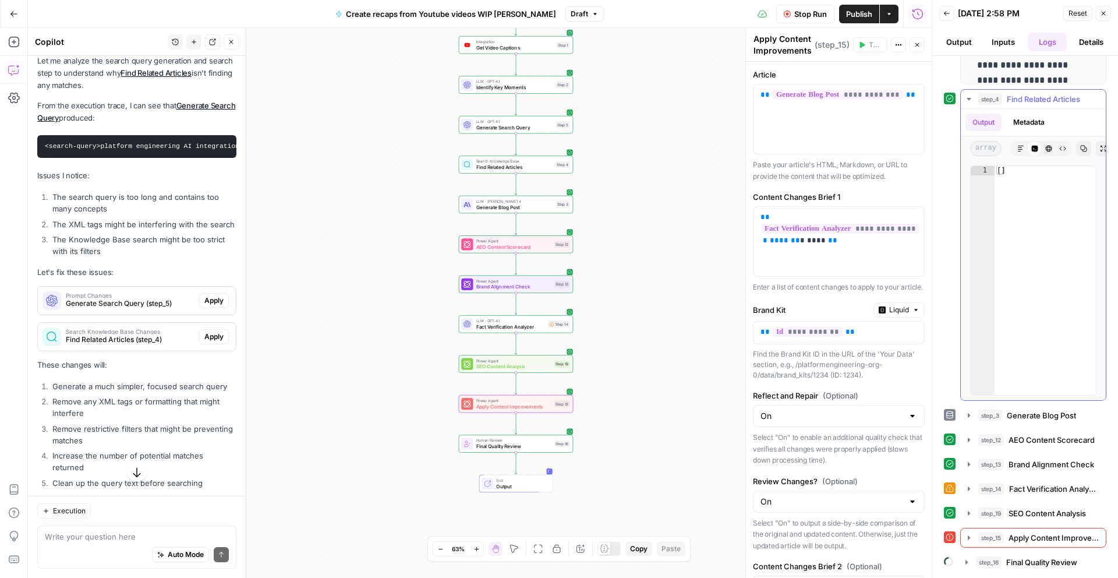
click at [1020, 150] on icon "button" at bounding box center [1020, 148] width 7 height 7
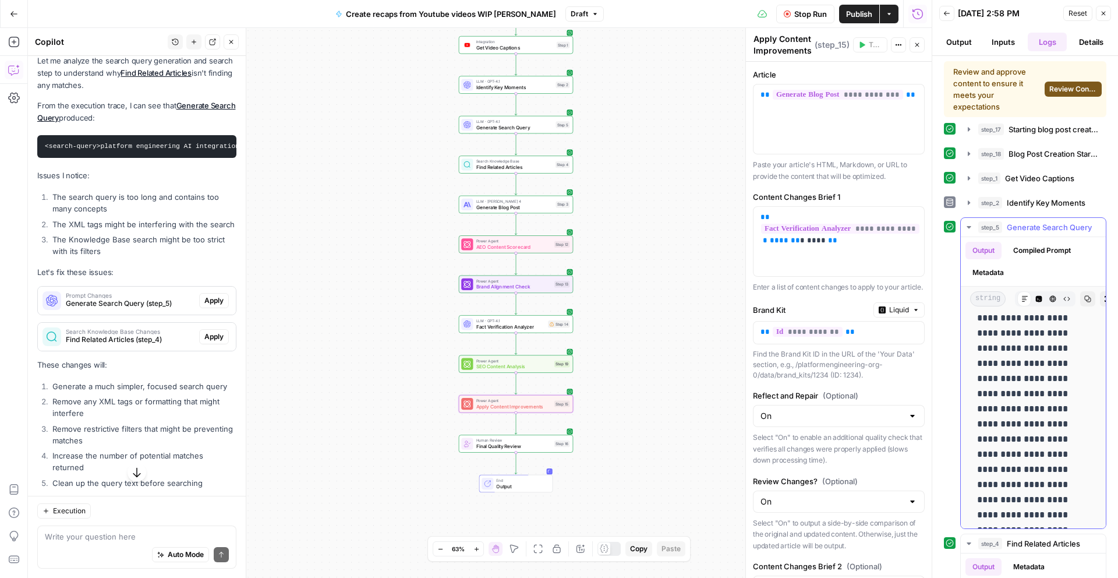
scroll to position [112, 0]
click at [968, 222] on icon "button" at bounding box center [968, 226] width 9 height 9
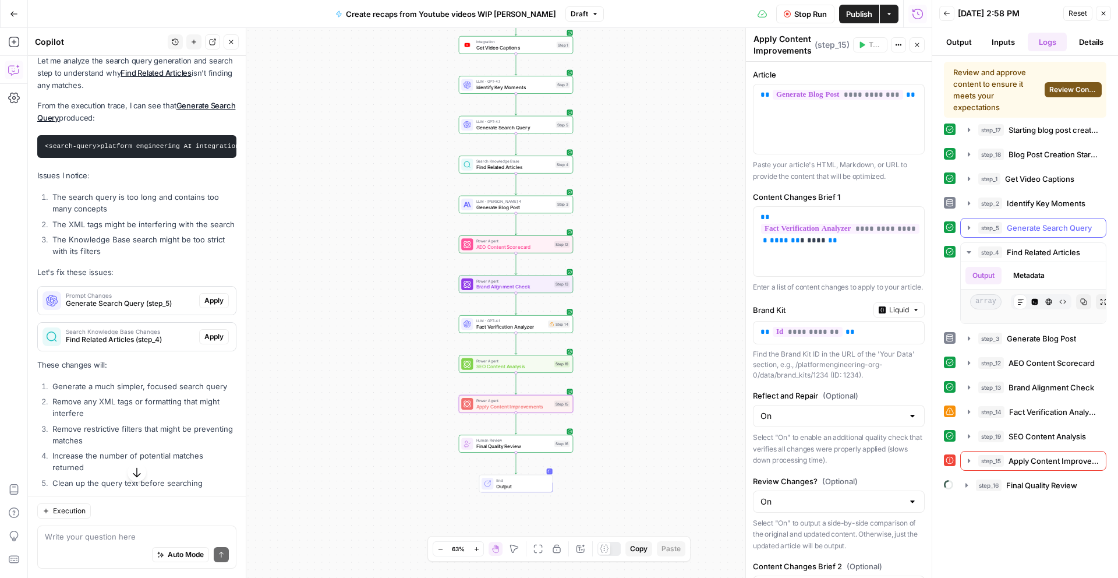
scroll to position [0, 0]
click at [967, 458] on icon "button" at bounding box center [968, 460] width 9 height 9
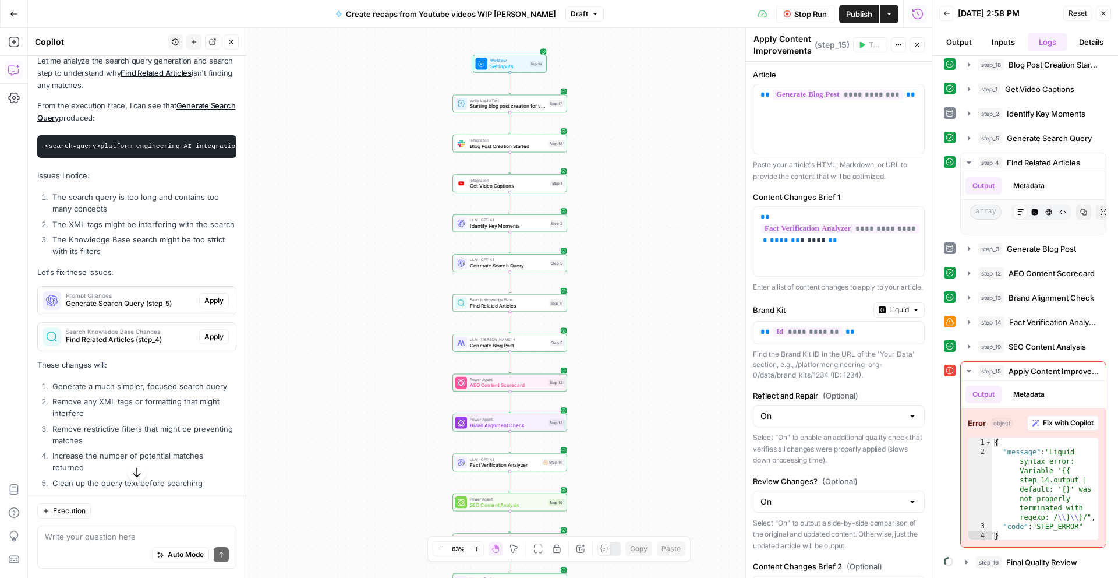
scroll to position [4788, 0]
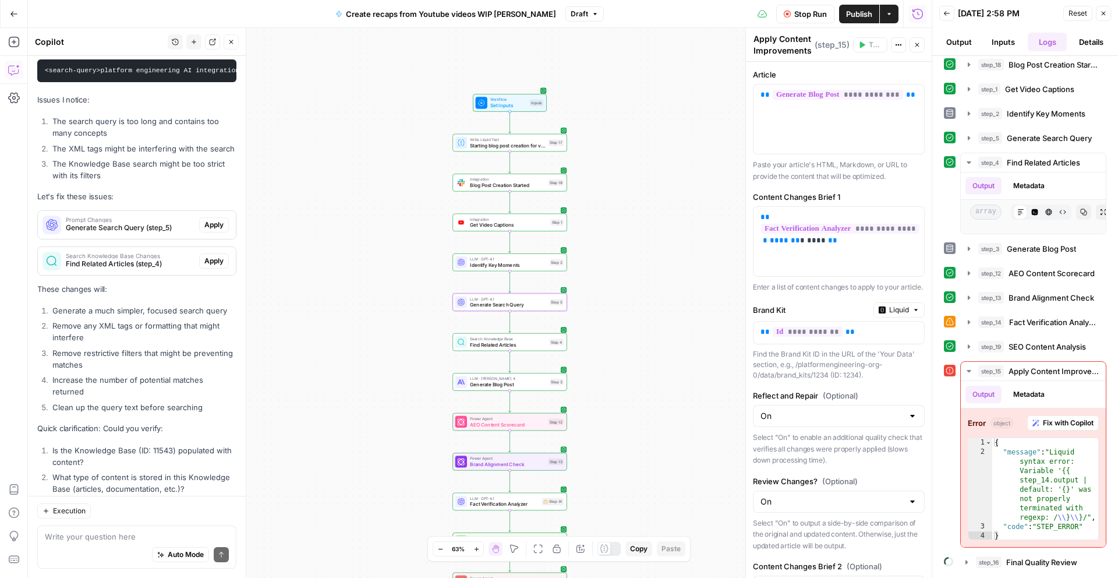
click at [211, 220] on span "Apply" at bounding box center [213, 225] width 19 height 10
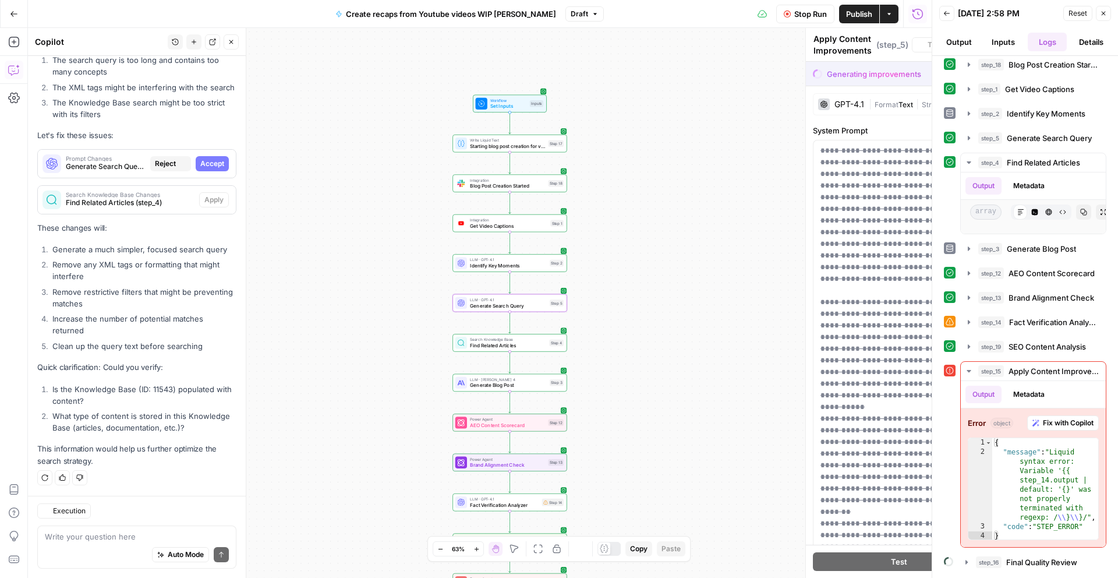
type textarea "Generate Search Query"
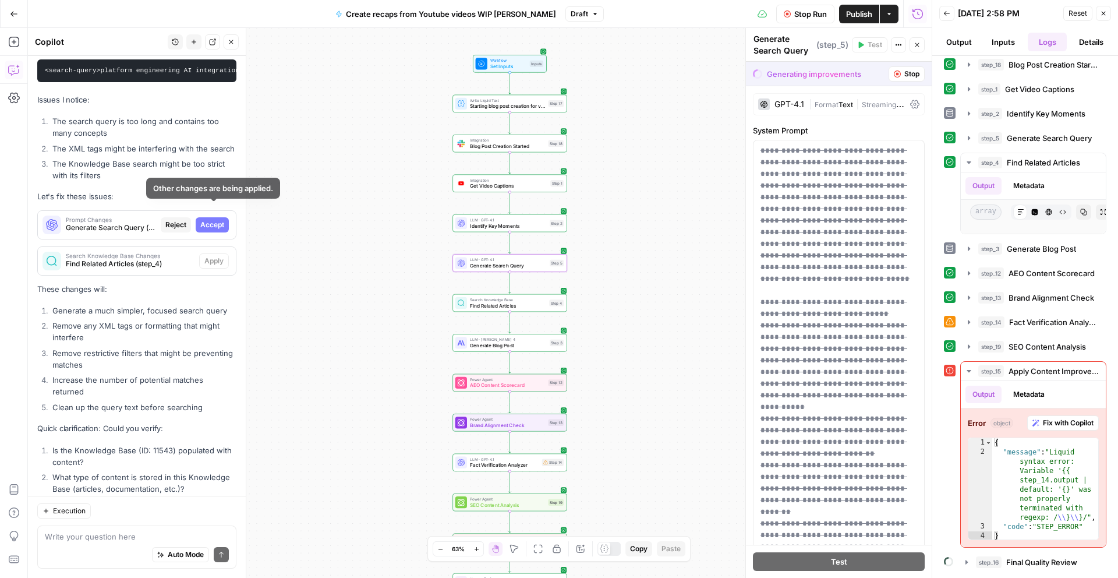
click at [210, 220] on span "Accept" at bounding box center [212, 225] width 24 height 10
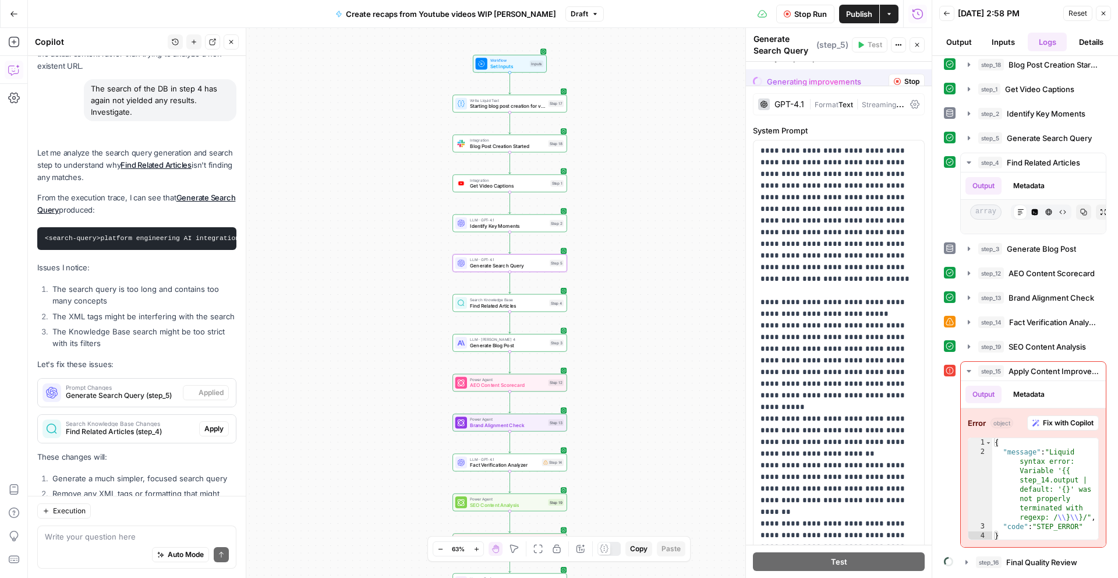
scroll to position [4807, 0]
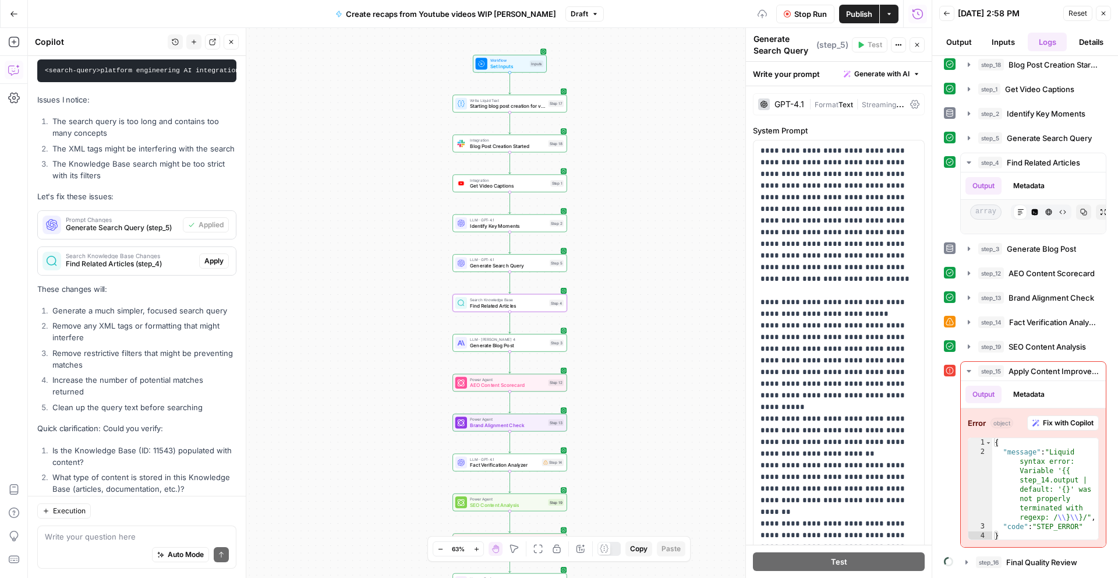
click at [210, 256] on span "Apply" at bounding box center [213, 261] width 19 height 10
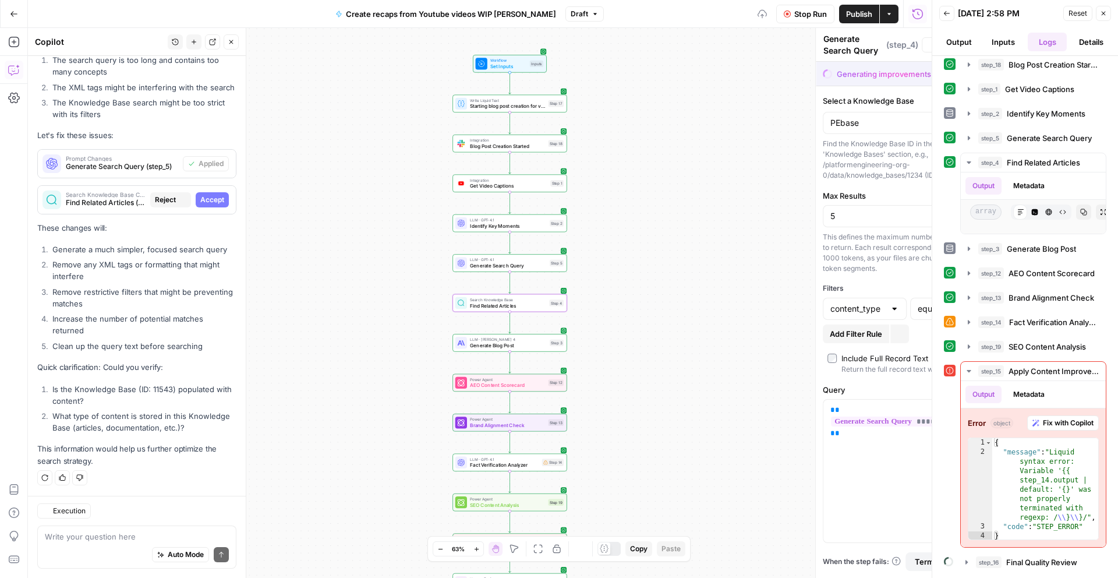
type textarea "Find Related Articles"
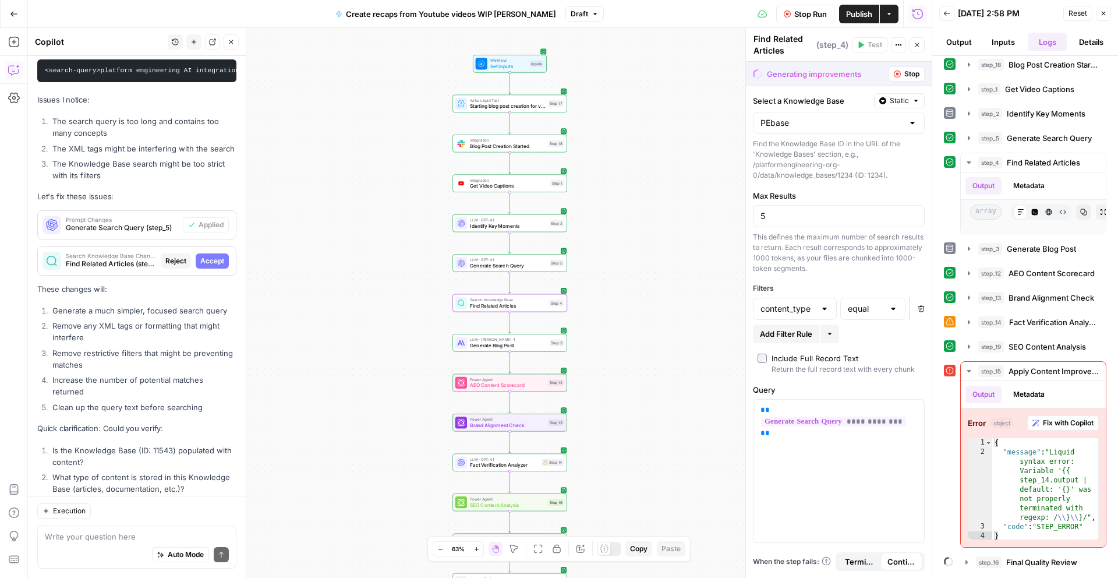
click at [223, 256] on span "Accept" at bounding box center [212, 261] width 24 height 10
type input "10"
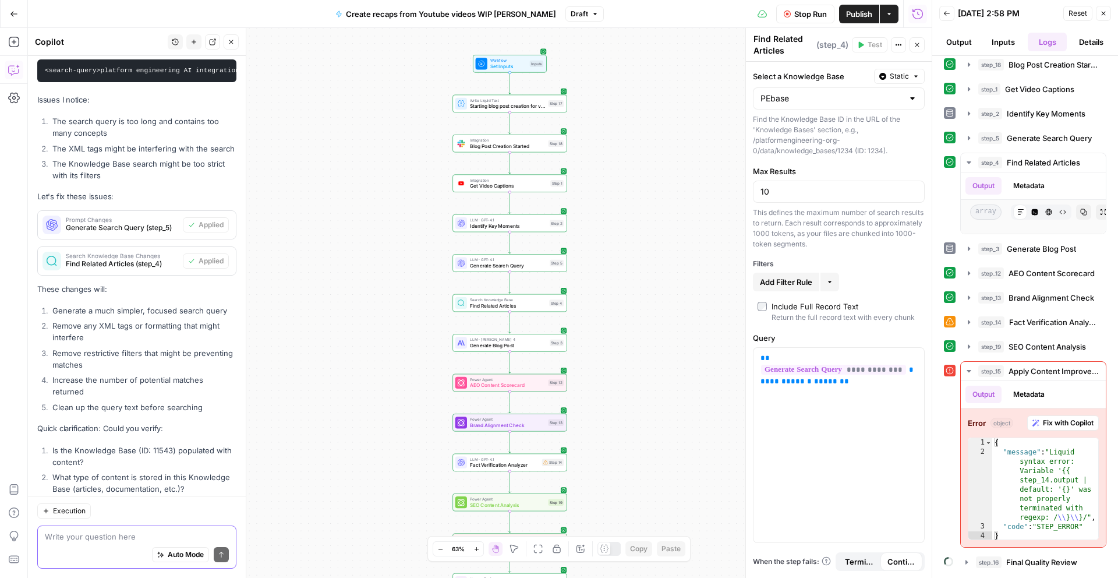
click at [119, 539] on textarea at bounding box center [137, 537] width 184 height 12
click at [1064, 422] on span "Fix with Copilot" at bounding box center [1068, 423] width 51 height 10
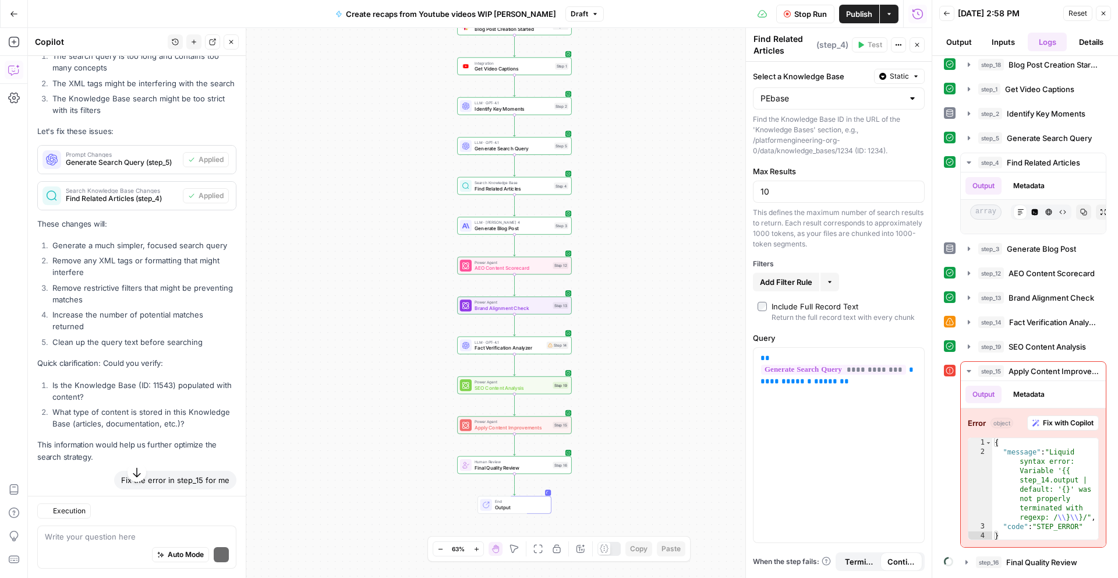
scroll to position [5044, 0]
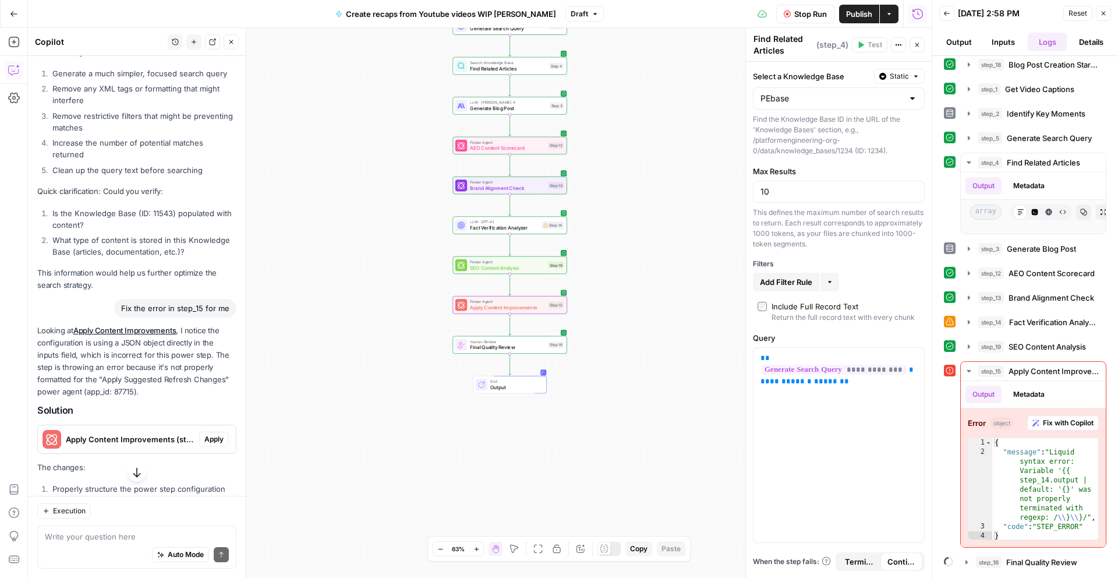
click at [213, 434] on span "Apply" at bounding box center [213, 439] width 19 height 10
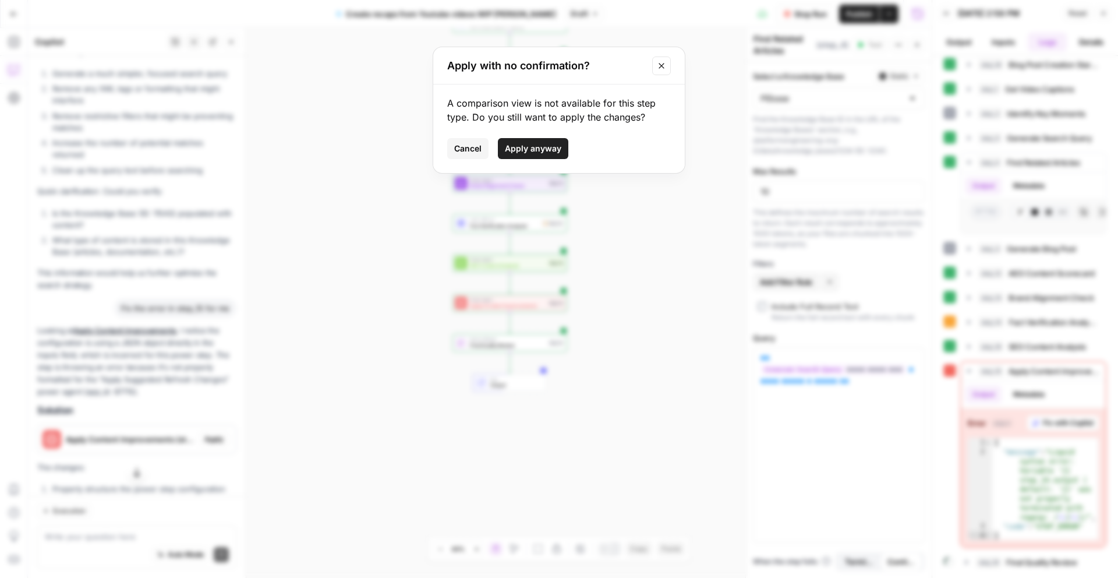
click at [542, 144] on span "Apply anyway" at bounding box center [533, 149] width 56 height 12
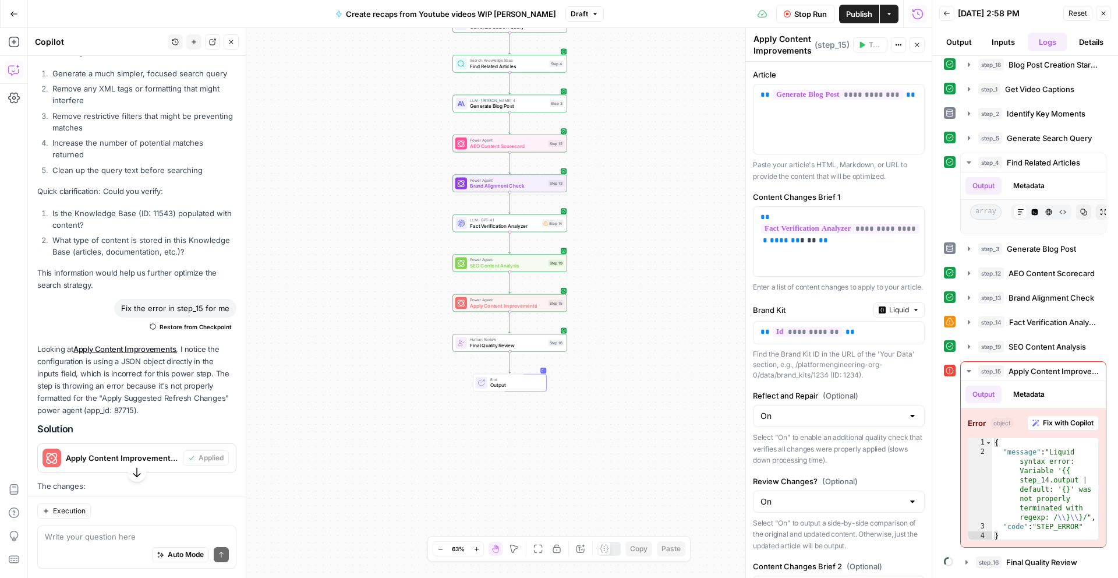
click at [785, 11] on icon "button" at bounding box center [787, 13] width 7 height 7
click at [865, 45] on button "Test" at bounding box center [870, 44] width 34 height 15
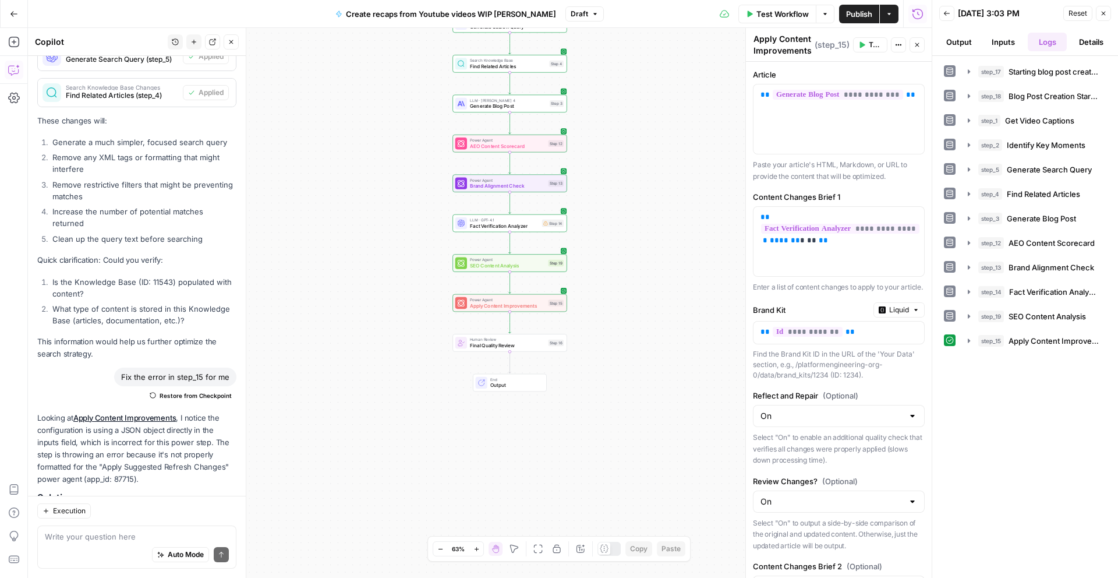
scroll to position [5195, 0]
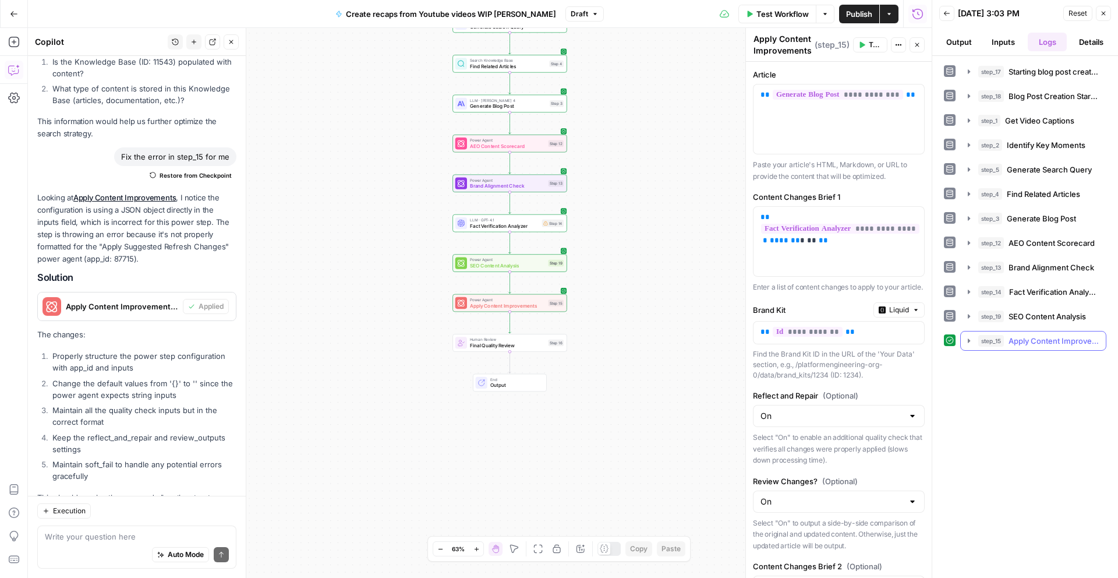
click at [970, 342] on icon "button" at bounding box center [968, 340] width 9 height 9
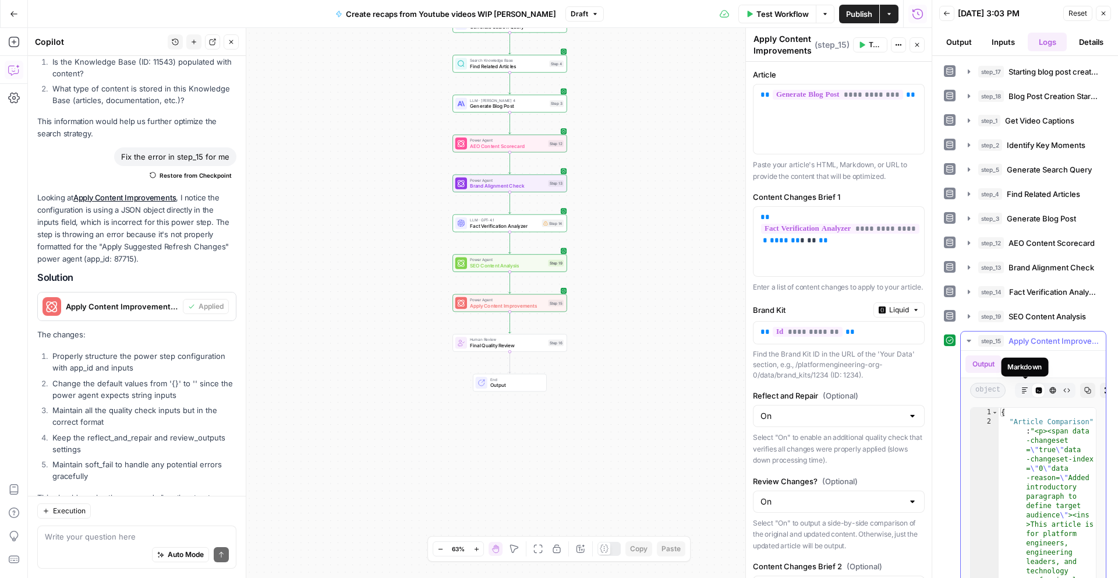
click at [1028, 387] on icon "button" at bounding box center [1024, 390] width 7 height 7
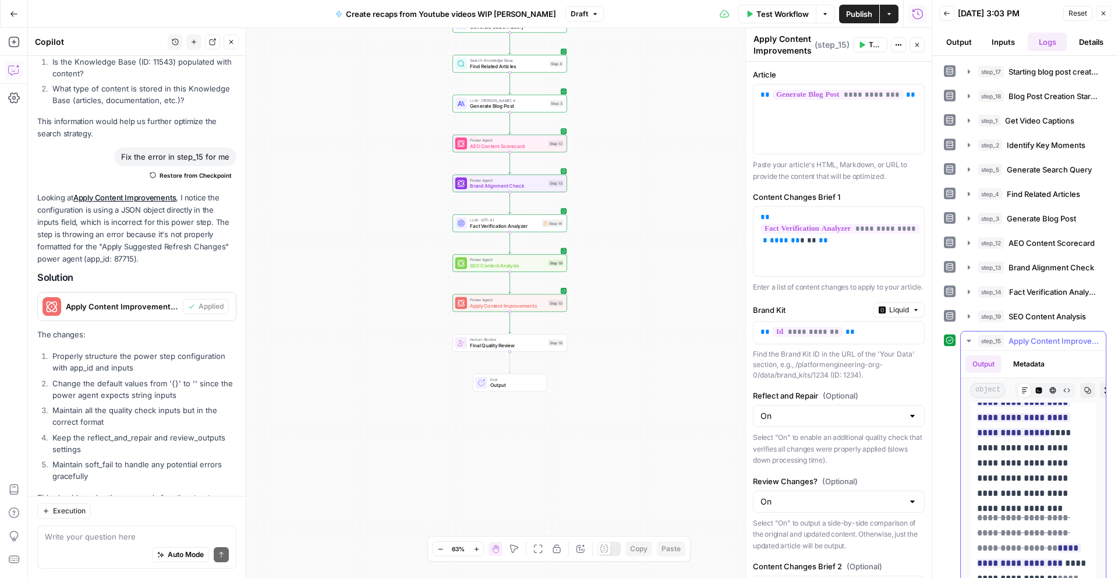
scroll to position [1289, 0]
click at [970, 337] on icon "button" at bounding box center [968, 340] width 9 height 9
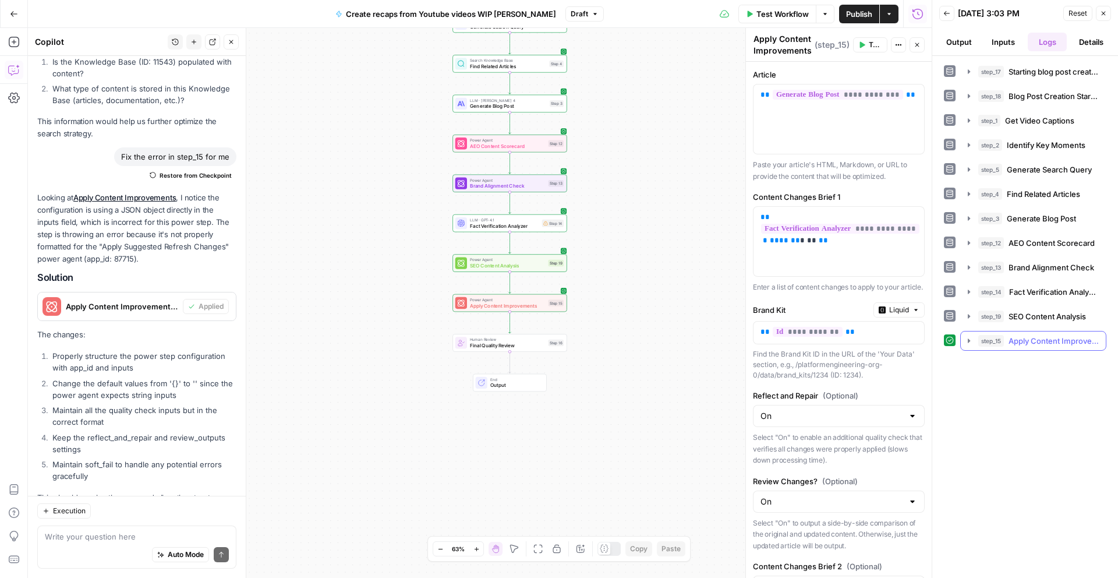
click at [975, 348] on button "step_15 Apply Content Improvements 6 minutes 24 seconds / 700 tasks" at bounding box center [1033, 340] width 145 height 19
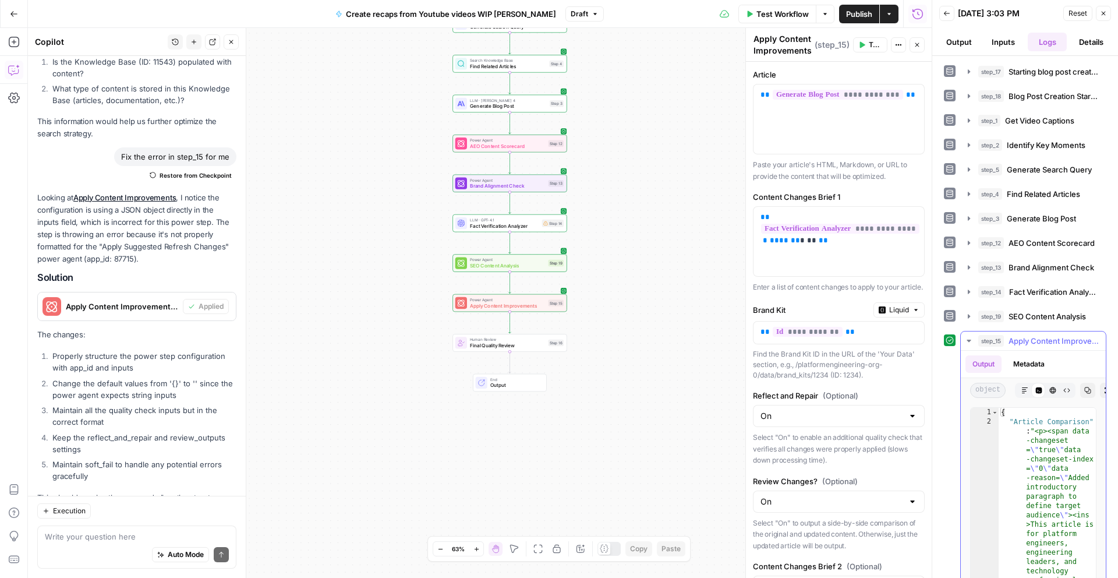
click at [1024, 390] on icon "button" at bounding box center [1024, 390] width 7 height 7
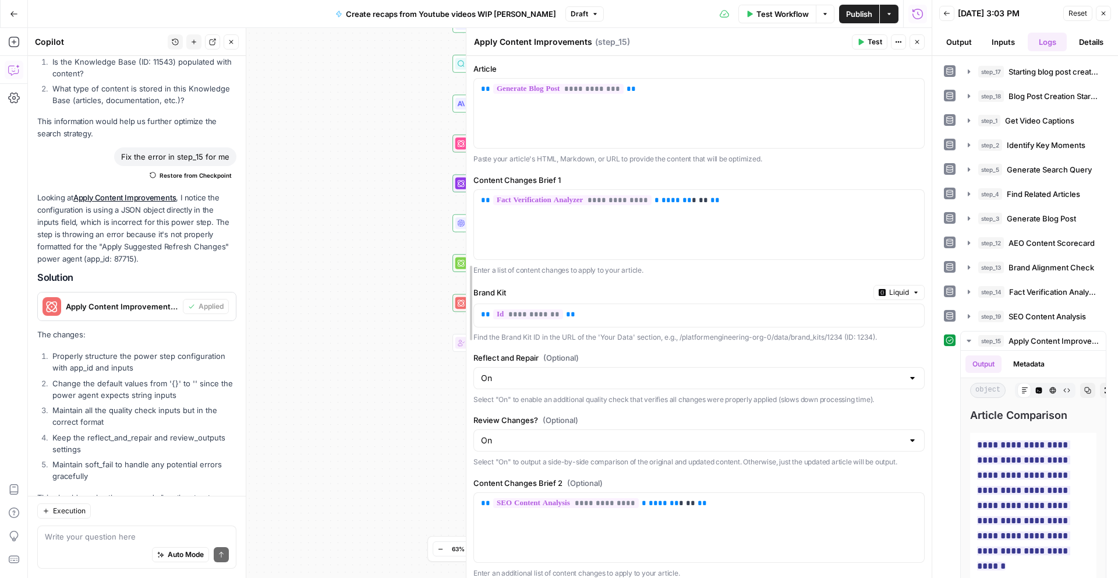
drag, startPoint x: 746, startPoint y: 335, endPoint x: 341, endPoint y: 365, distance: 405.8
click at [341, 365] on body "Platformengineering.org New Home Browse Your Data Usage Settings Recent Grids W…" at bounding box center [559, 289] width 1118 height 578
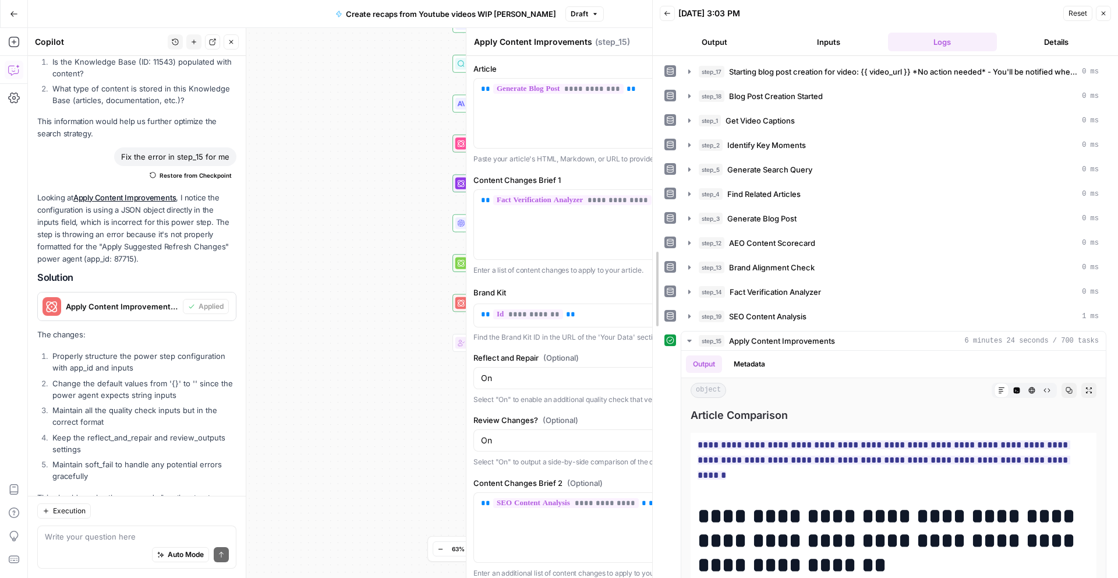
drag, startPoint x: 934, startPoint y: 300, endPoint x: 606, endPoint y: 312, distance: 328.7
click at [606, 312] on body "Platformengineering.org New Home Browse Your Data Usage Settings Recent Grids W…" at bounding box center [559, 289] width 1118 height 578
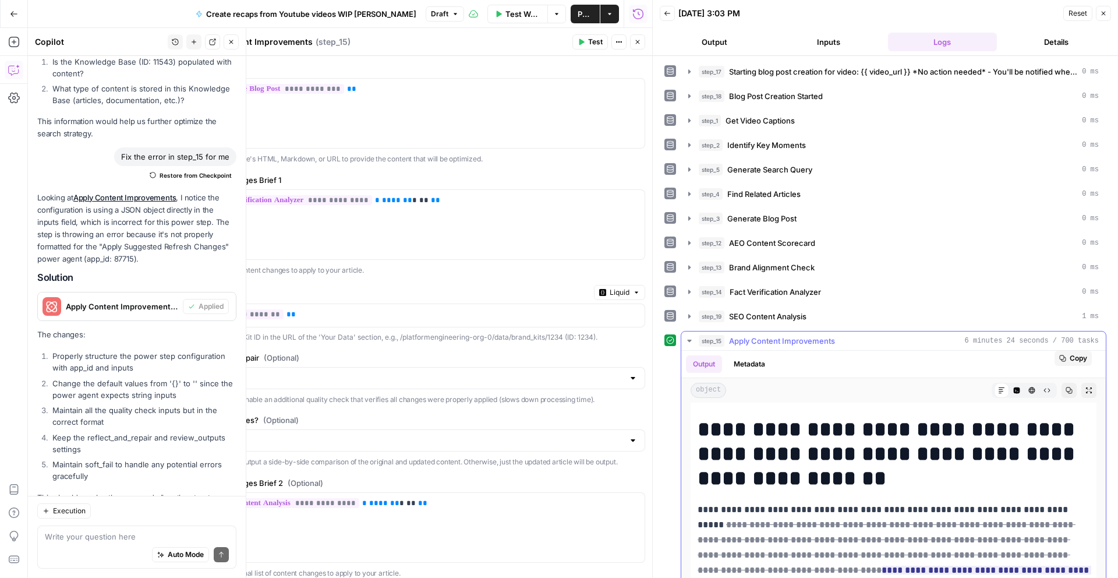
scroll to position [0, 0]
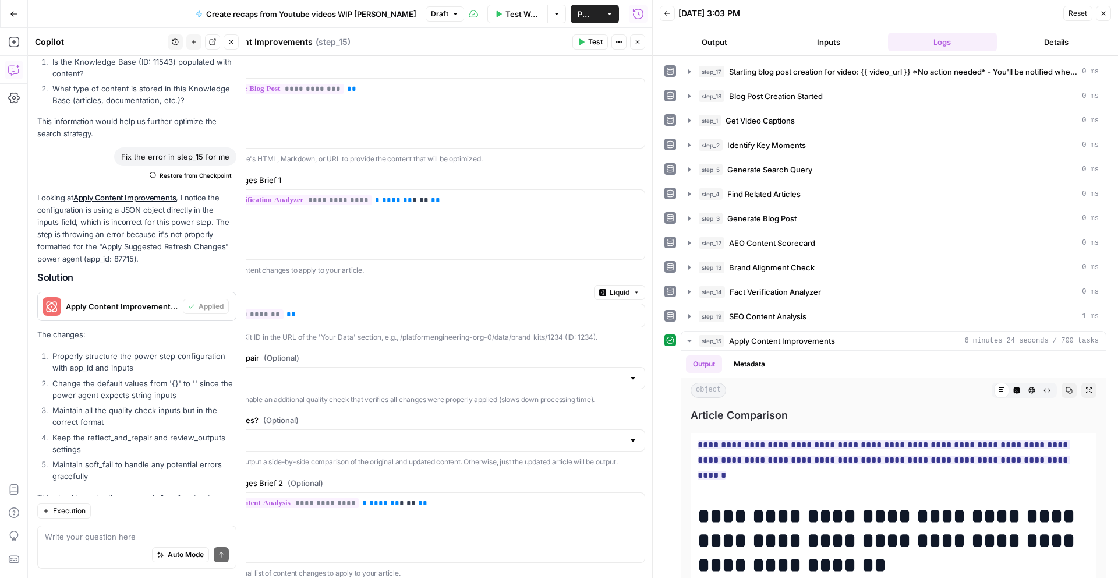
click at [524, 16] on span "Test Workflow" at bounding box center [522, 14] width 35 height 12
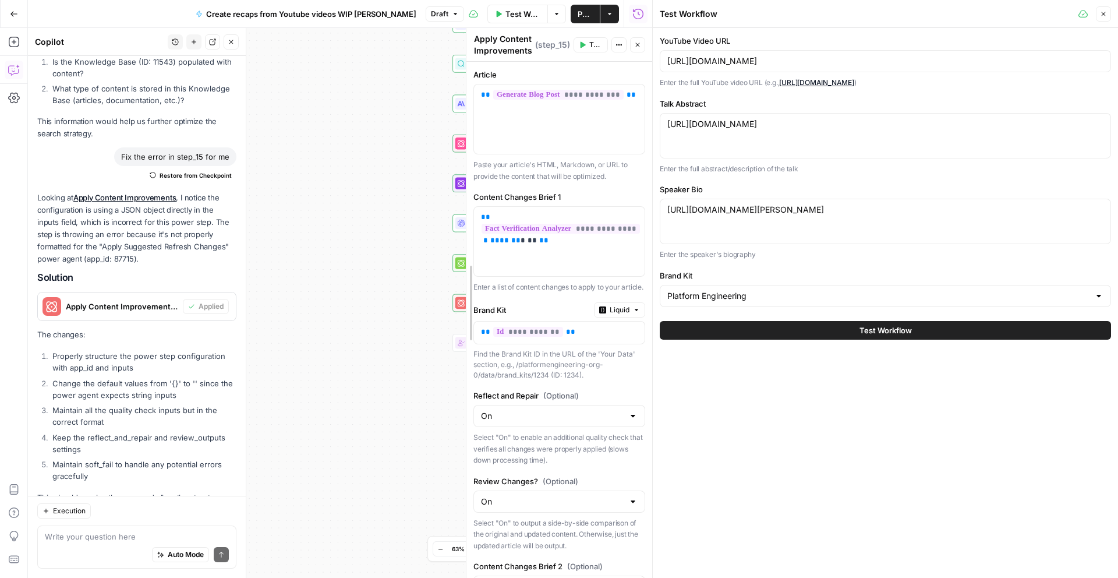
drag, startPoint x: 188, startPoint y: 195, endPoint x: 655, endPoint y: 165, distance: 467.4
click at [655, 165] on body "Platformengineering.org New Home Browse Your Data Usage Settings Recent Grids W…" at bounding box center [559, 289] width 1118 height 578
click at [794, 331] on button "Test Workflow" at bounding box center [885, 330] width 451 height 19
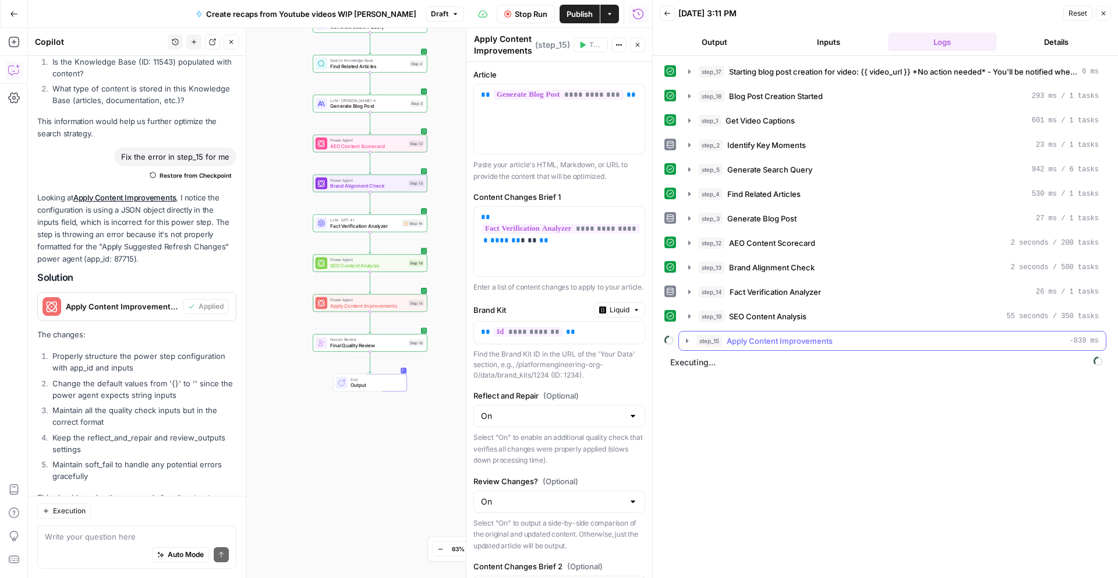
click at [687, 338] on icon "button" at bounding box center [687, 340] width 9 height 9
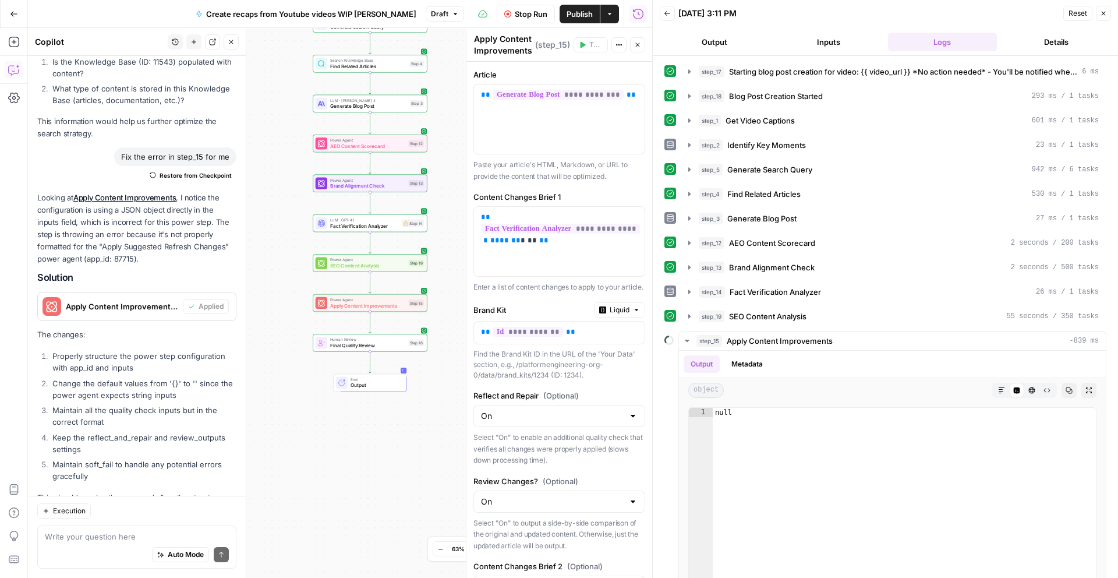
click at [659, 348] on div "step_17 Starting blog post creation for video: {{ video_url }} *No action neede…" at bounding box center [885, 317] width 465 height 522
click at [688, 340] on icon "button" at bounding box center [687, 341] width 4 height 2
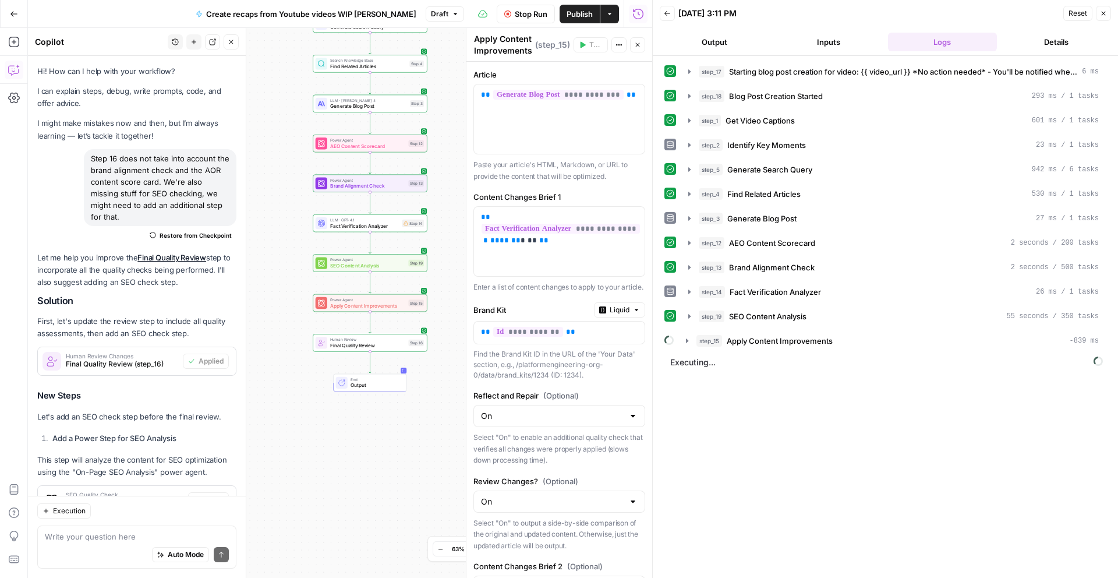
scroll to position [5195, 0]
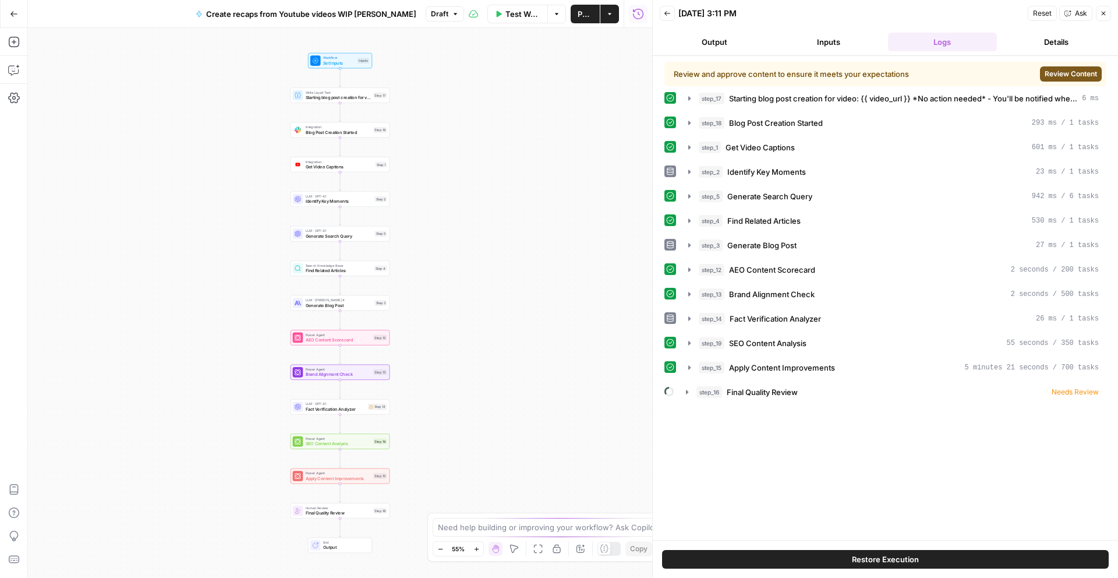
click at [1084, 78] on span "Review Content" at bounding box center [1071, 74] width 52 height 10
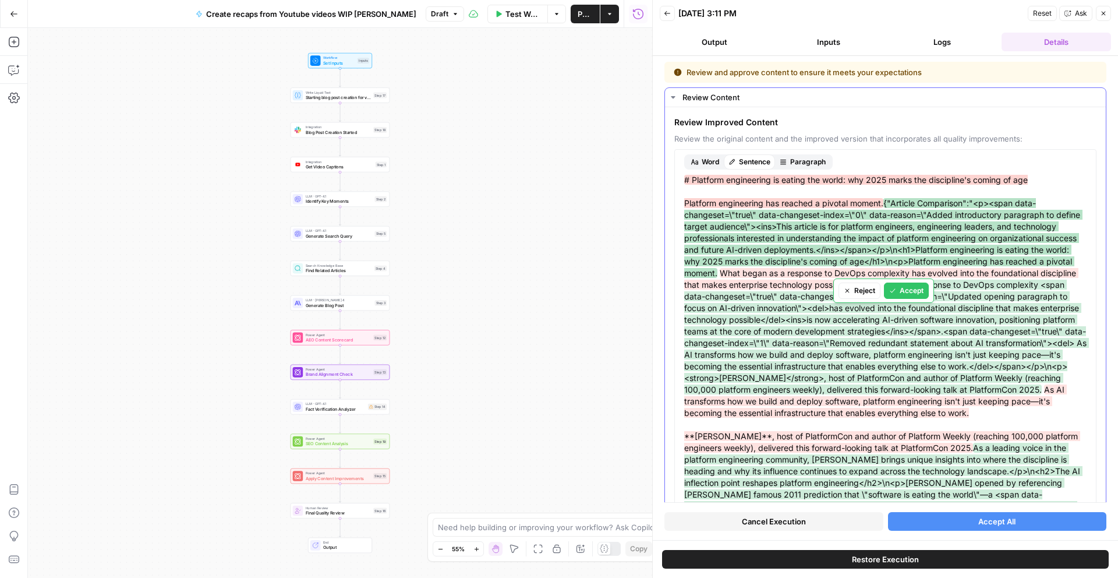
click at [864, 180] on span "# Platform engineering is eating the world: why 2025 marks the discipline's com…" at bounding box center [856, 191] width 344 height 33
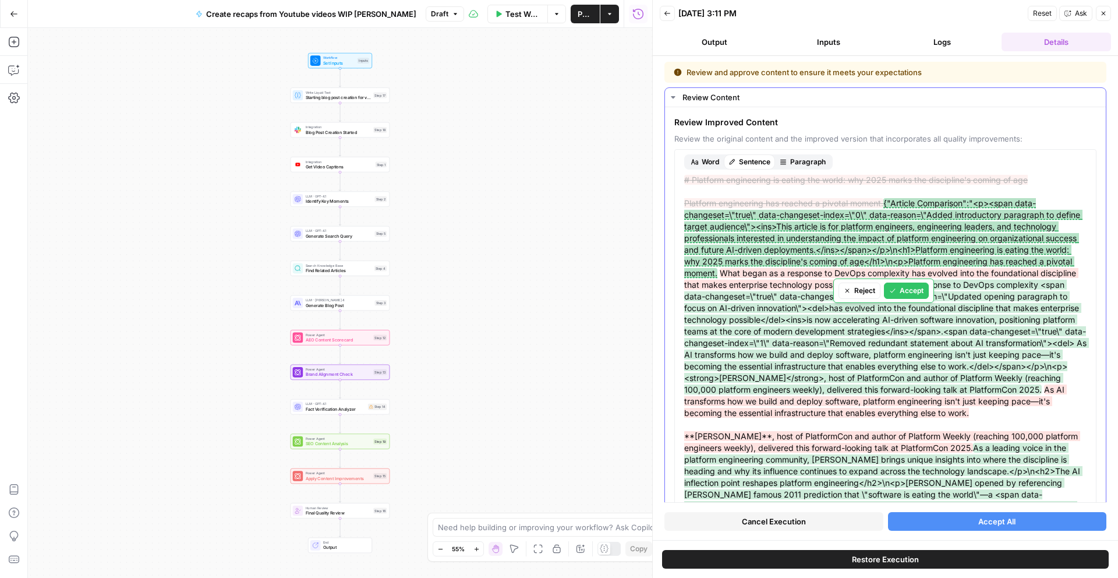
click at [907, 290] on div "Accept" at bounding box center [906, 290] width 34 height 10
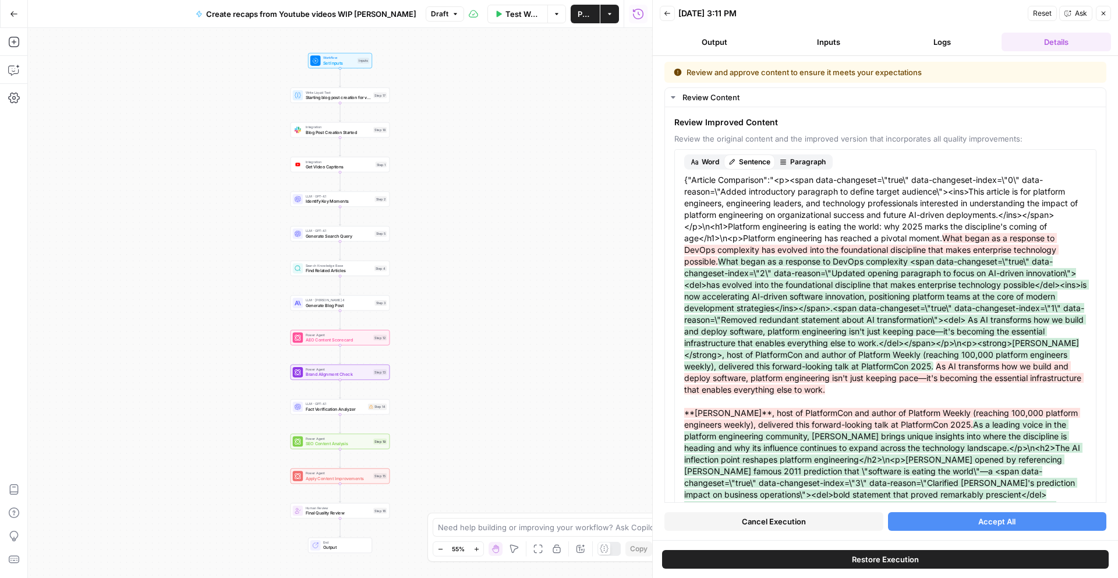
click at [993, 518] on span "Accept All" at bounding box center [996, 521] width 37 height 12
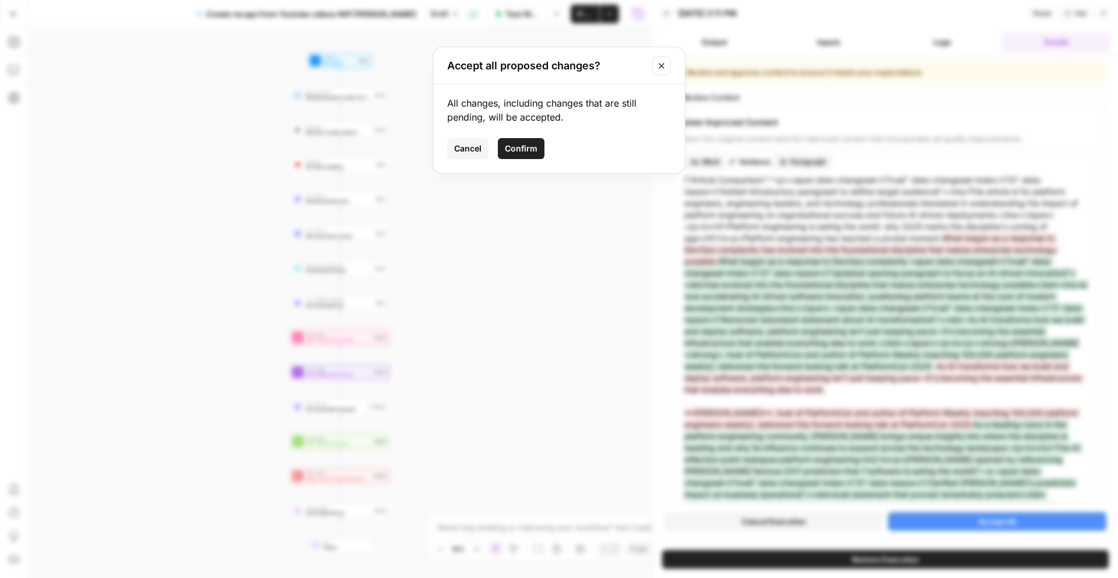
click at [515, 150] on span "Confirm" at bounding box center [521, 149] width 33 height 12
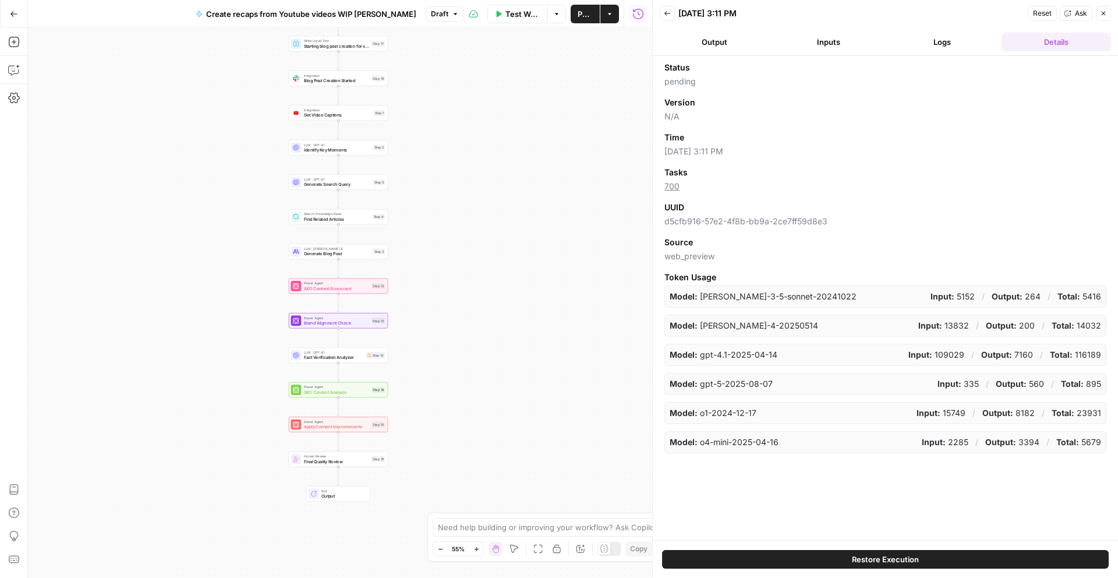
click at [351, 498] on span "Output" at bounding box center [343, 496] width 44 height 6
click at [575, 142] on label "Markdown" at bounding box center [562, 133] width 179 height 31
click at [931, 42] on button "Logs" at bounding box center [942, 42] width 109 height 19
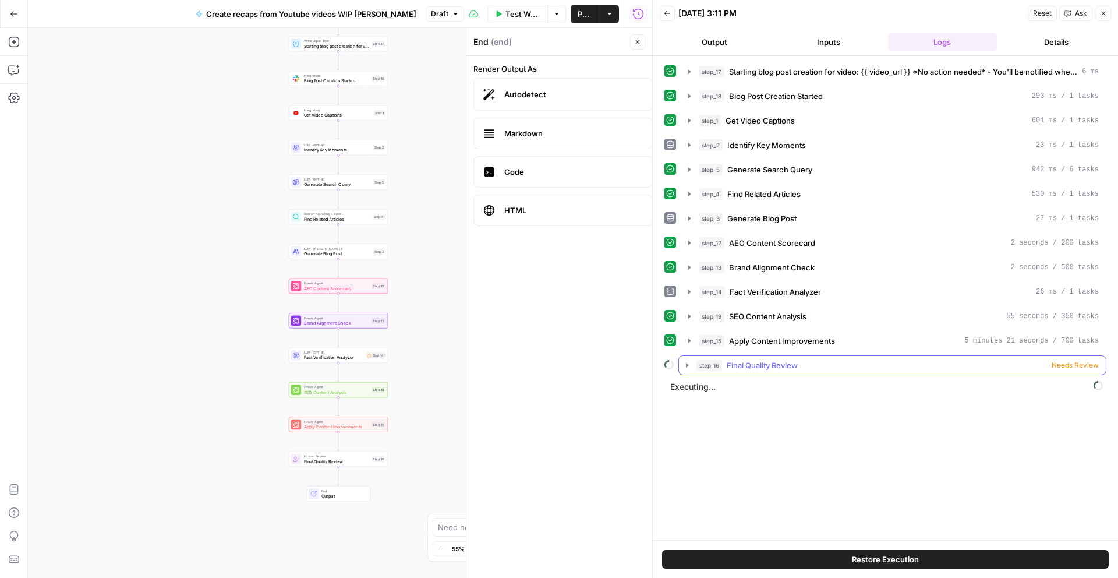
click at [793, 364] on span "Final Quality Review" at bounding box center [762, 365] width 71 height 12
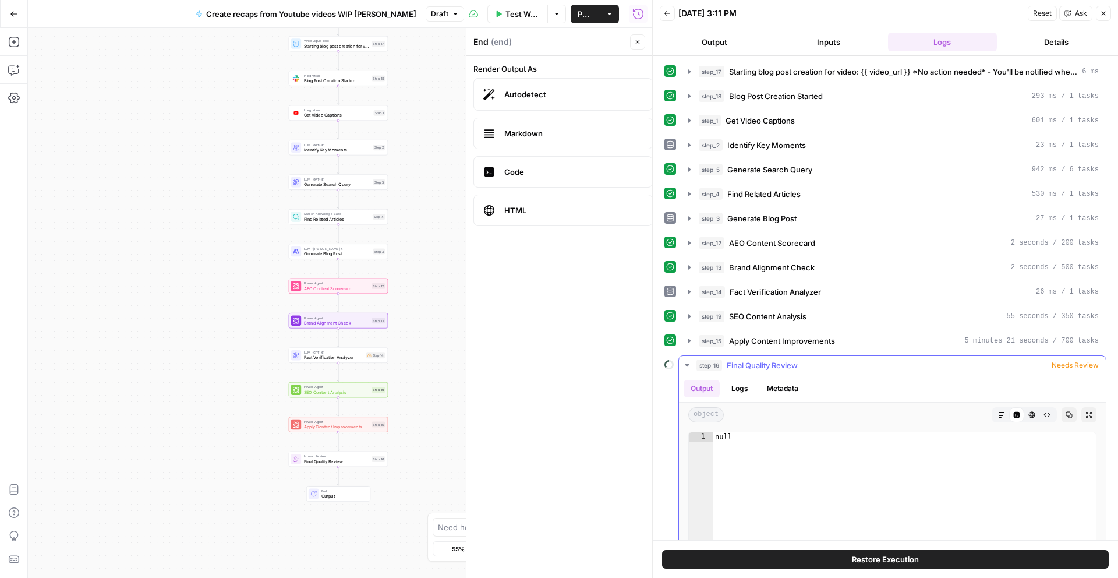
scroll to position [127, 0]
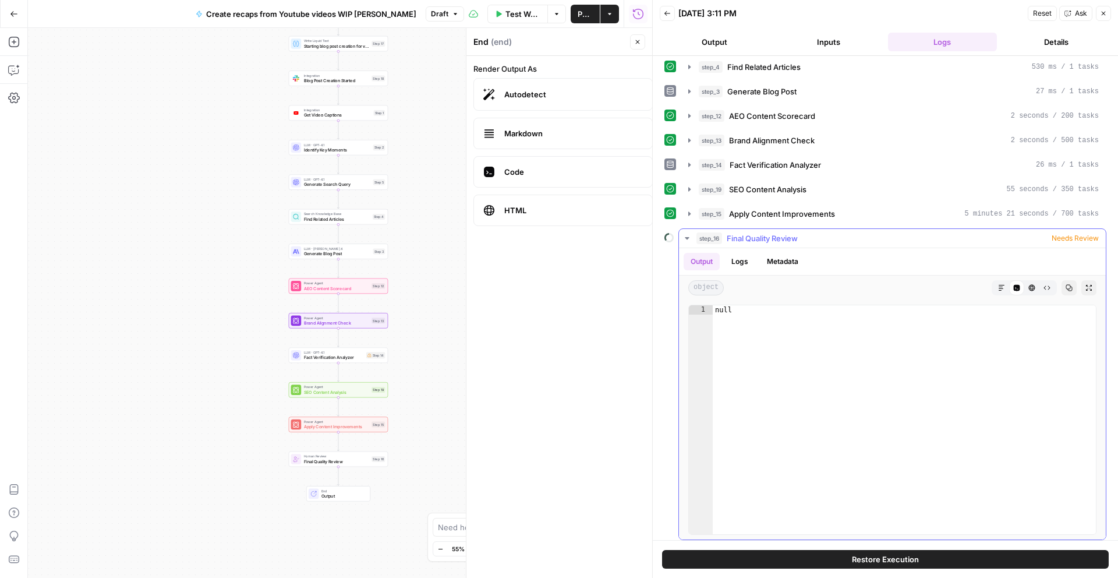
click at [690, 236] on icon "button" at bounding box center [687, 238] width 9 height 9
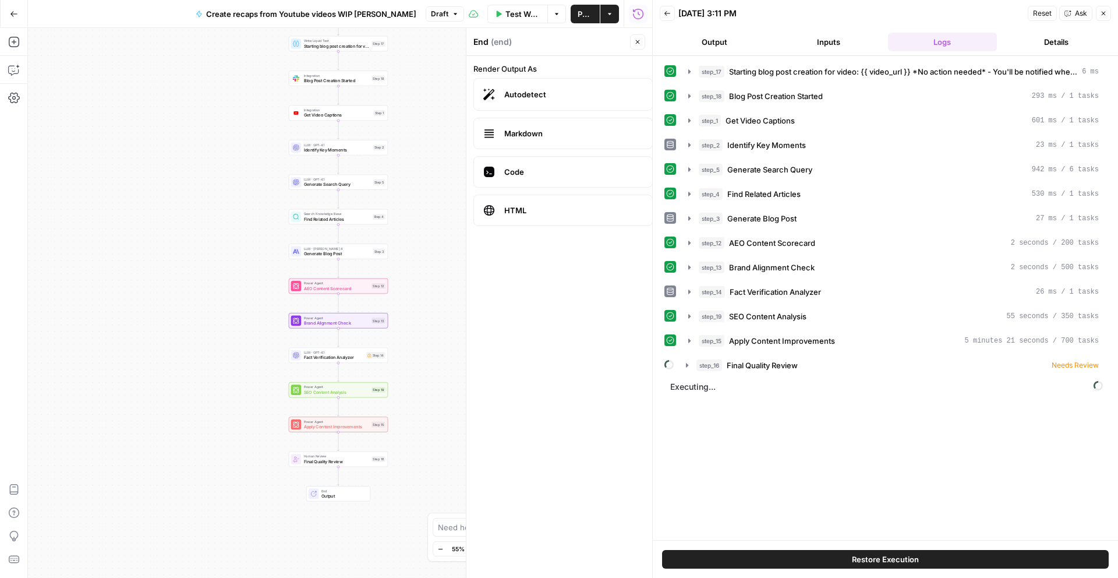
click at [712, 389] on span "Executing..." at bounding box center [887, 386] width 440 height 19
click at [755, 363] on span "Final Quality Review" at bounding box center [764, 365] width 71 height 12
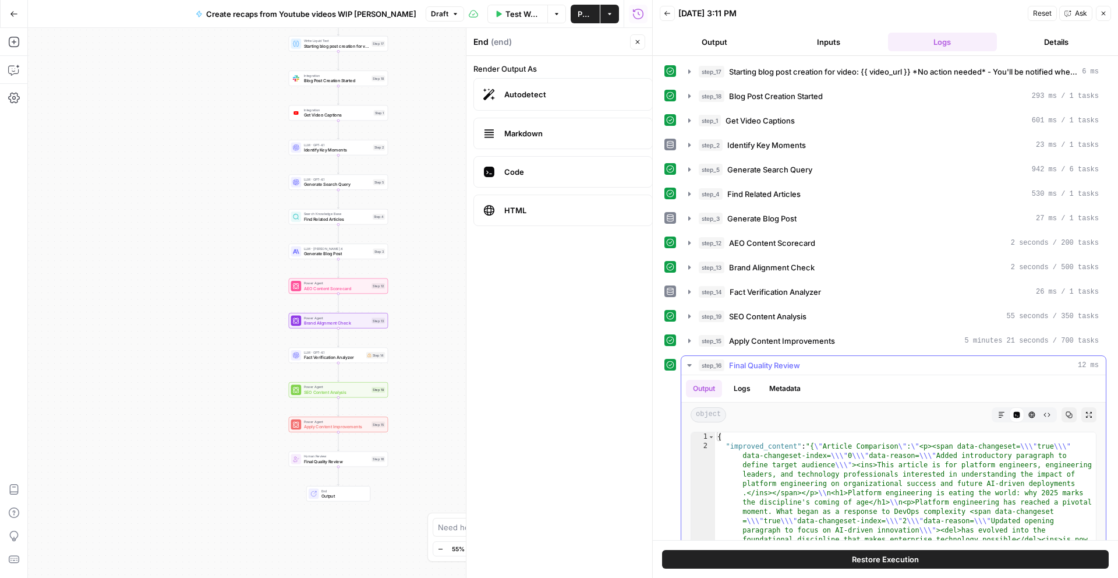
scroll to position [131, 0]
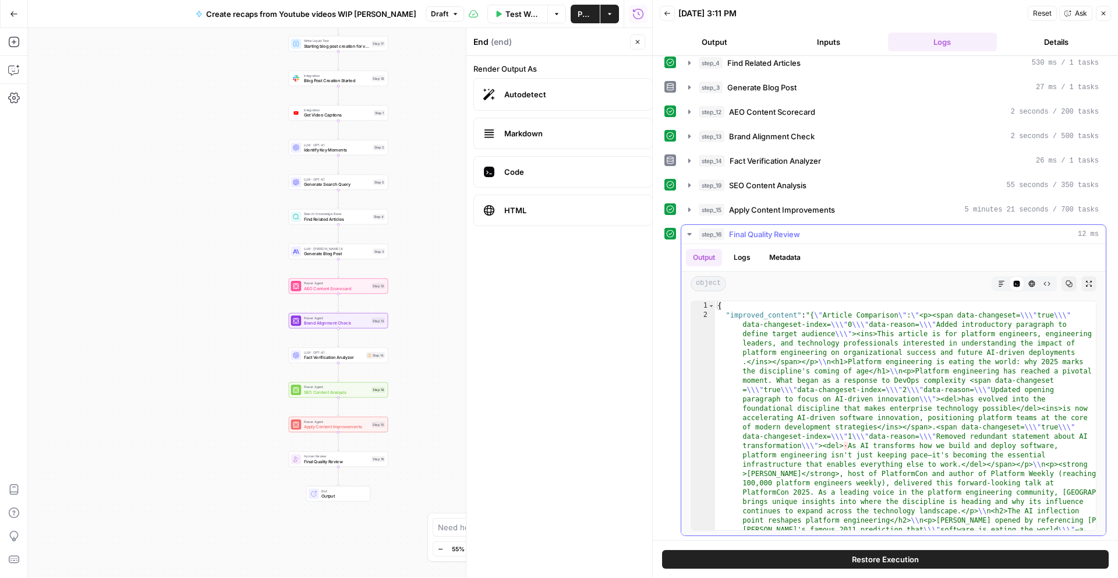
click at [1002, 282] on icon "button" at bounding box center [1001, 283] width 7 height 7
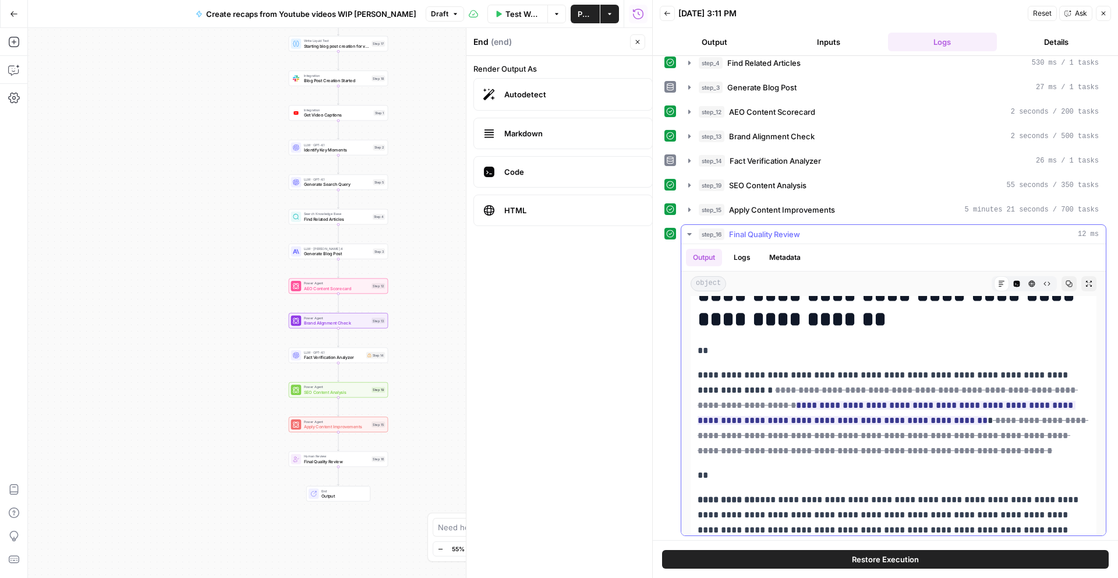
scroll to position [214, 0]
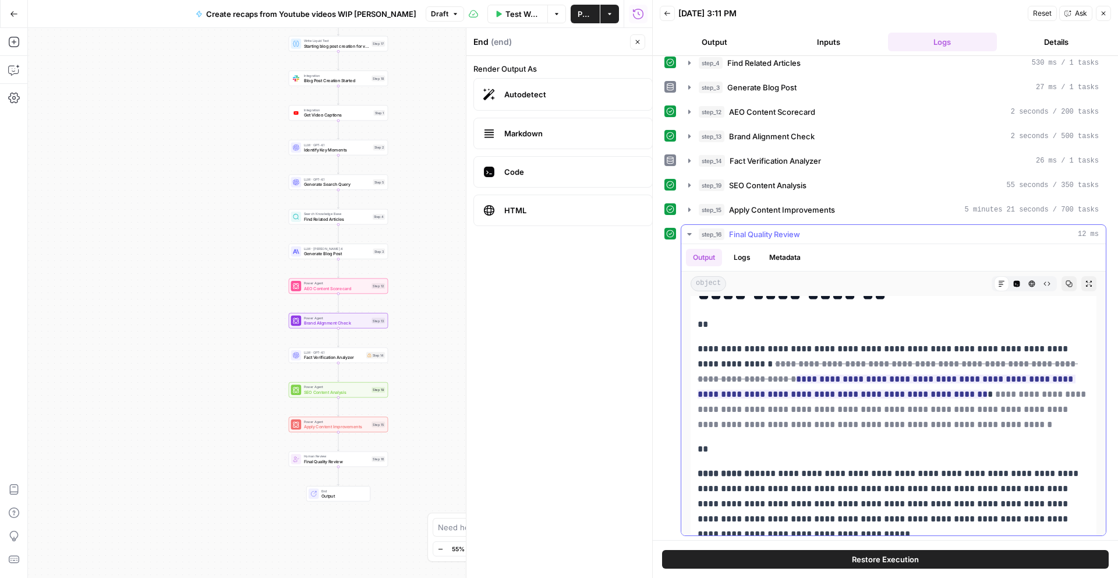
click at [872, 391] on del "**********" at bounding box center [893, 409] width 391 height 39
click at [831, 390] on ins "**********" at bounding box center [887, 386] width 378 height 24
click at [837, 363] on del "**********" at bounding box center [888, 371] width 380 height 24
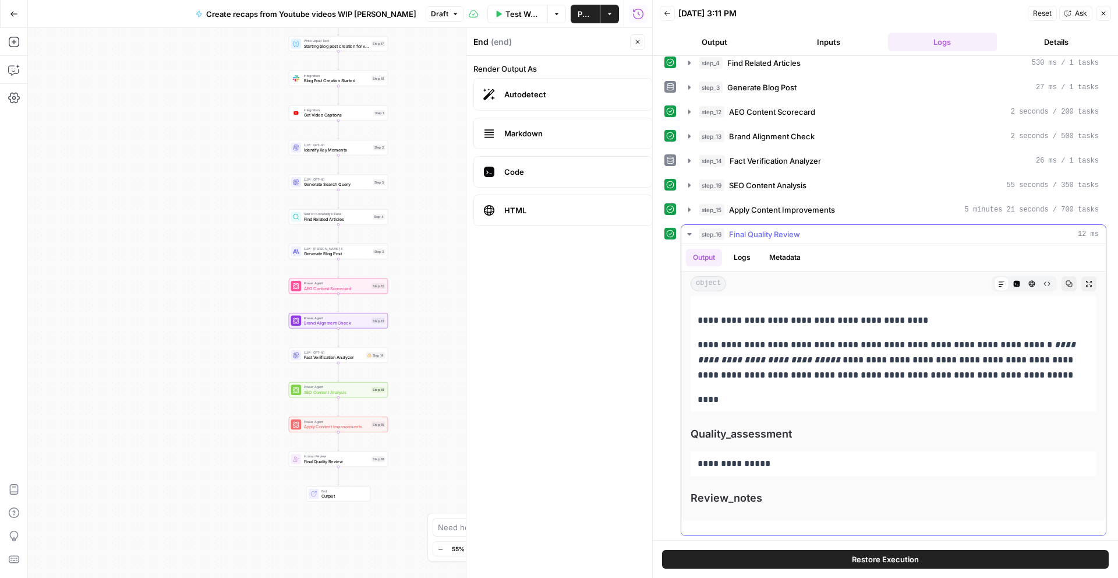
scroll to position [133, 0]
click at [693, 231] on icon "button" at bounding box center [689, 232] width 9 height 9
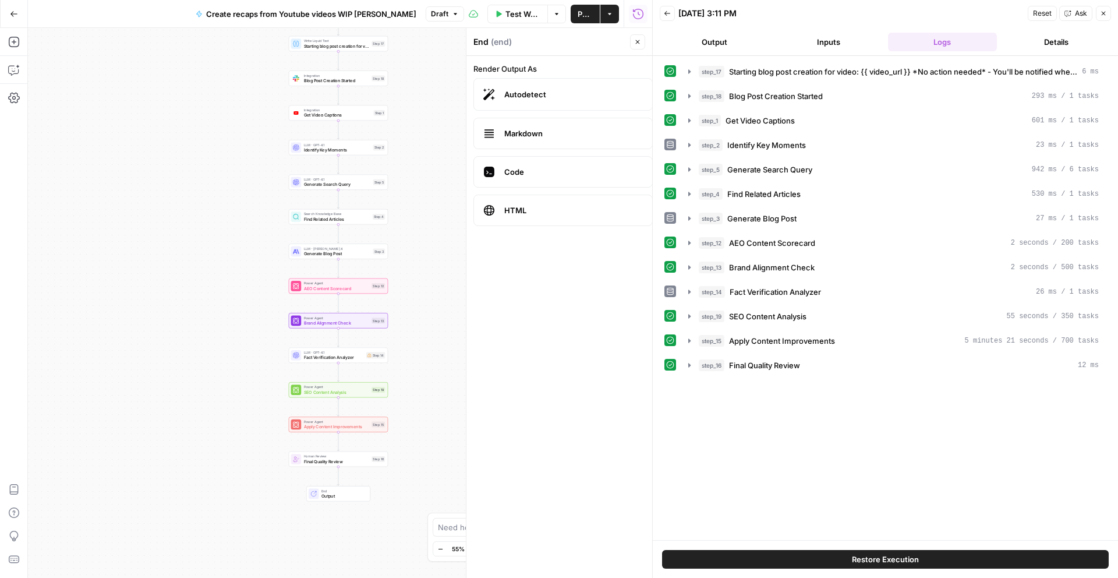
scroll to position [0, 0]
click at [761, 440] on div "step_17 Starting blog post creation for video: {{ video_url }} *No action neede…" at bounding box center [885, 298] width 442 height 472
click at [349, 494] on span "Output" at bounding box center [343, 496] width 44 height 6
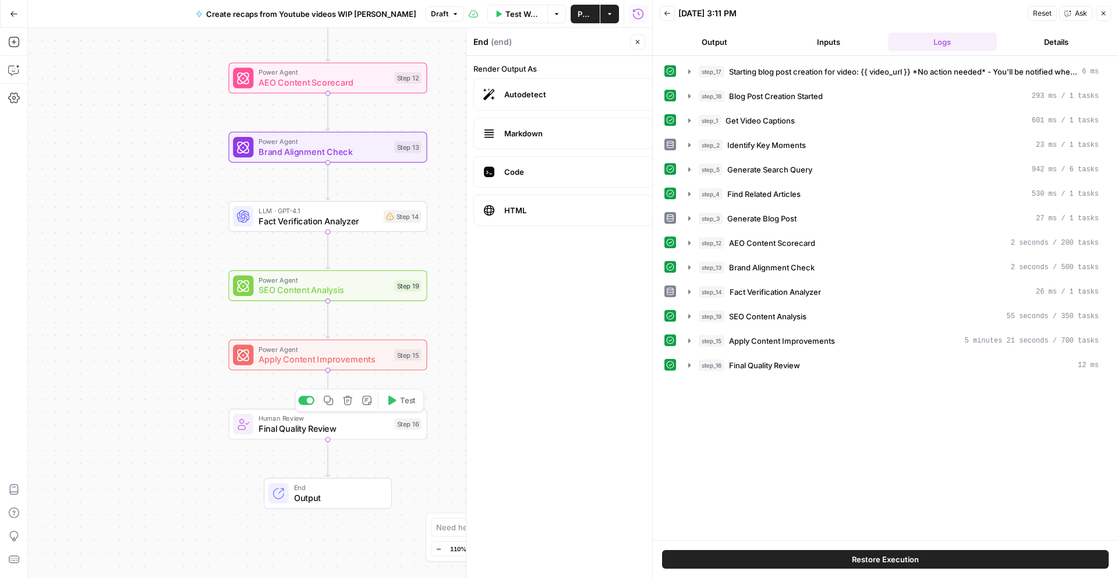
click at [349, 427] on span "Final Quality Review" at bounding box center [324, 428] width 130 height 13
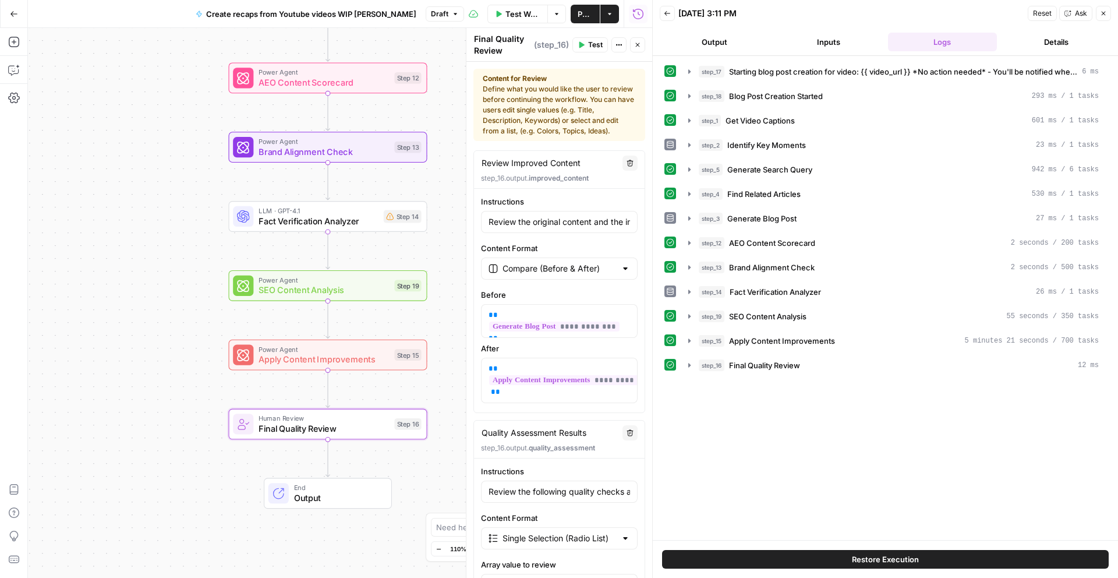
click at [1056, 36] on button "Details" at bounding box center [1056, 42] width 109 height 19
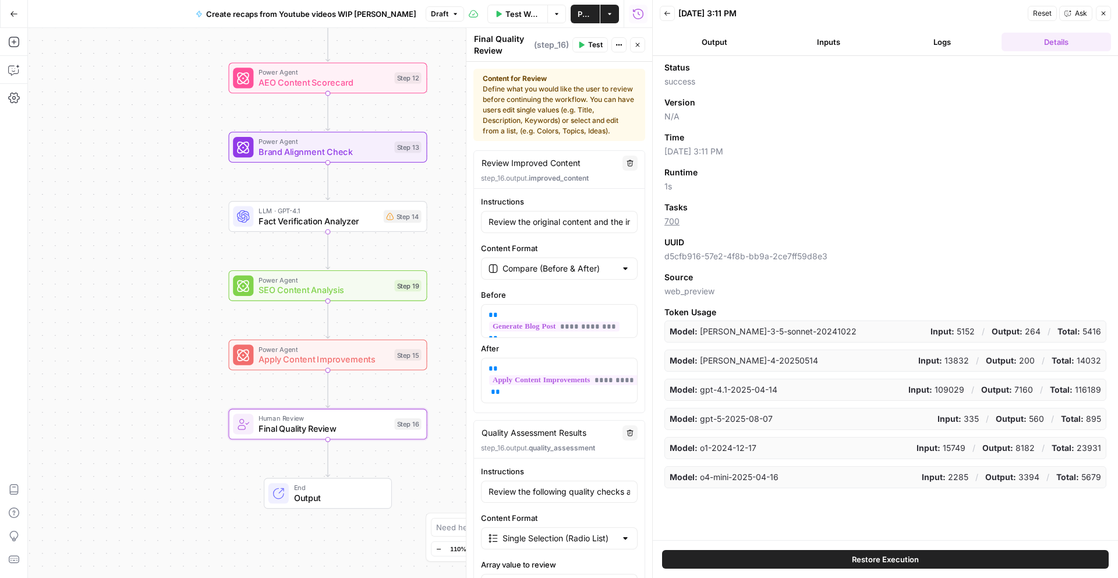
click at [978, 45] on button "Logs" at bounding box center [942, 42] width 109 height 19
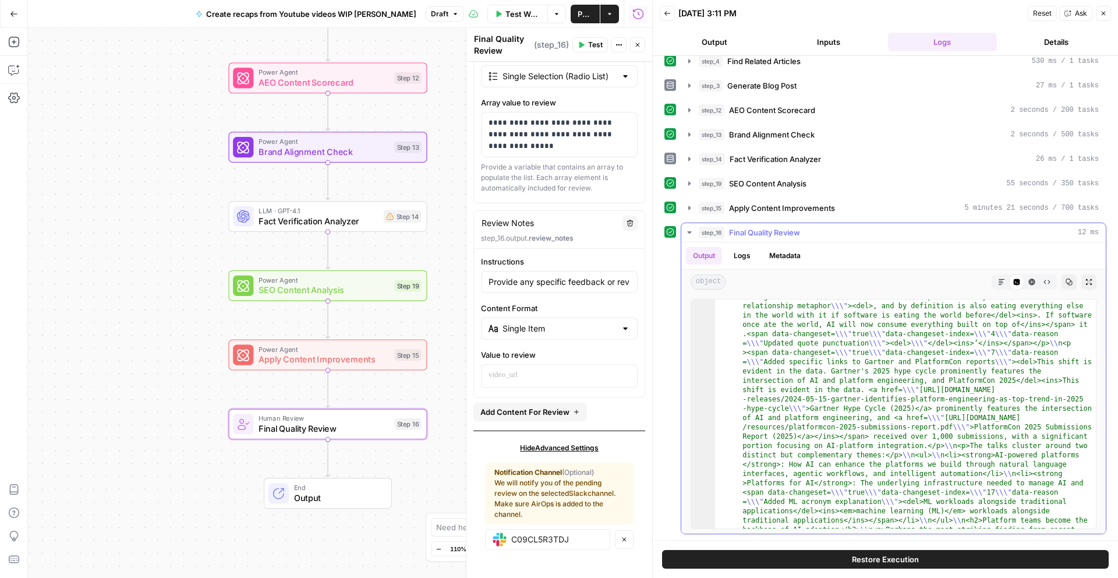
scroll to position [324, 0]
click at [1005, 281] on icon "button" at bounding box center [1001, 281] width 7 height 7
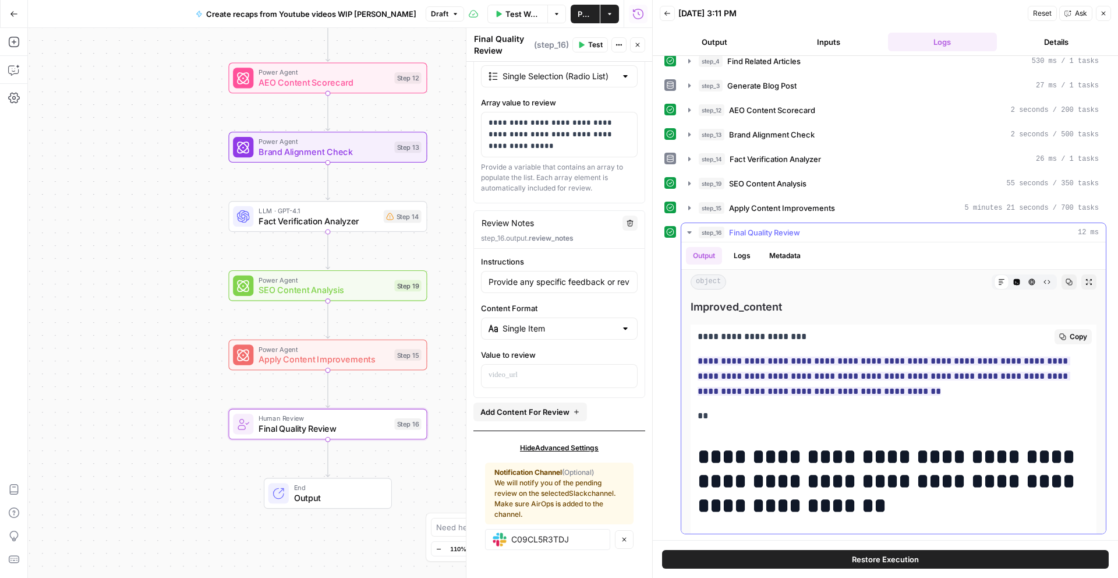
click at [888, 368] on span "**********" at bounding box center [884, 376] width 373 height 46
click at [913, 361] on ins "**********" at bounding box center [884, 375] width 373 height 39
click at [10, 69] on icon "button" at bounding box center [14, 70] width 12 height 12
type input "Review the following quality checks and improvements applied:1. Fact Checking R…"
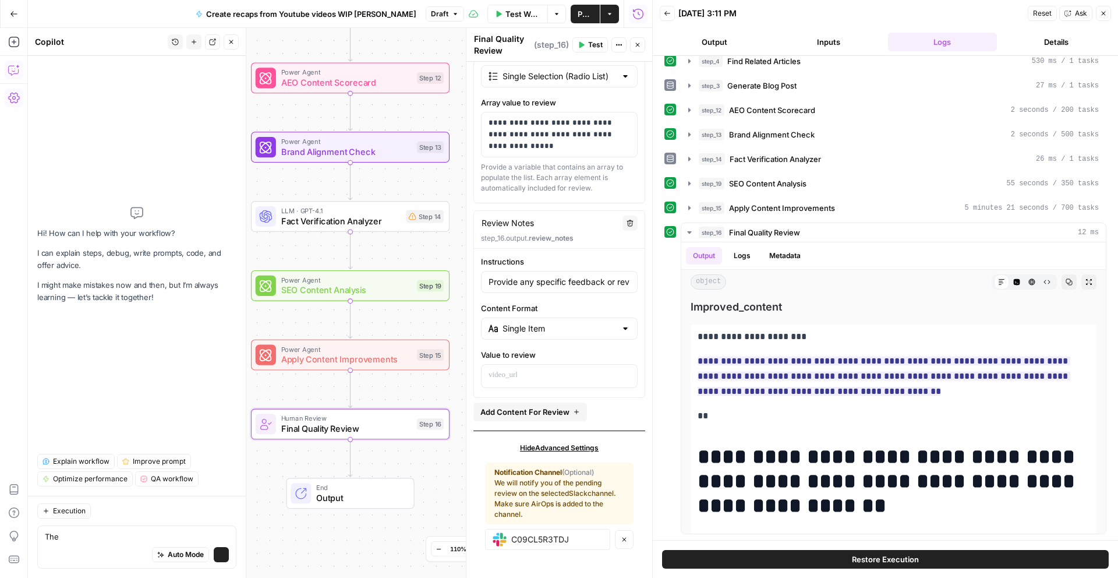
type textarea "The"
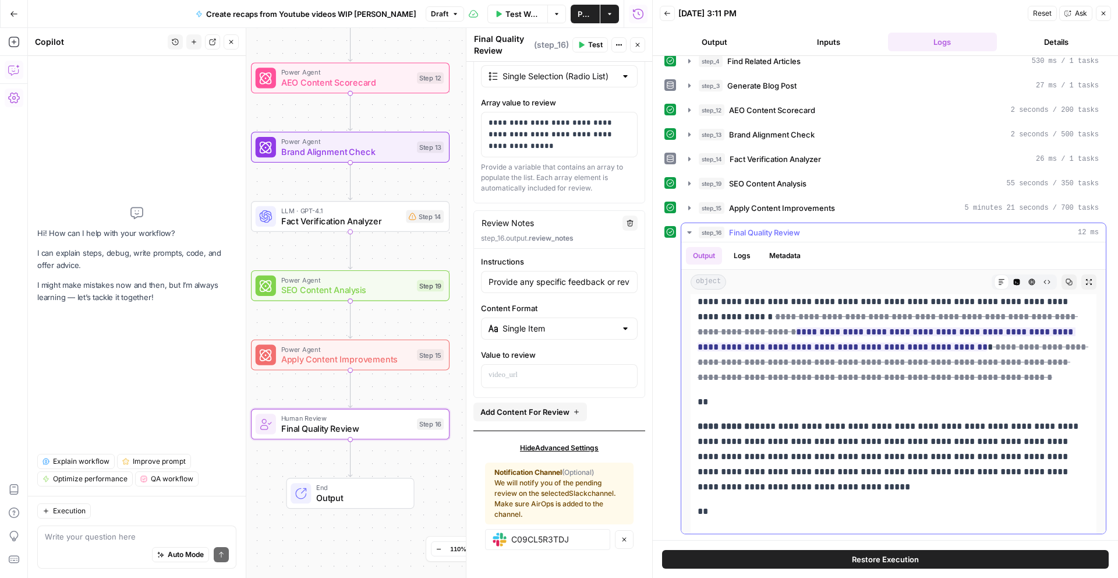
scroll to position [300, 0]
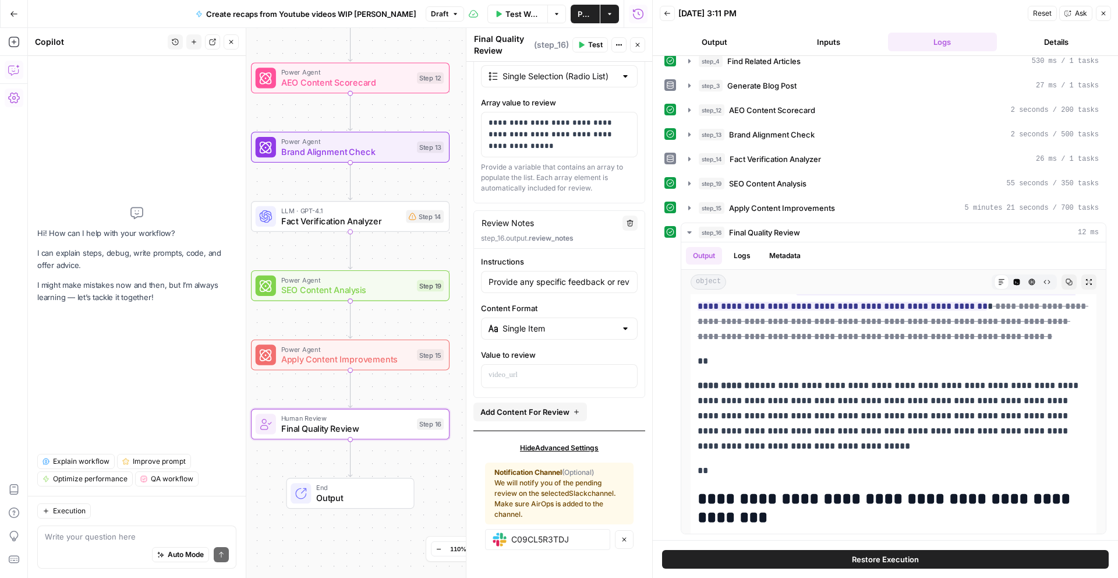
type input "Review the following quality checks and improvements applied:1. Fact Checking R…"
type textarea "I want to inform people about the final out"
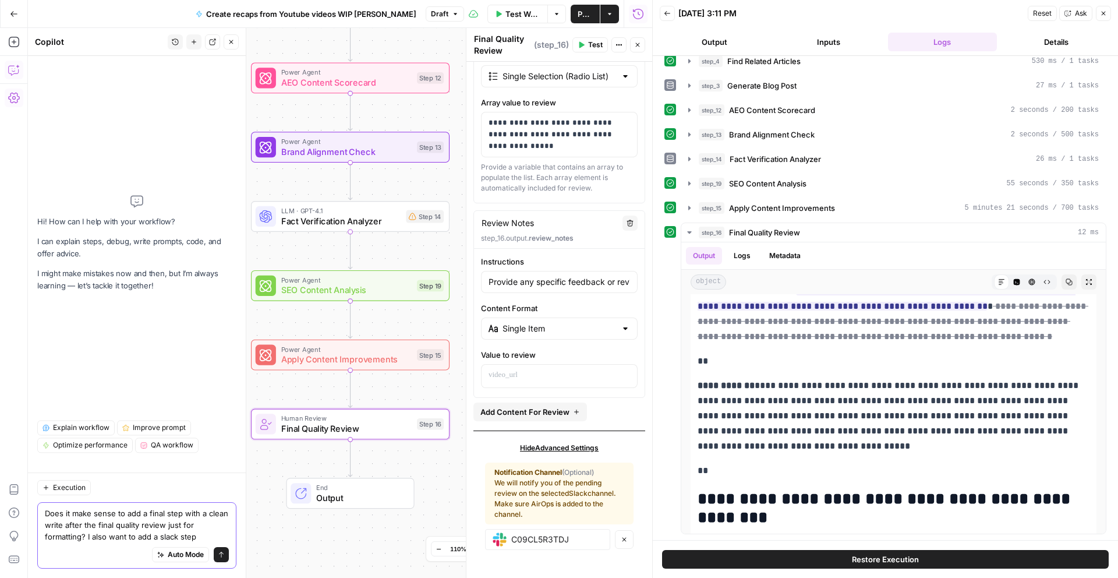
scroll to position [0, 0]
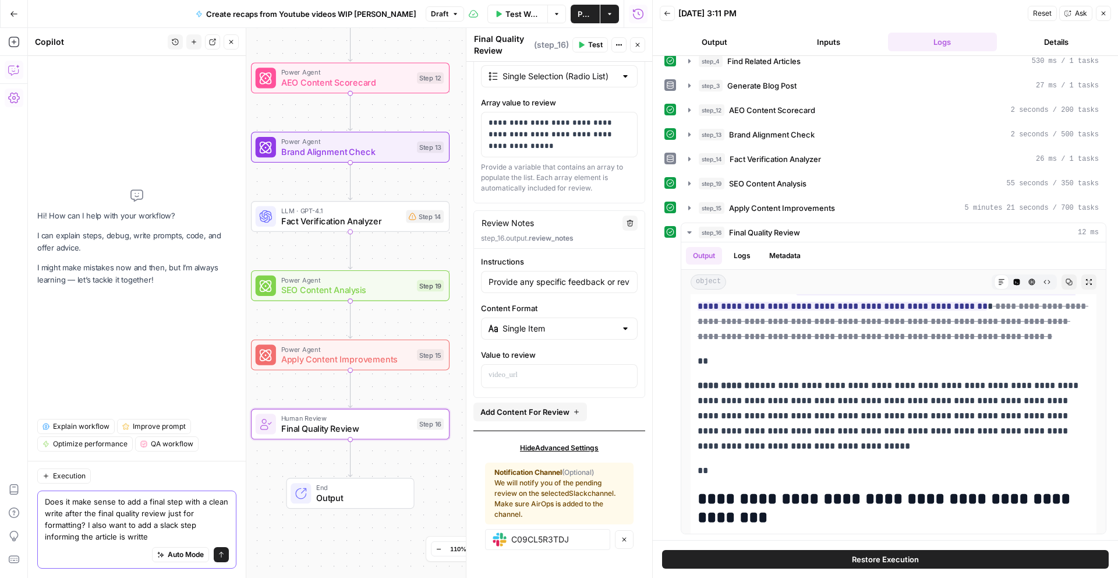
type textarea "Does it make sense to add a final step with a clean write after the final quali…"
type input "Review the following quality checks and improvements applied:1. Fact Checking R…"
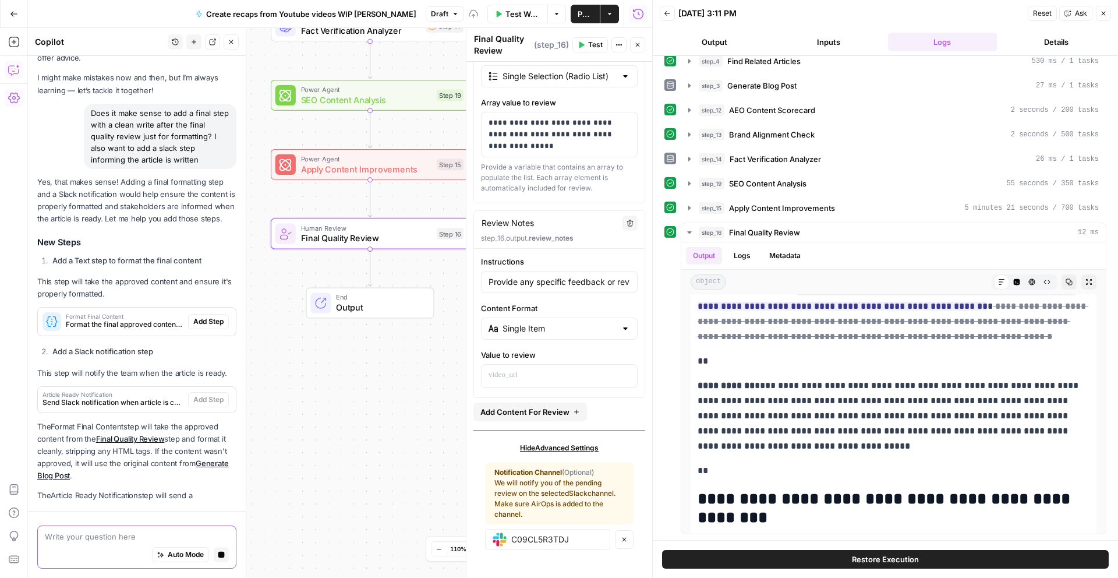
type input "Review the following quality checks and improvements applied:1. Fact Checking R…"
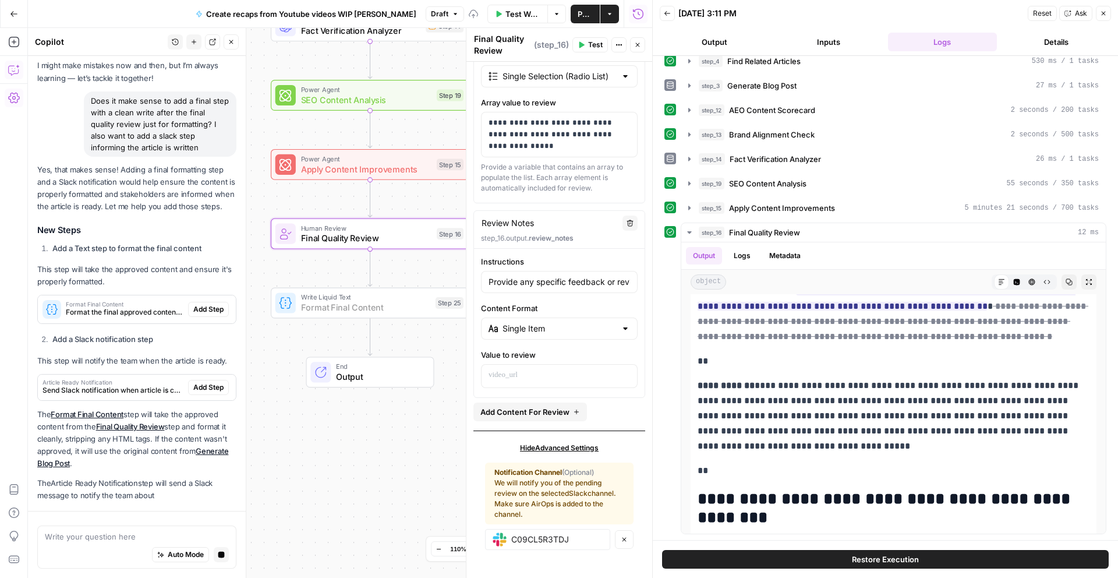
click at [215, 313] on span "Add Step" at bounding box center [208, 309] width 30 height 10
type textarea "Review Notes"
type input "Provide any specific feedback or revision requests based on the quality assessm…"
type input "Single Item"
type textarea "Review Notes"
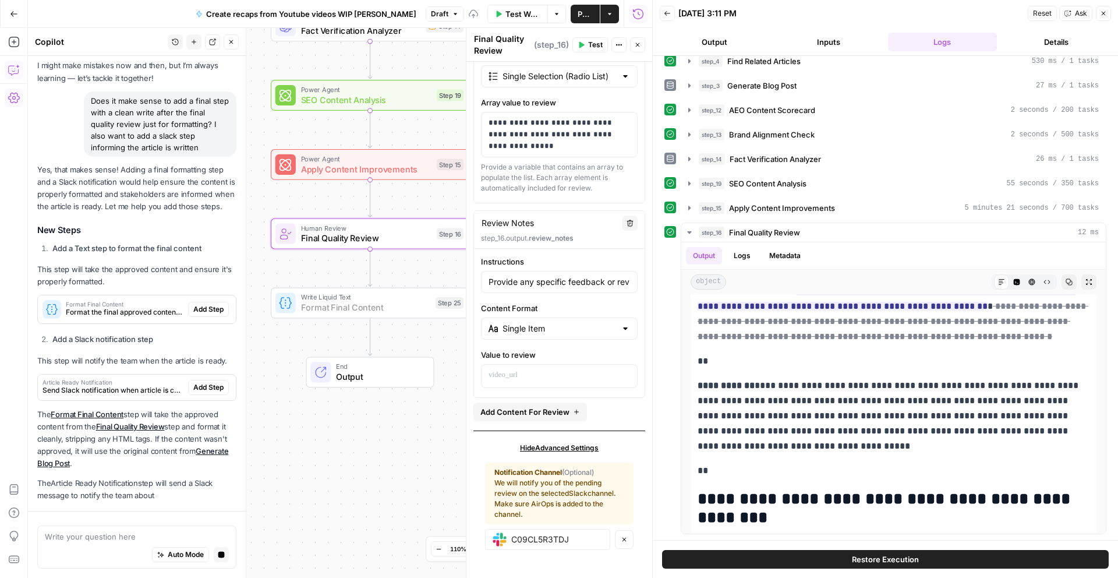
type input "Provide any specific feedback or revision requests based on the quality assessm…"
type input "Single Item"
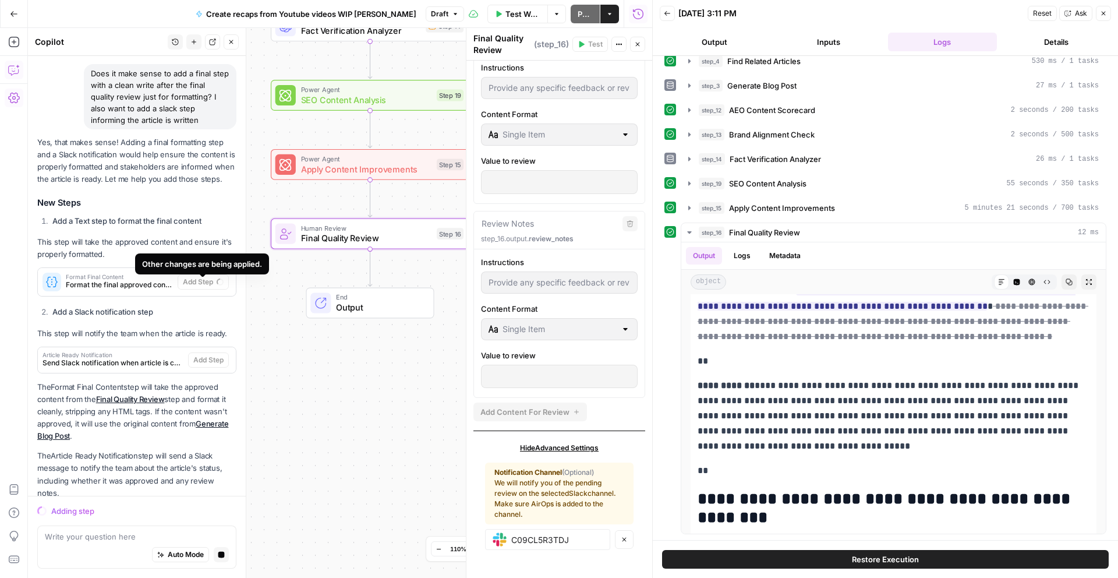
scroll to position [69, 0]
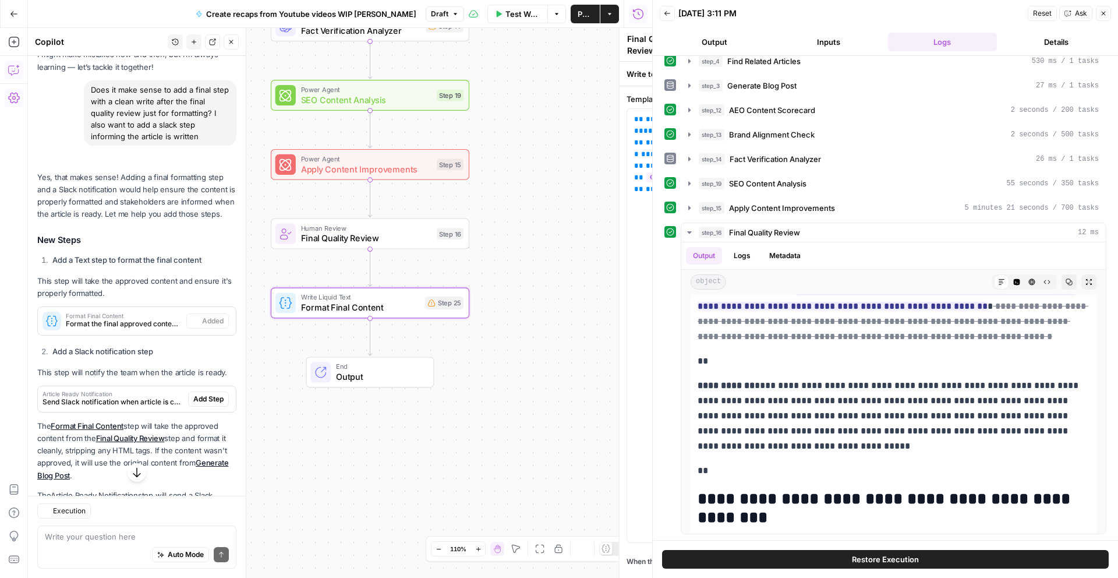
type textarea "Format Final Content"
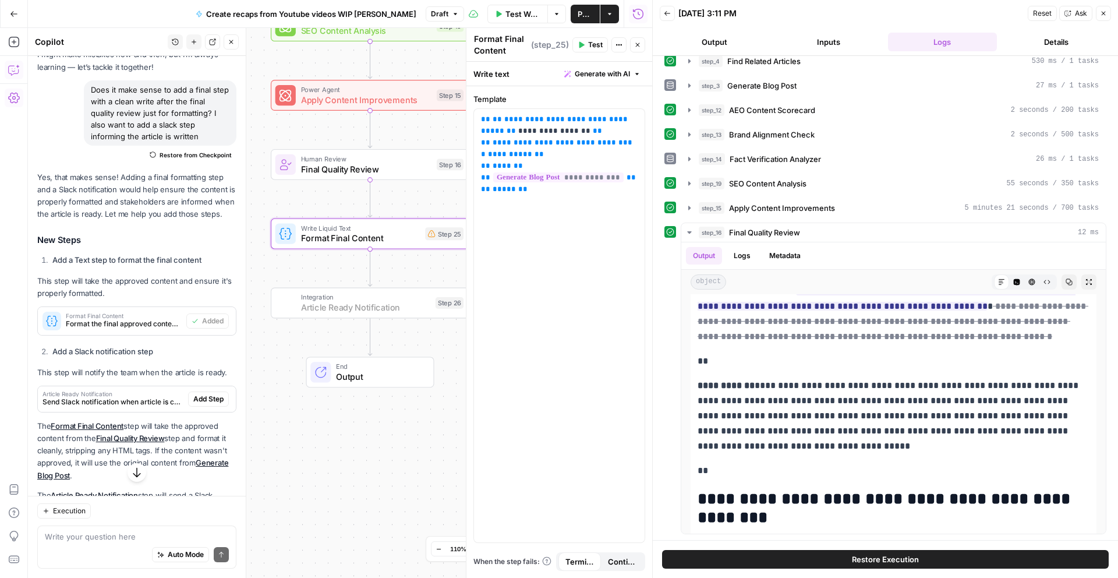
click at [210, 398] on span "Add Step" at bounding box center [208, 399] width 30 height 10
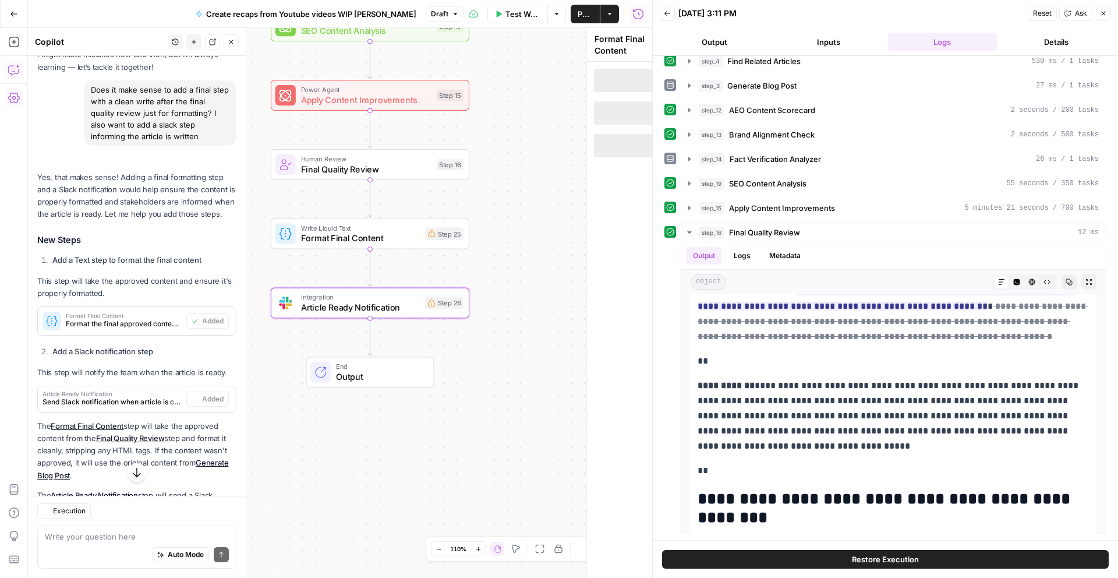
type textarea "Article Ready Notification"
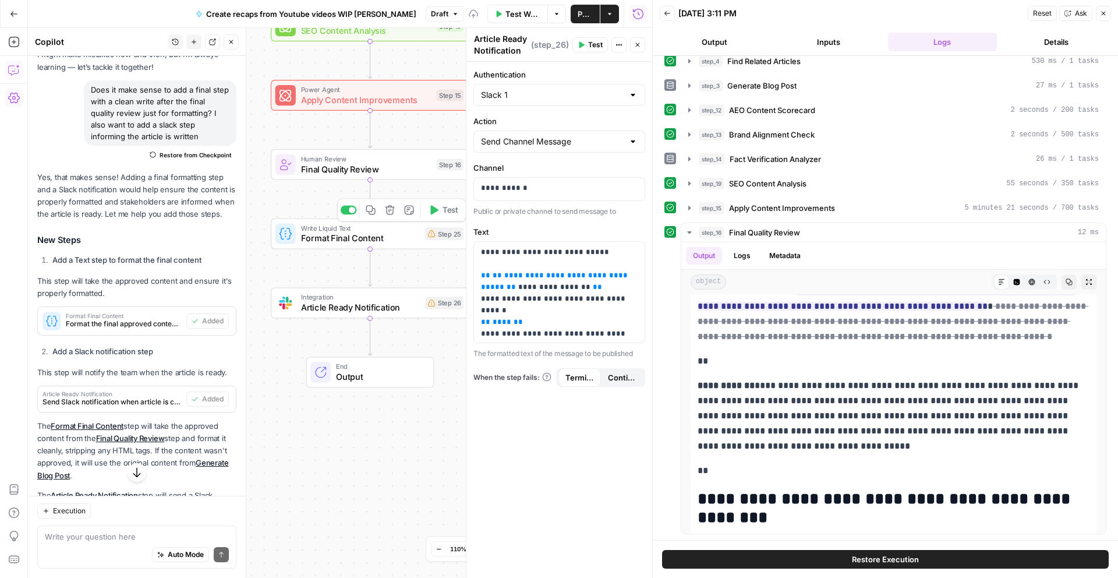
click at [398, 239] on span "Format Final Content" at bounding box center [360, 238] width 119 height 13
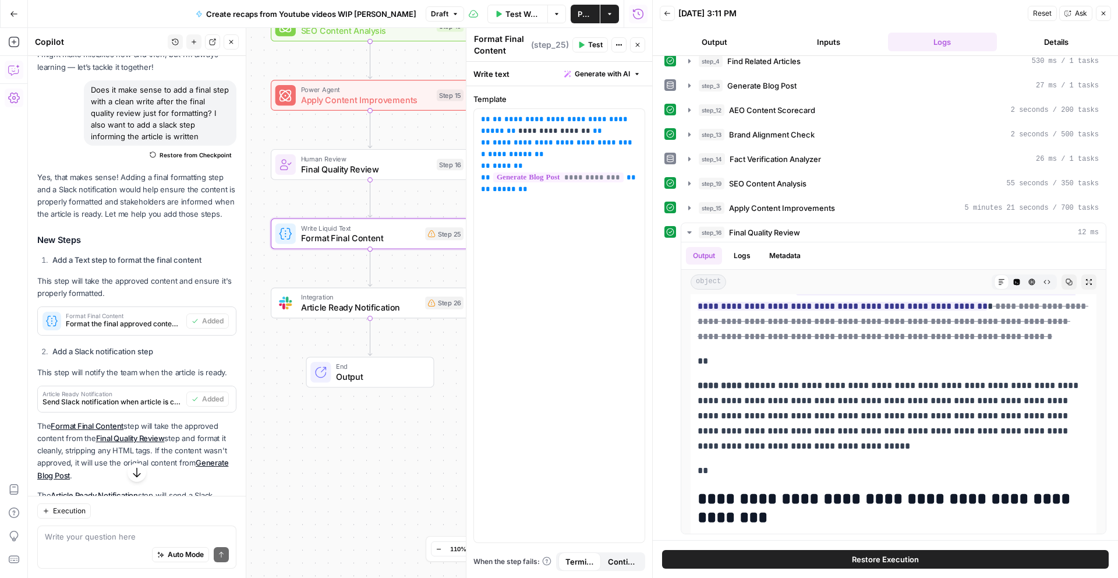
click at [597, 44] on span "Test" at bounding box center [595, 45] width 15 height 10
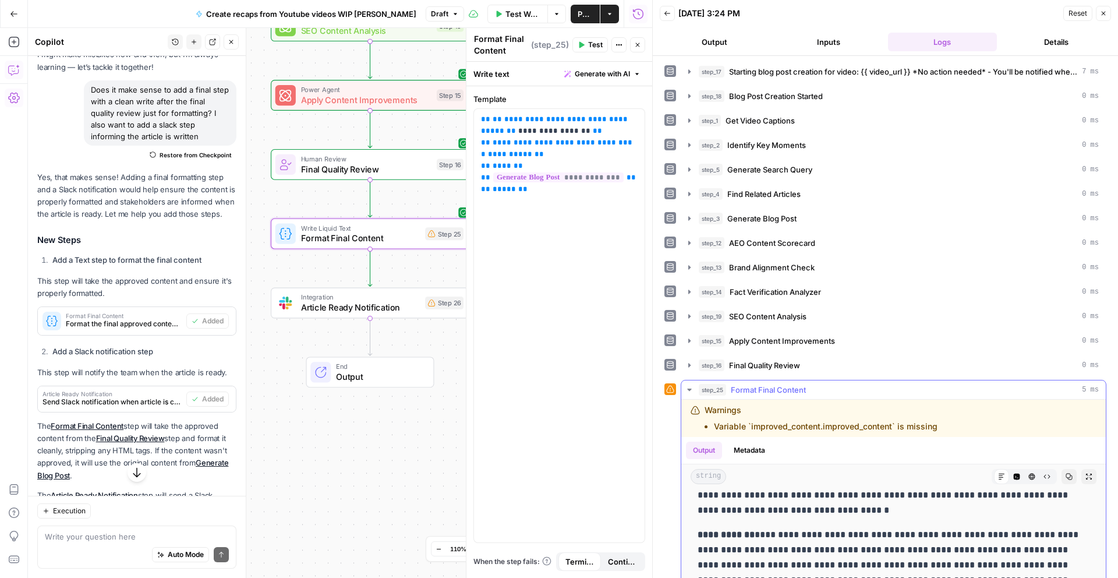
scroll to position [0, 0]
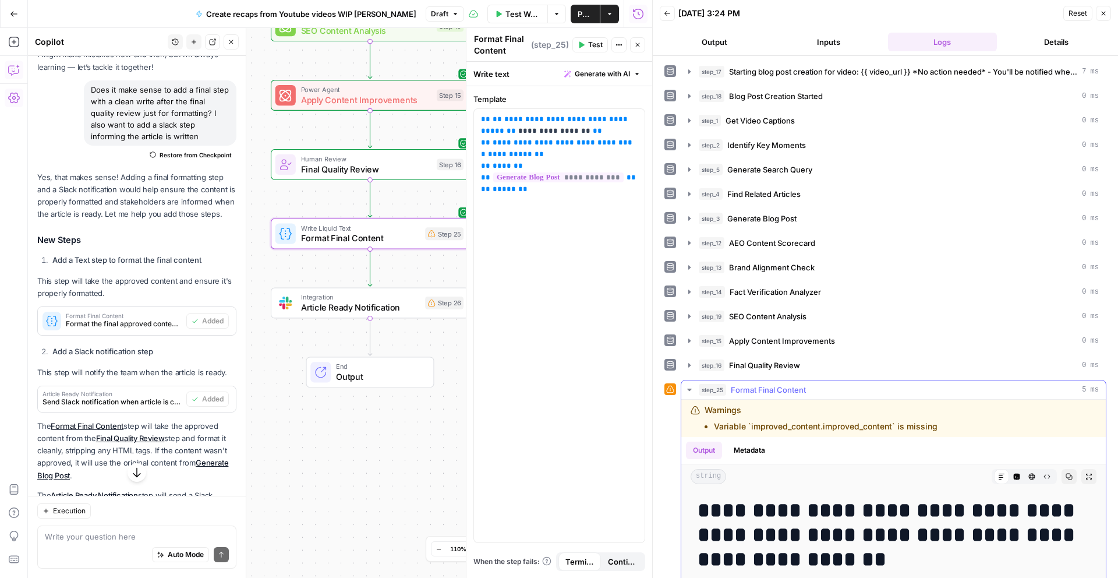
click at [1006, 471] on div "Markdown" at bounding box center [1001, 476] width 15 height 15
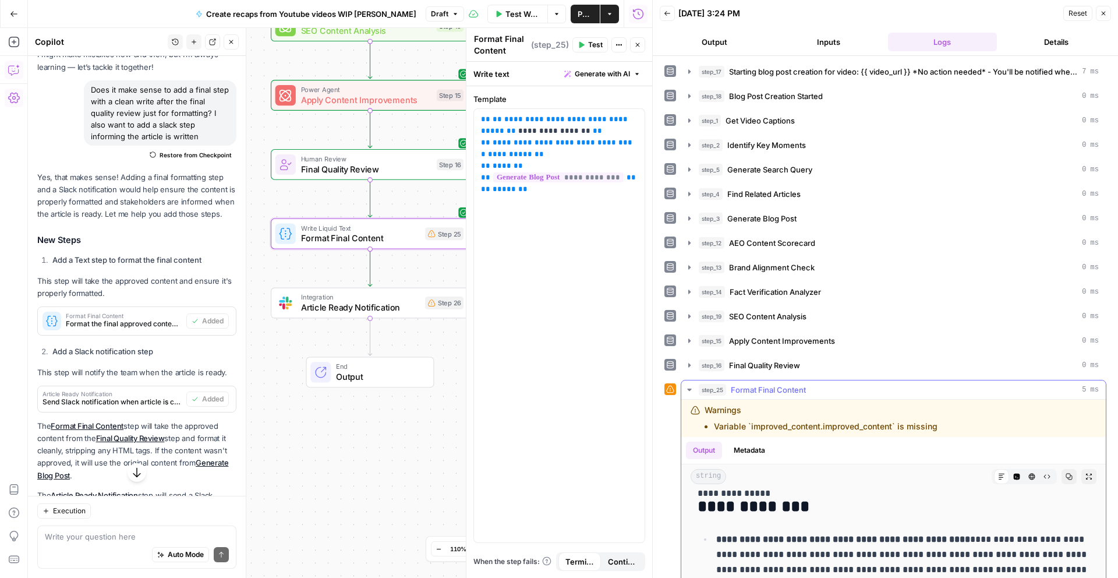
scroll to position [2458, 0]
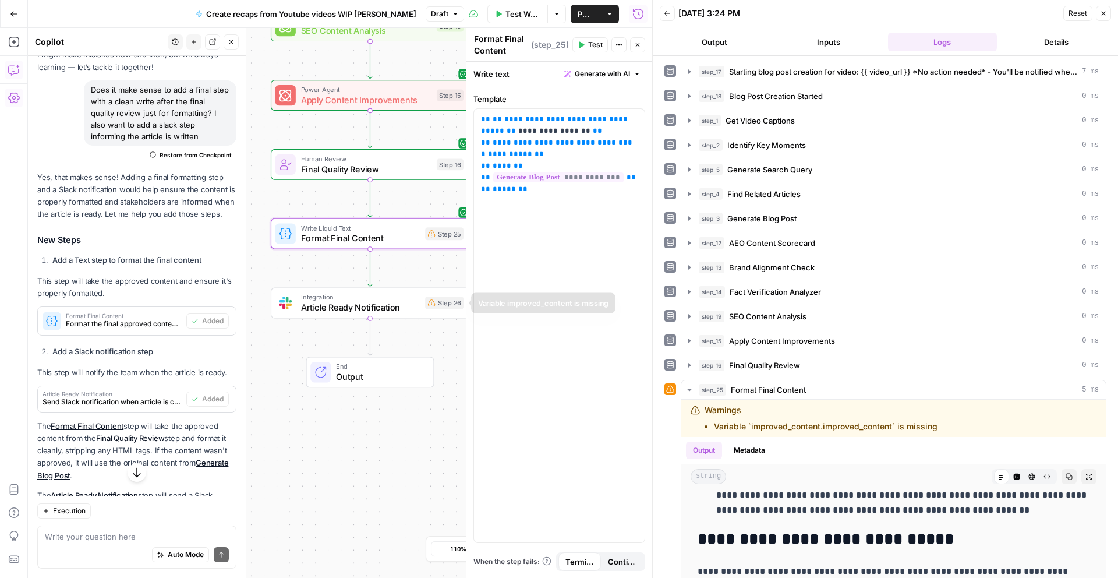
click at [391, 300] on span "Integration" at bounding box center [360, 297] width 119 height 10
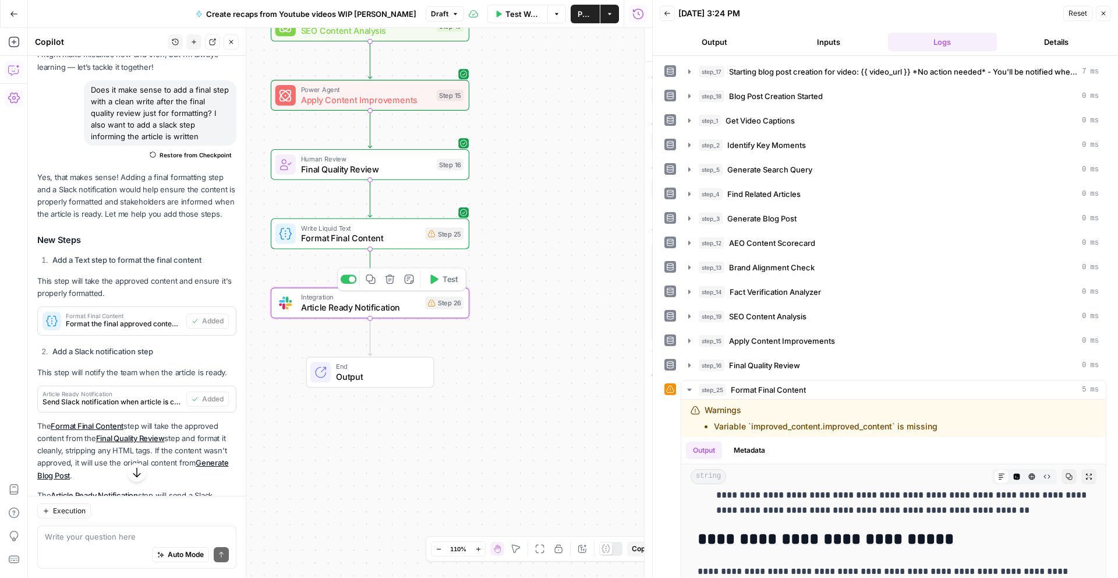
type textarea "Article Ready Notification"
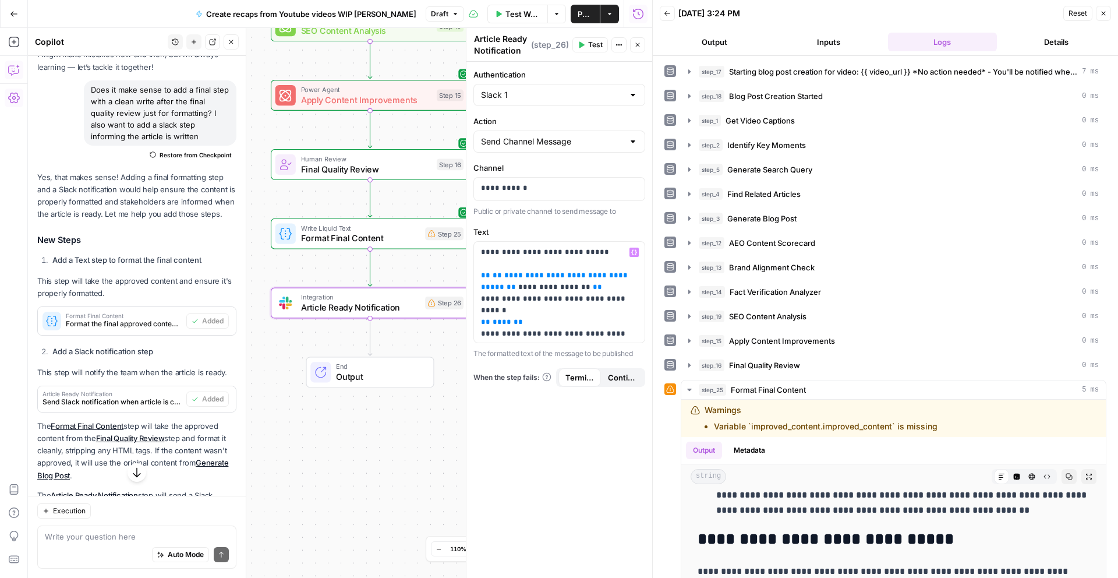
scroll to position [1, 0]
drag, startPoint x: 655, startPoint y: 327, endPoint x: 172, endPoint y: 360, distance: 483.9
click at [172, 360] on body "[DOMAIN_NAME] New Home Browse Your Data Usage Settings Recent Grids Write Infor…" at bounding box center [559, 289] width 1118 height 578
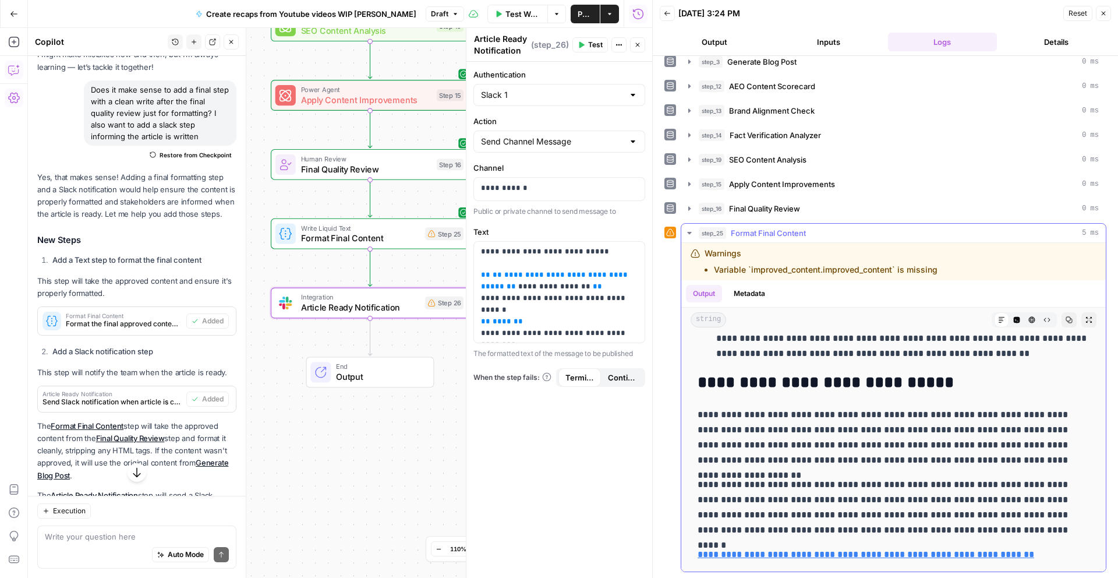
click at [1049, 555] on p "**********" at bounding box center [894, 554] width 392 height 15
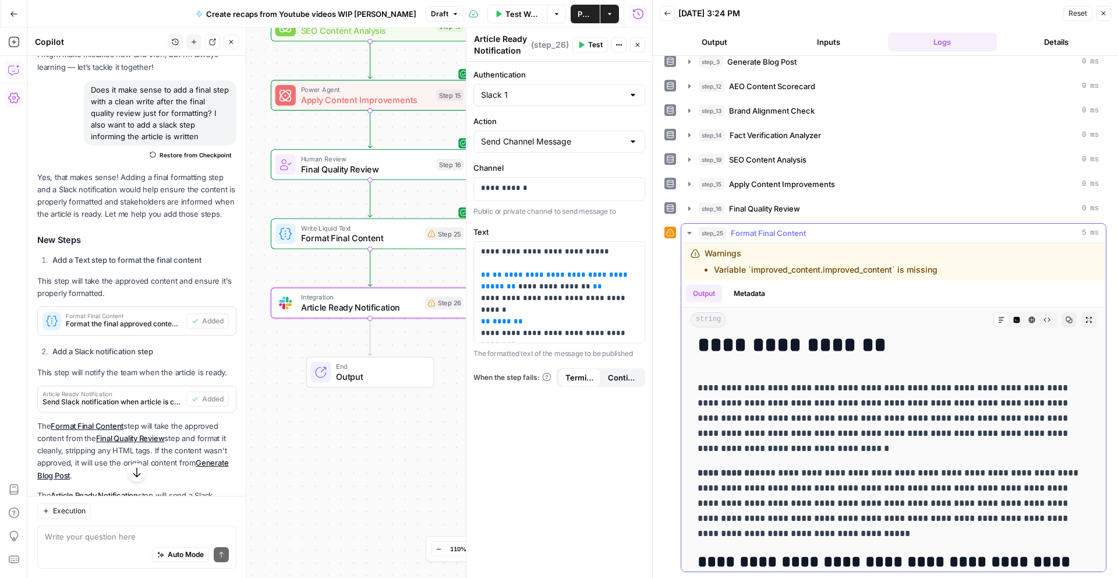
scroll to position [8, 0]
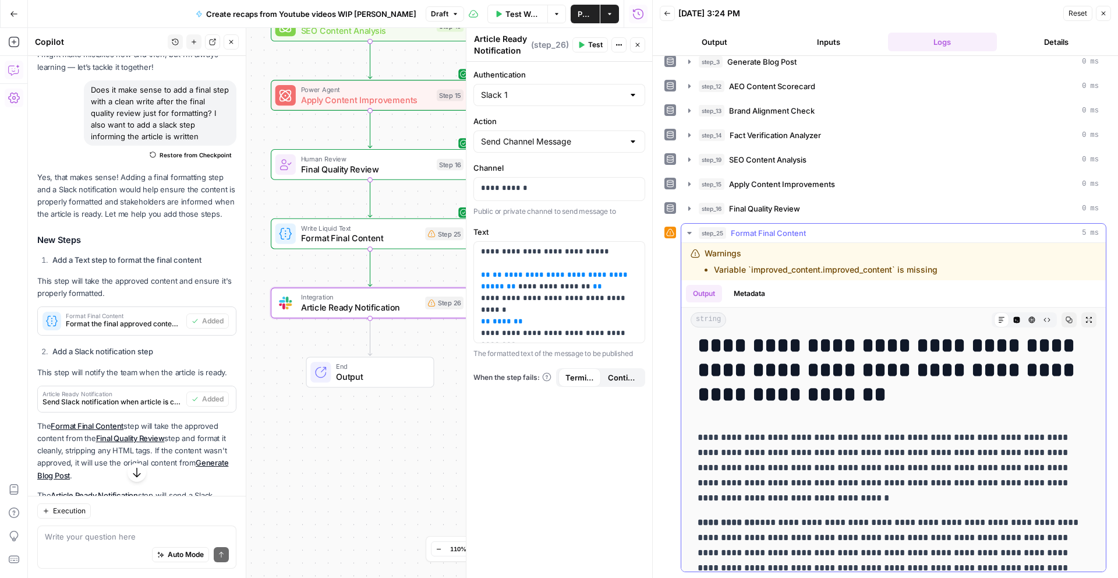
drag, startPoint x: 1044, startPoint y: 555, endPoint x: 699, endPoint y: 345, distance: 403.3
copy div "**********"
click at [374, 460] on div "Workflow Set Inputs Inputs Write Liquid Text Starting blog post creation for vi…" at bounding box center [340, 303] width 624 height 550
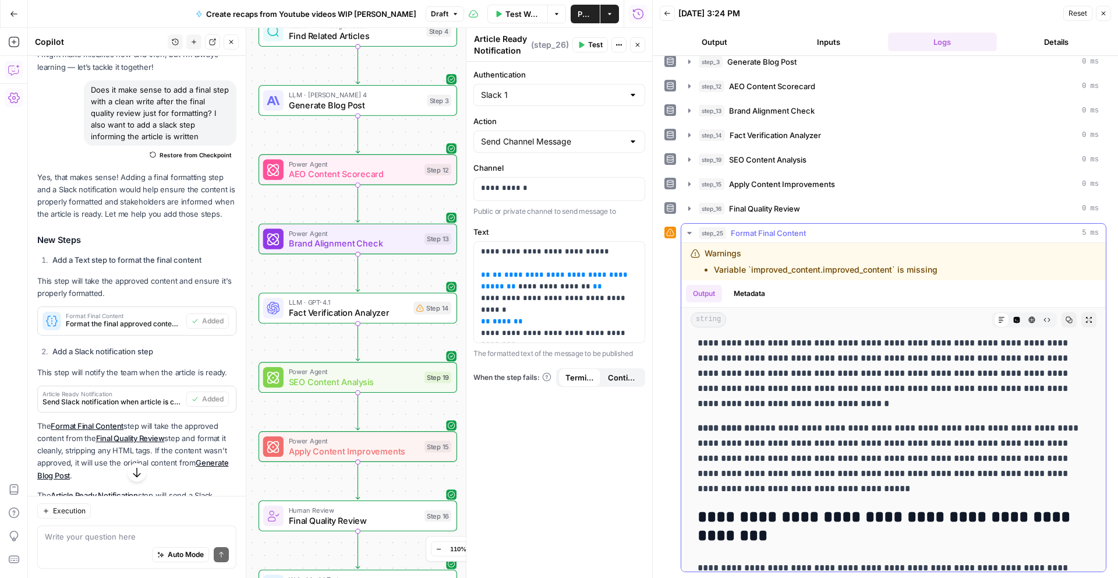
scroll to position [239, 0]
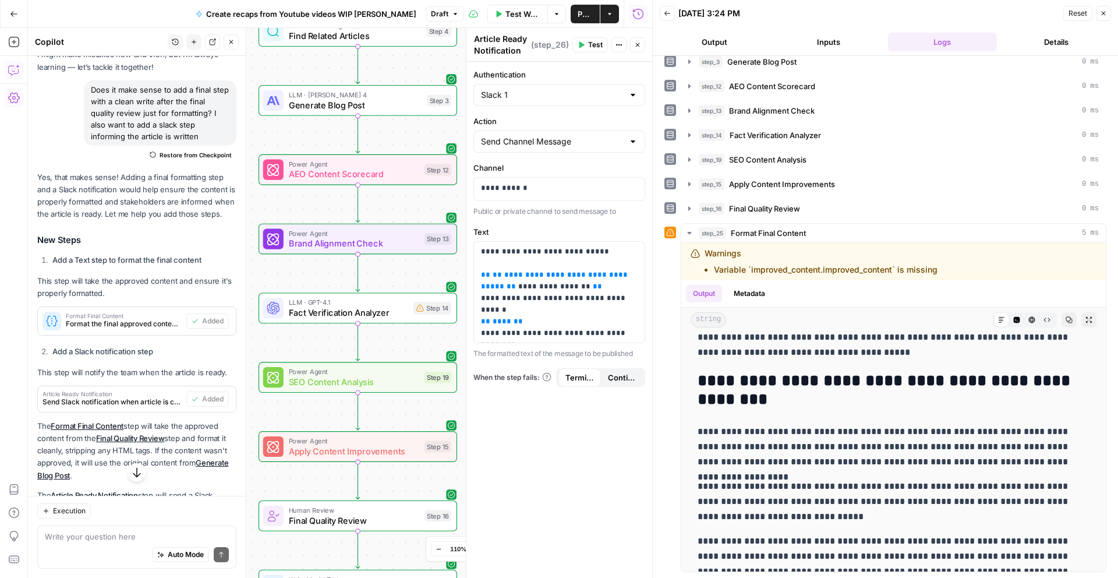
click at [578, 14] on span "Publish" at bounding box center [585, 14] width 15 height 12
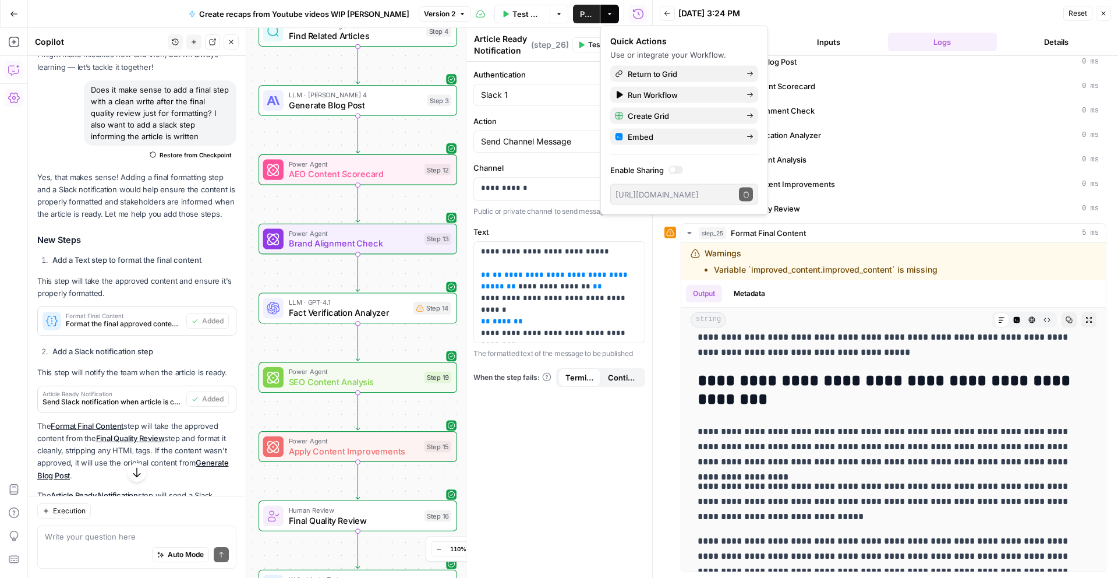
click at [674, 172] on div at bounding box center [676, 170] width 15 height 8
click at [692, 97] on span "Run Workflow" at bounding box center [682, 95] width 109 height 12
